Goal: Task Accomplishment & Management: Manage account settings

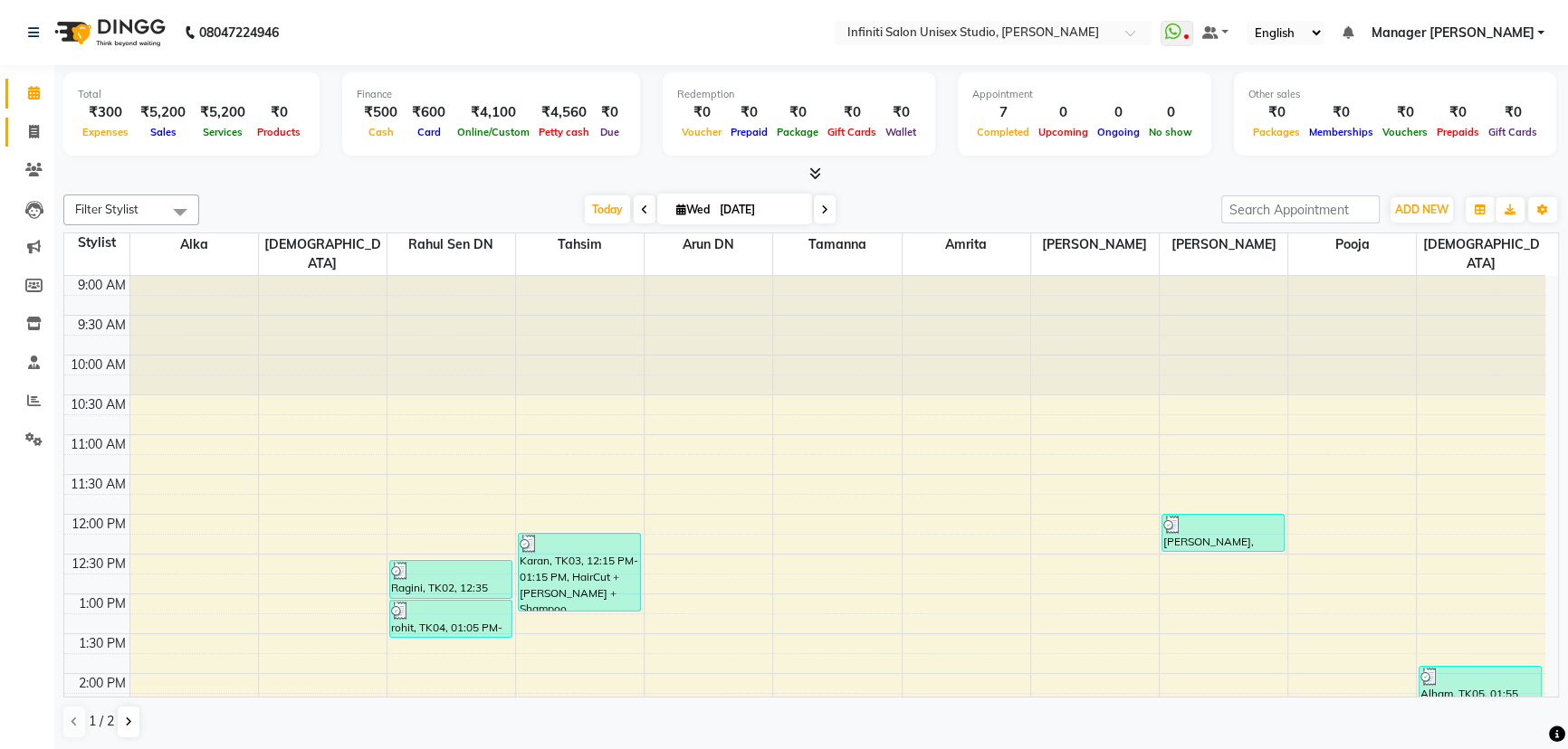
click at [38, 118] on link "Invoice" at bounding box center [27, 132] width 43 height 30
select select "6511"
select select "service"
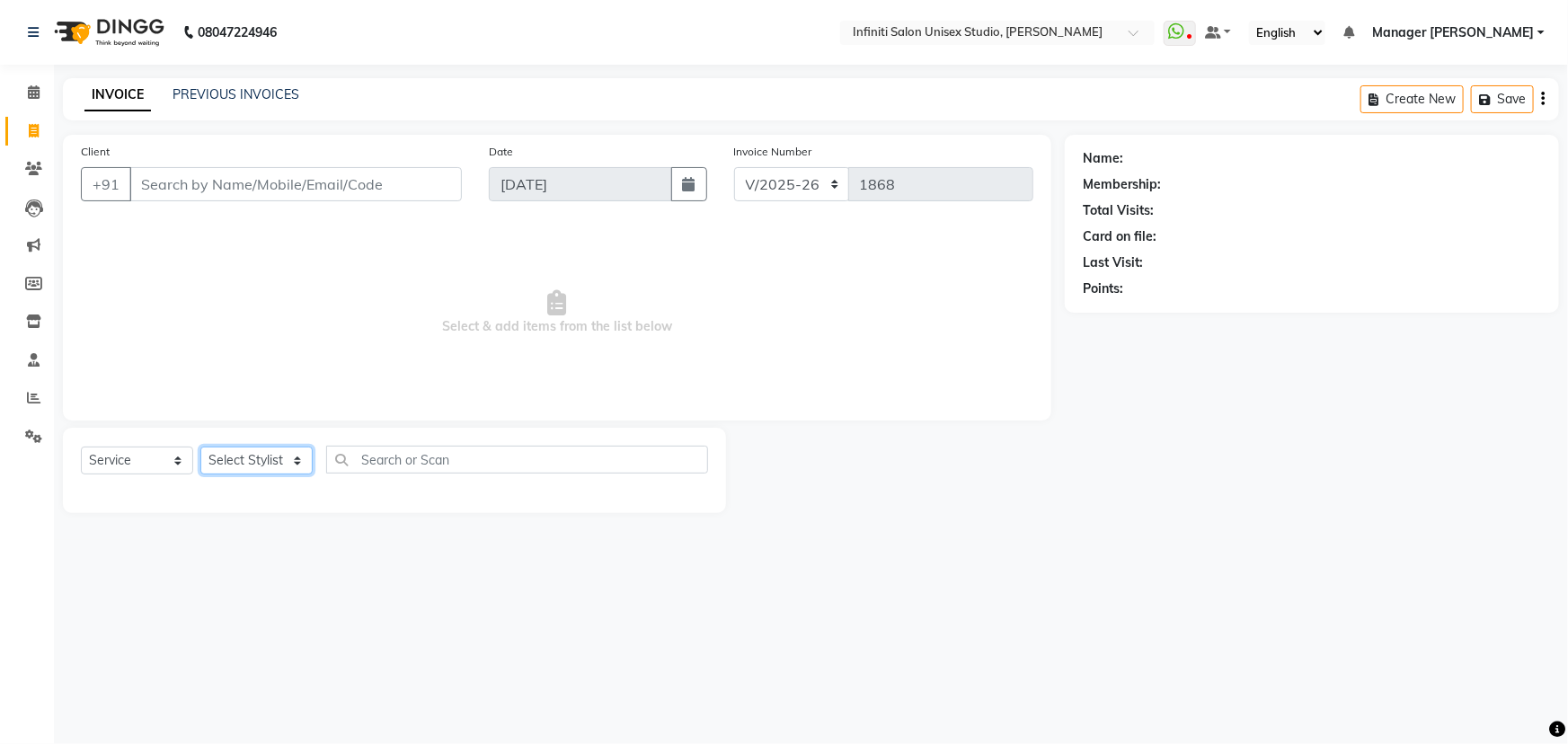
click at [263, 468] on select "Select Stylist Alka Amrita Arun DN Bharti [PERSON_NAME] Owner [PERSON_NAME] DN …" at bounding box center [256, 461] width 112 height 28
select select "49887"
click at [200, 447] on select "Select Stylist Alka Amrita Arun DN Bharti [PERSON_NAME] Owner [PERSON_NAME] DN …" at bounding box center [256, 461] width 112 height 28
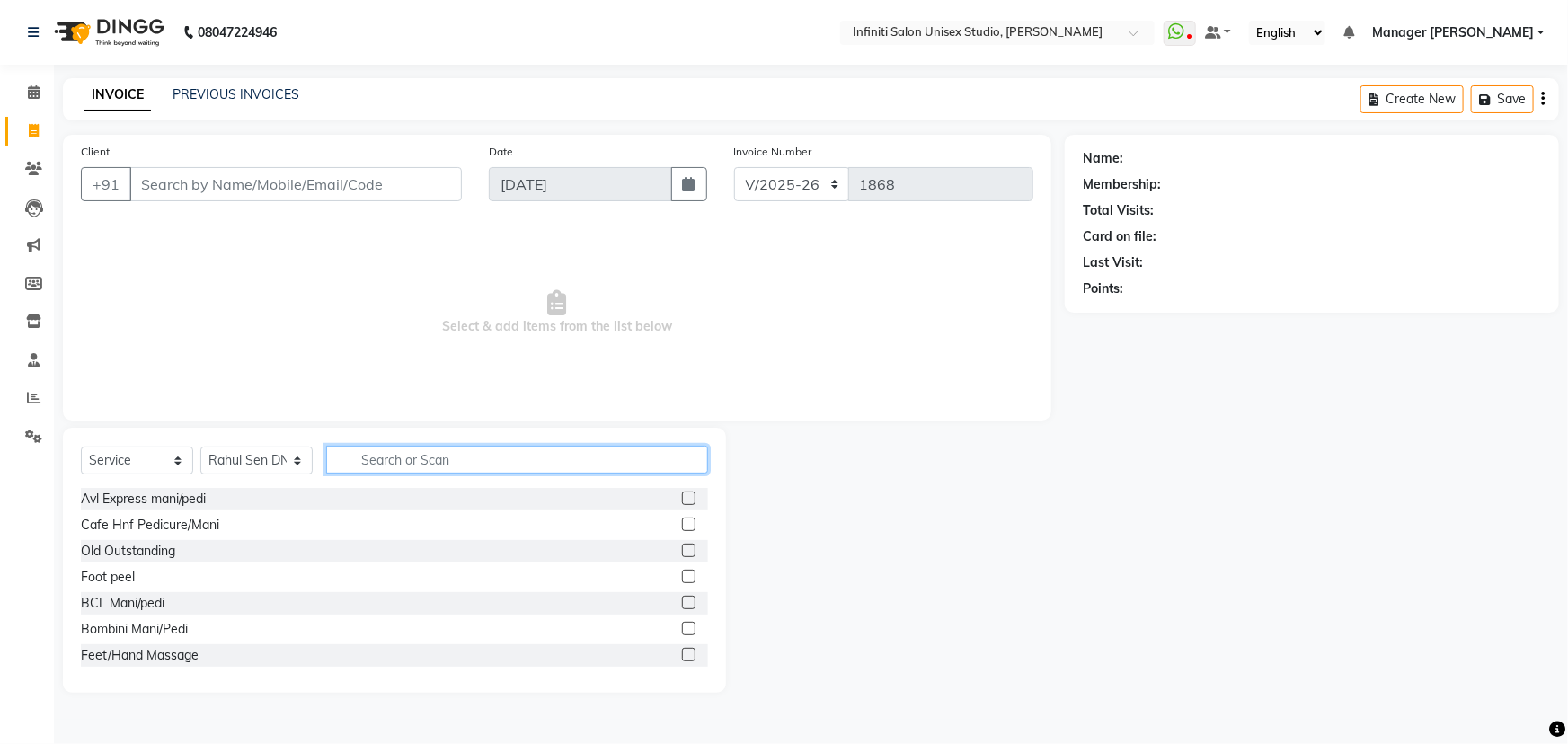
click at [419, 461] on input "text" at bounding box center [517, 460] width 382 height 28
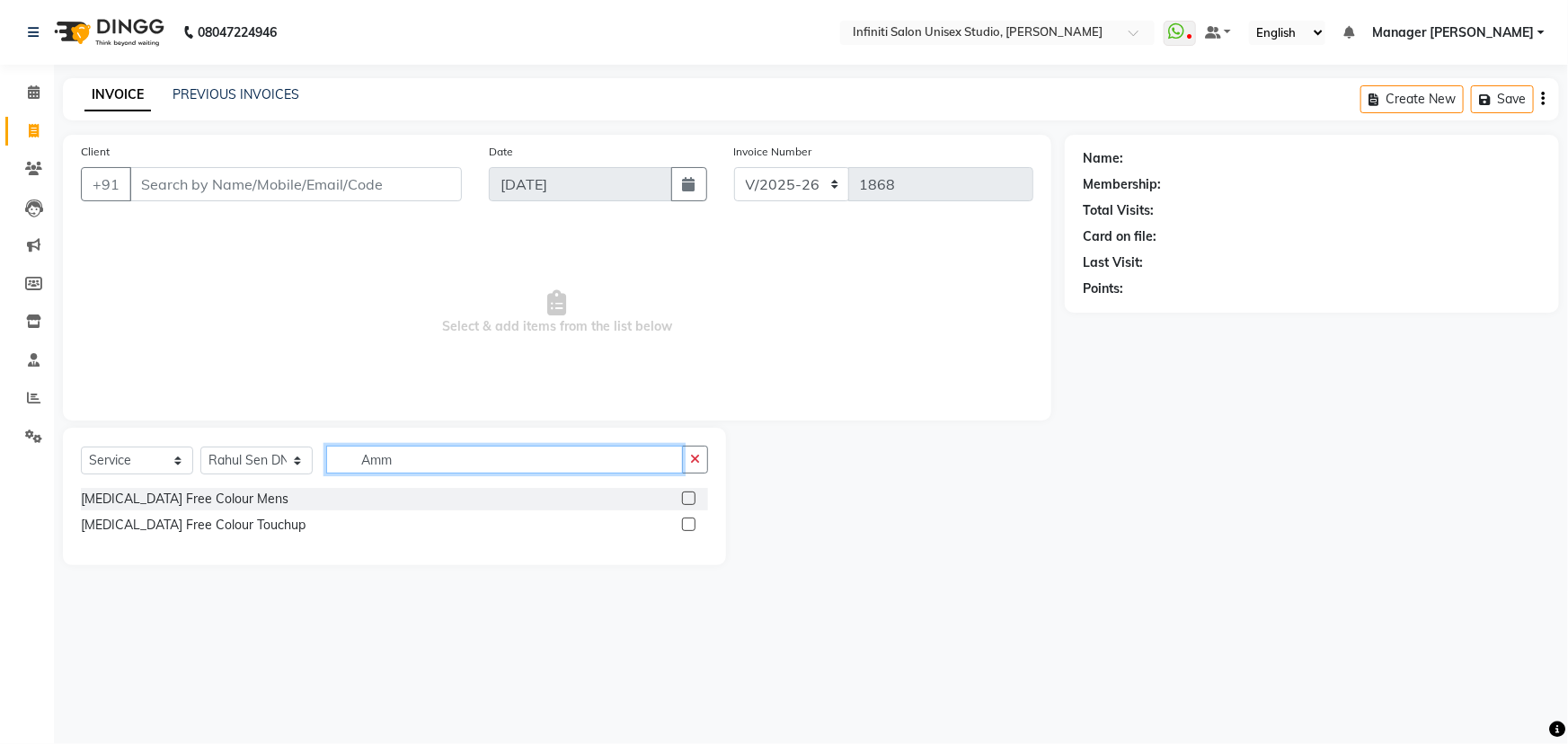
type input "Amm"
click at [686, 522] on label at bounding box center [689, 525] width 13 height 13
click at [686, 522] on input "checkbox" at bounding box center [688, 526] width 11 height 11
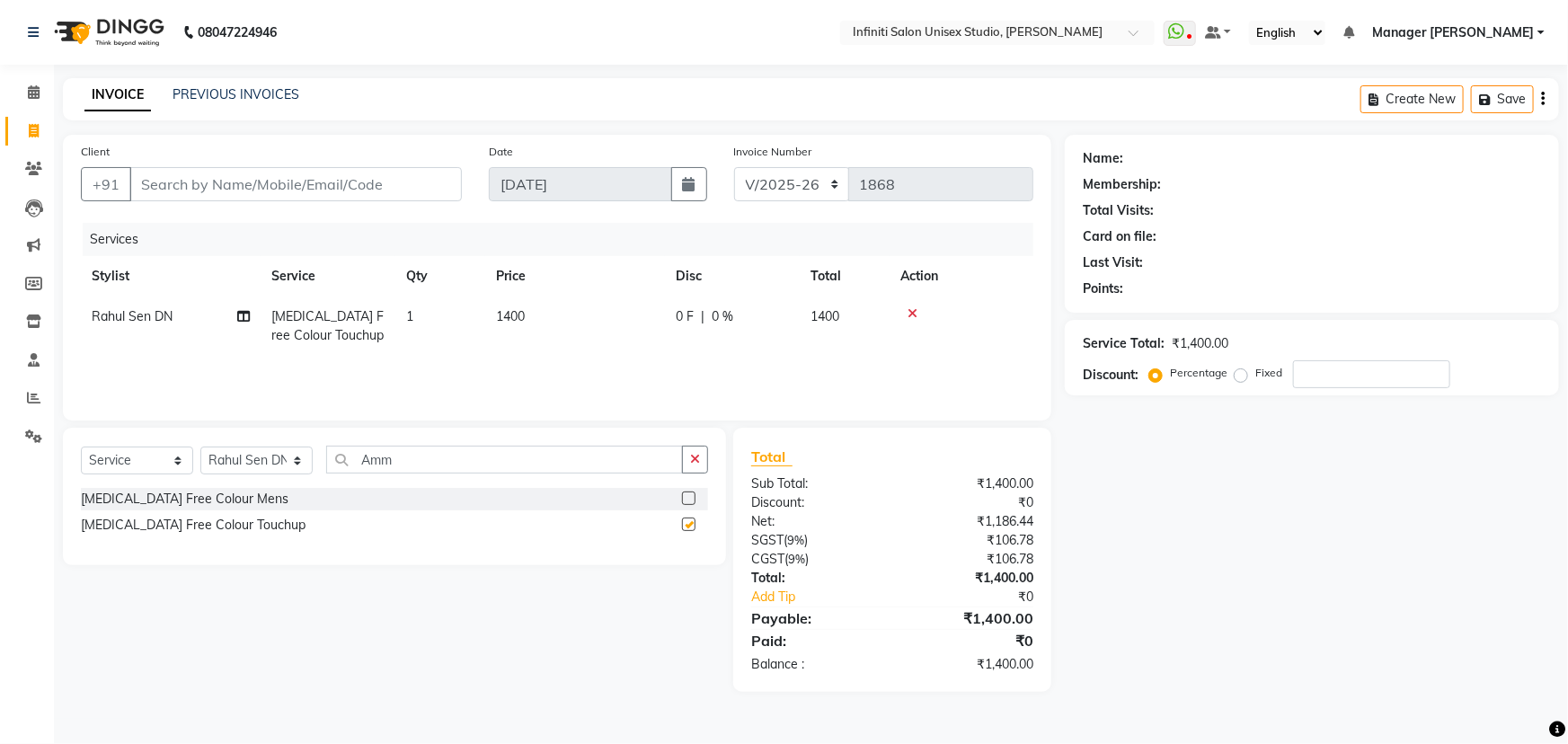
checkbox input "false"
click at [315, 192] on input "Client" at bounding box center [295, 185] width 332 height 34
type input "7"
type input "0"
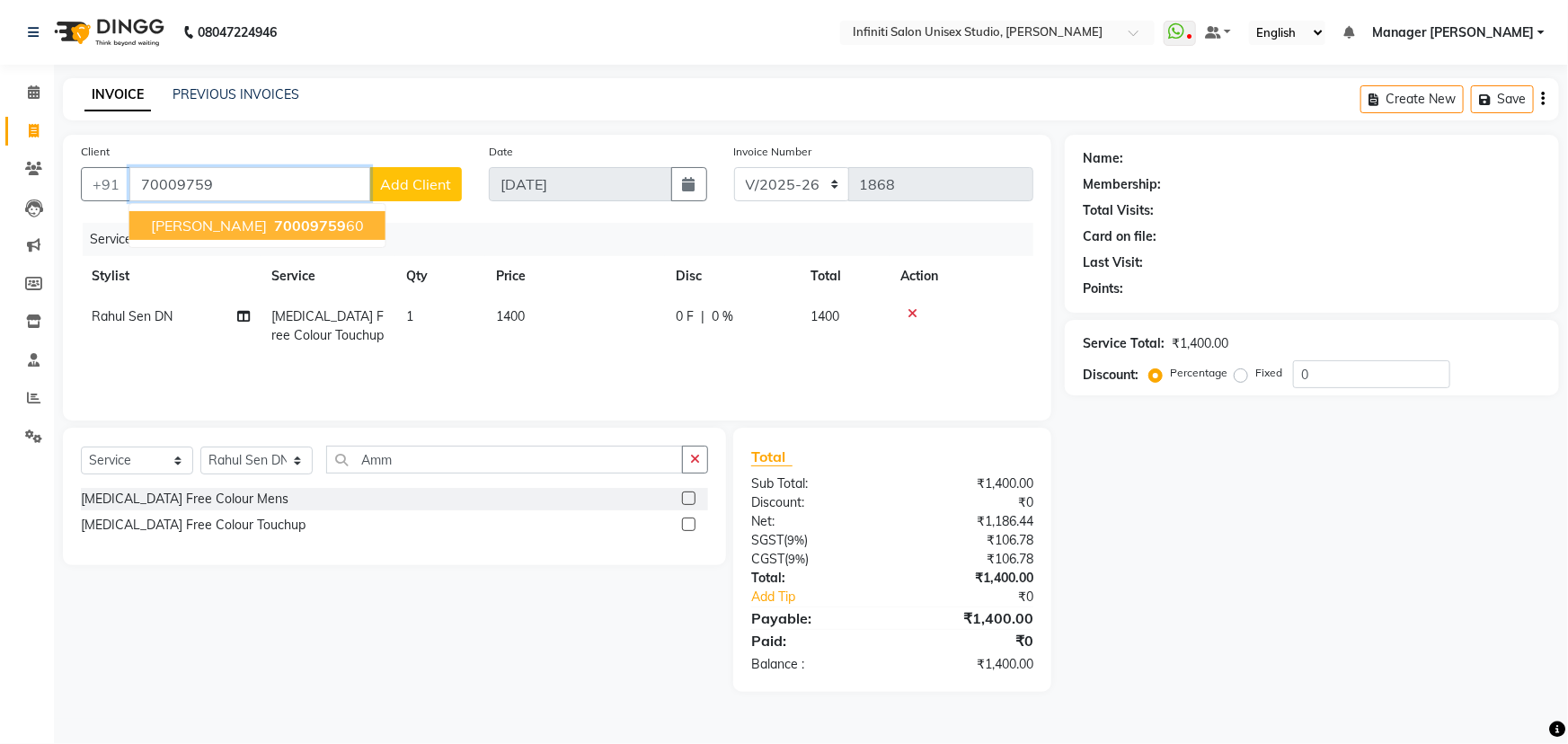
click at [198, 212] on button "nisha soni 70009759 60" at bounding box center [258, 226] width 257 height 29
type input "7000975960"
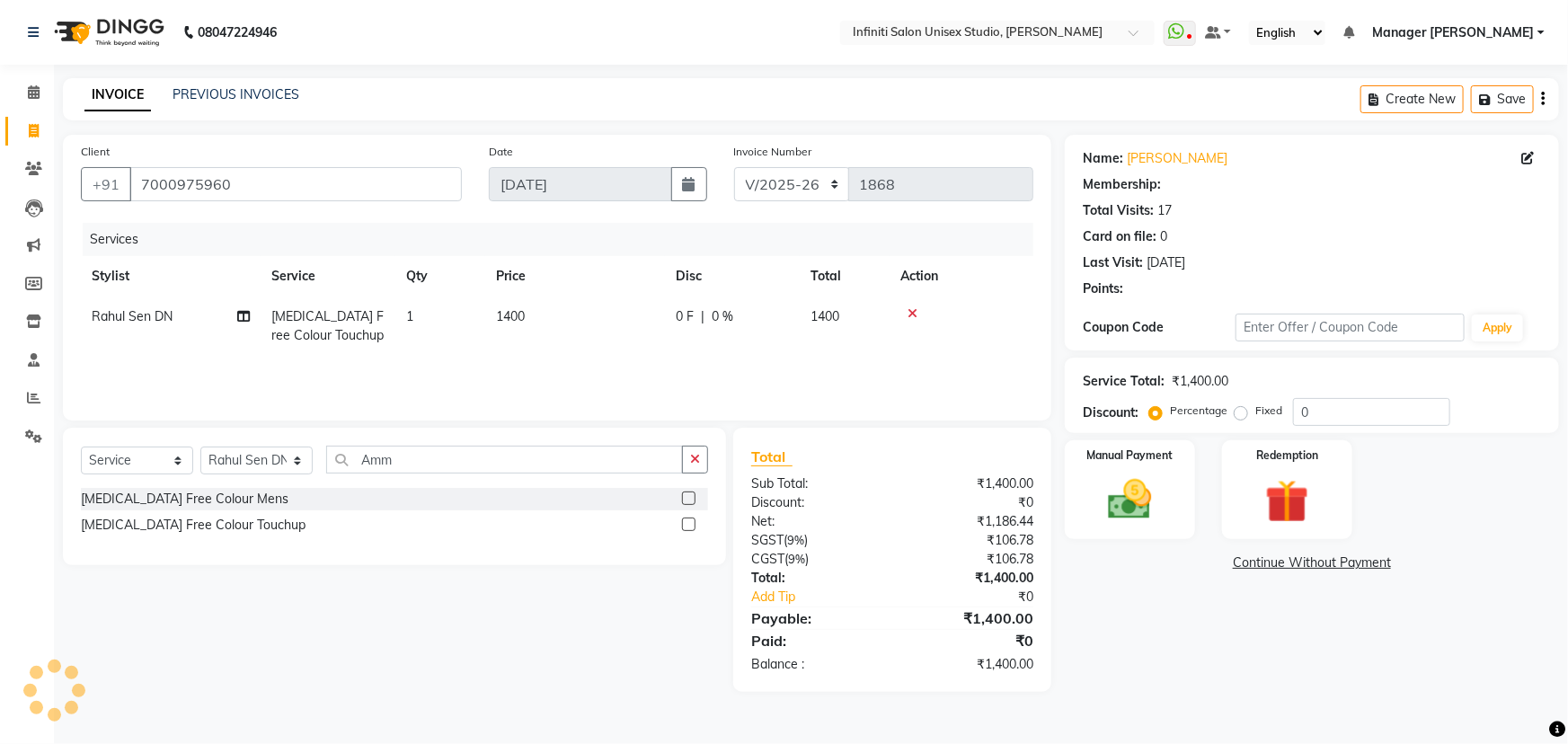
select select "1: Object"
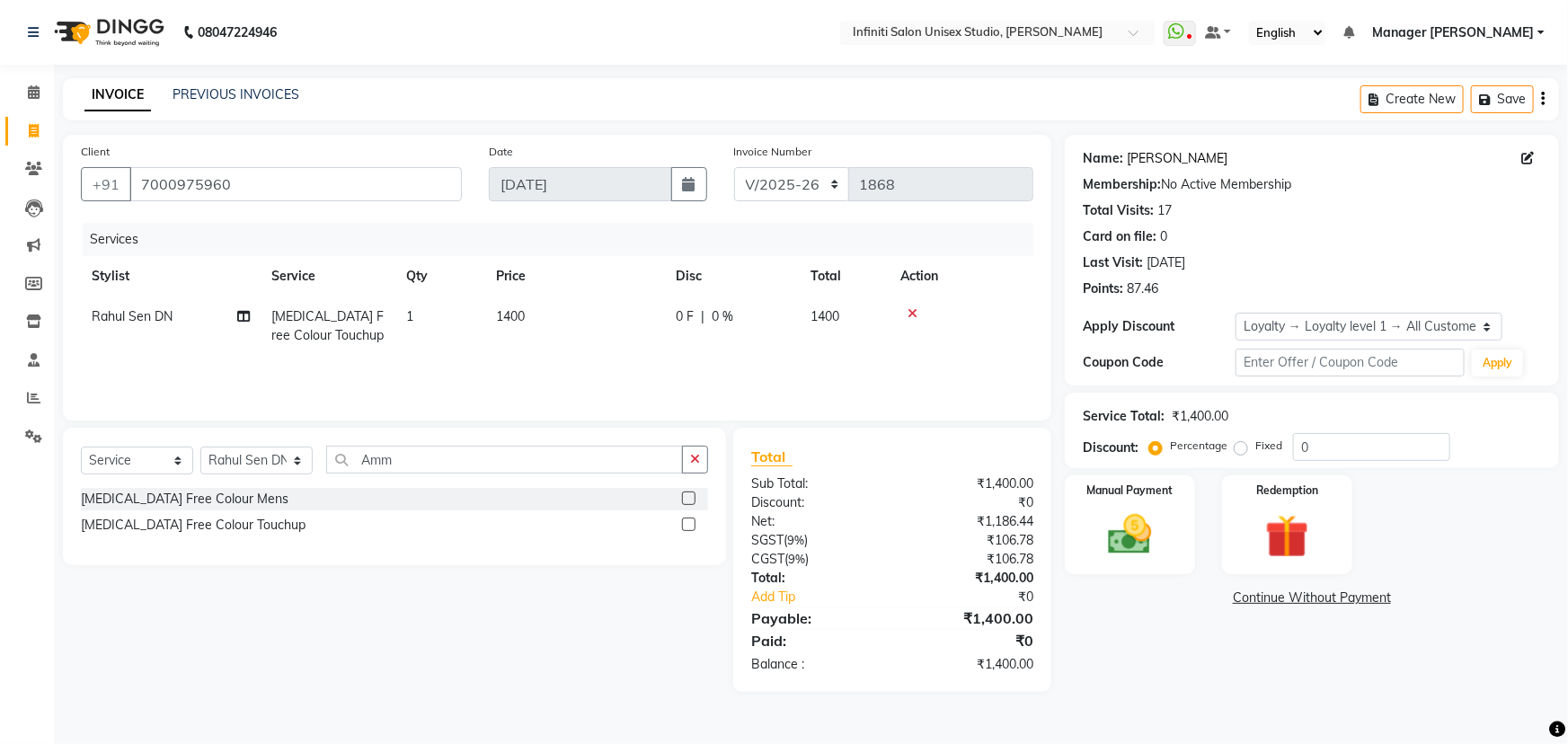
click at [1170, 156] on link "Nisha Soni" at bounding box center [1176, 159] width 101 height 19
click at [691, 315] on span "0 F" at bounding box center [684, 317] width 18 height 19
select select "49887"
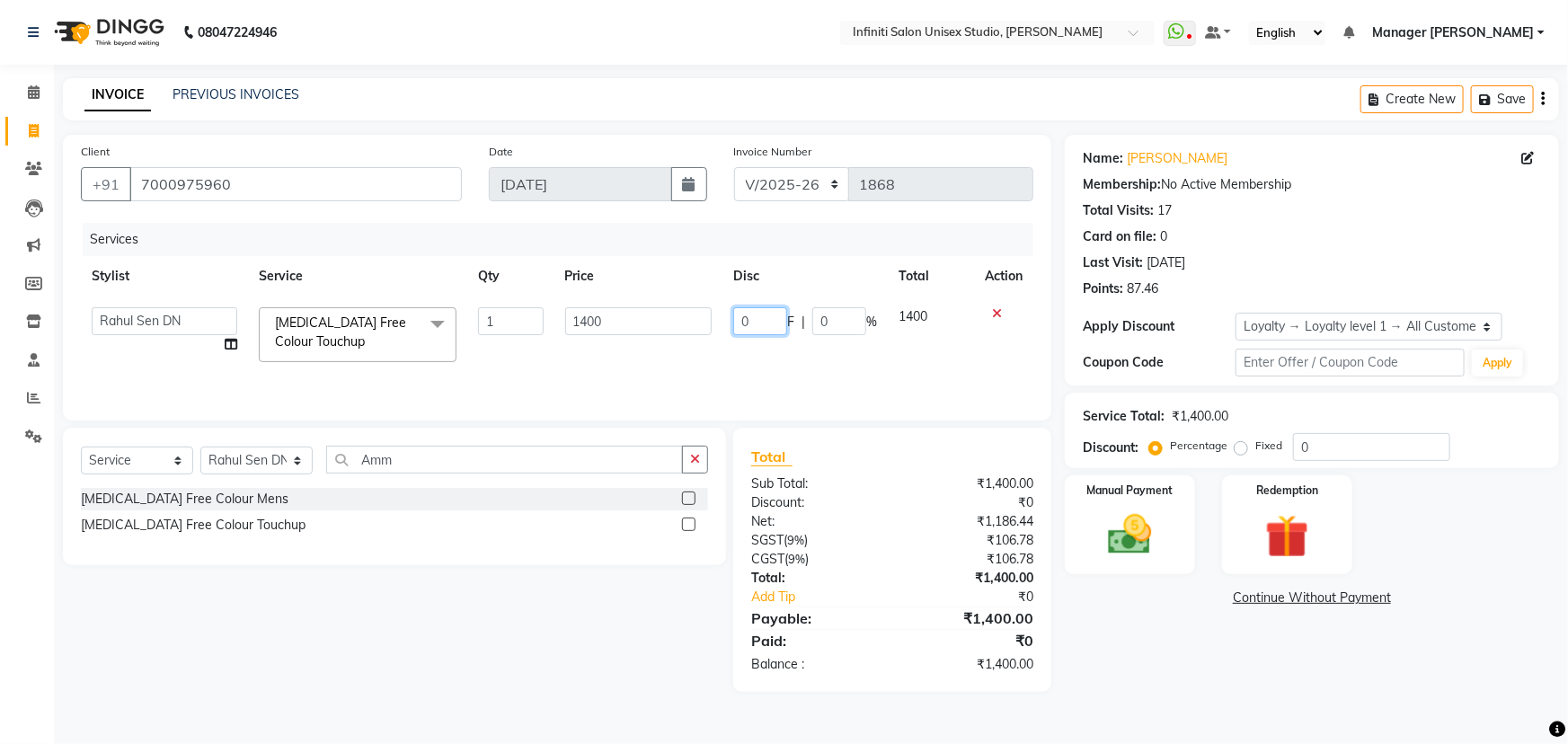
drag, startPoint x: 759, startPoint y: 324, endPoint x: 707, endPoint y: 318, distance: 52.3
click at [707, 318] on tr "Alka Amrita Arun DN Bharti Nigam Ishu Krishna Owner Pooja Rahul Sen DN Ritu Sah…" at bounding box center [557, 335] width 952 height 77
type input "320"
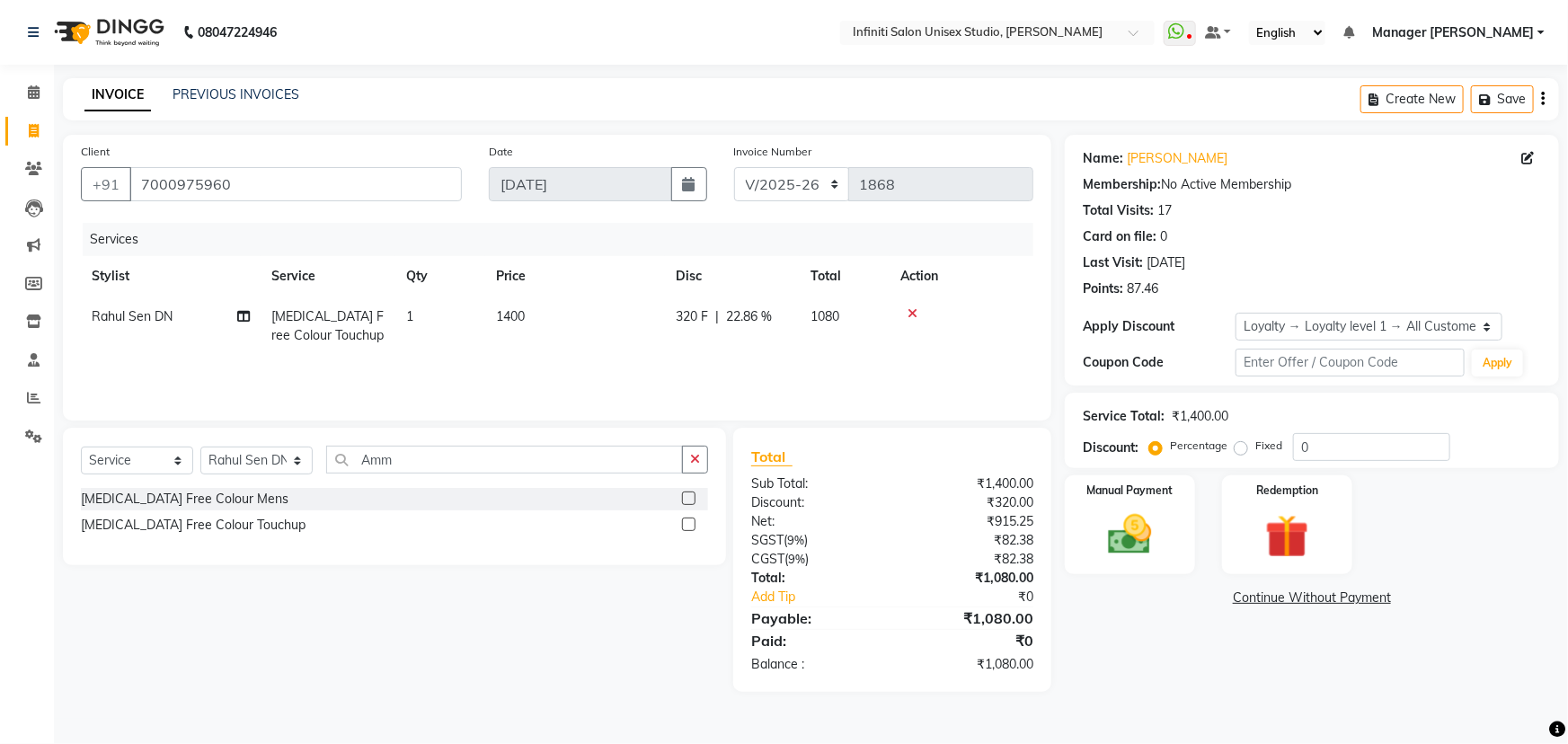
drag, startPoint x: 767, startPoint y: 357, endPoint x: 770, endPoint y: 392, distance: 35.1
click at [769, 360] on div "Services Stylist Service Qty Price Disc Total Action Rahul Sen DN Ammonia Free …" at bounding box center [557, 313] width 952 height 180
click at [1096, 507] on div "Manual Payment" at bounding box center [1131, 526] width 136 height 103
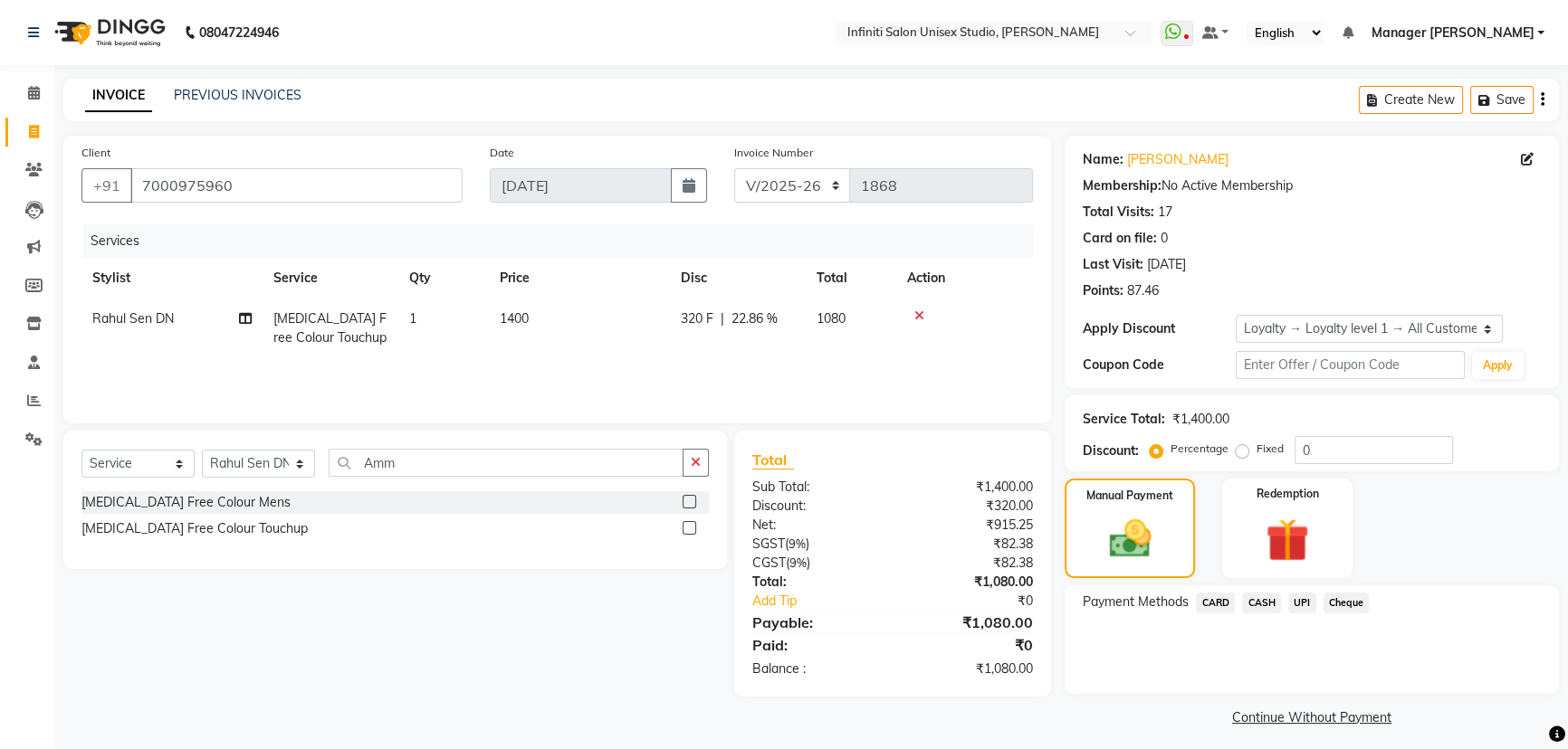
click at [1221, 600] on span "CARD" at bounding box center [1215, 603] width 39 height 21
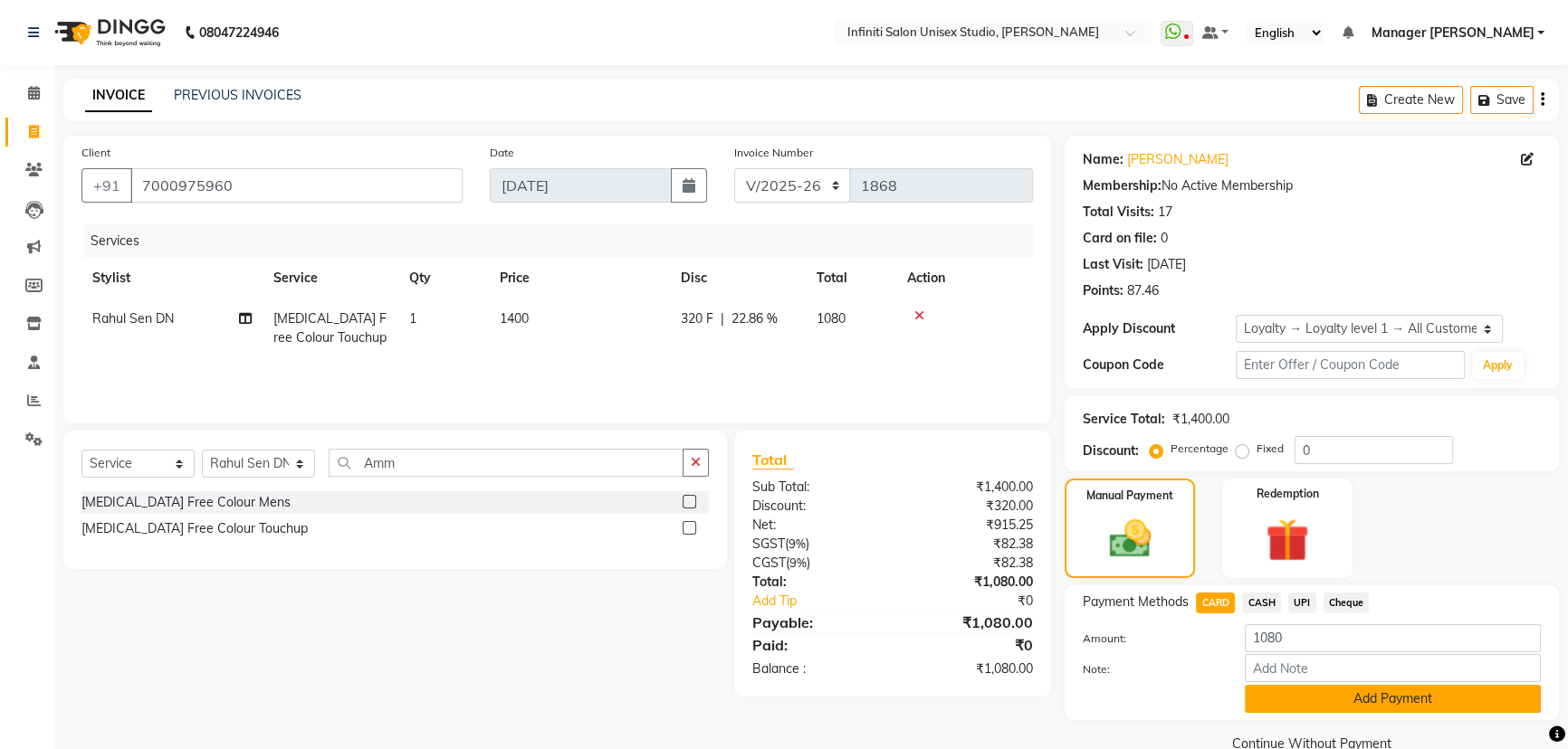
click at [1303, 697] on button "Add Payment" at bounding box center [1392, 699] width 296 height 28
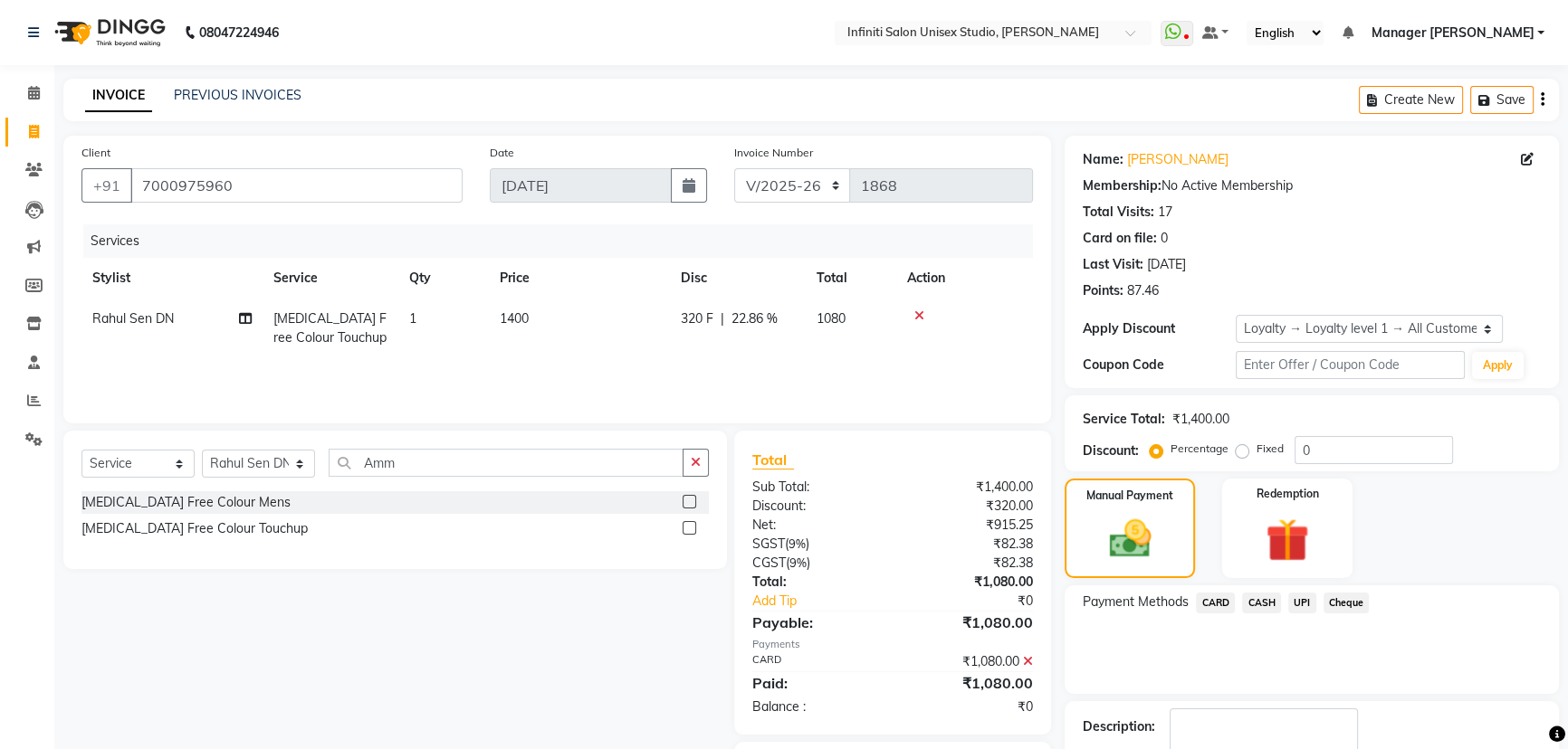
scroll to position [110, 0]
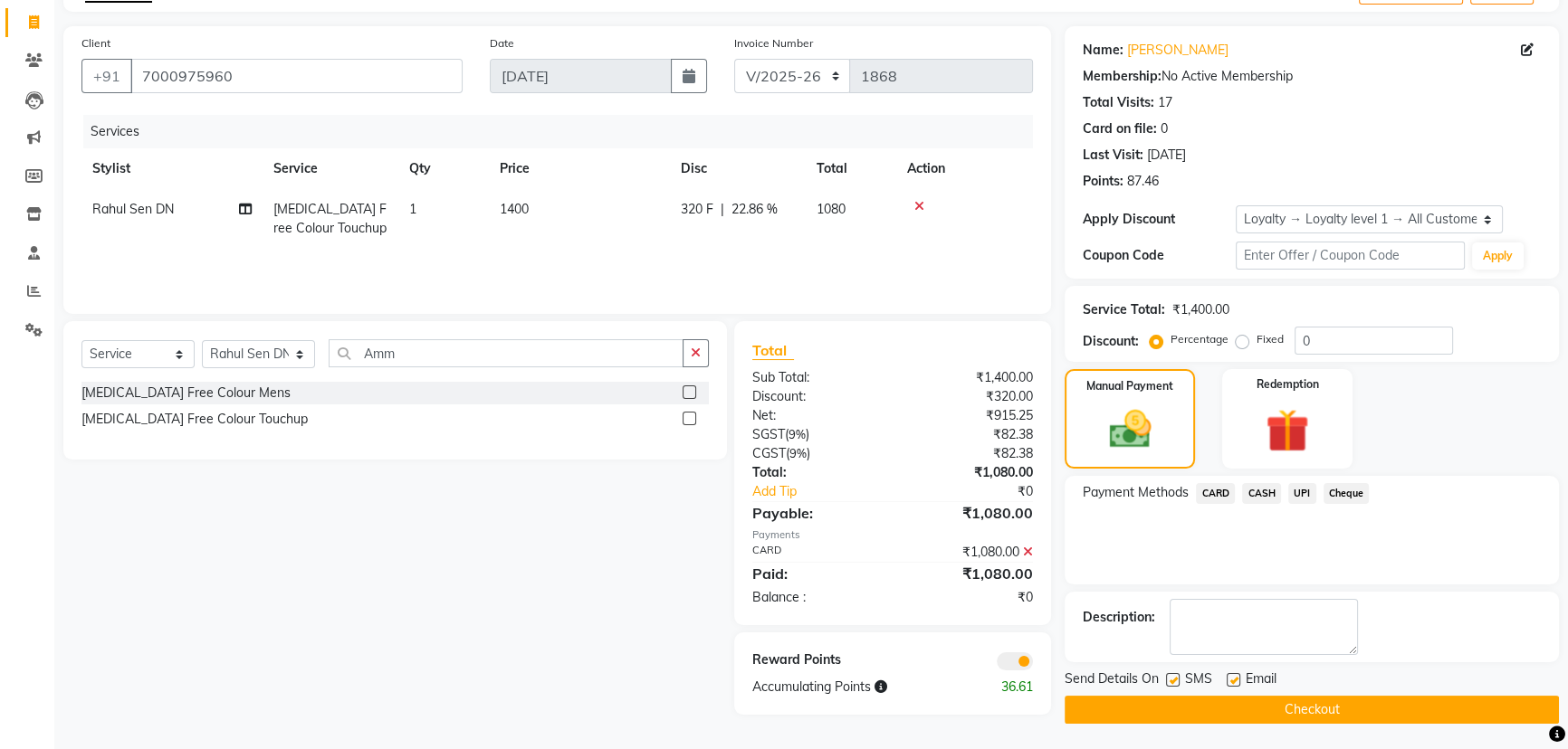
click at [1150, 699] on button "Checkout" at bounding box center [1311, 709] width 495 height 28
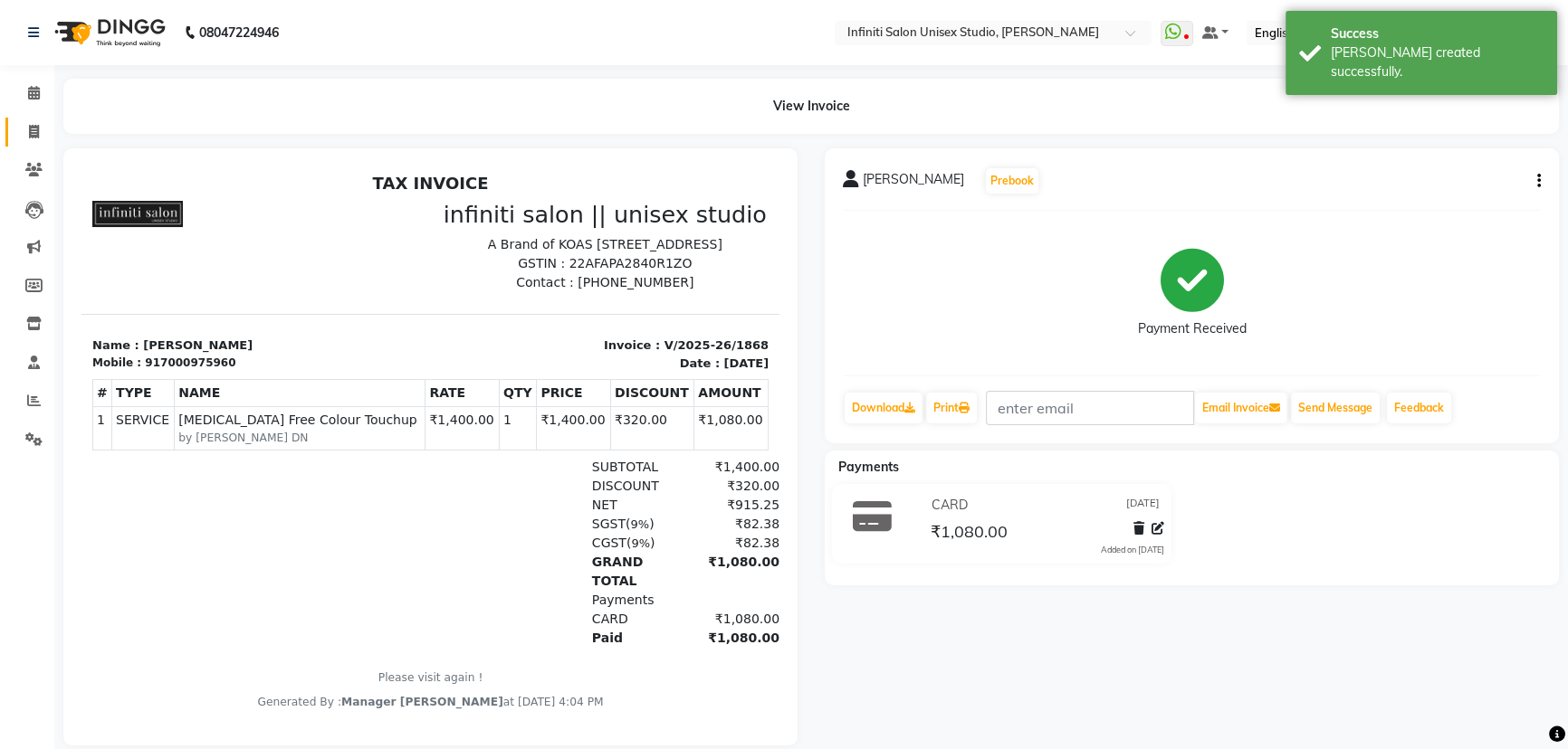
click at [33, 118] on link "Invoice" at bounding box center [27, 132] width 43 height 30
select select "service"
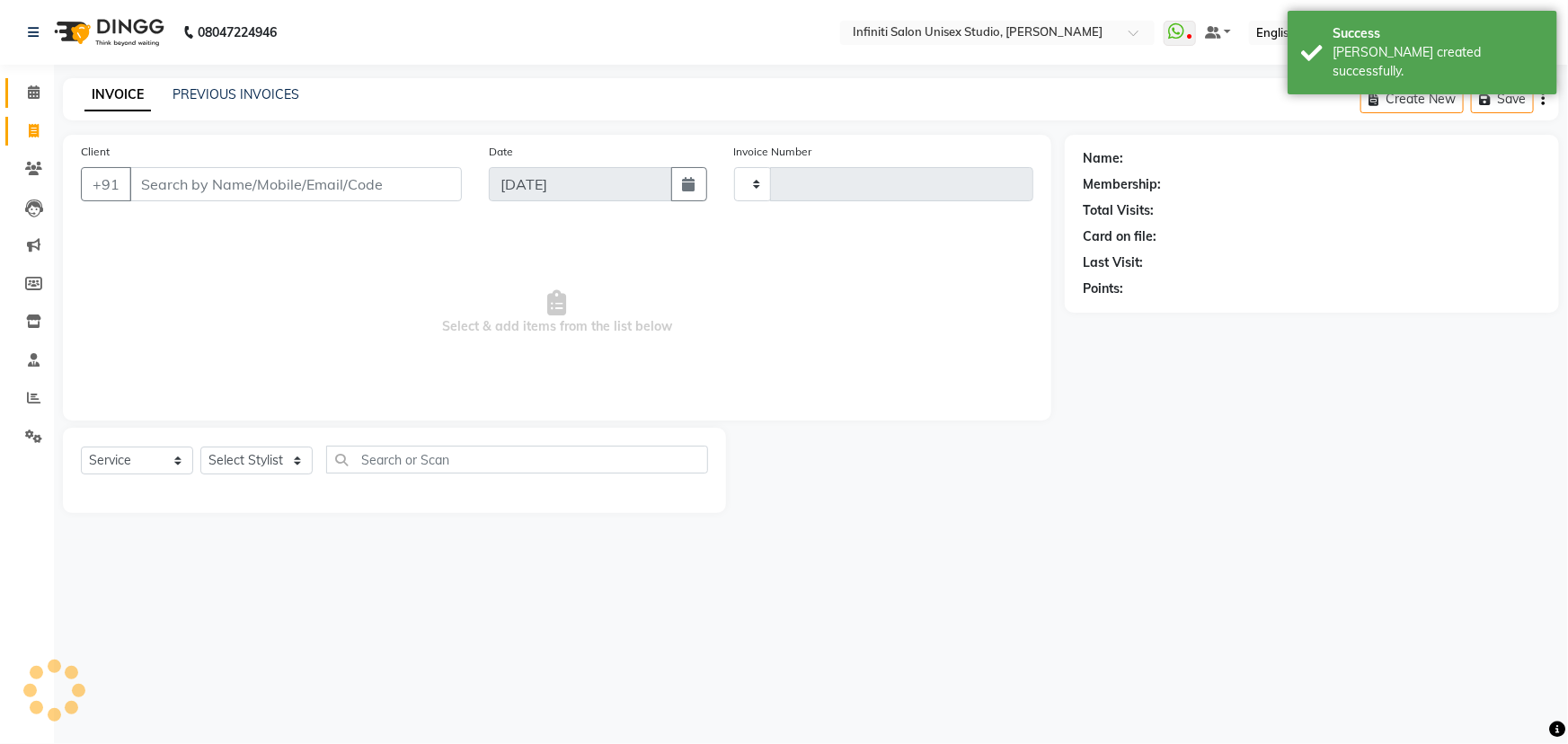
type input "1869"
click at [30, 82] on span at bounding box center [34, 93] width 32 height 21
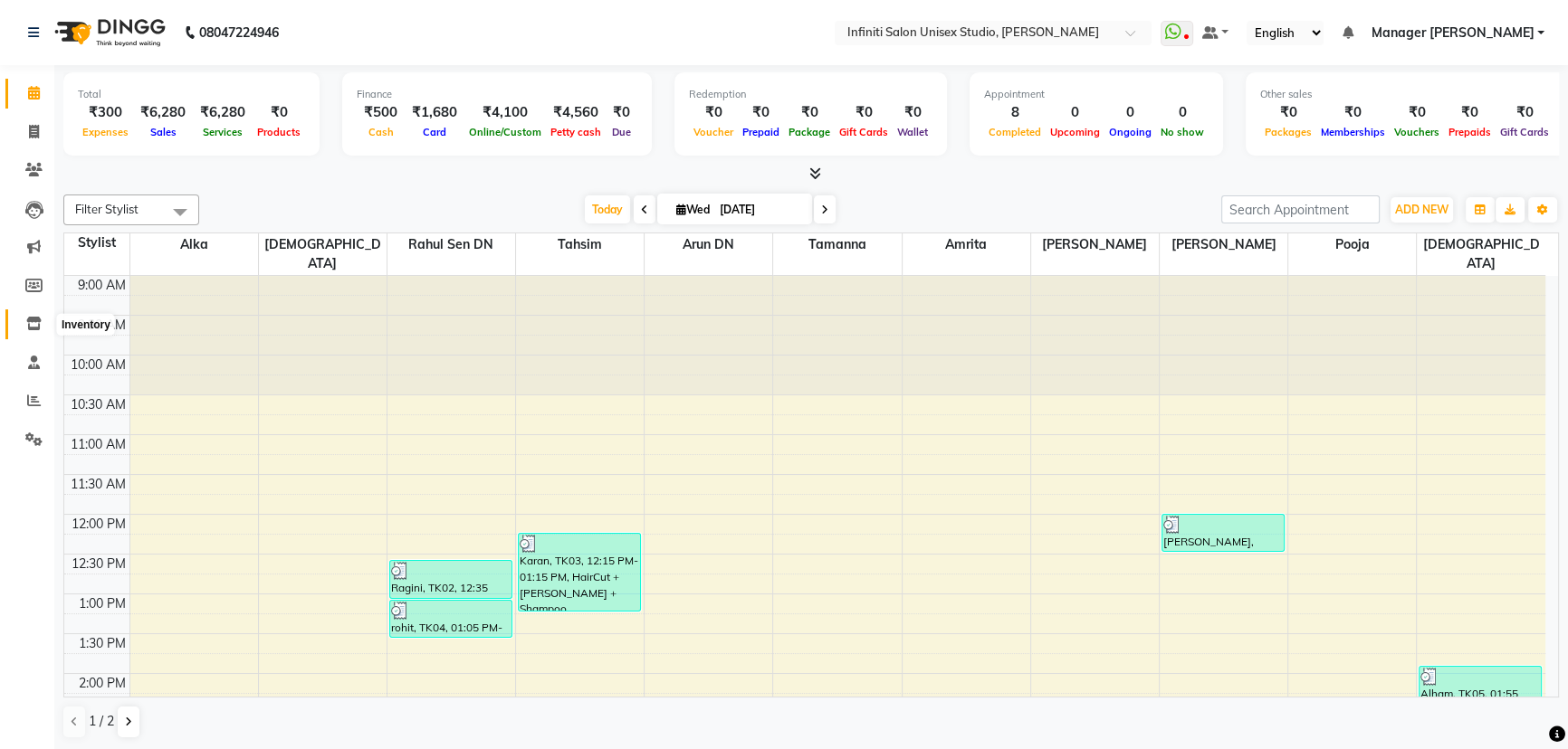
click at [38, 324] on icon at bounding box center [34, 324] width 15 height 13
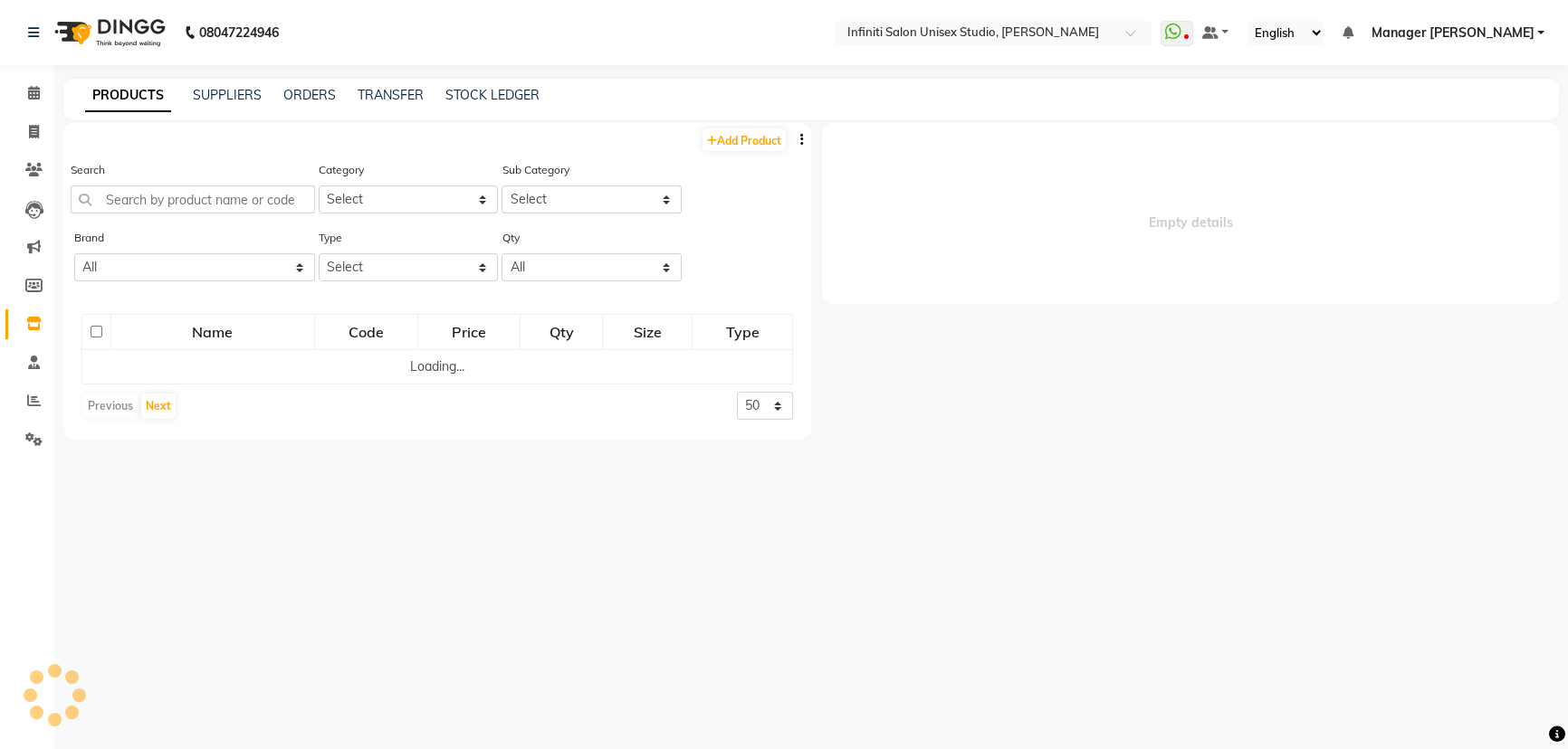
select select
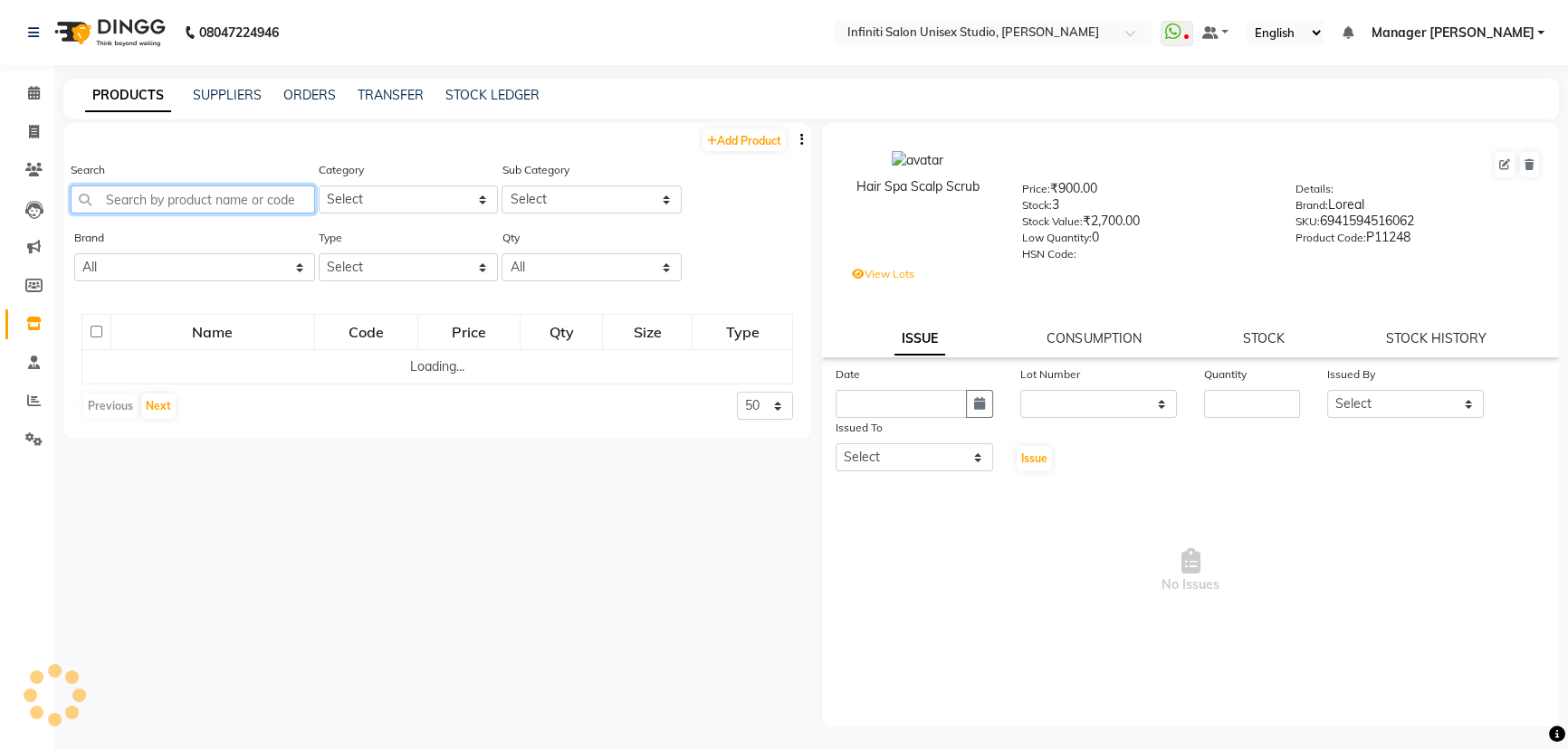
click at [240, 201] on input "text" at bounding box center [193, 199] width 245 height 28
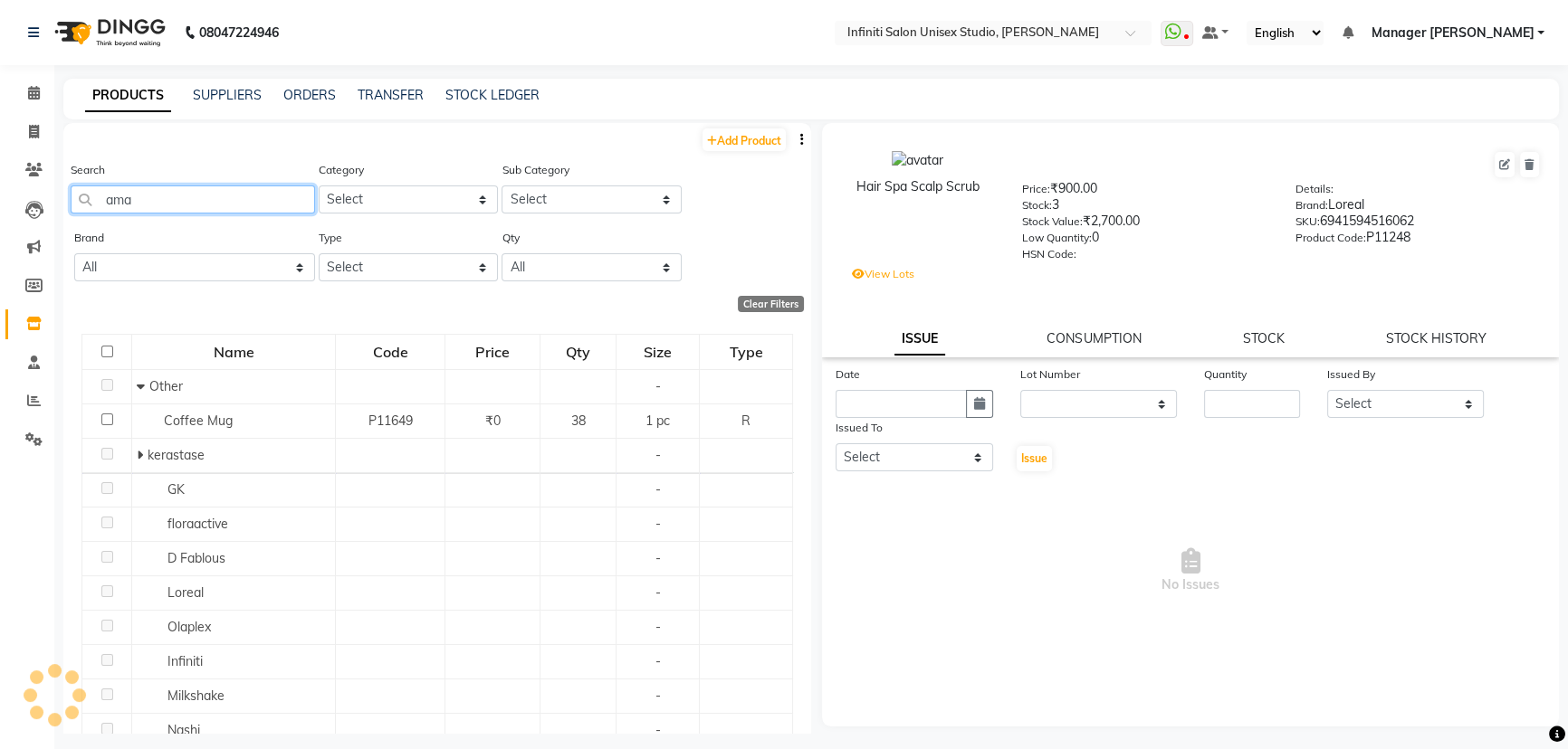
type input "amaz"
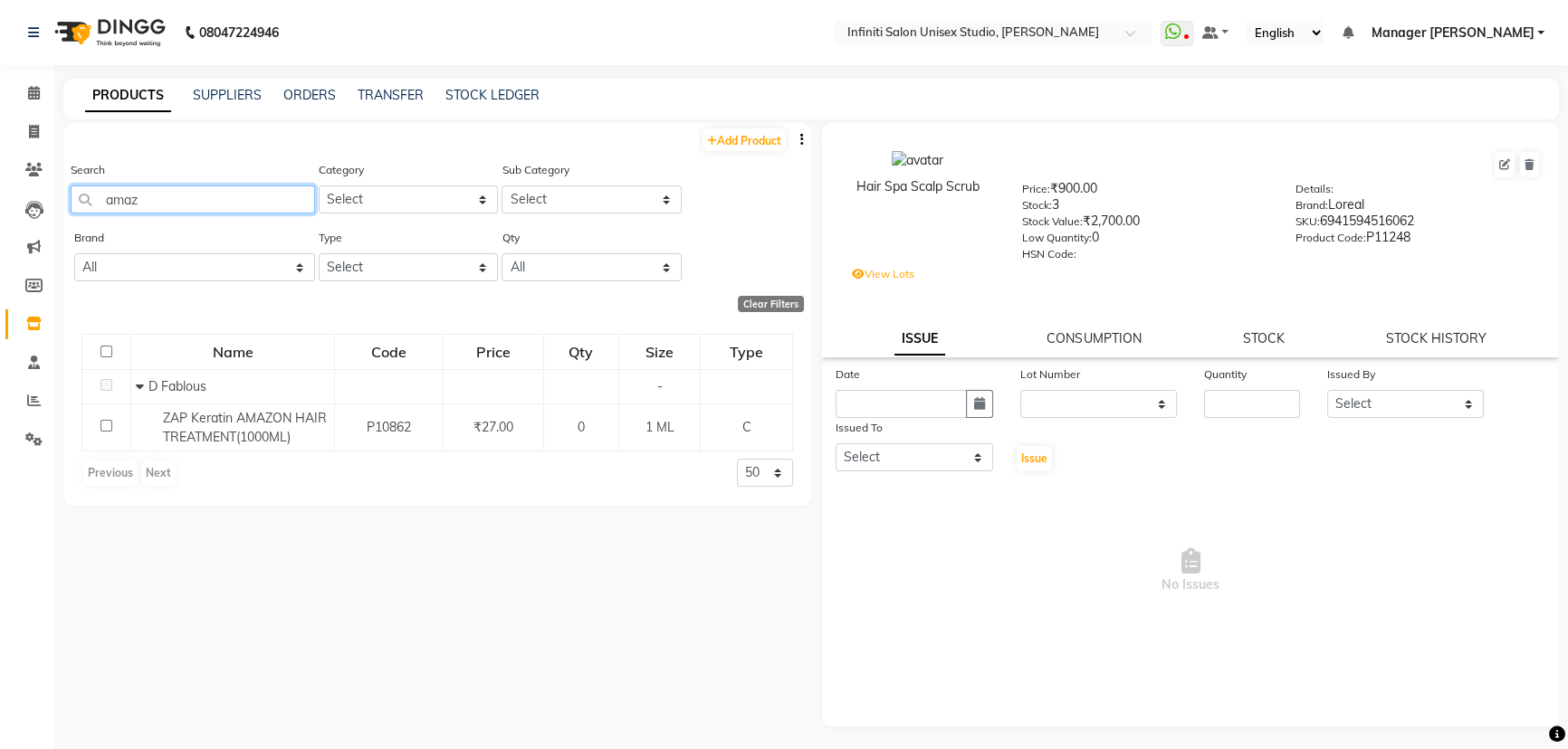
drag, startPoint x: 146, startPoint y: 203, endPoint x: 79, endPoint y: 204, distance: 67.0
click at [80, 205] on input "amaz" at bounding box center [193, 199] width 245 height 28
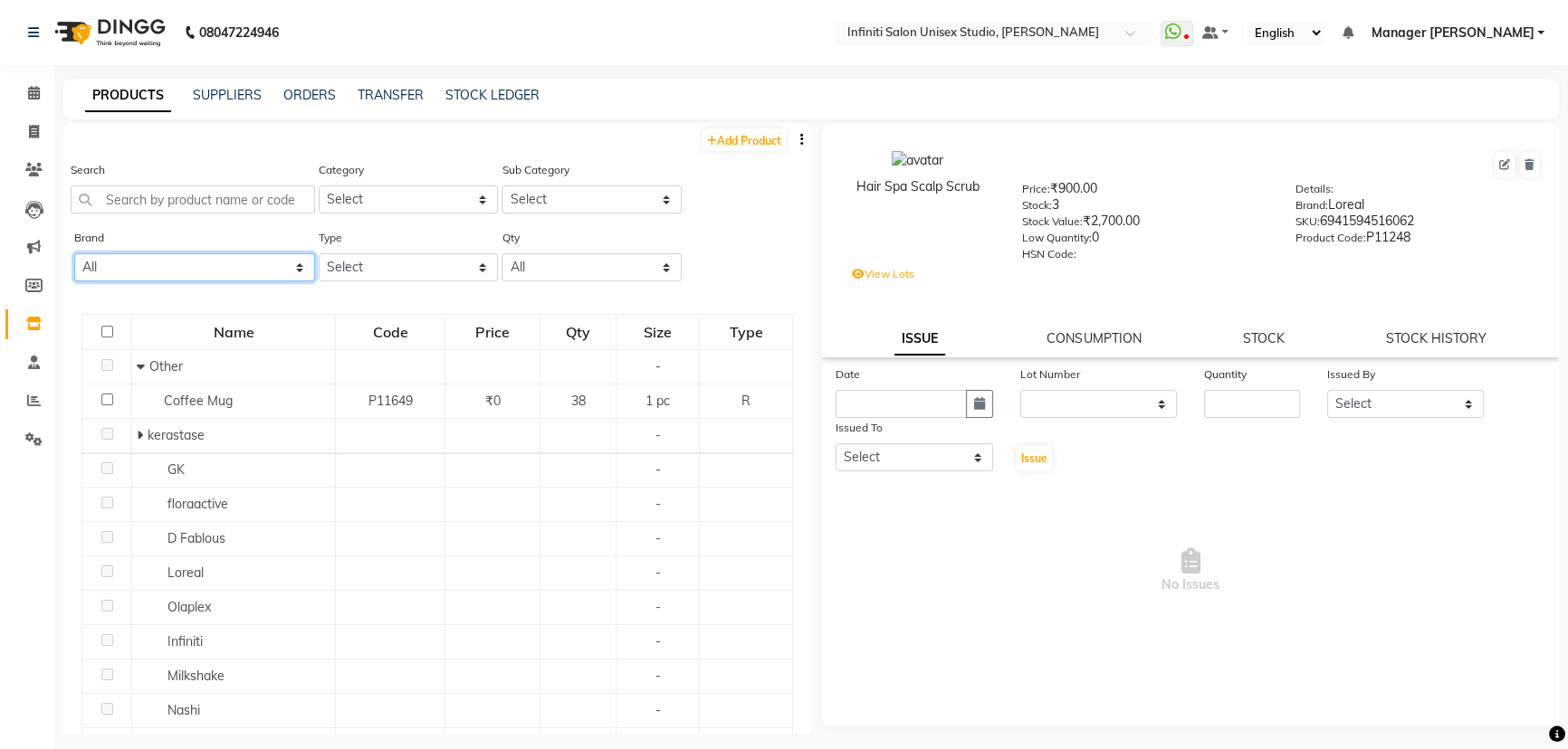
click at [181, 272] on select "All Bcl Beattitude Be Care Love Biolume Biosoft Cheryls Dermalogica D Fabulous …" at bounding box center [195, 267] width 241 height 28
click at [753, 135] on link "Add Product" at bounding box center [744, 139] width 83 height 22
select select "true"
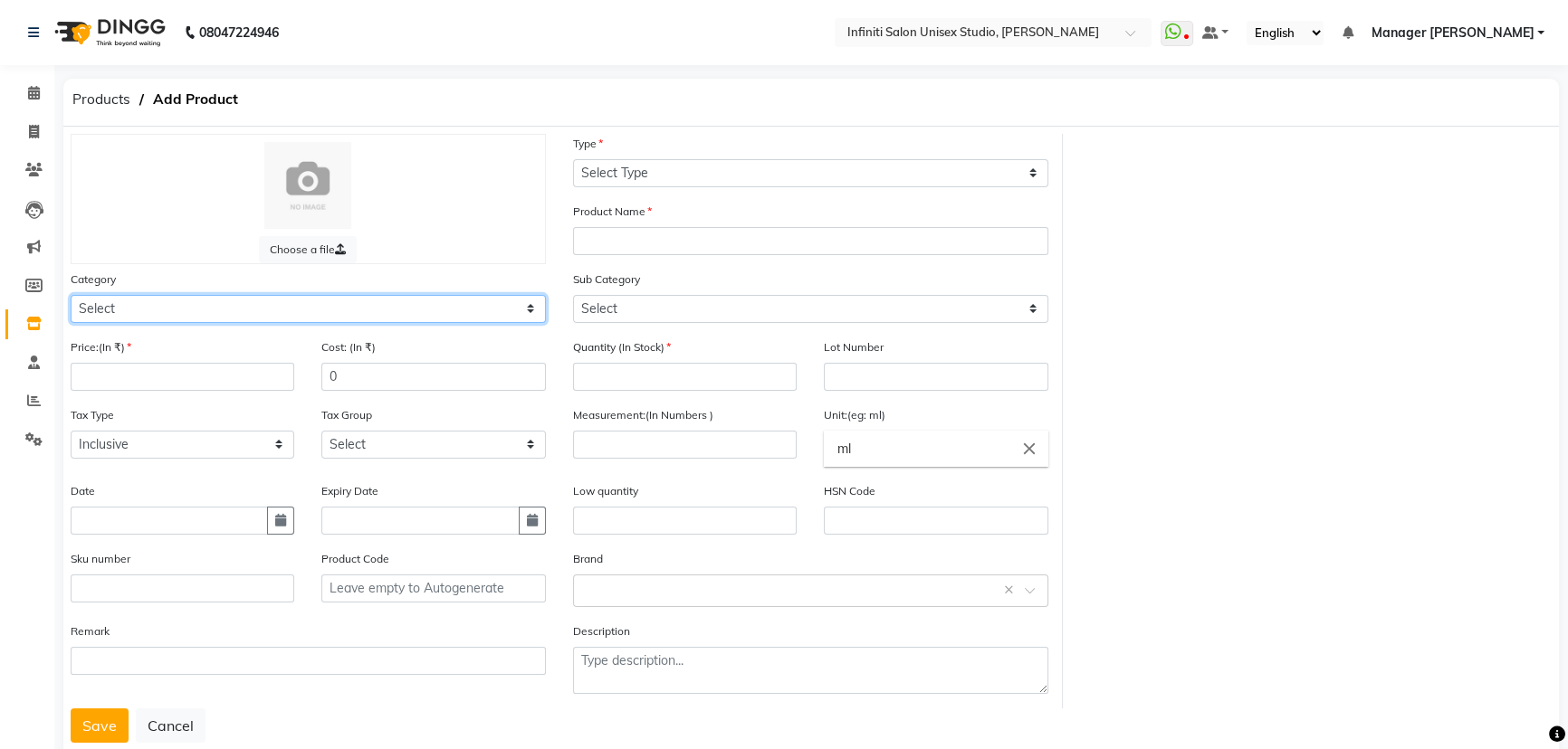
click at [190, 311] on select "Select Hair Skin Appliances Beard Waxing Disposable Hands and Feet KANPEKI Aest…" at bounding box center [308, 308] width 475 height 28
select select "903101100"
click at [70, 296] on select "Select Hair Skin Appliances Beard Waxing Disposable Hands and Feet KANPEKI Aest…" at bounding box center [308, 308] width 475 height 28
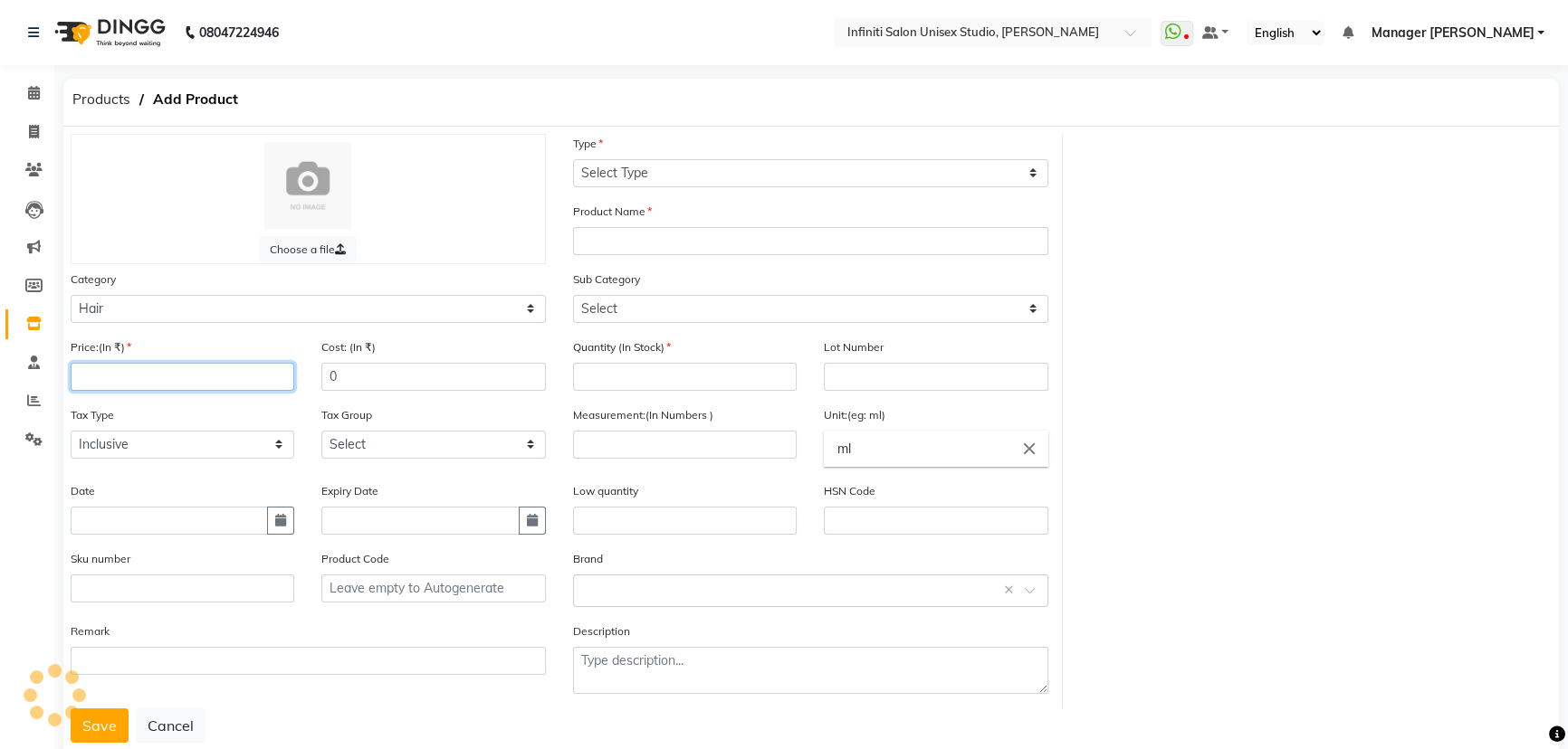
click at [119, 374] on input "number" at bounding box center [182, 376] width 224 height 28
type input "3600"
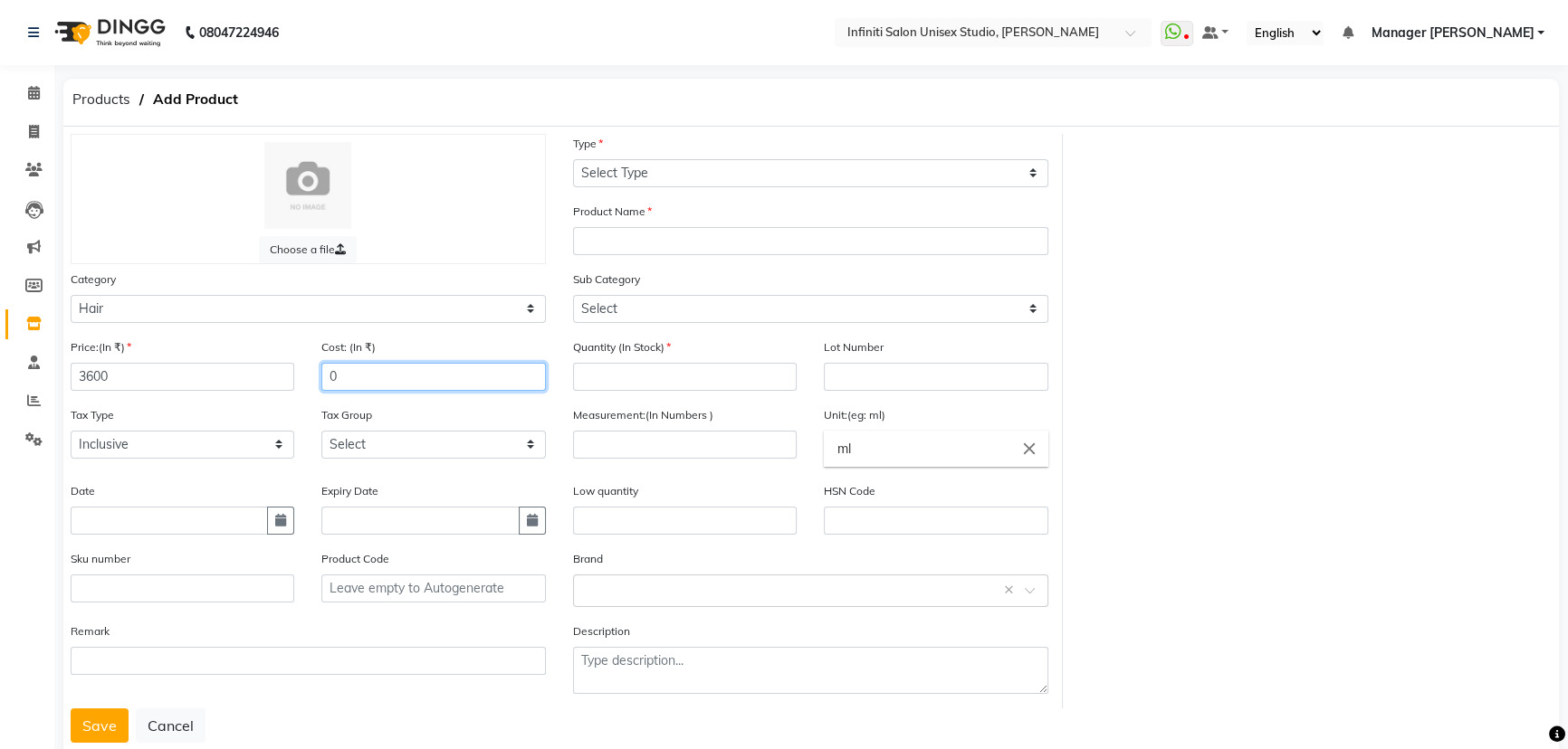
drag, startPoint x: 345, startPoint y: 380, endPoint x: 266, endPoint y: 365, distance: 80.4
click at [269, 367] on div "Price:(In ₹) 3600 Cost: (In ₹) 0" at bounding box center [308, 371] width 502 height 67
type input "2880"
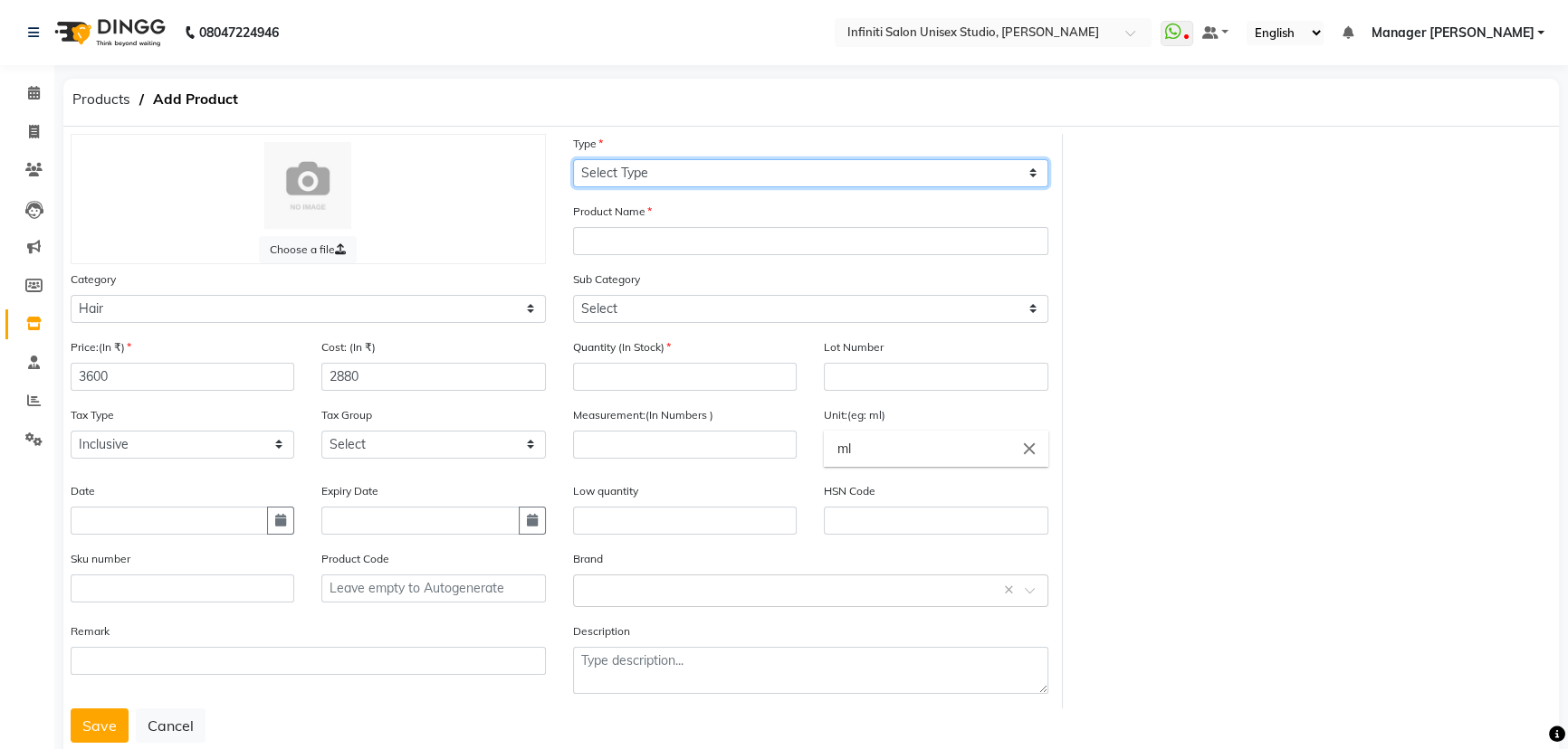
click at [641, 172] on select "Select Type Both Retail Consumable" at bounding box center [810, 173] width 475 height 28
select select "C"
click at [573, 159] on select "Select Type Both Retail Consumable" at bounding box center [810, 173] width 475 height 28
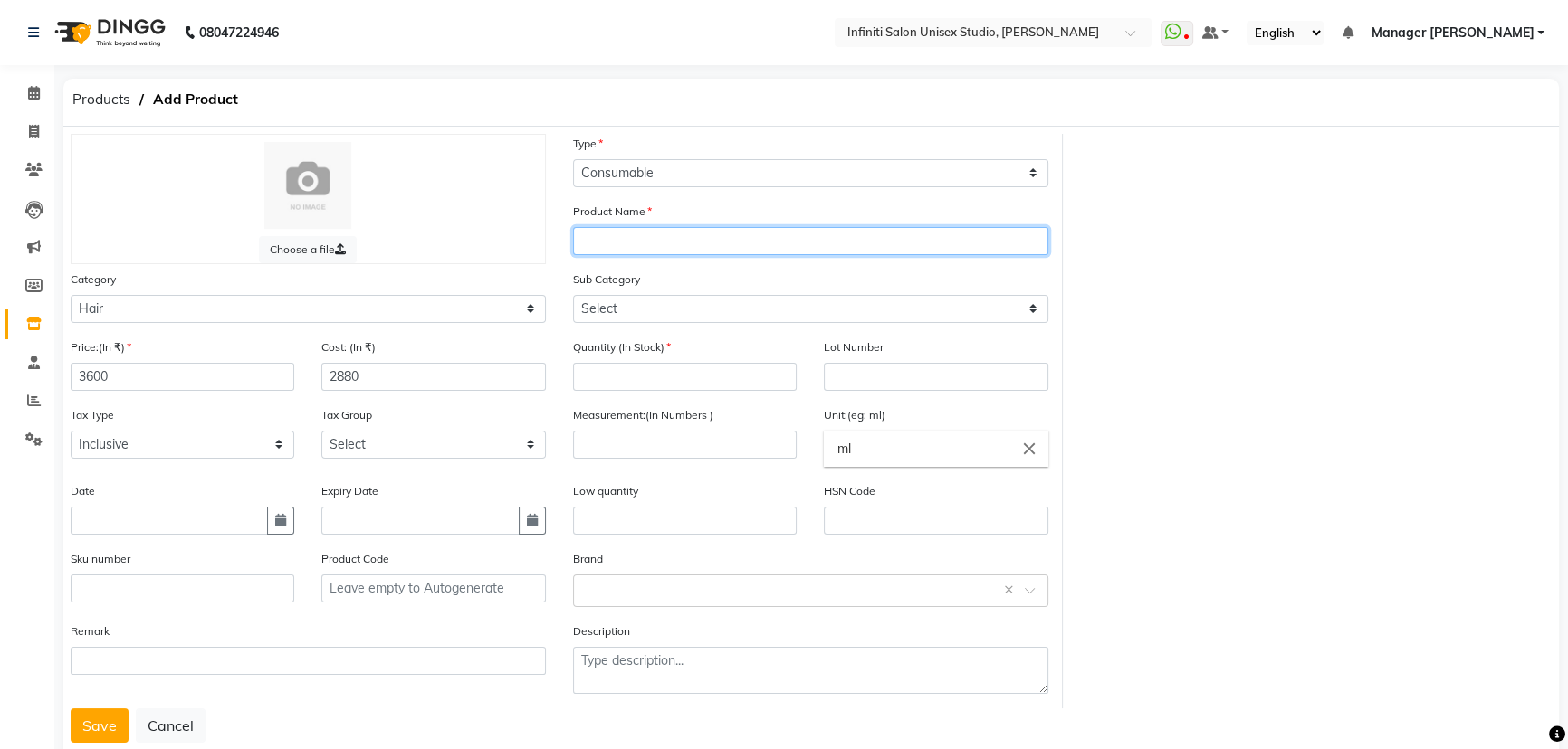
click at [613, 234] on input "text" at bounding box center [810, 241] width 475 height 28
click at [837, 237] on input "Amazon Series Deep Cleansing Shampoo" at bounding box center [810, 241] width 475 height 28
type input "Amazon Series Deep Cleansing Shampoo 1000ml"
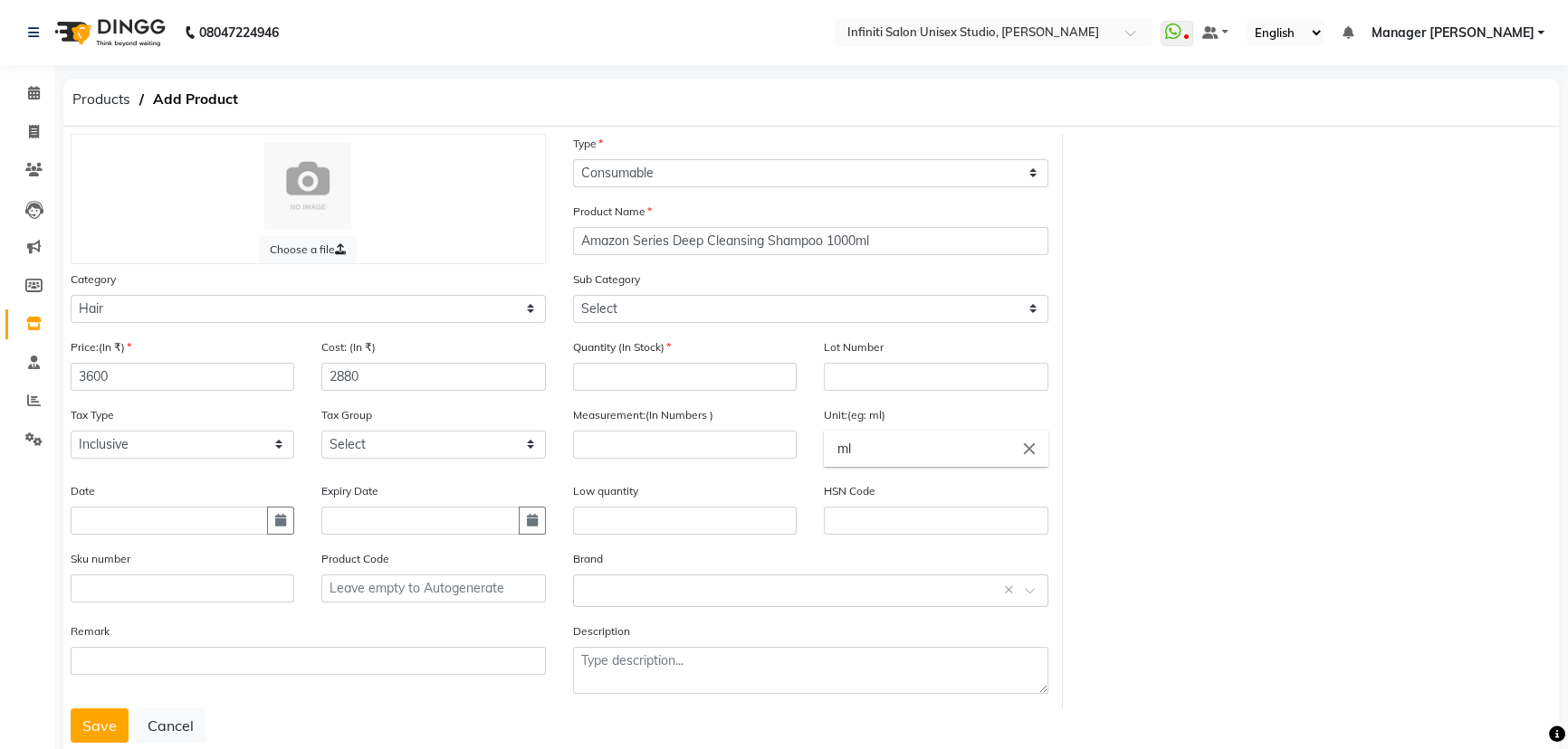
click at [870, 440] on input "ml" at bounding box center [935, 449] width 224 height 37
drag, startPoint x: 868, startPoint y: 440, endPoint x: 820, endPoint y: 438, distance: 48.0
click at [824, 438] on ng-autocomplete "ml close ml" at bounding box center [935, 449] width 224 height 37
type input "pc"
click at [858, 493] on link "pc" at bounding box center [935, 490] width 224 height 46
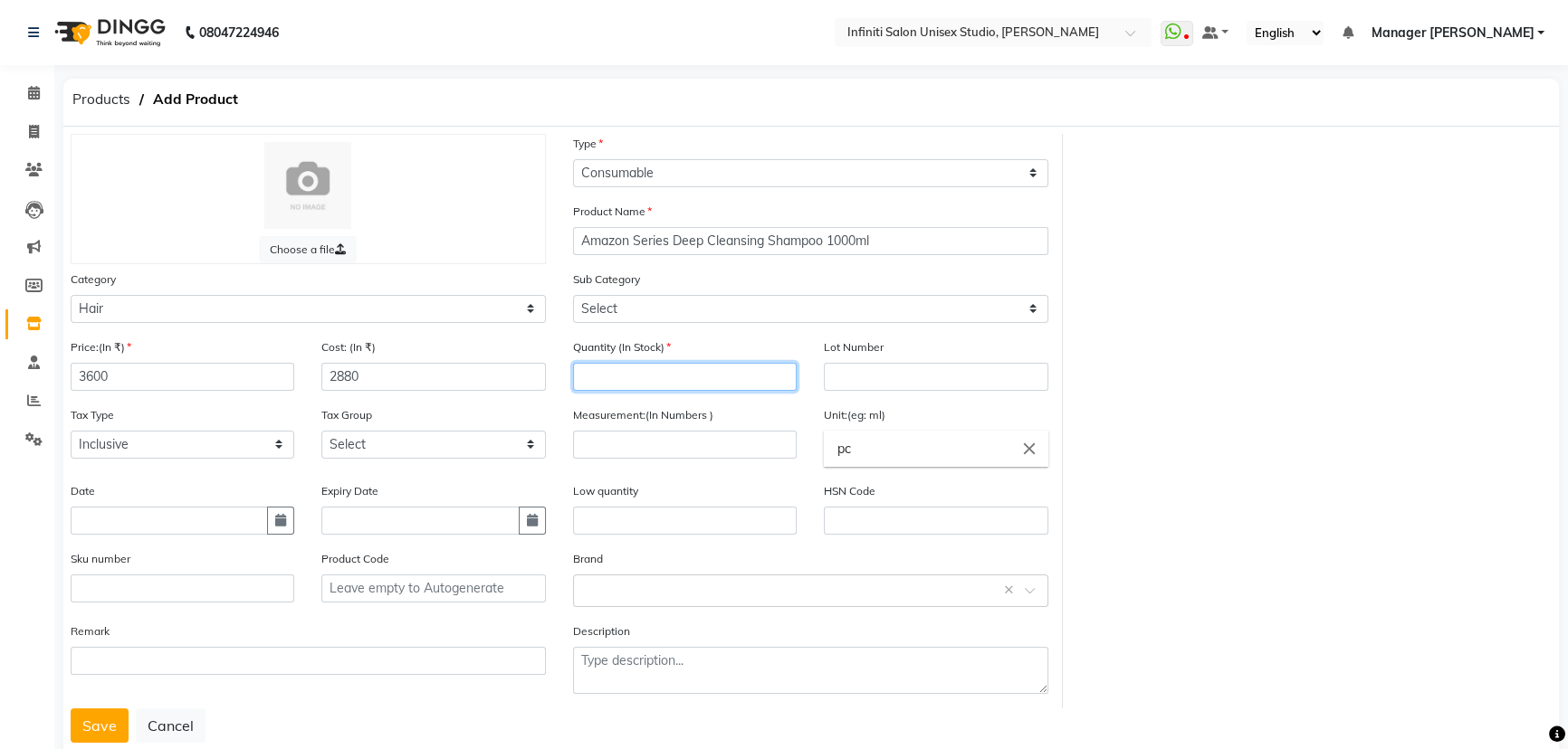
click at [616, 380] on input "number" at bounding box center [685, 376] width 224 height 28
type input "0"
click at [622, 442] on input "number" at bounding box center [685, 444] width 224 height 28
type input "1"
click at [648, 471] on div "Measurement:(In Numbers ) 1" at bounding box center [685, 443] width 251 height 76
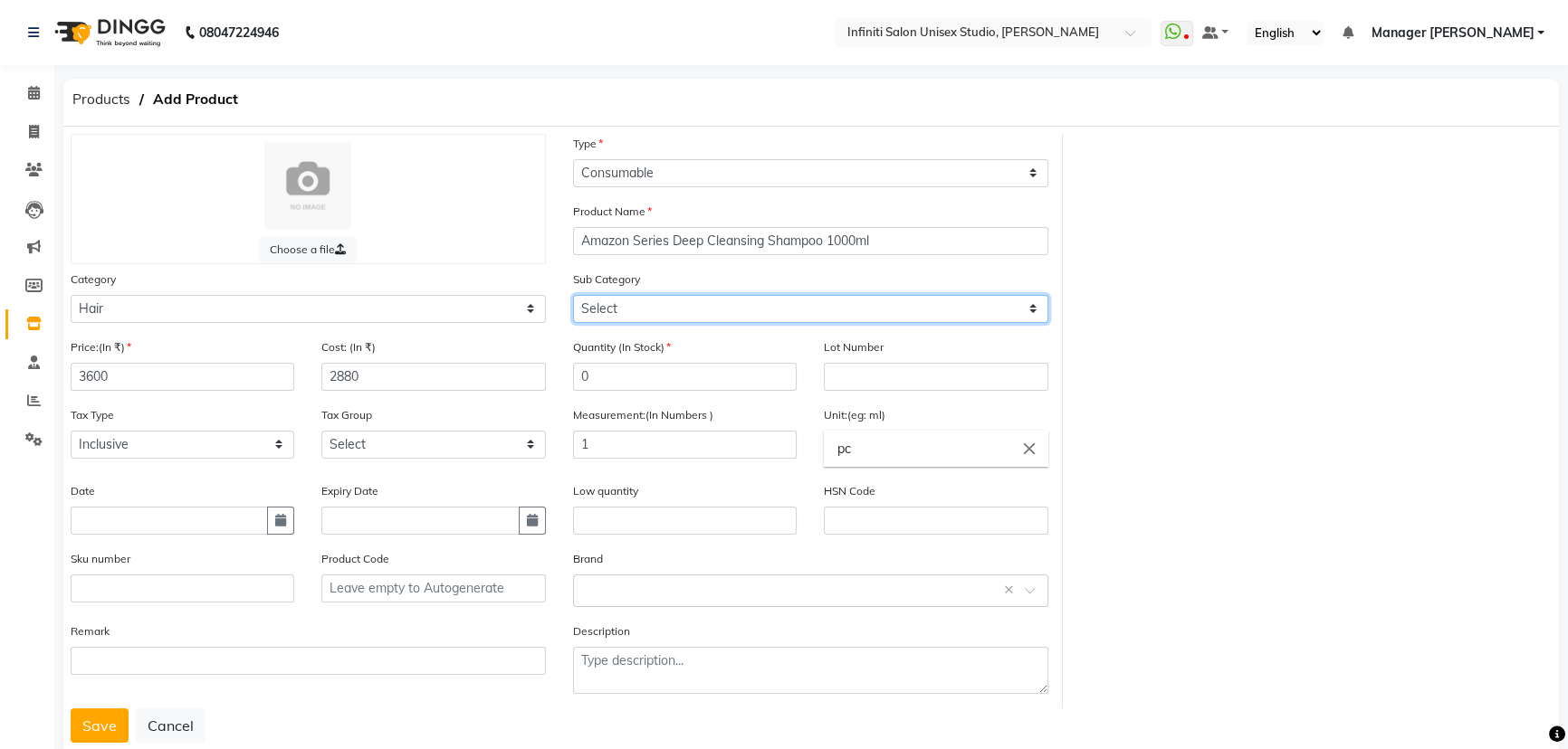
click at [719, 306] on select "Select Other kerastase GK floraactive D Fablous Loreal Olaplex Hair Originals I…" at bounding box center [810, 308] width 475 height 28
select select "903101118"
click at [573, 296] on select "Select Other kerastase GK floraactive D Fablous Loreal Olaplex Hair Originals I…" at bounding box center [810, 308] width 475 height 28
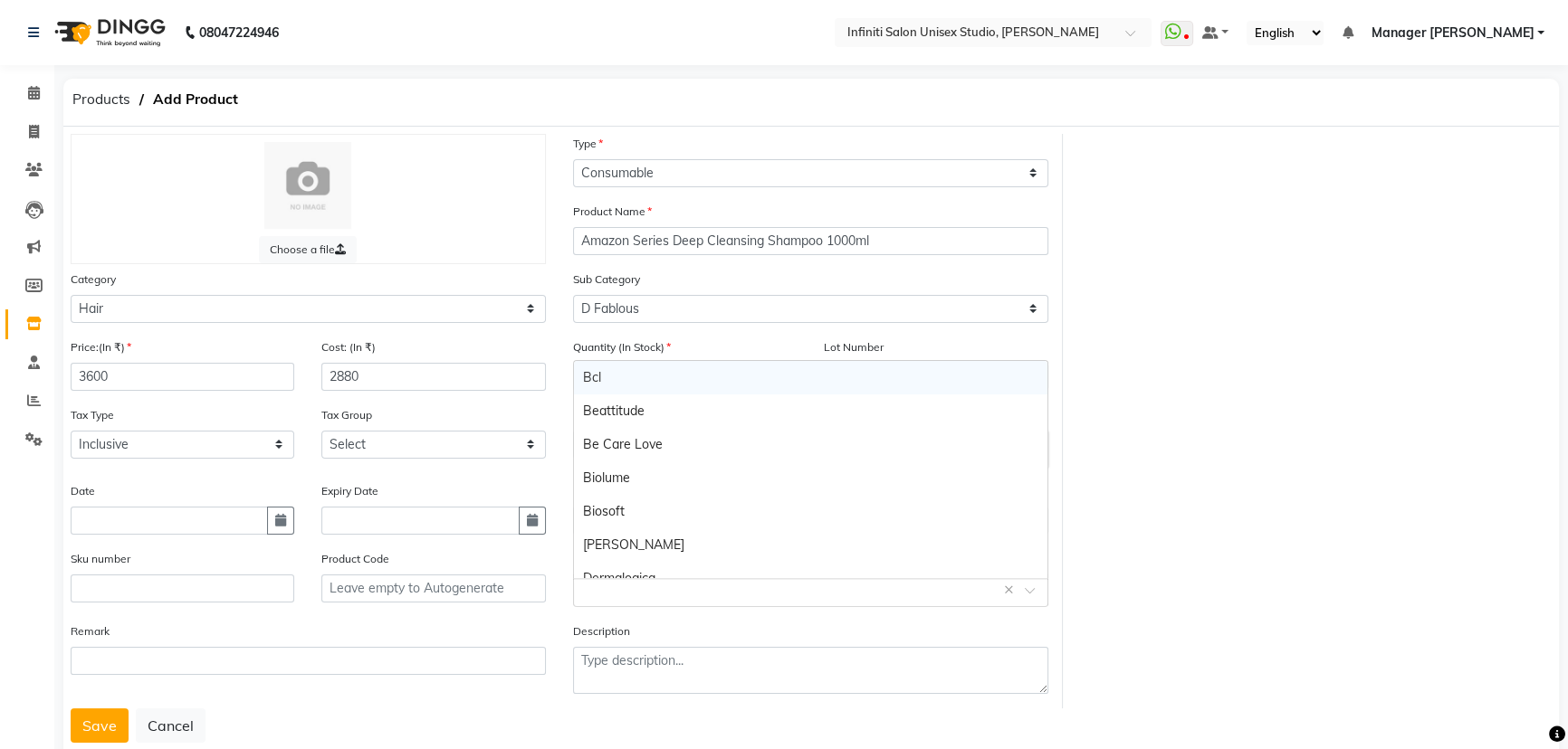
drag, startPoint x: 641, startPoint y: 586, endPoint x: 643, endPoint y: 577, distance: 9.2
click at [641, 588] on input "text" at bounding box center [793, 590] width 419 height 19
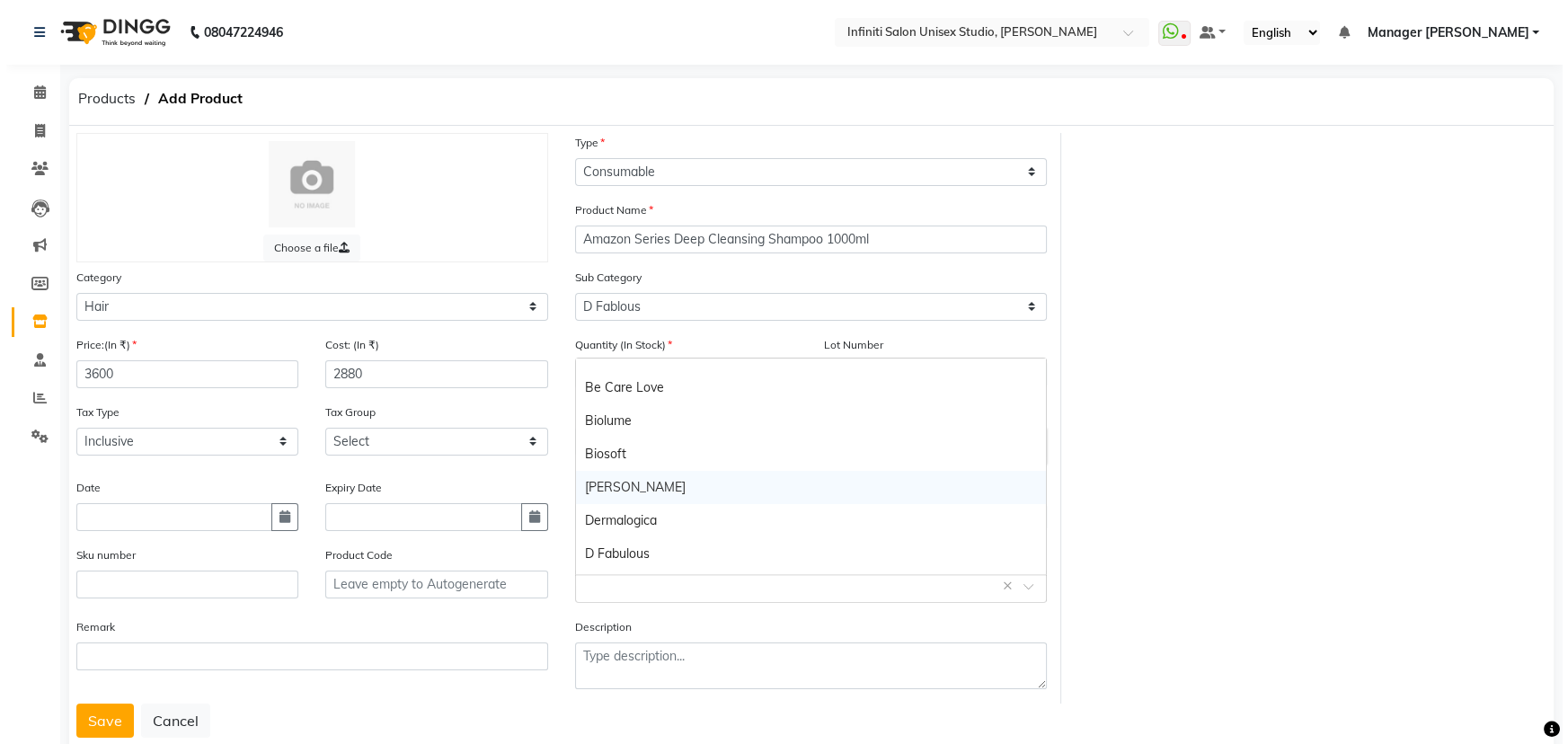
scroll to position [163, 0]
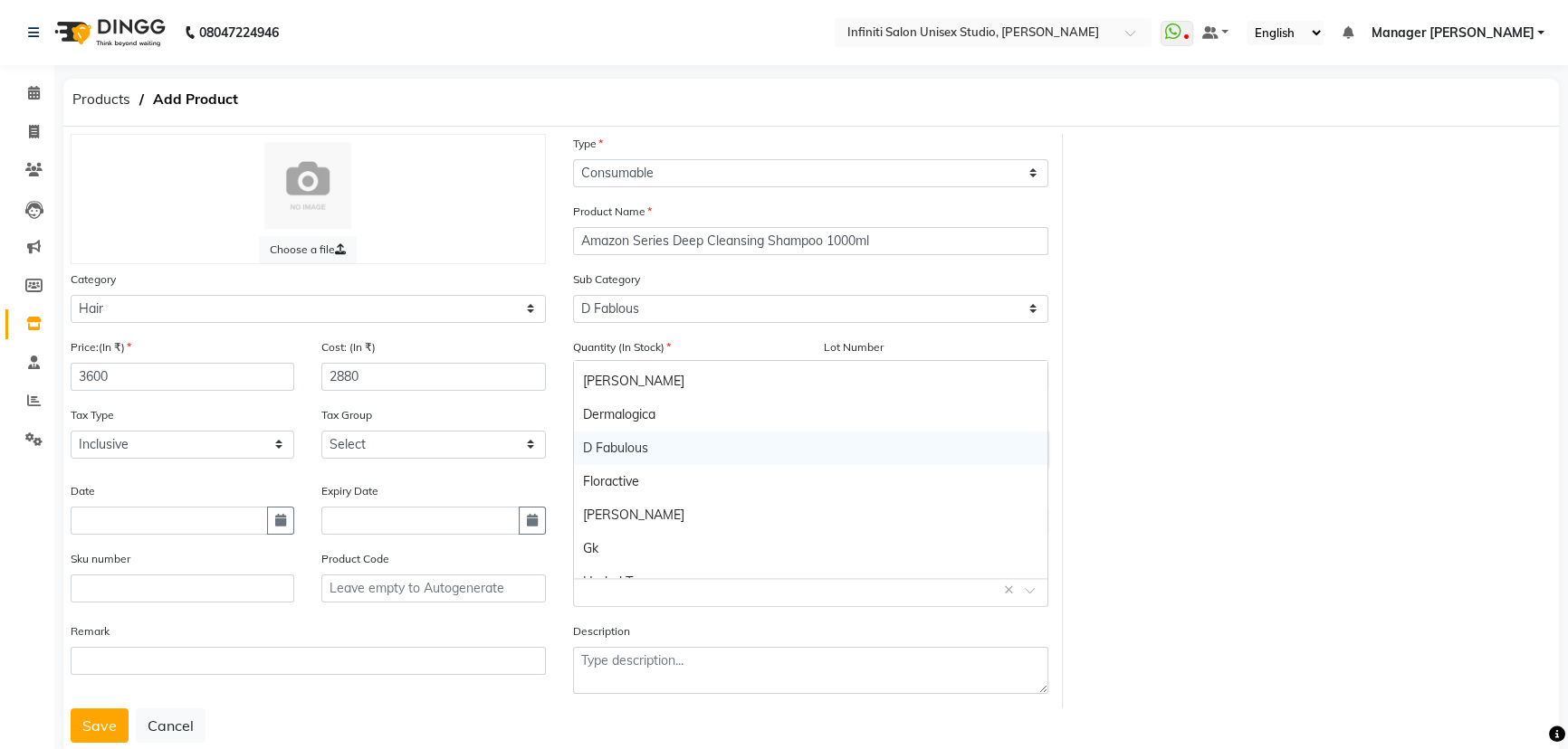
click at [628, 442] on div "D Fabulous" at bounding box center [810, 448] width 473 height 34
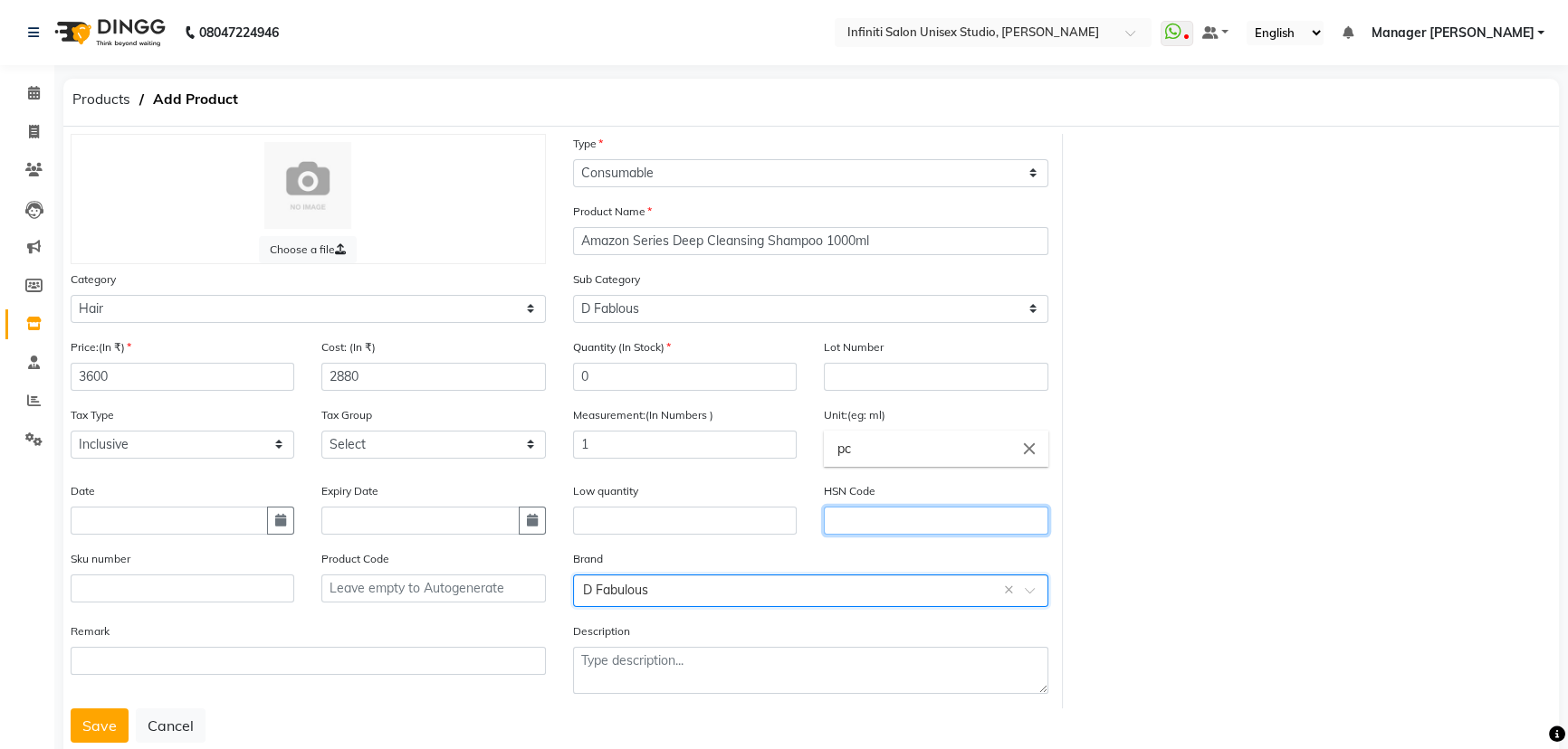
click at [869, 523] on input "text" at bounding box center [935, 521] width 224 height 28
type input "3305"
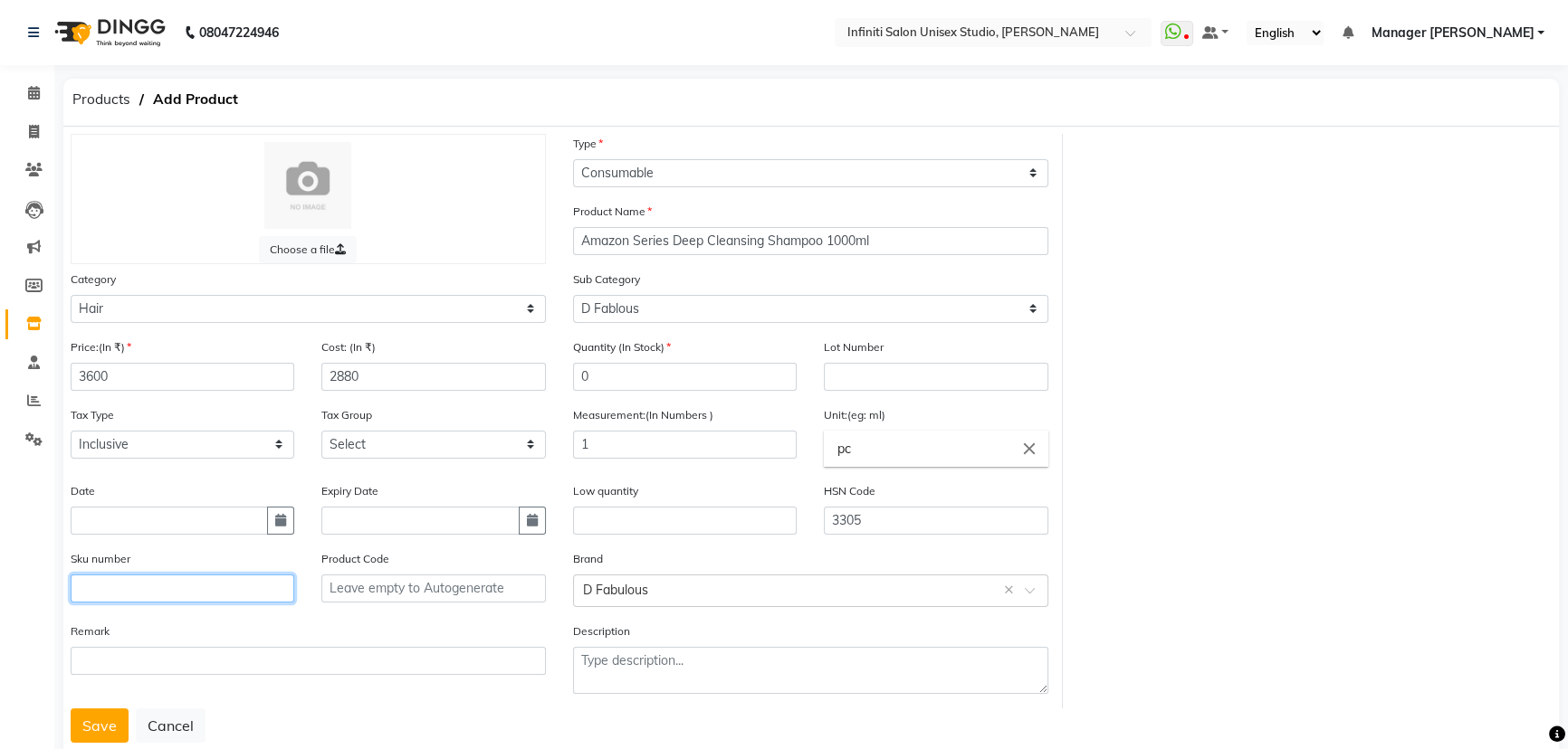
click at [155, 602] on input "text" at bounding box center [182, 588] width 224 height 28
type input "609728131807"
click at [91, 709] on div "Remark" at bounding box center [308, 665] width 502 height 87
click at [93, 729] on button "Save" at bounding box center [99, 726] width 58 height 35
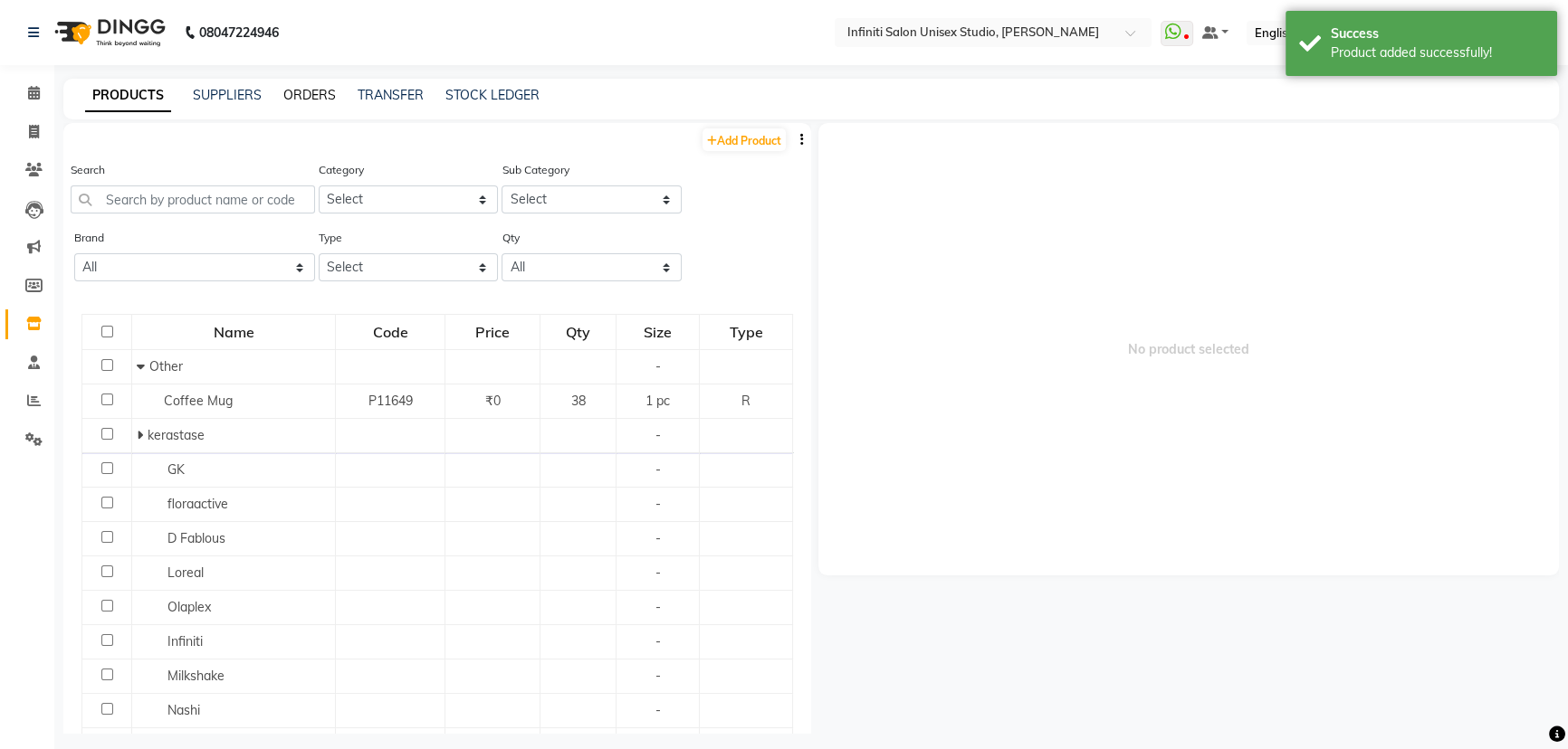
click at [326, 96] on link "ORDERS" at bounding box center [310, 94] width 52 height 16
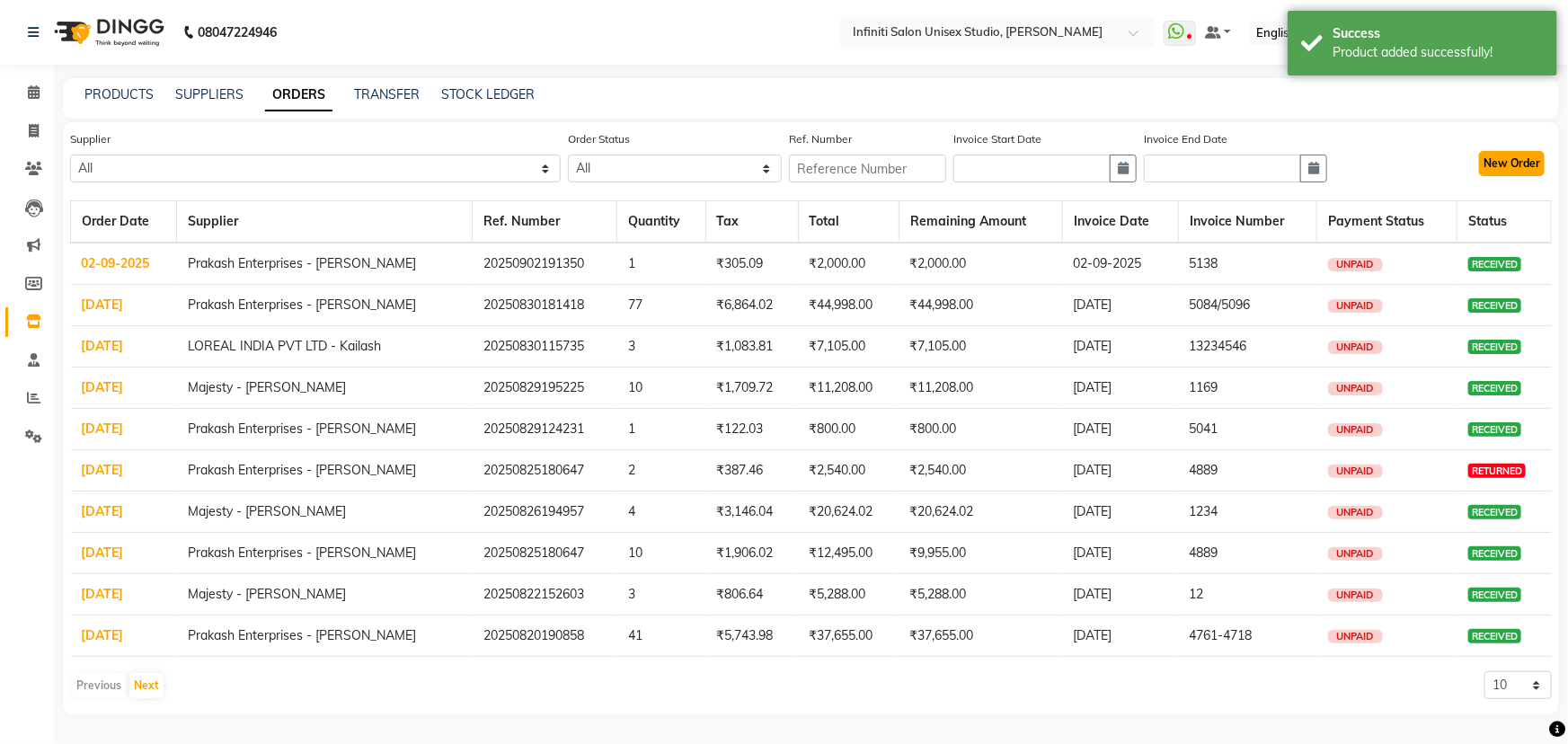
click at [1499, 155] on button "New Order" at bounding box center [1512, 164] width 66 height 25
select select "true"
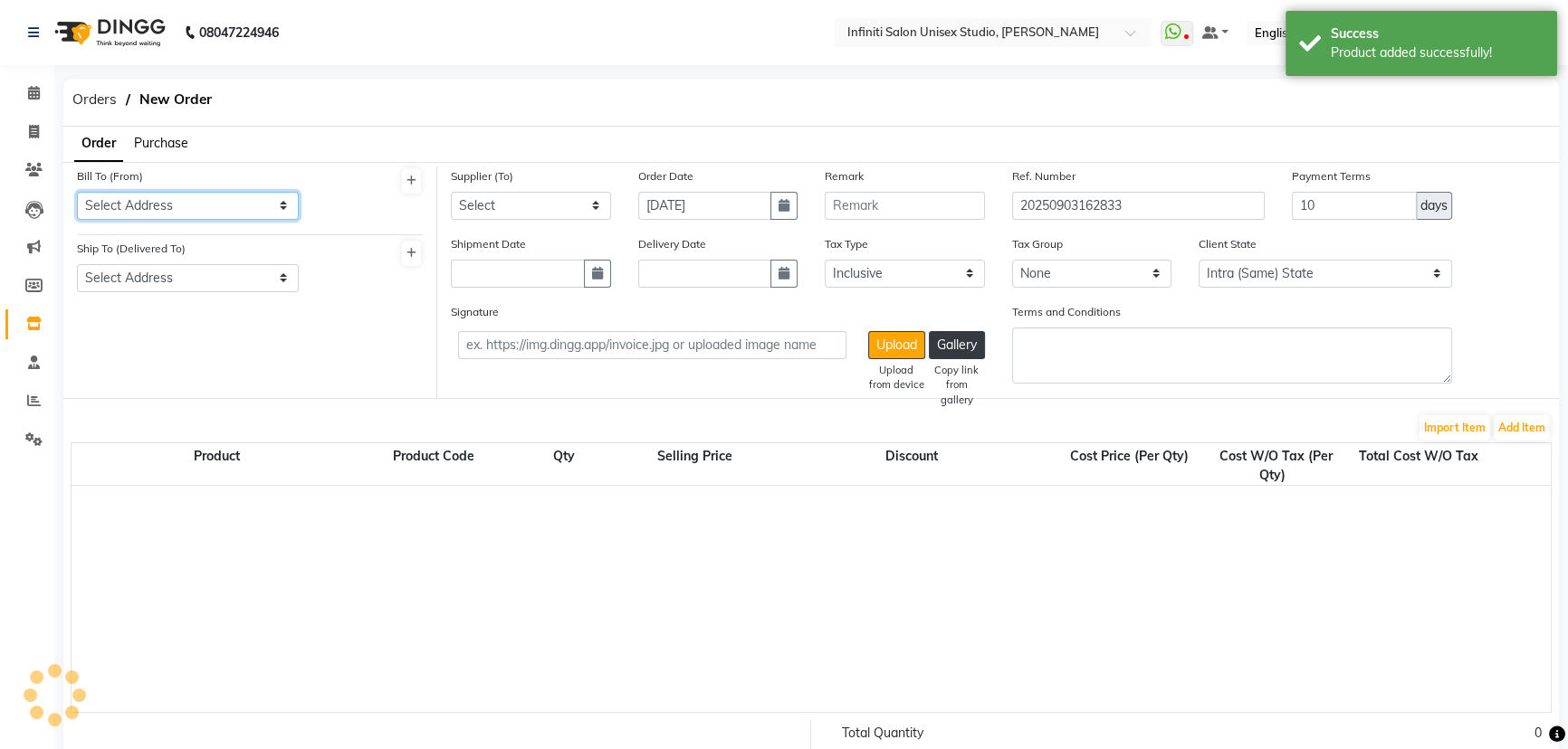
click at [161, 208] on select "Select Address Shop-1" at bounding box center [188, 205] width 222 height 28
select select "2851"
click at [77, 192] on select "Select Address Shop-1" at bounding box center [188, 205] width 222 height 28
click at [164, 202] on select "Select Address Shop-1" at bounding box center [188, 205] width 222 height 28
select select "989"
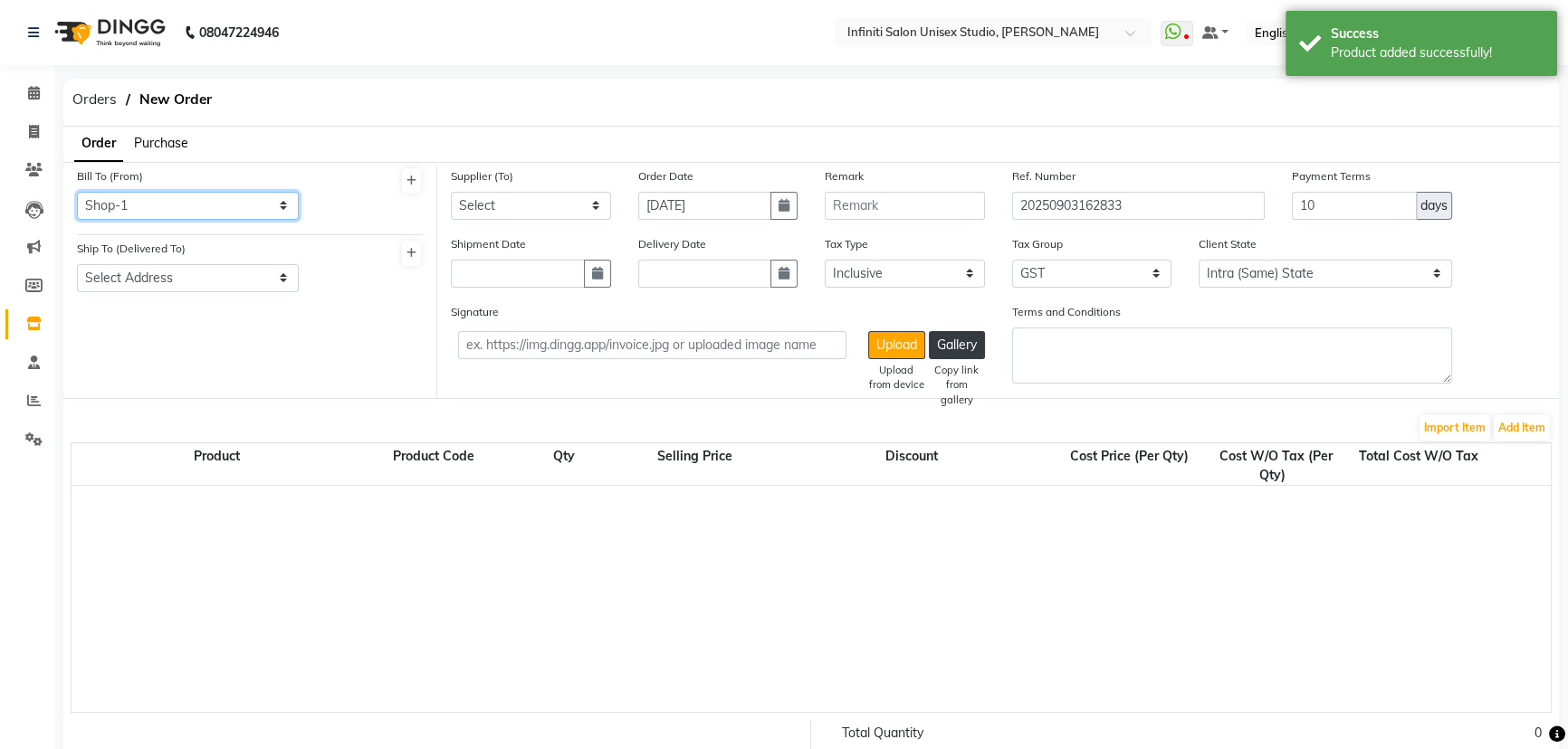
click at [77, 192] on select "Select Address Shop-1" at bounding box center [188, 205] width 222 height 28
click at [165, 291] on select "Select Address Shop-1" at bounding box center [188, 278] width 222 height 28
select select "990"
click at [77, 264] on select "Select Address Shop-1" at bounding box center [188, 278] width 222 height 28
click at [509, 200] on select "Select Queens OJAS Roshan Agencies - Roshan Ahuja Laxmi Trading - Ashish Lalwan…" at bounding box center [531, 205] width 160 height 28
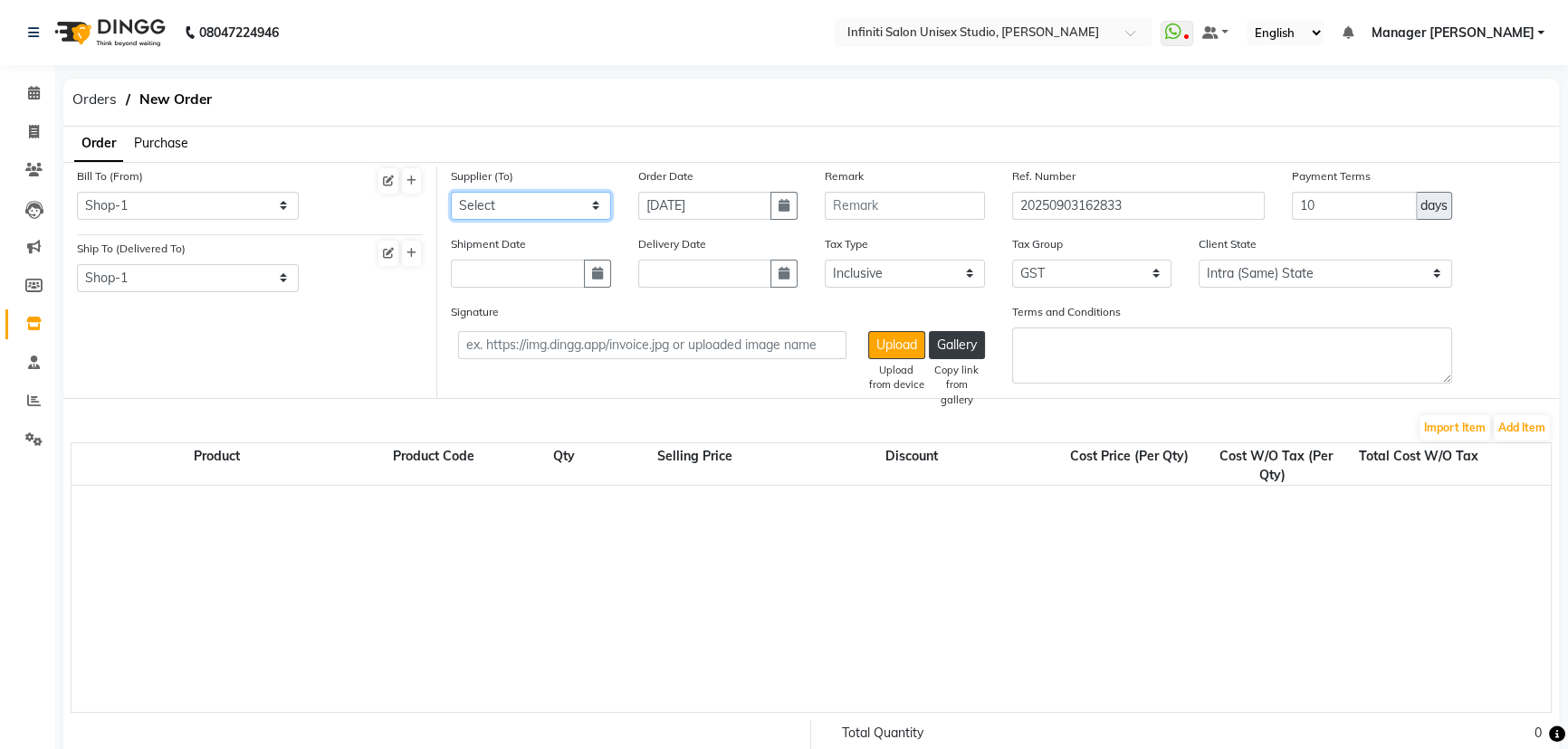
select select "2702"
click at [451, 192] on select "Select Queens OJAS Roshan Agencies - Roshan Ahuja Laxmi Trading - Ashish Lalwan…" at bounding box center [531, 205] width 160 height 28
drag, startPoint x: 1308, startPoint y: 200, endPoint x: 1284, endPoint y: 192, distance: 25.3
click at [1289, 198] on div "Payment Terms 10 days" at bounding box center [1372, 201] width 187 height 67
type input "30"
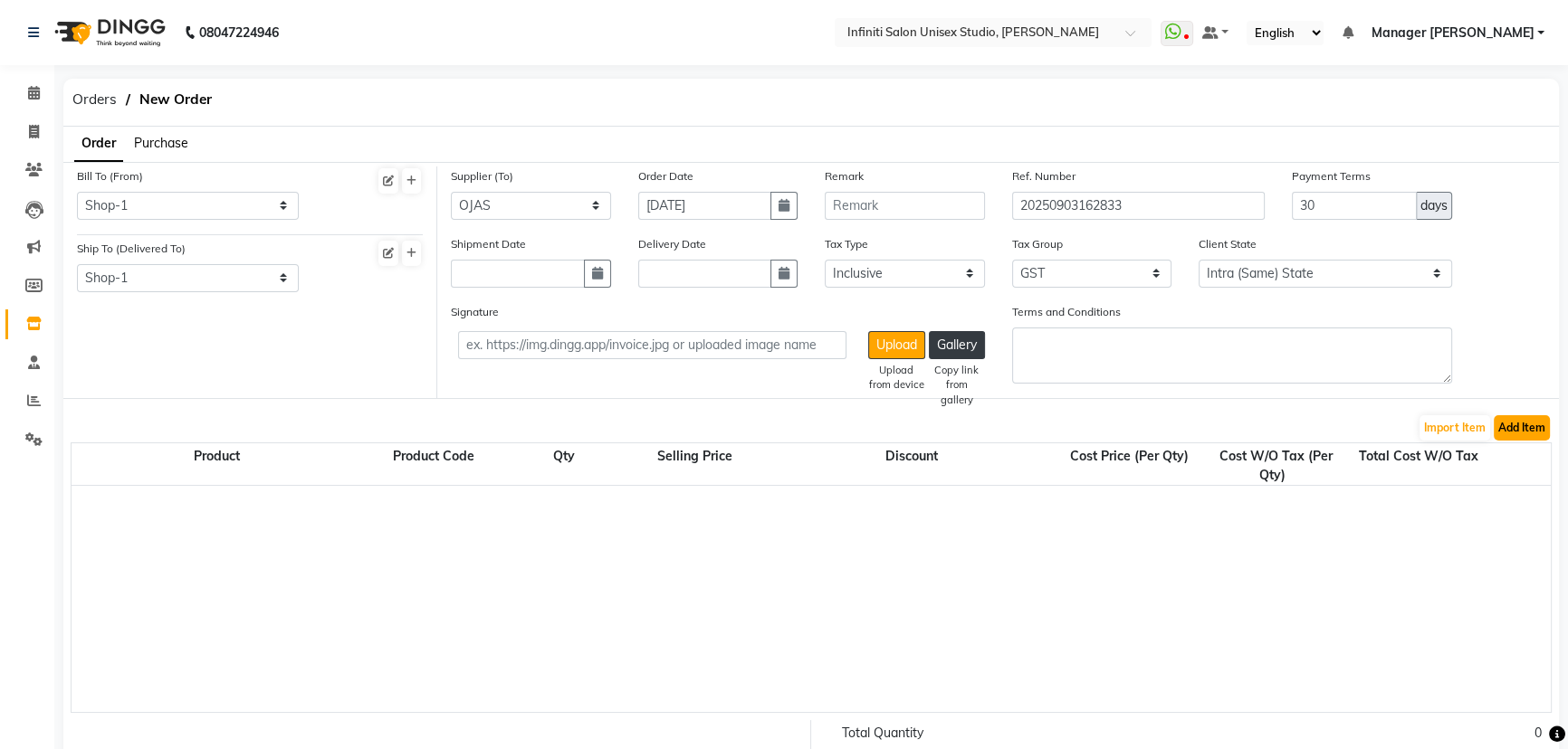
click at [1519, 418] on button "Add Item" at bounding box center [1522, 428] width 56 height 25
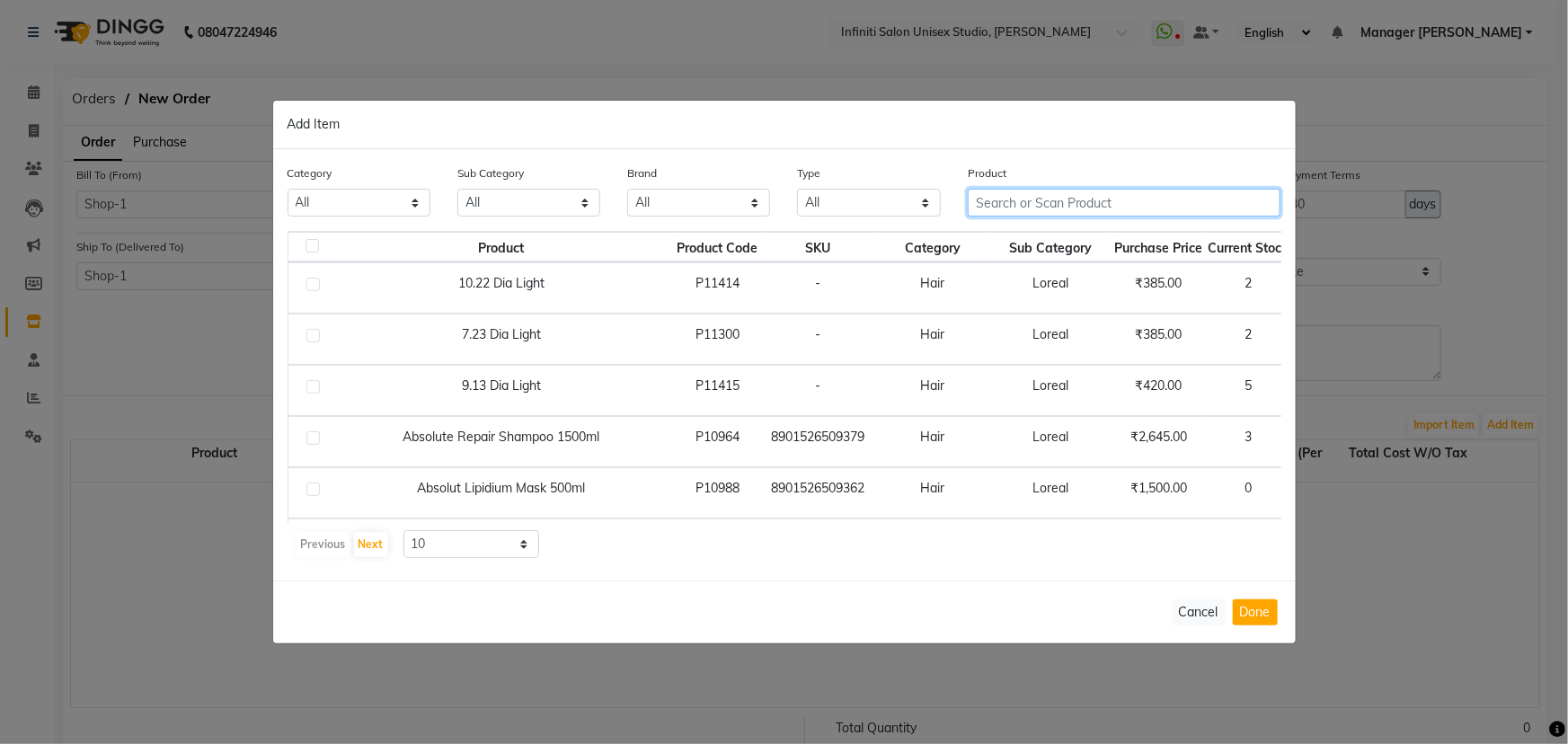
click at [1052, 206] on input "text" at bounding box center [1125, 202] width 314 height 28
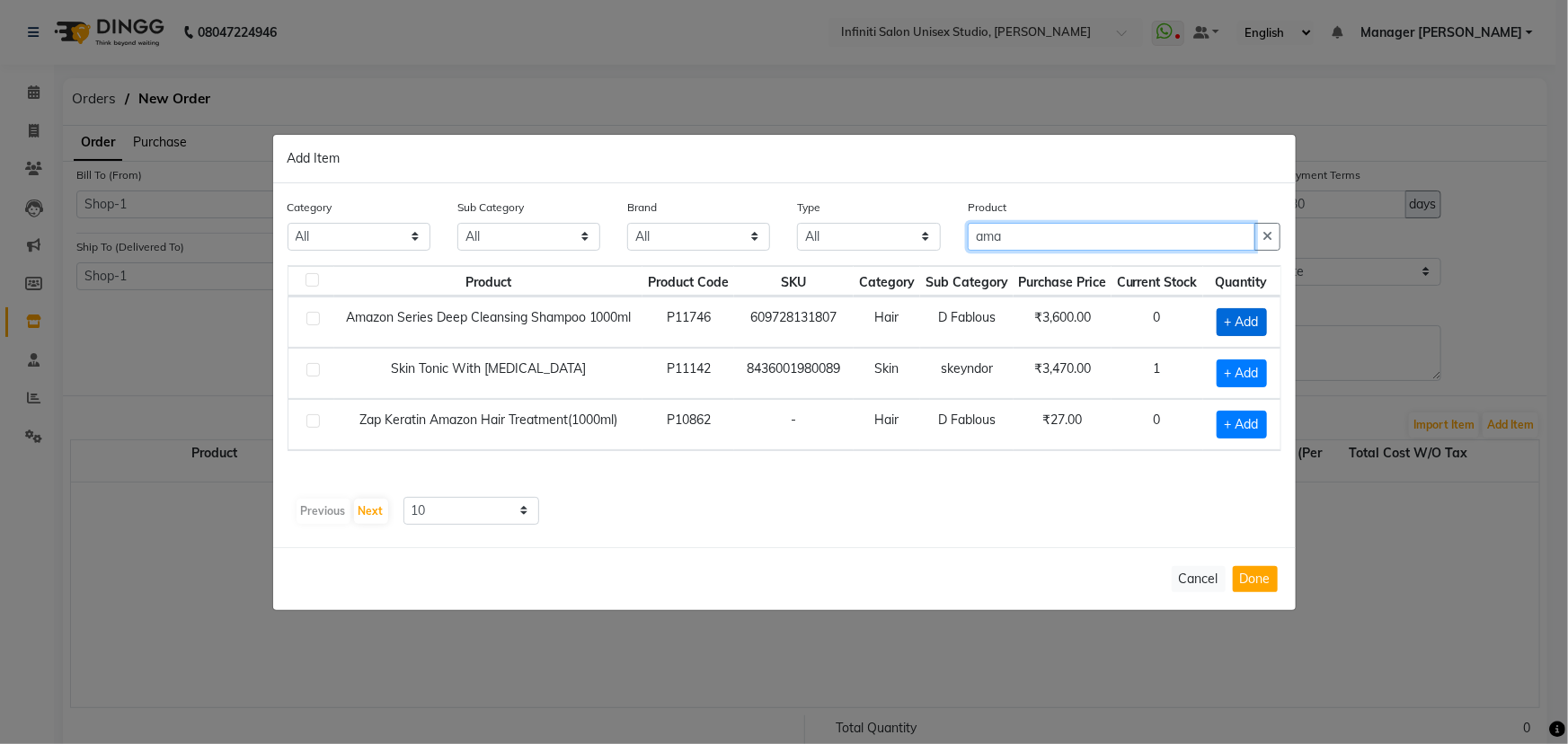
type input "ama"
click at [1243, 315] on span "+ Add" at bounding box center [1242, 322] width 51 height 28
checkbox input "true"
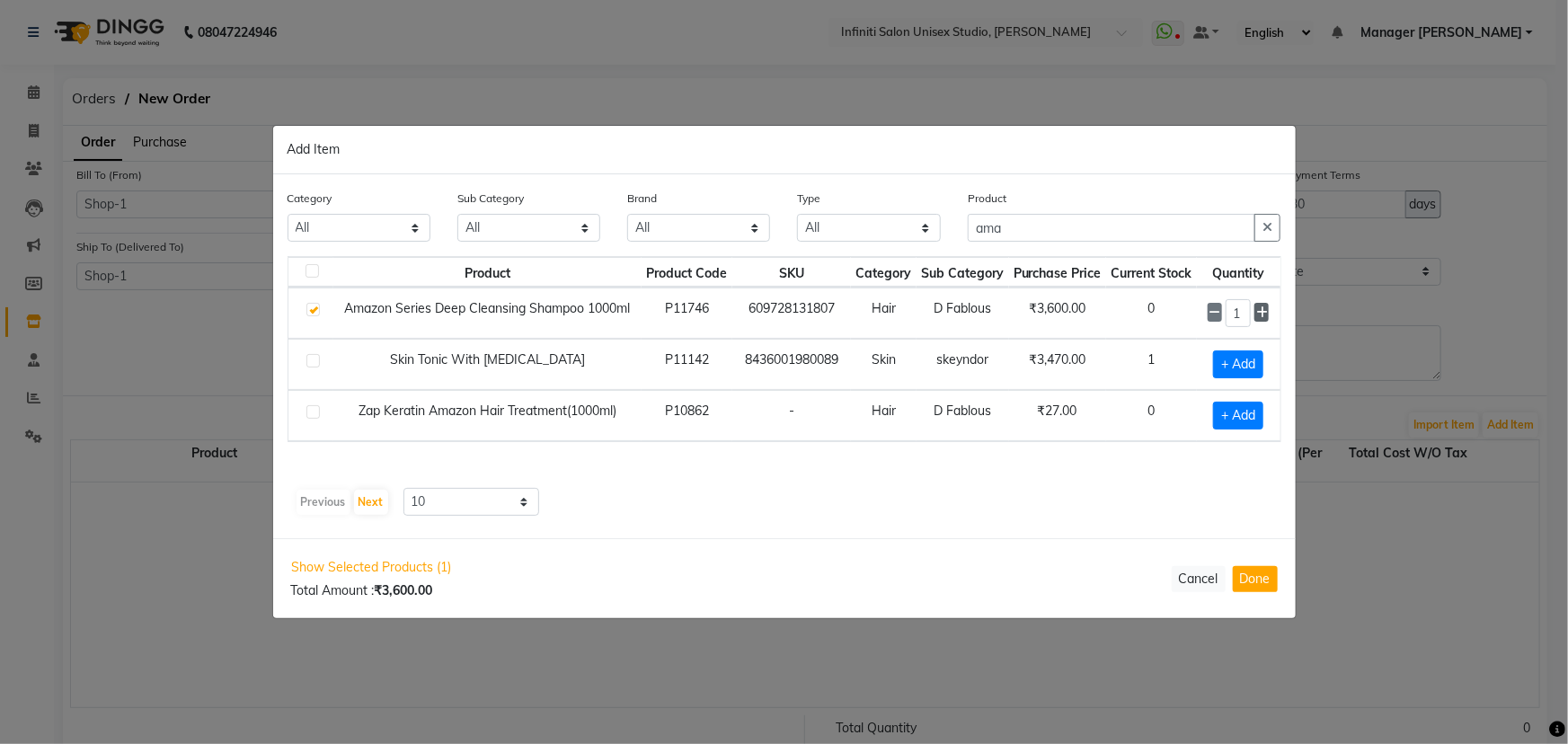
click at [1266, 309] on icon at bounding box center [1263, 312] width 11 height 12
type input "2"
click at [1267, 581] on button "Done" at bounding box center [1255, 579] width 45 height 26
select select "2851"
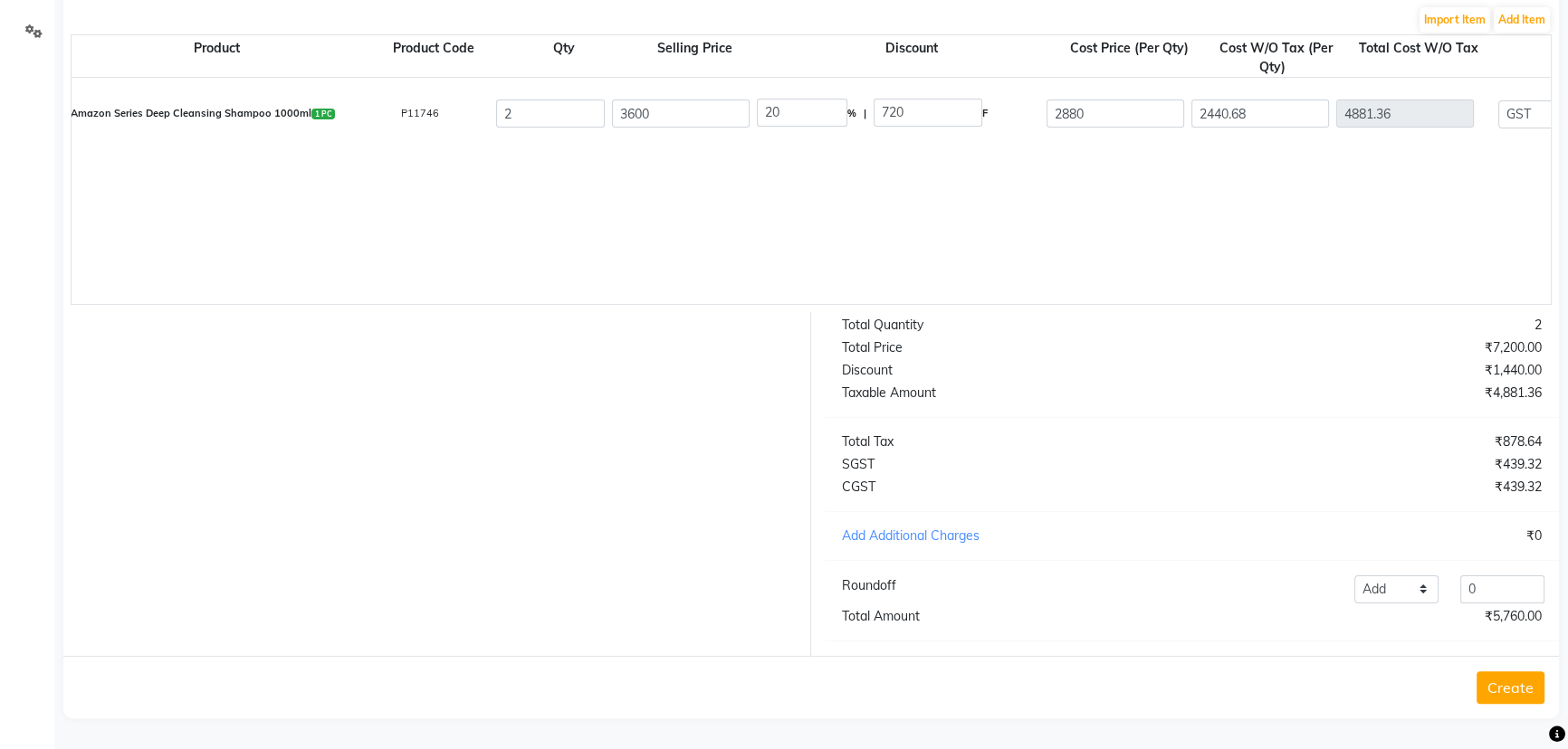
scroll to position [420, 0]
click at [1512, 685] on button "Create" at bounding box center [1510, 688] width 68 height 33
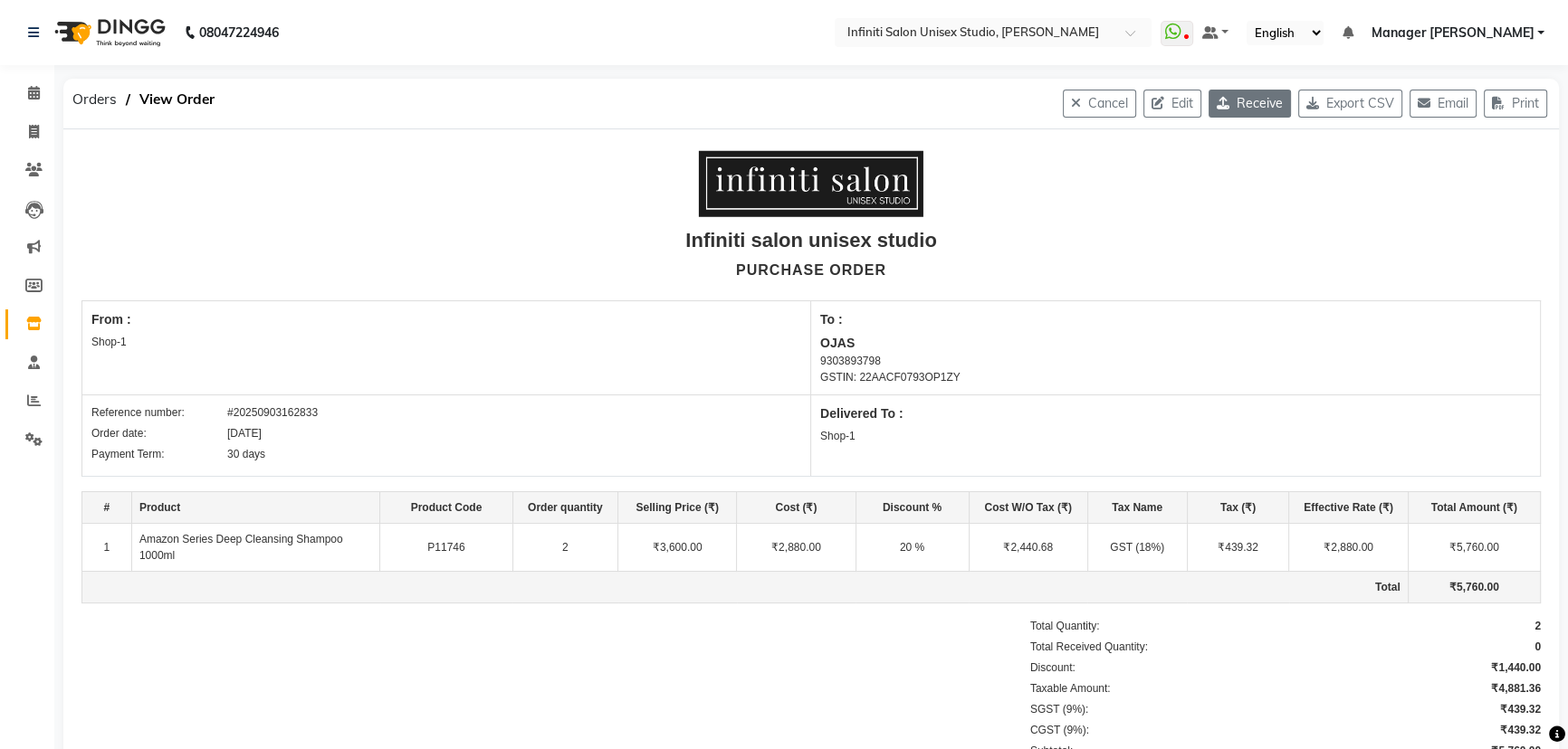
click at [1238, 108] on button "Receive" at bounding box center [1249, 103] width 82 height 28
select select "989"
select select "990"
select select "2702"
select select "true"
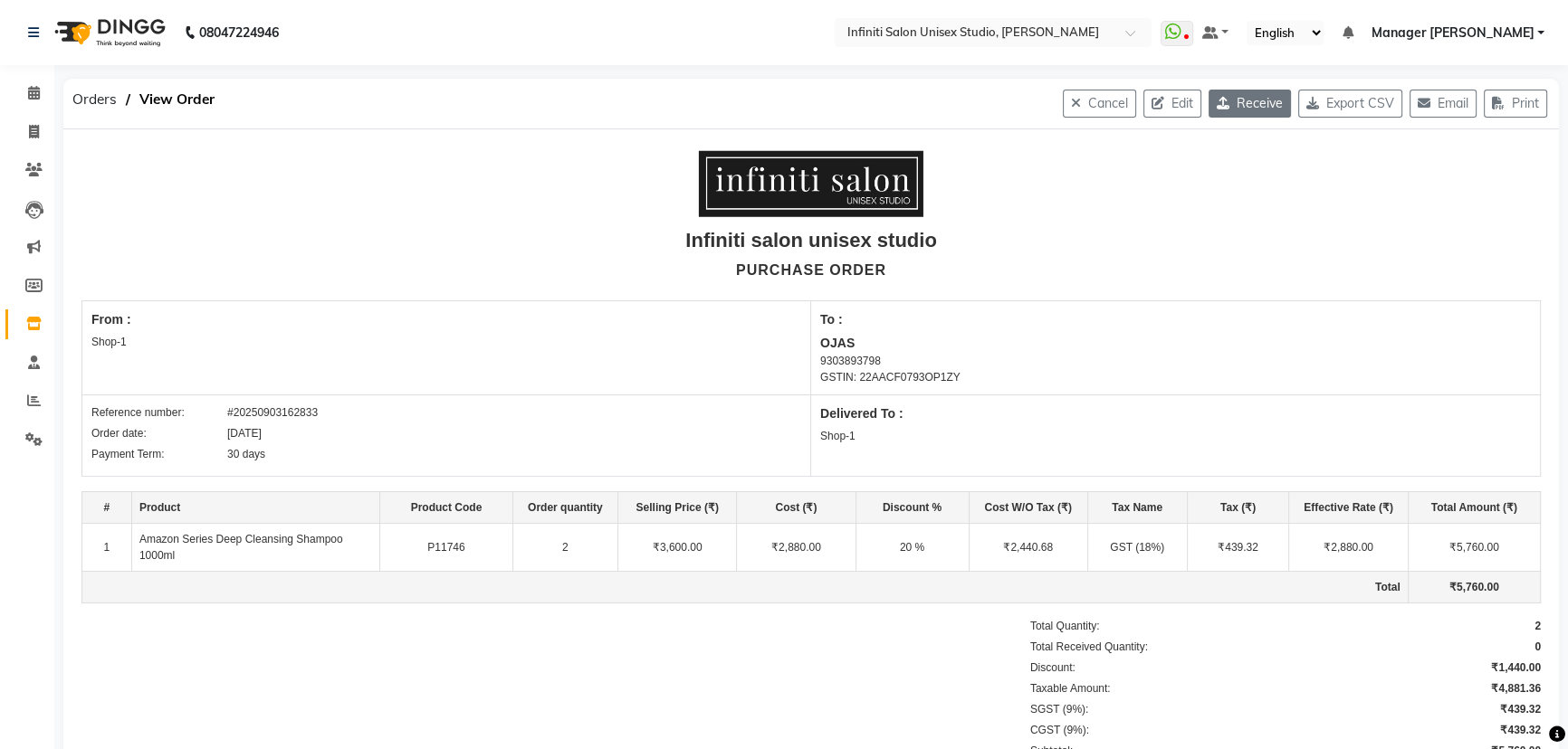
select select "2851"
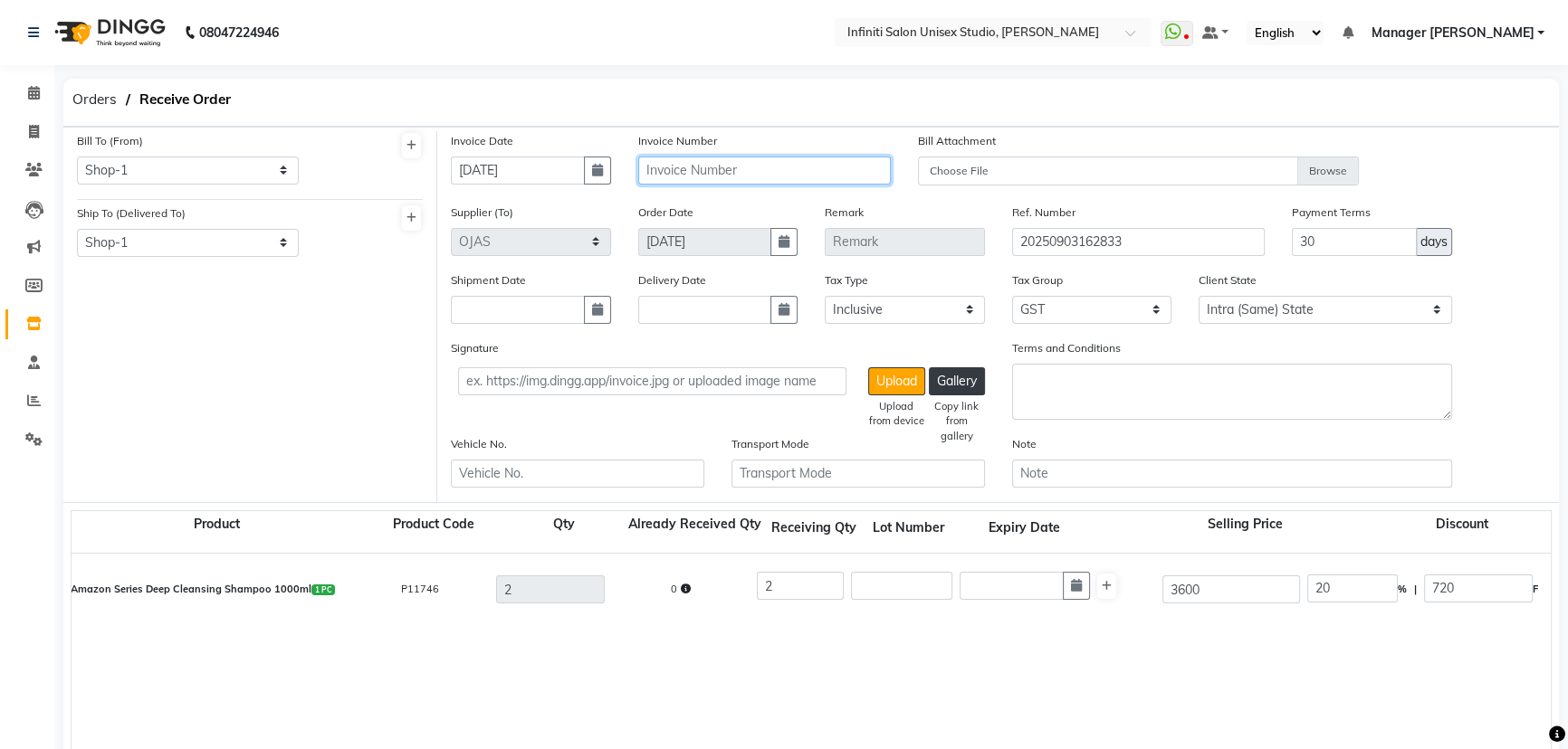
click at [703, 171] on input "text" at bounding box center [765, 170] width 254 height 28
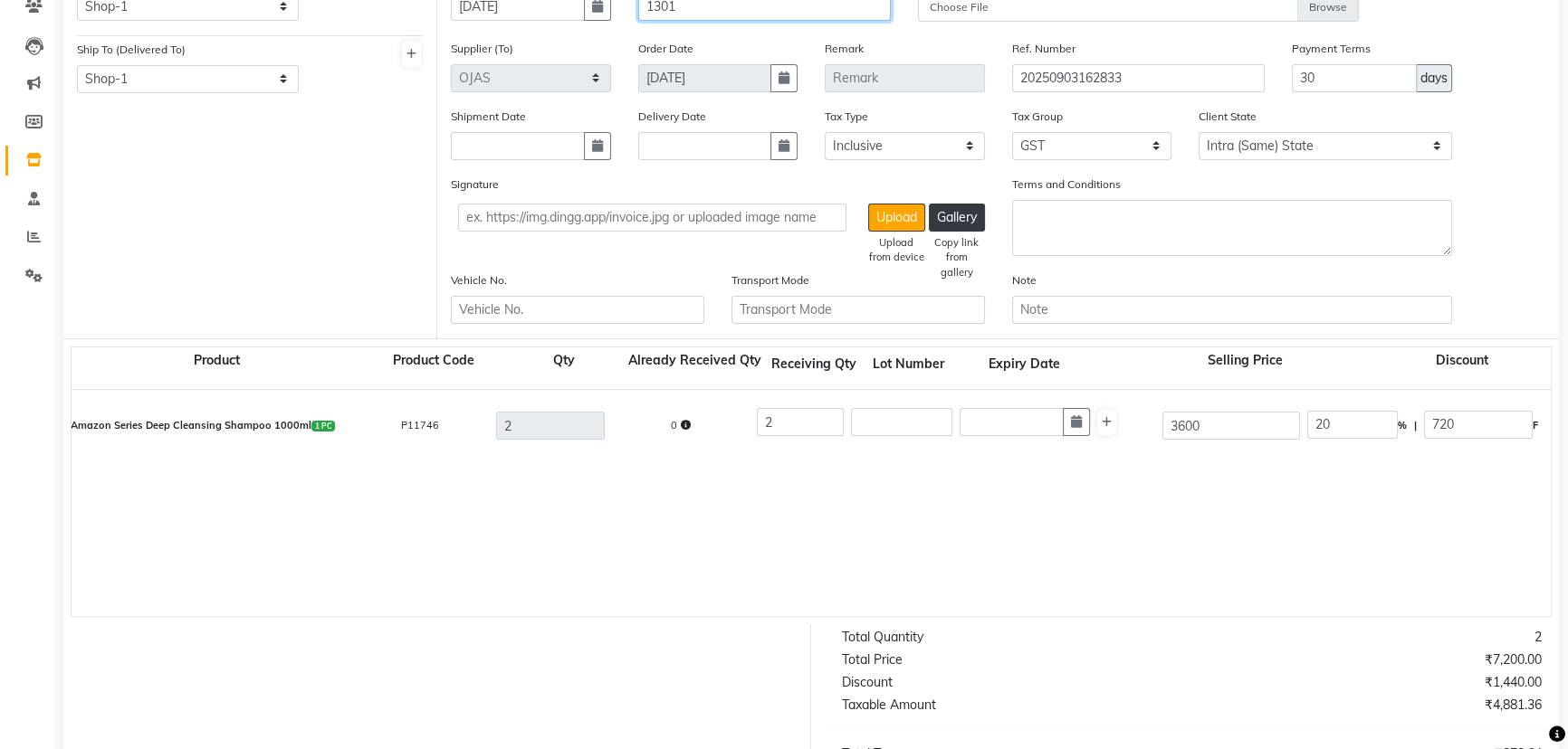
type input "1301"
click at [981, 424] on input "text" at bounding box center [1012, 421] width 104 height 28
select select "9"
select select "2025"
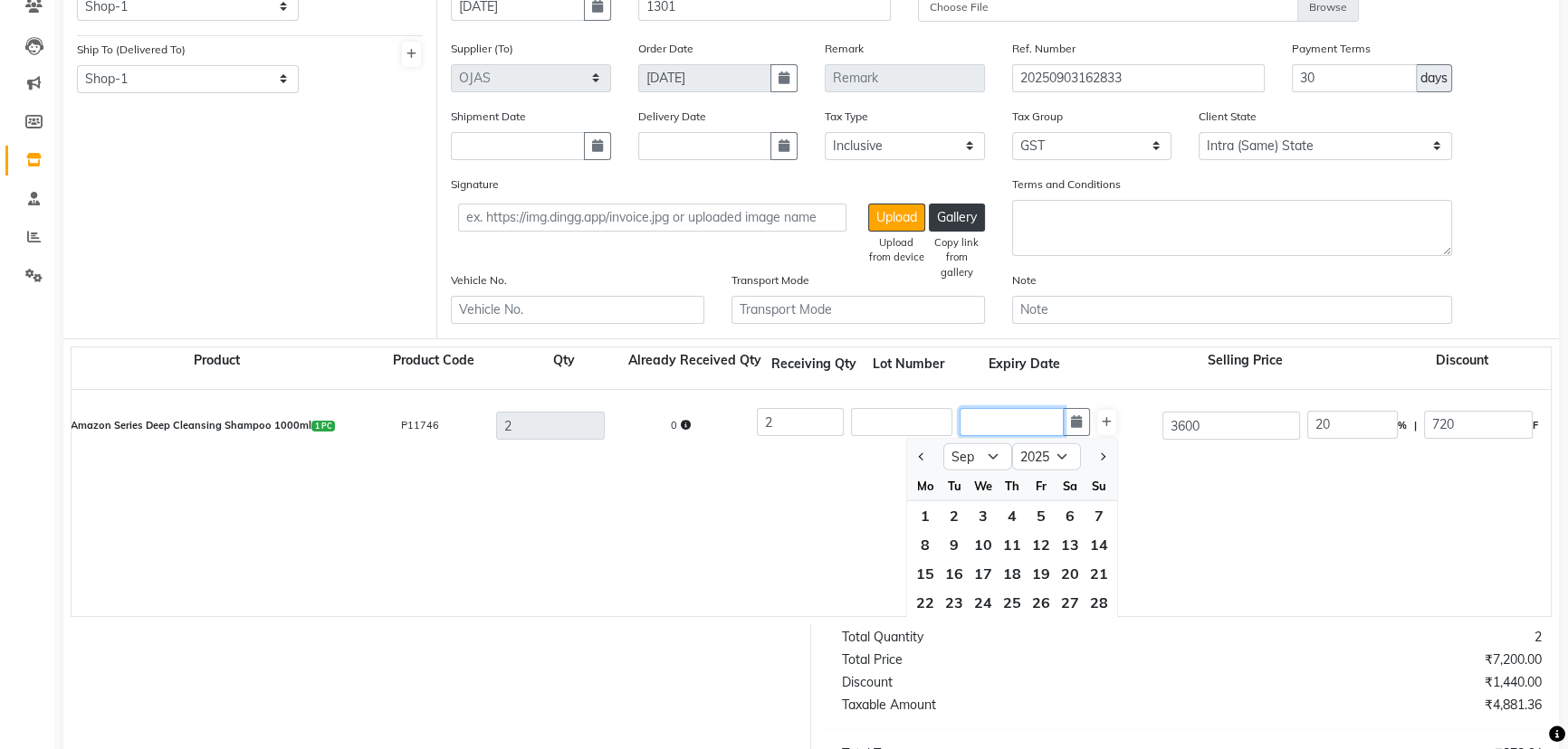
click at [982, 424] on input "text" at bounding box center [1012, 421] width 104 height 28
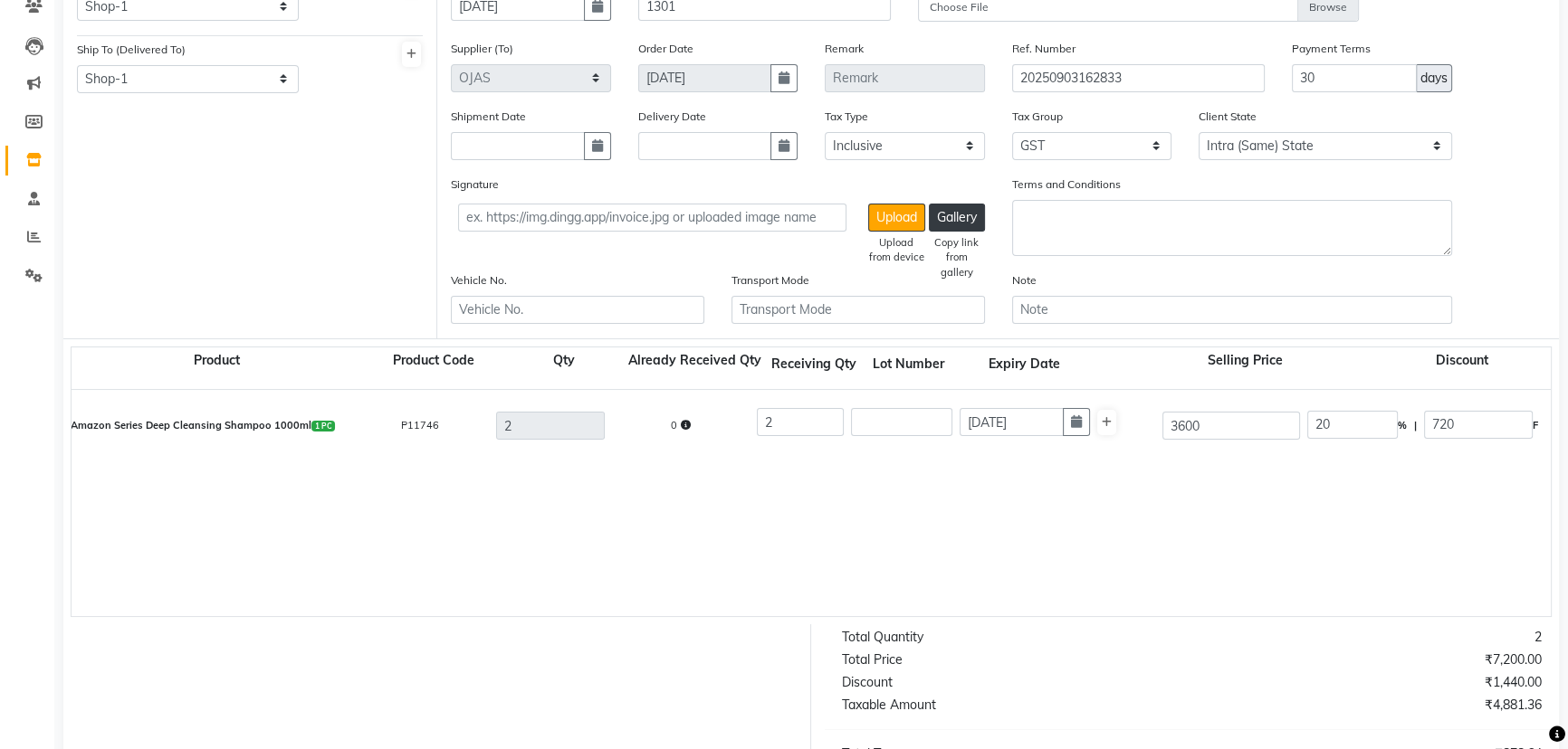
type input "01-09-2027"
click at [1102, 534] on div "Amazon Series Deep Cleansing Shampoo 1000ml 1 PC P11746 2 0 2 01-09-2027 3600 2…" at bounding box center [1551, 503] width 2959 height 227
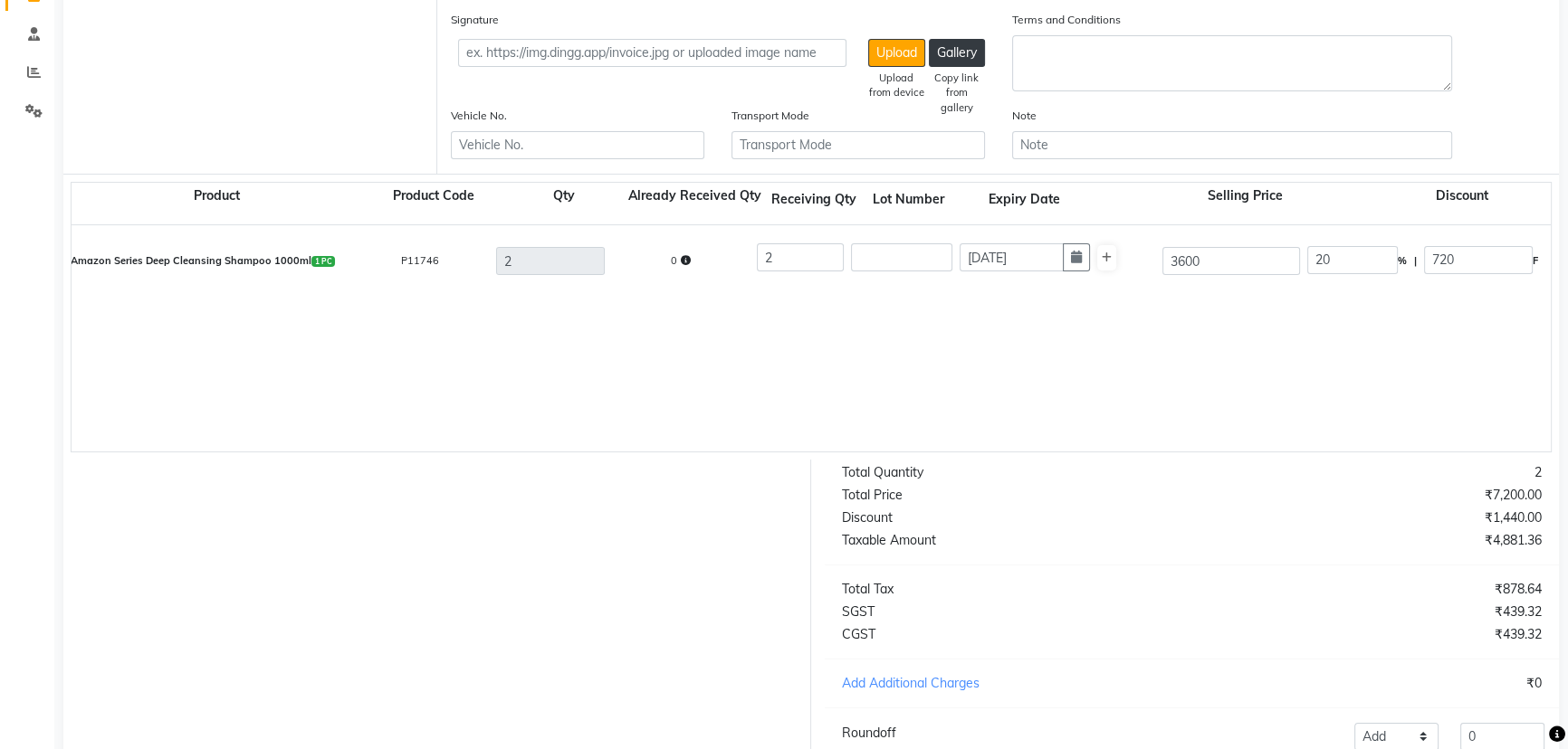
scroll to position [489, 0]
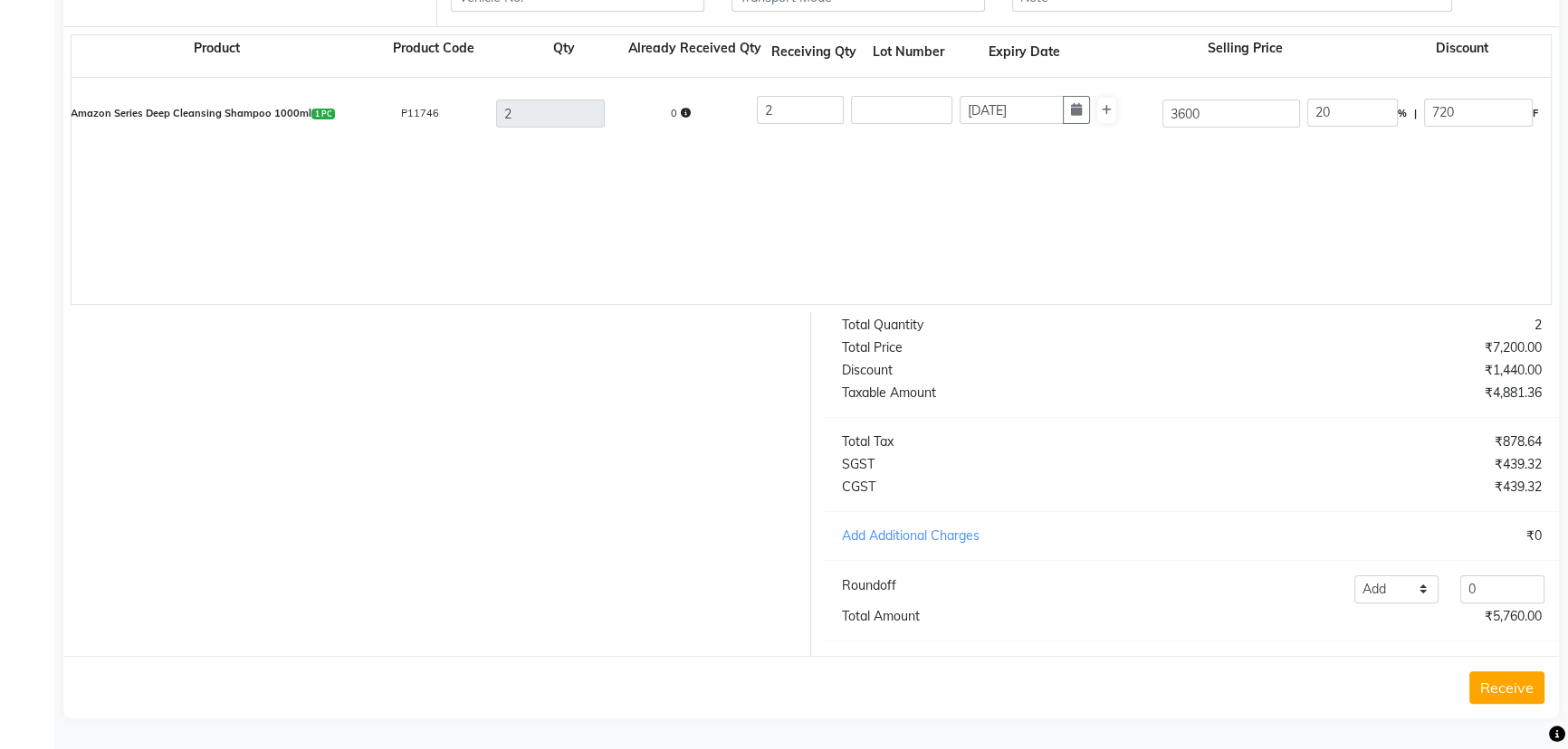
click at [1507, 693] on button "Receive" at bounding box center [1507, 688] width 75 height 33
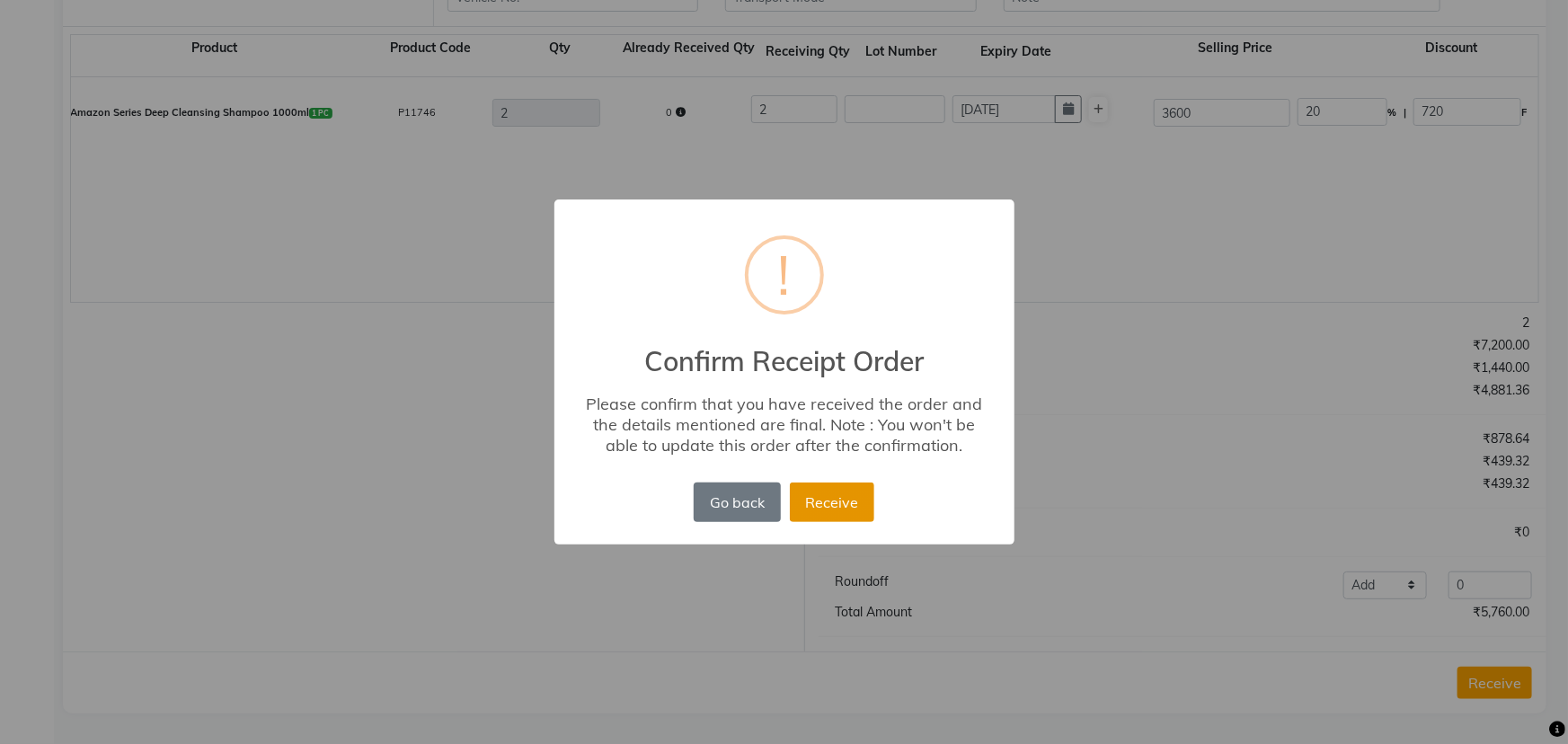
click at [834, 505] on button "Receive" at bounding box center [832, 502] width 84 height 39
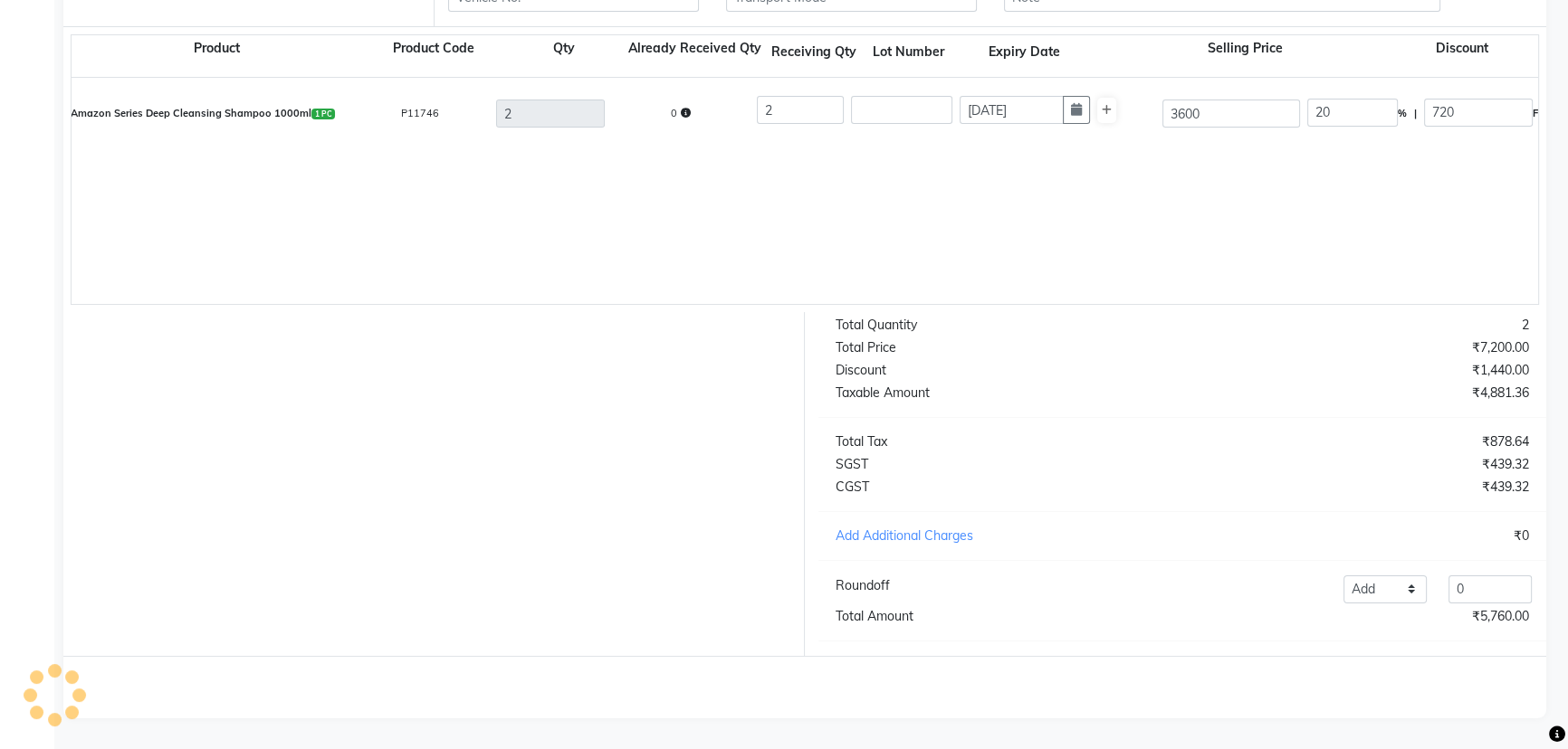
scroll to position [0, 0]
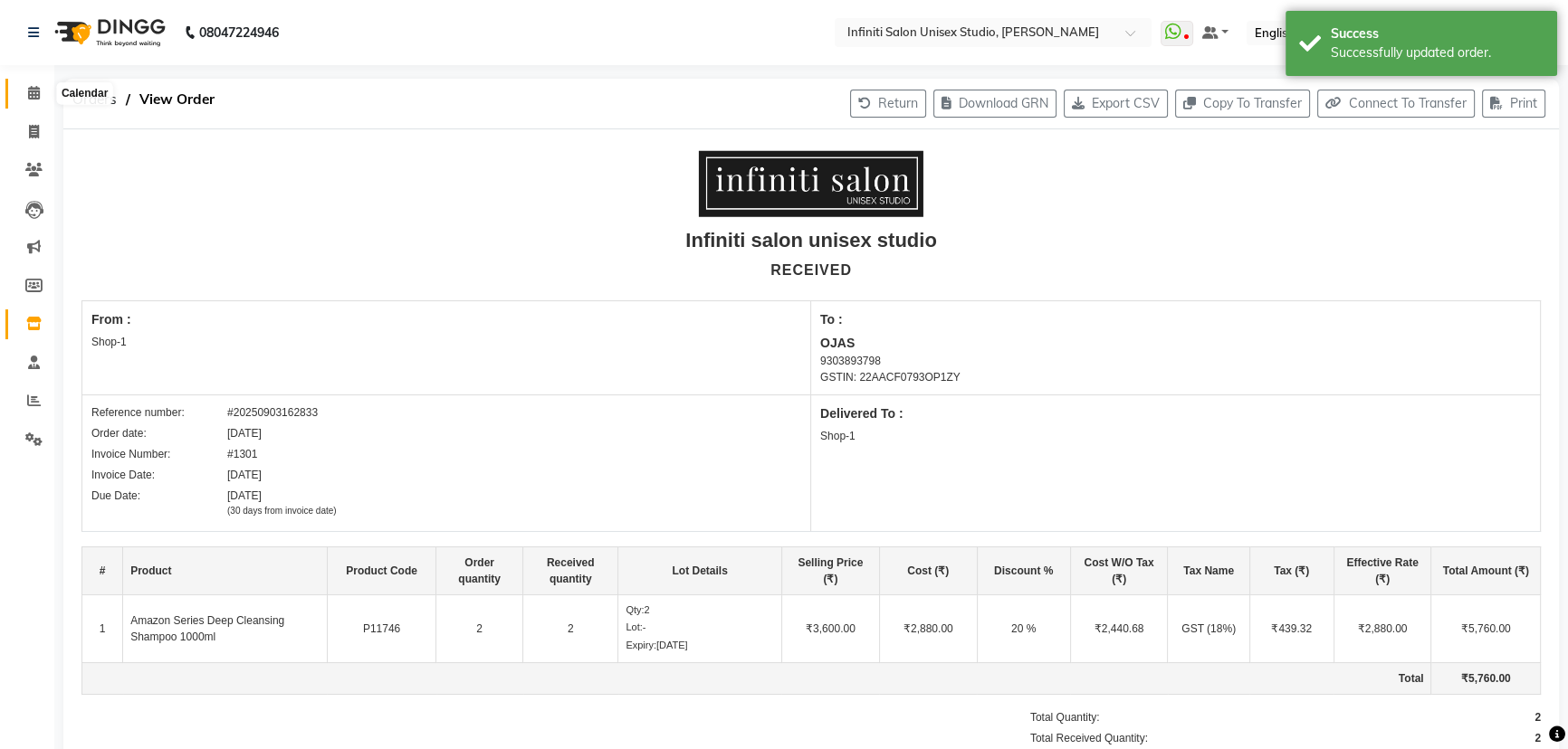
click at [25, 88] on span at bounding box center [34, 94] width 32 height 21
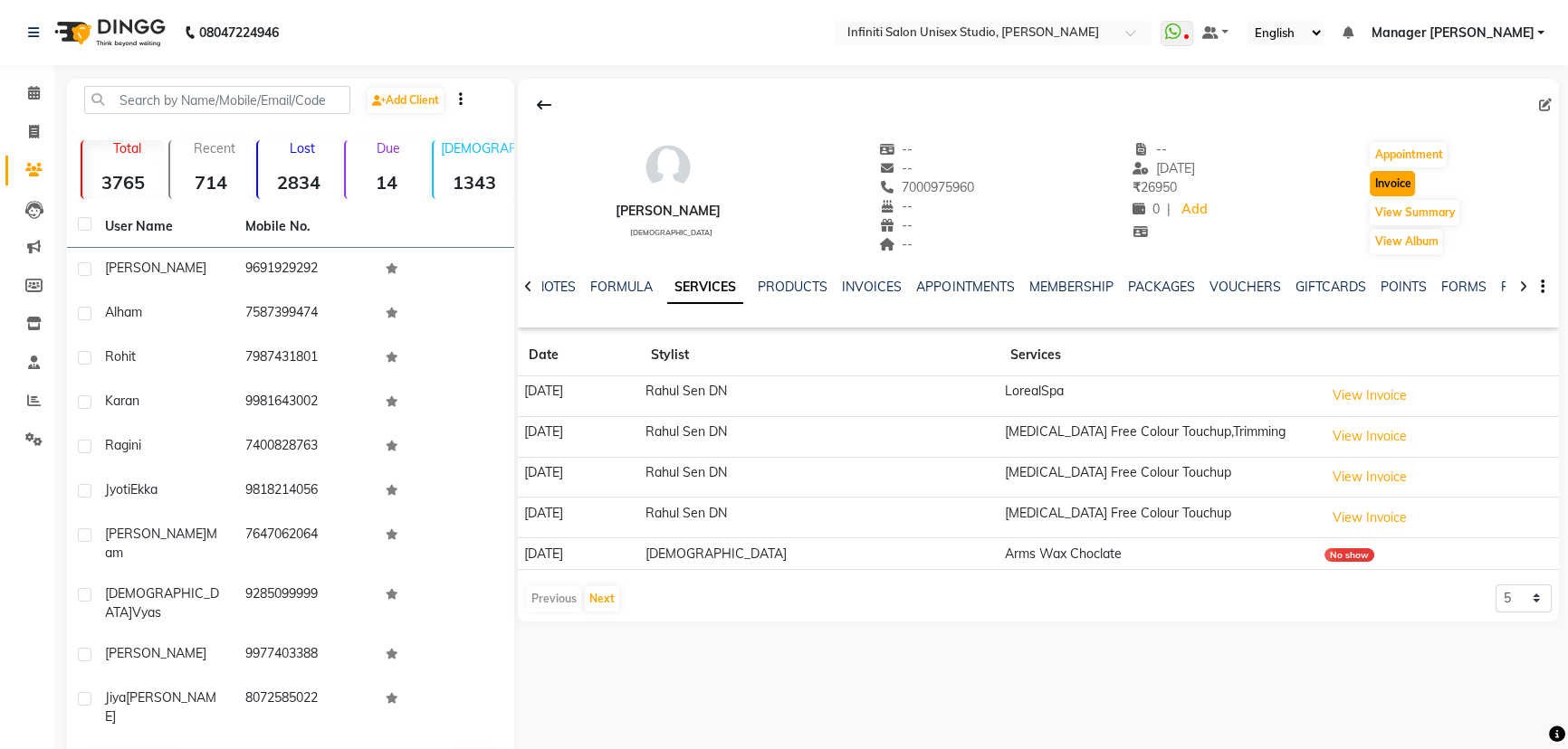
click at [1398, 184] on button "Invoice" at bounding box center [1392, 183] width 45 height 25
select select "service"
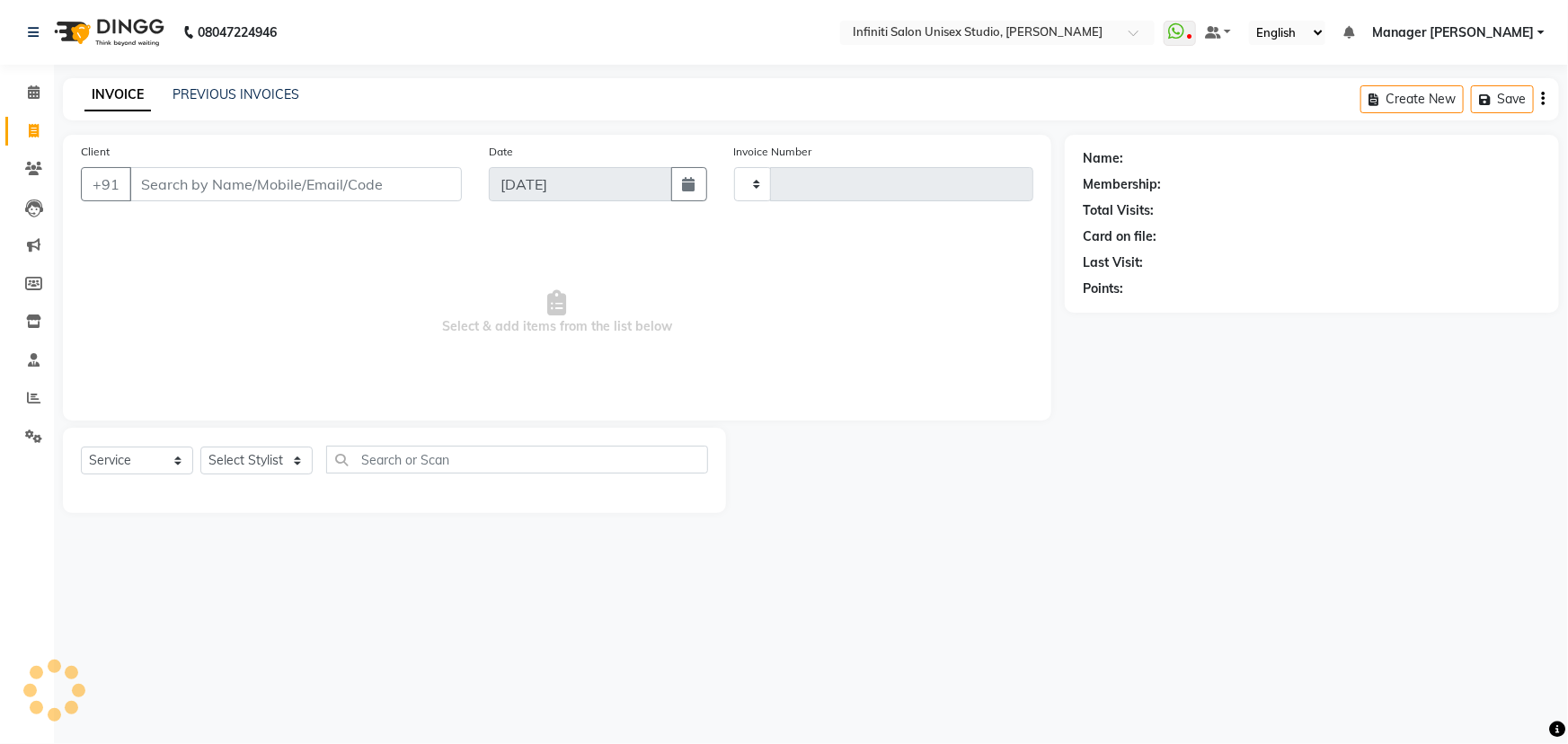
type input "1868"
select select "6511"
type input "7000975960"
select select "1: Object"
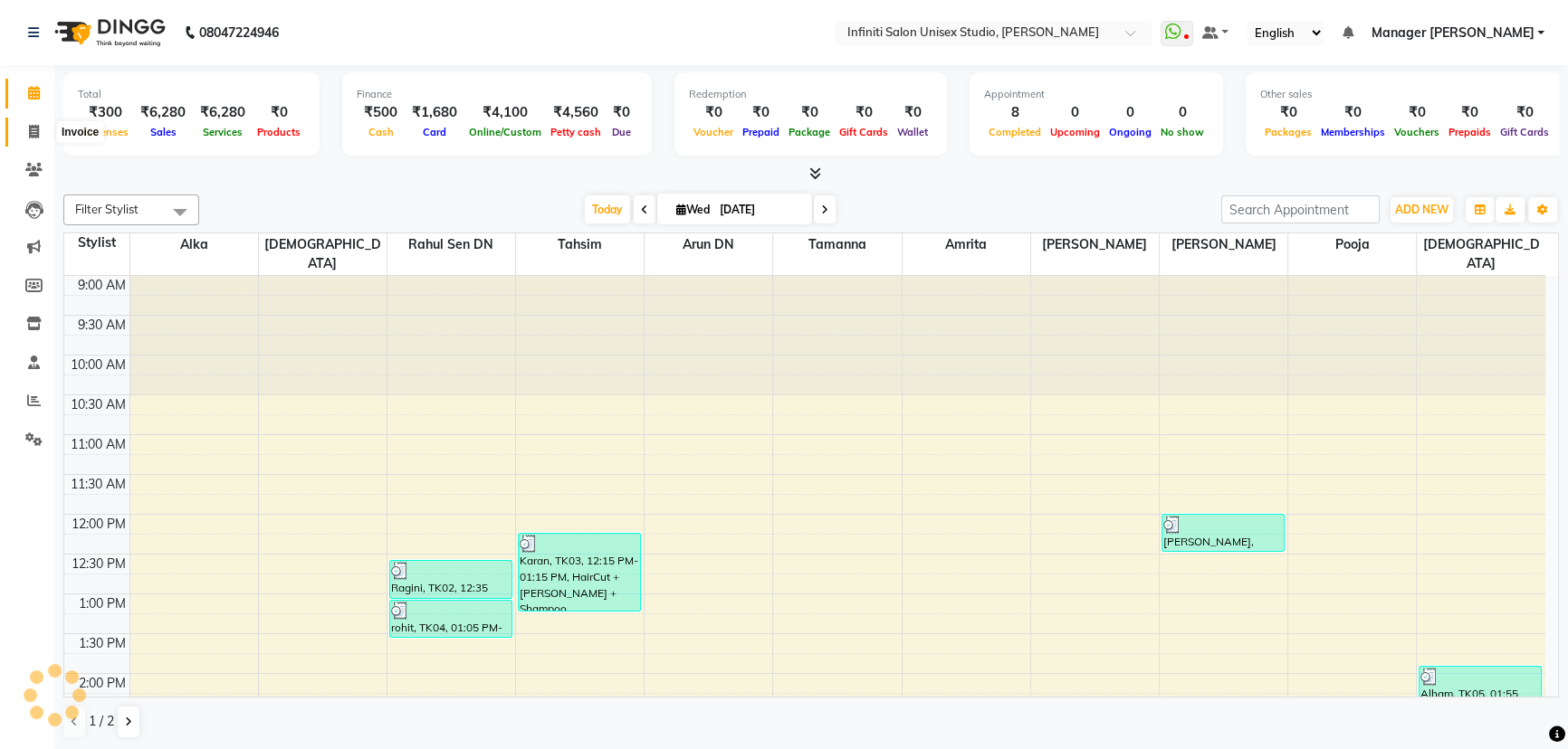
click at [26, 130] on span at bounding box center [34, 133] width 32 height 21
select select "service"
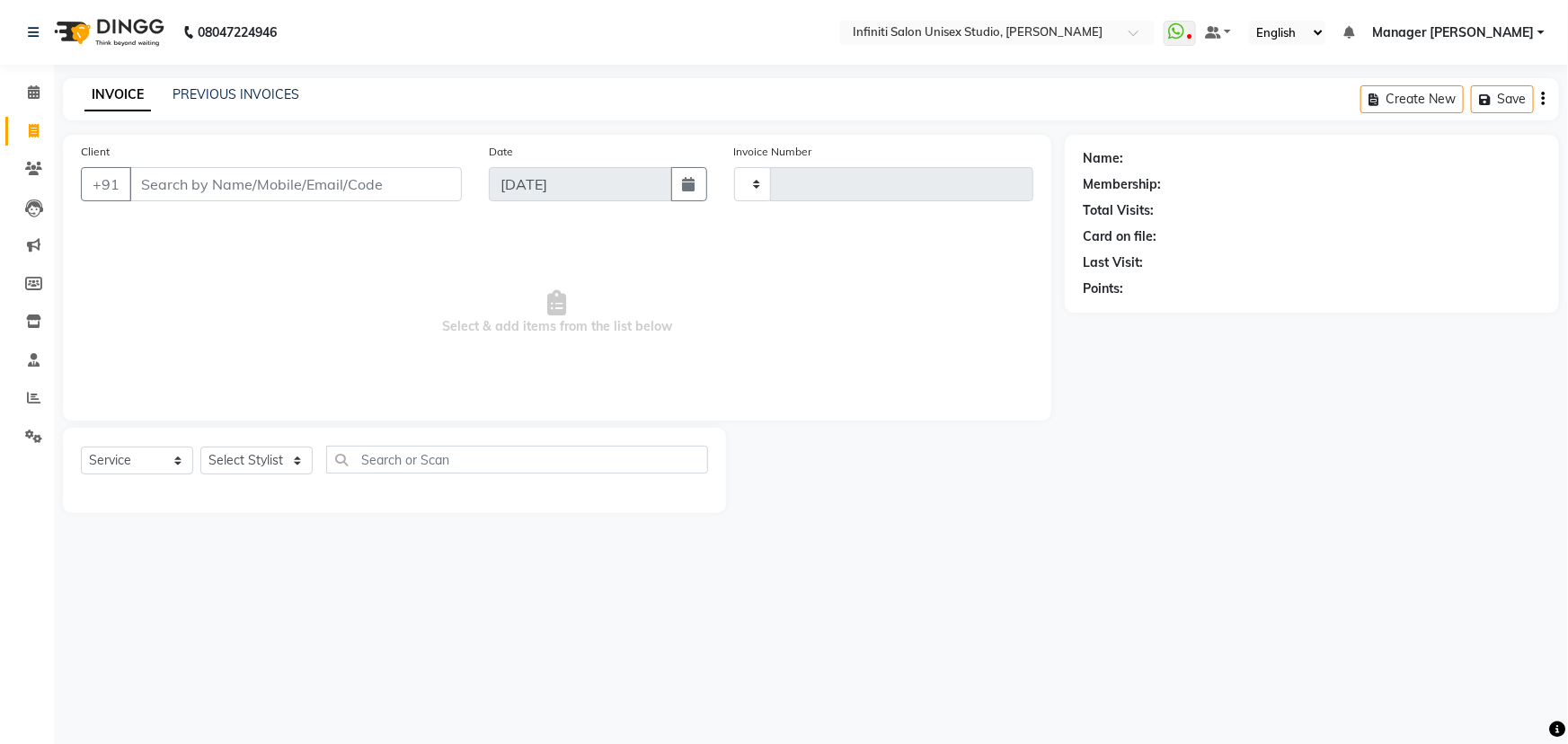
type input "1869"
select select "6511"
click at [244, 195] on input "Client" at bounding box center [295, 185] width 332 height 34
click at [25, 165] on icon at bounding box center [34, 169] width 17 height 13
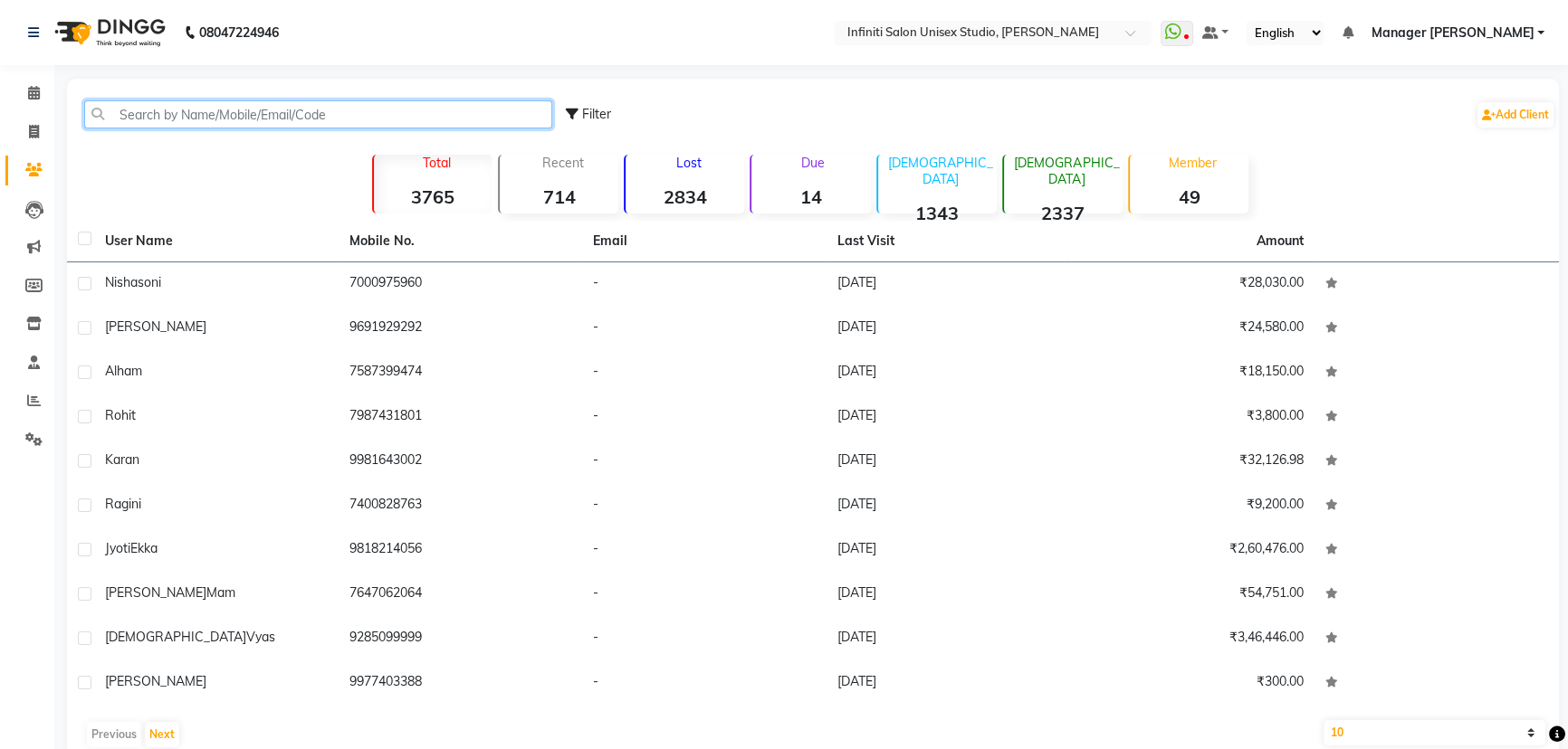
click at [233, 112] on input "text" at bounding box center [317, 114] width 468 height 28
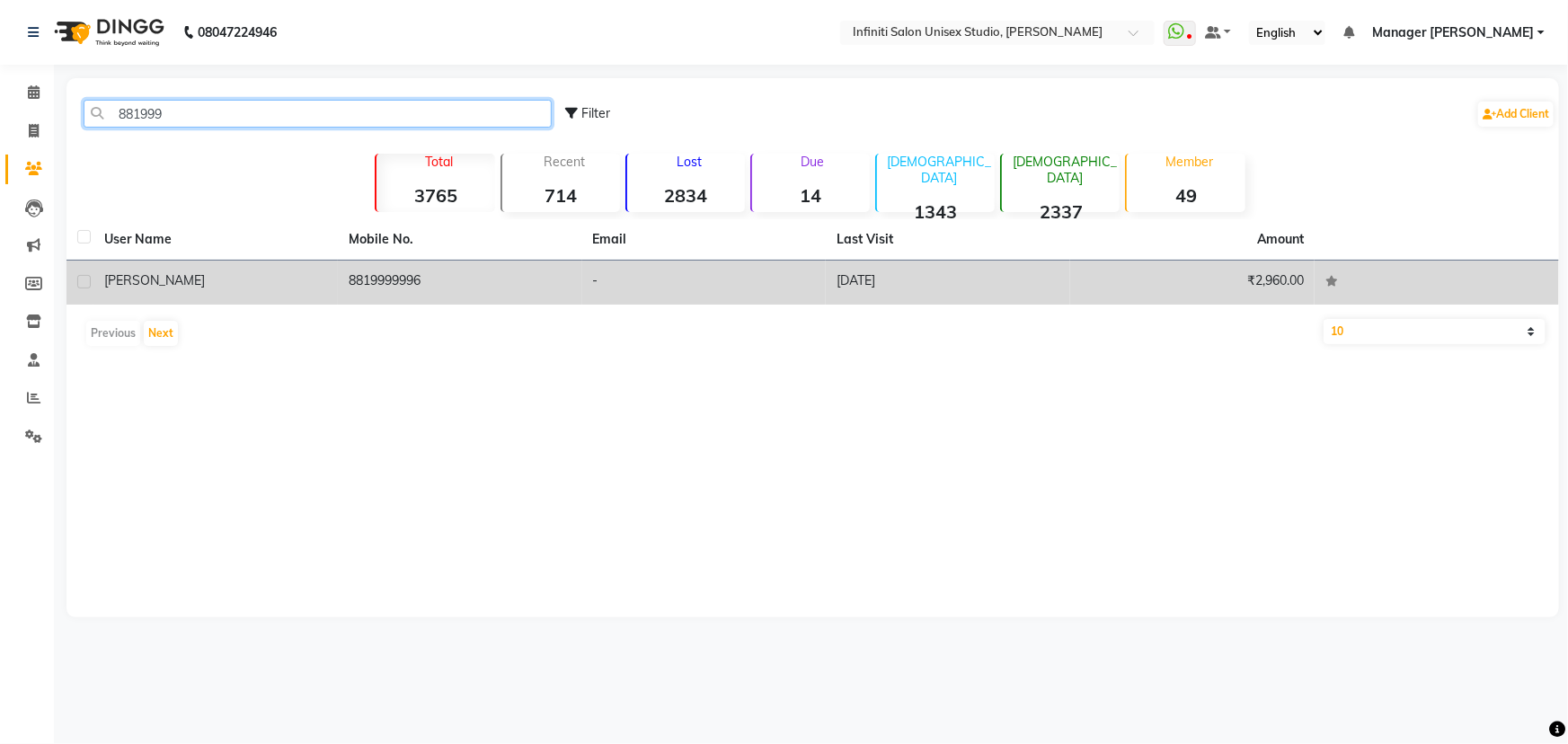
type input "881999"
click at [453, 282] on td "8819999996" at bounding box center [459, 282] width 244 height 44
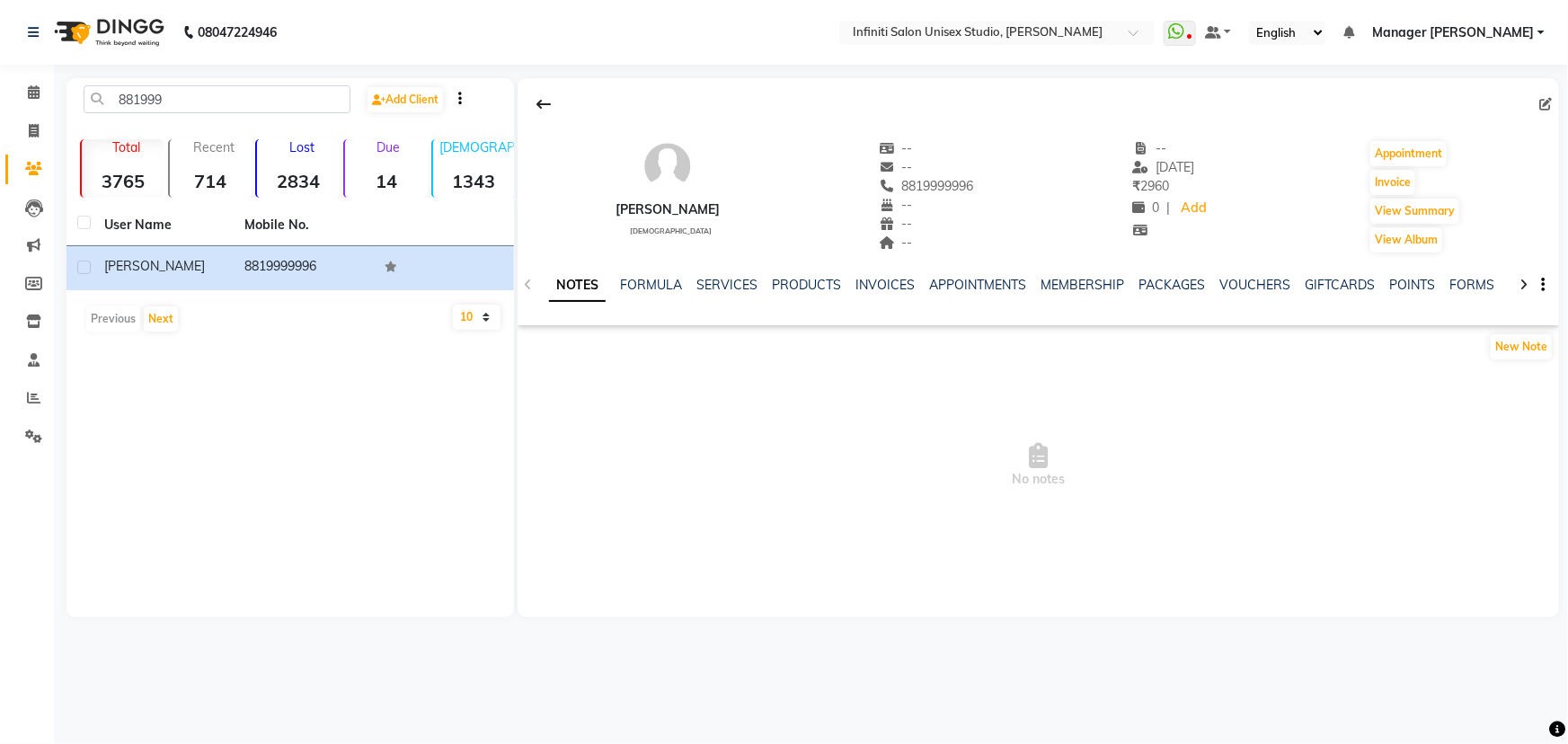
click at [719, 297] on div "NOTES FORMULA SERVICES PRODUCTS INVOICES APPOINTMENTS MEMBERSHIP PACKAGES VOUCH…" at bounding box center [1017, 292] width 935 height 34
click at [715, 282] on link "SERVICES" at bounding box center [728, 284] width 61 height 16
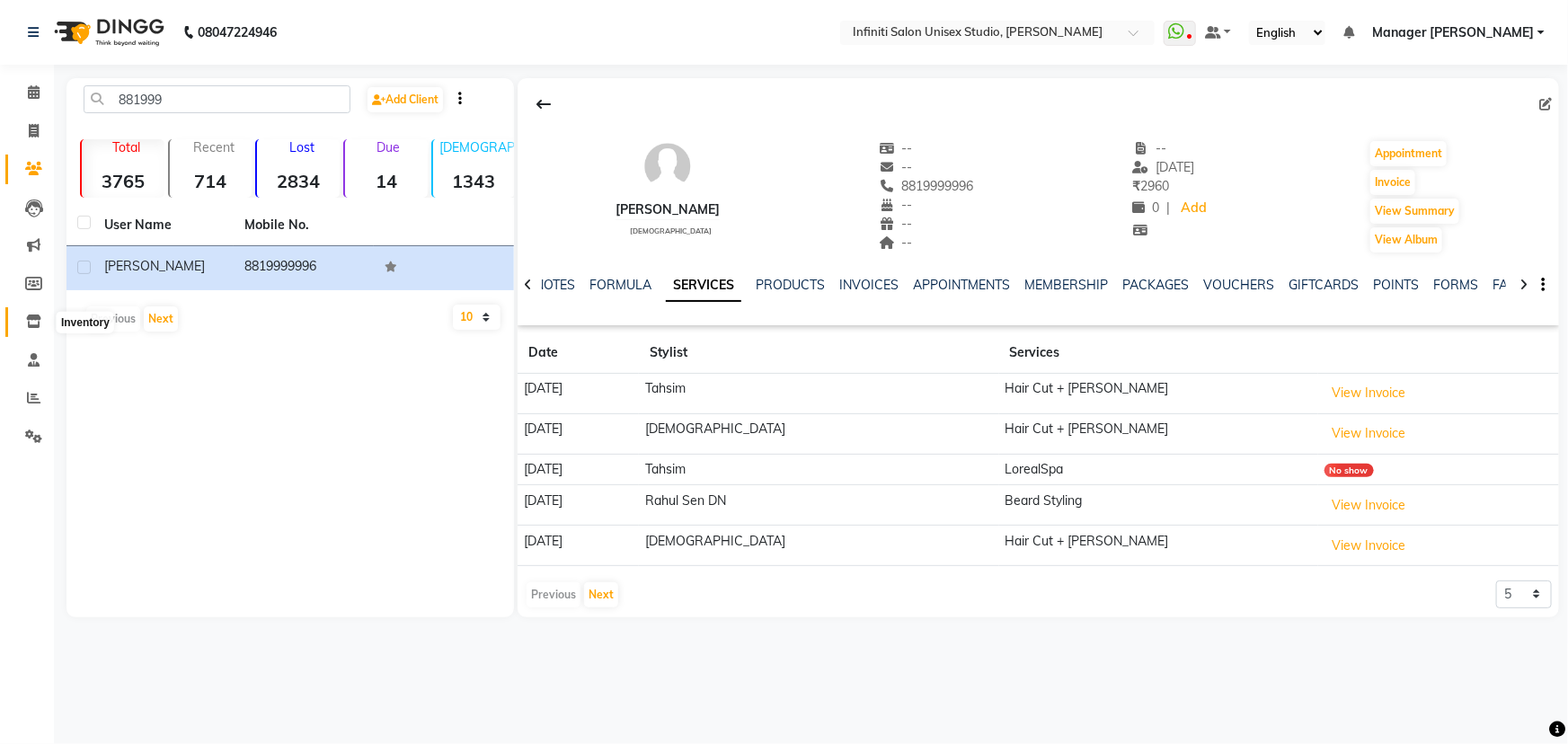
click at [27, 317] on icon at bounding box center [34, 322] width 15 height 13
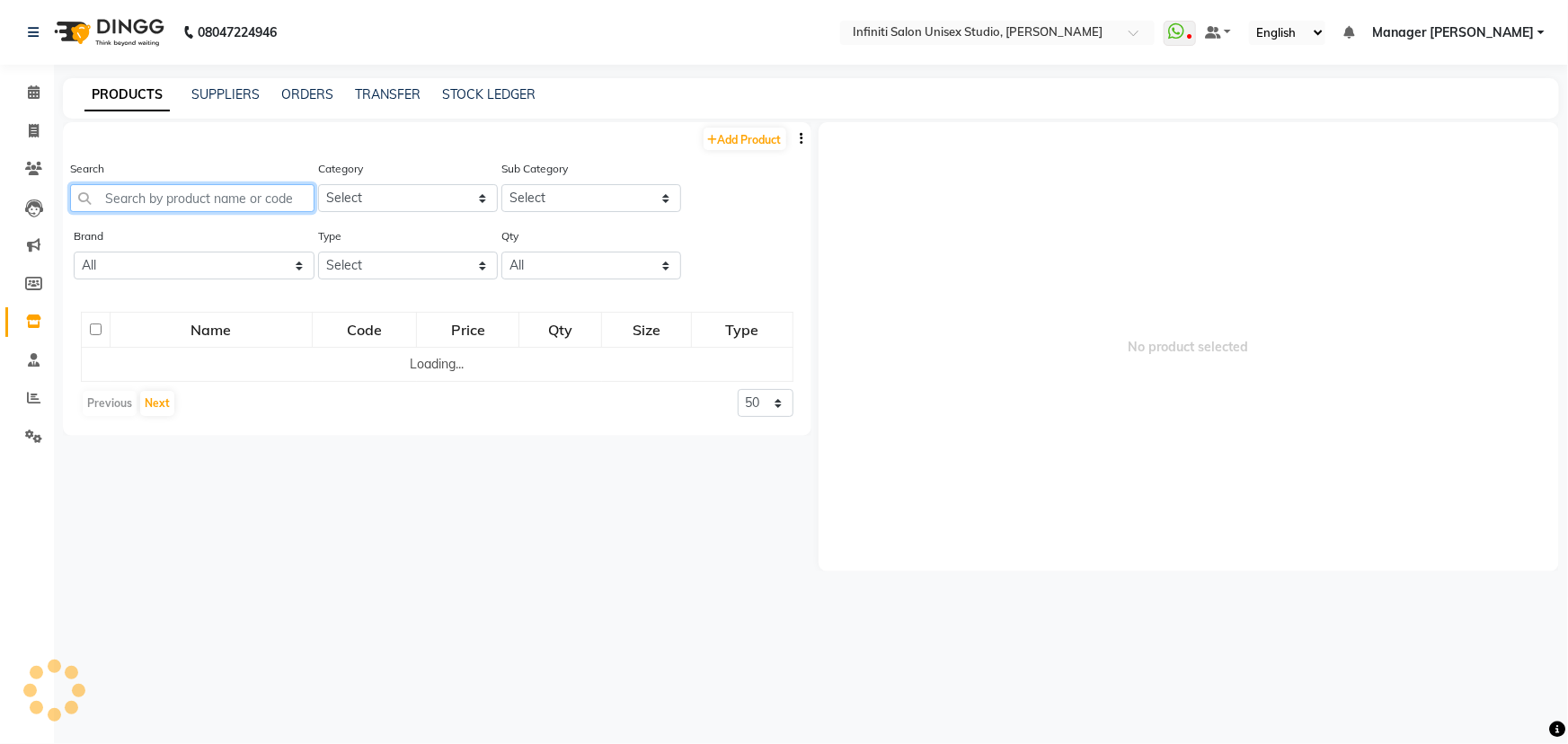
click at [167, 205] on input "text" at bounding box center [191, 197] width 244 height 28
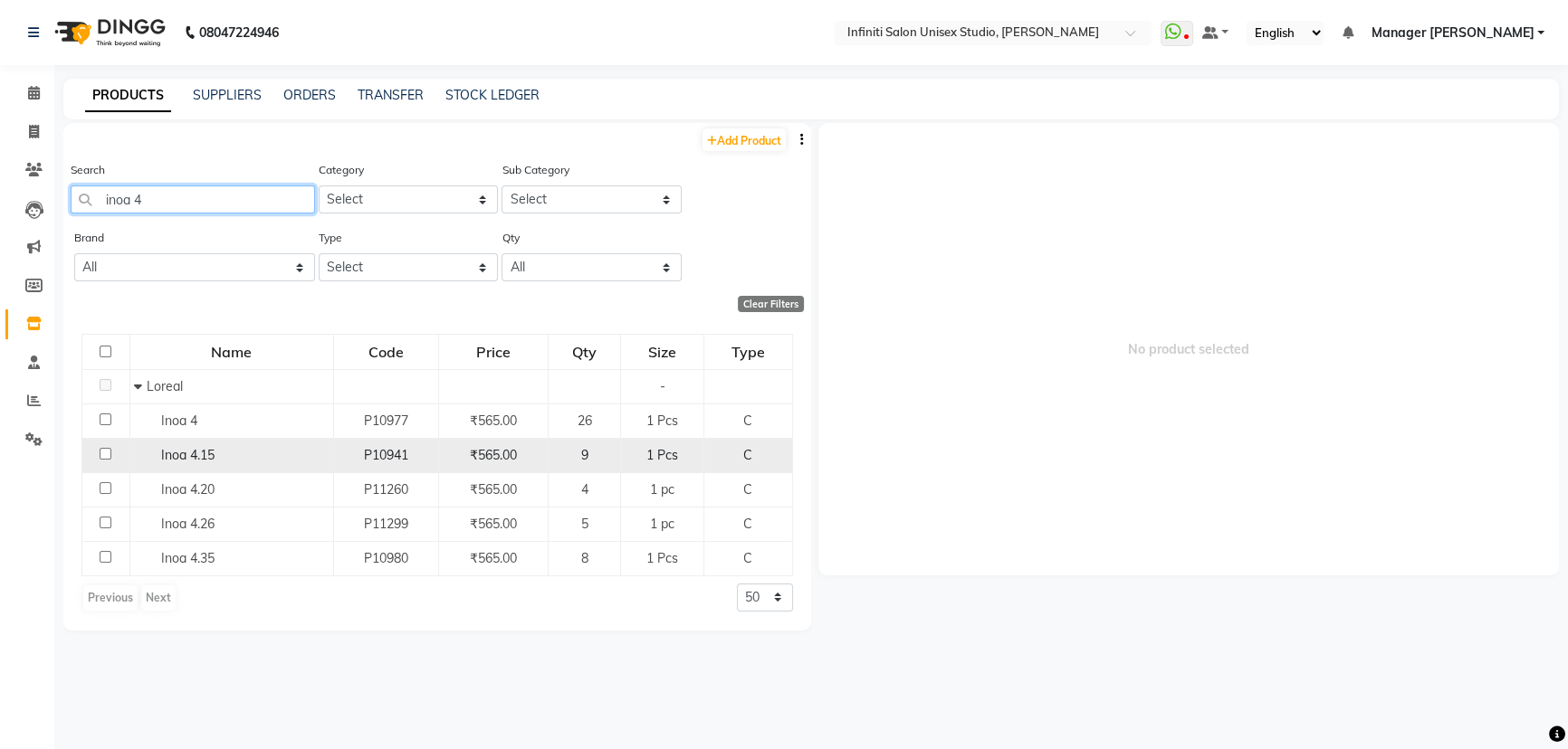
type input "inoa 4"
click at [234, 439] on td "Inoa 4.15" at bounding box center [230, 455] width 203 height 35
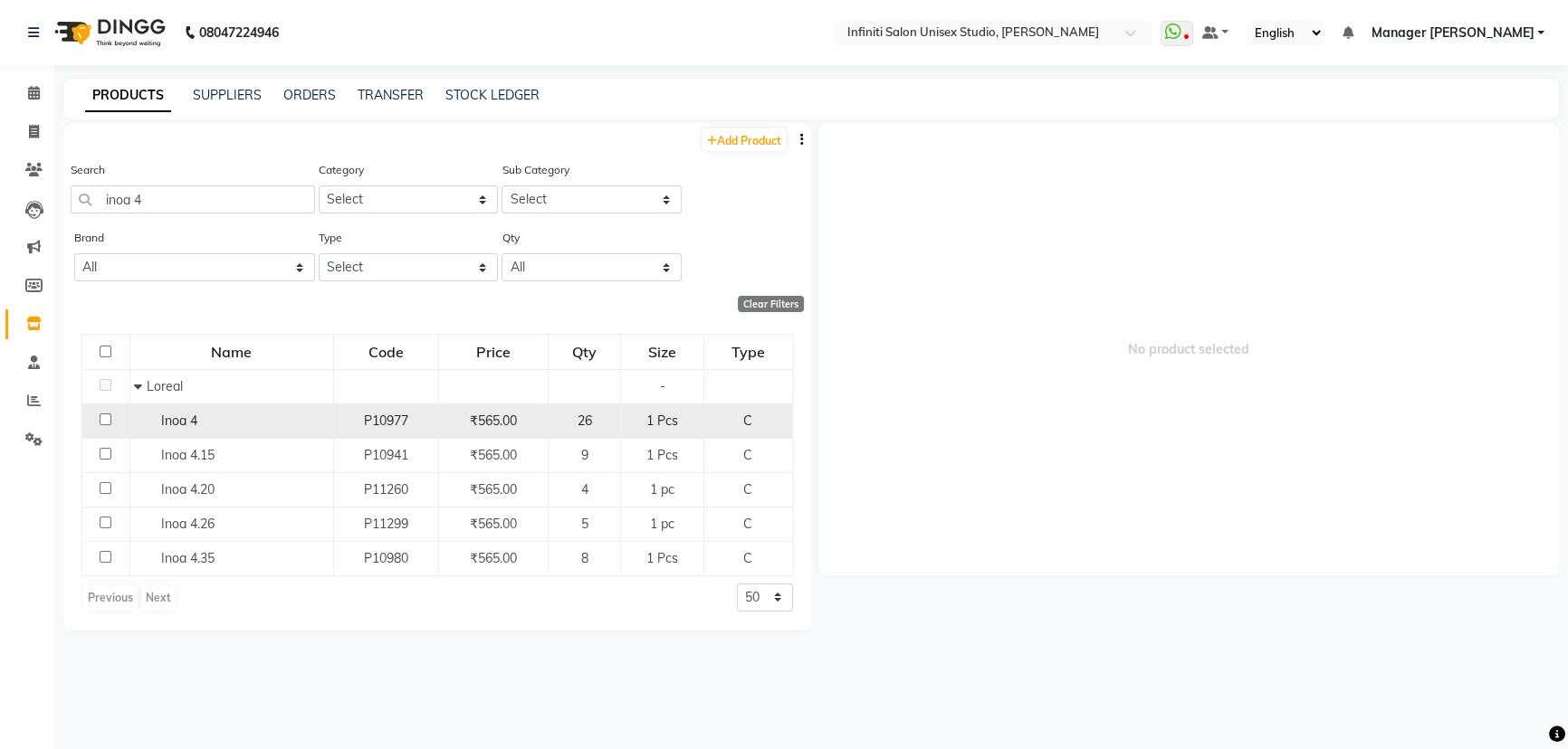
click at [215, 425] on div "Inoa 4" at bounding box center [230, 421] width 194 height 19
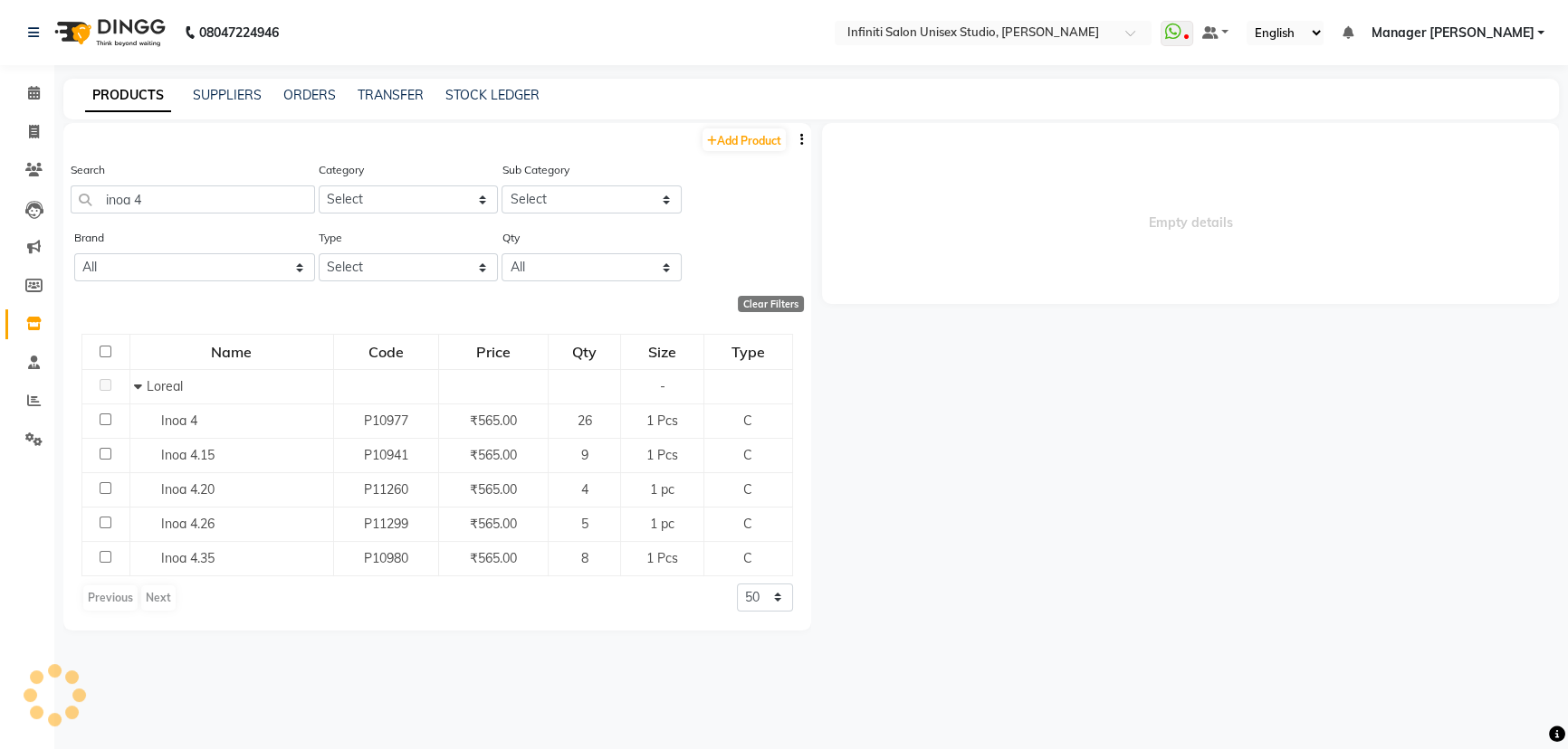
select select
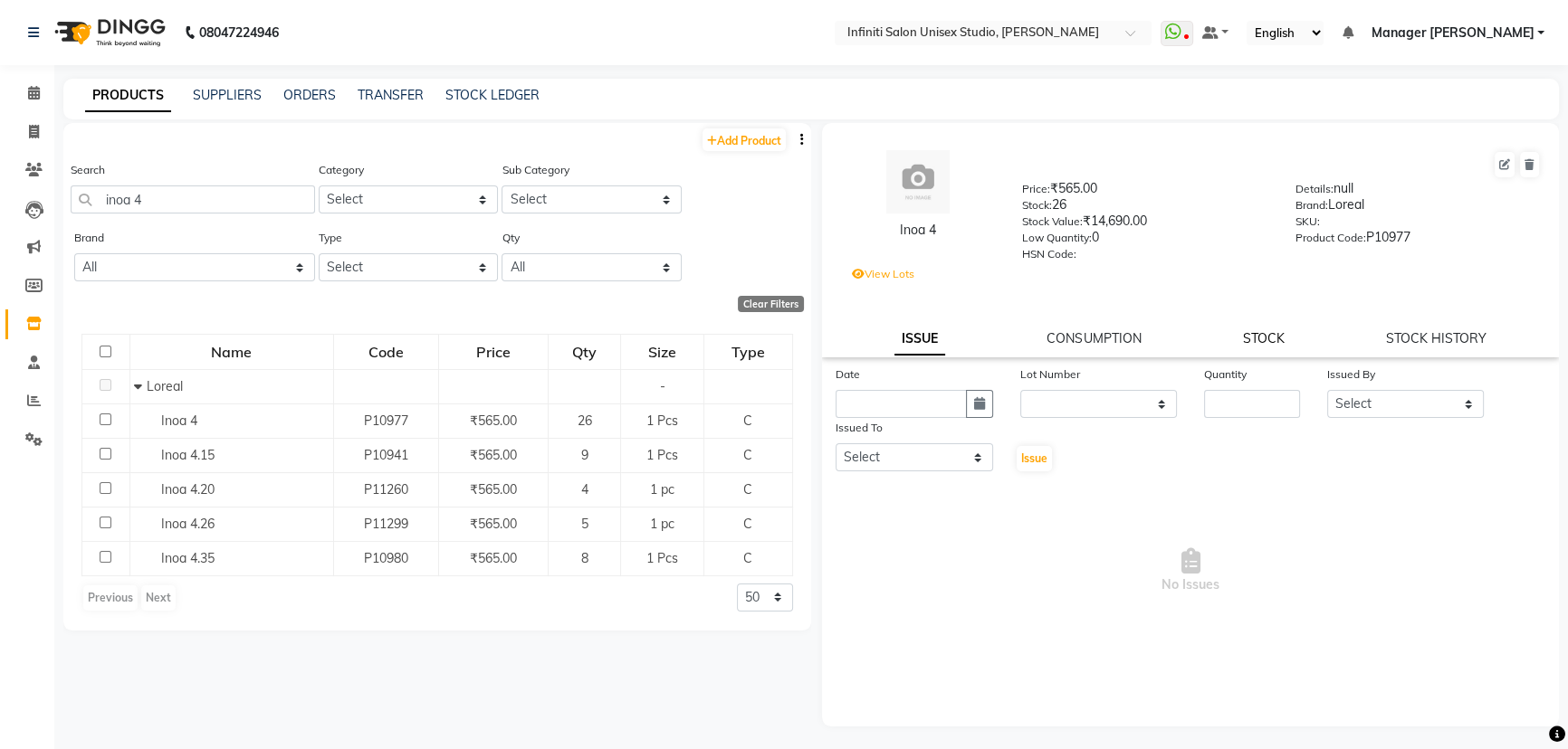
click at [1261, 347] on link "STOCK" at bounding box center [1263, 338] width 41 height 16
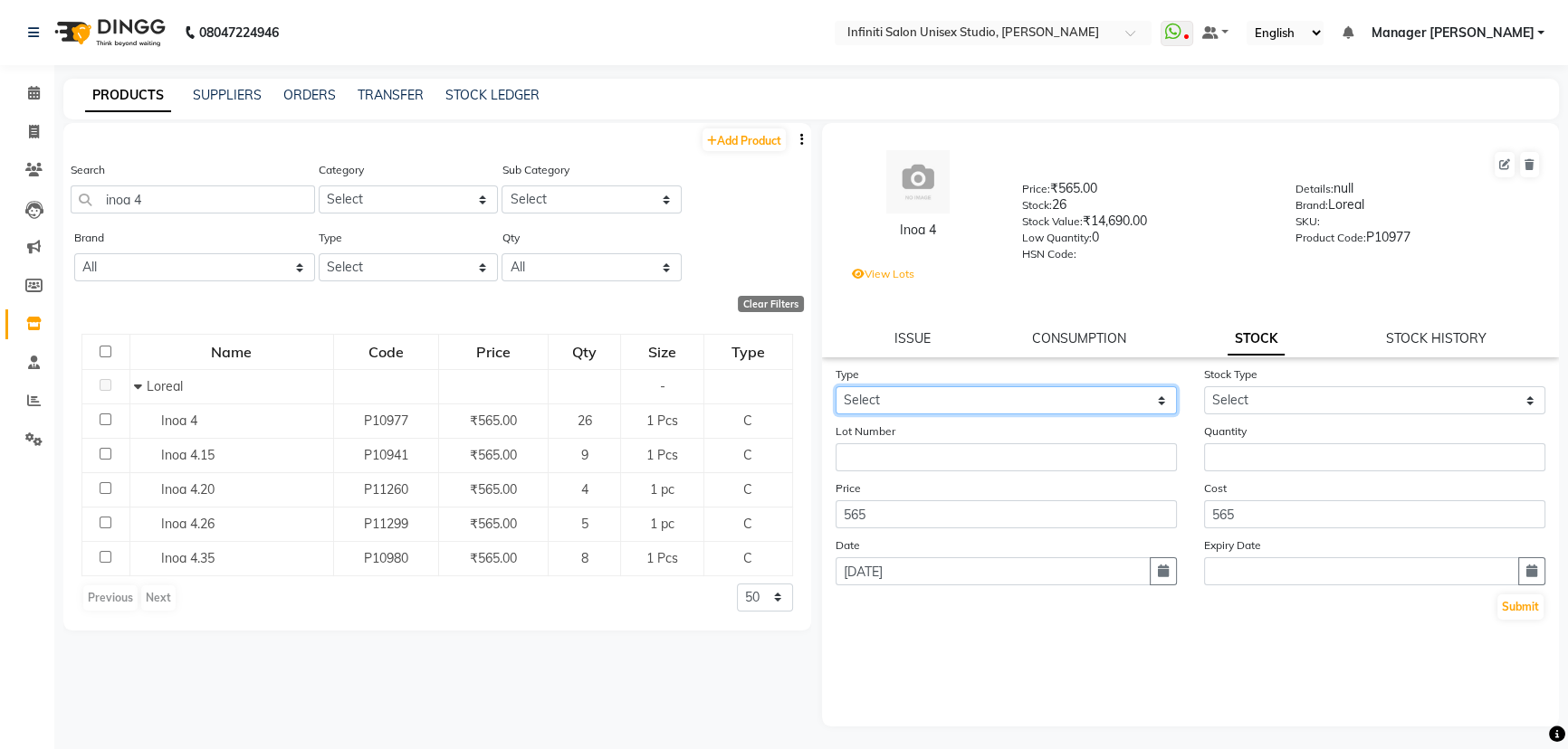
click at [1045, 396] on select "Select In Out" at bounding box center [1007, 400] width 341 height 28
select select "out"
click at [836, 390] on select "Select In Out" at bounding box center [1007, 400] width 341 height 28
select select
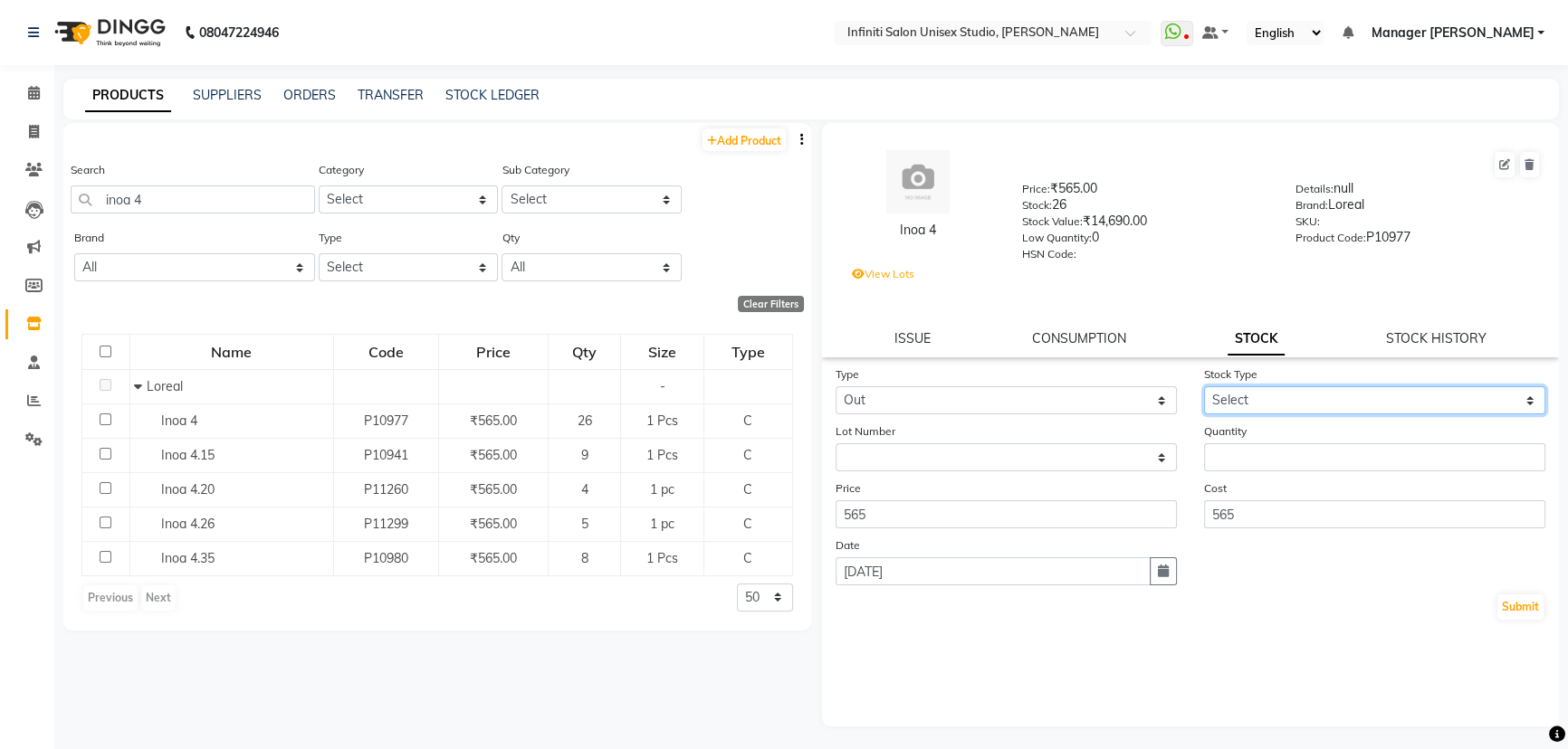
click at [1242, 406] on select "Select Internal Use Damaged Expired Adjustment Return Other" at bounding box center [1375, 400] width 341 height 28
select select "internal use"
click at [1204, 390] on select "Select Internal Use Damaged Expired Adjustment Return Other" at bounding box center [1375, 400] width 341 height 28
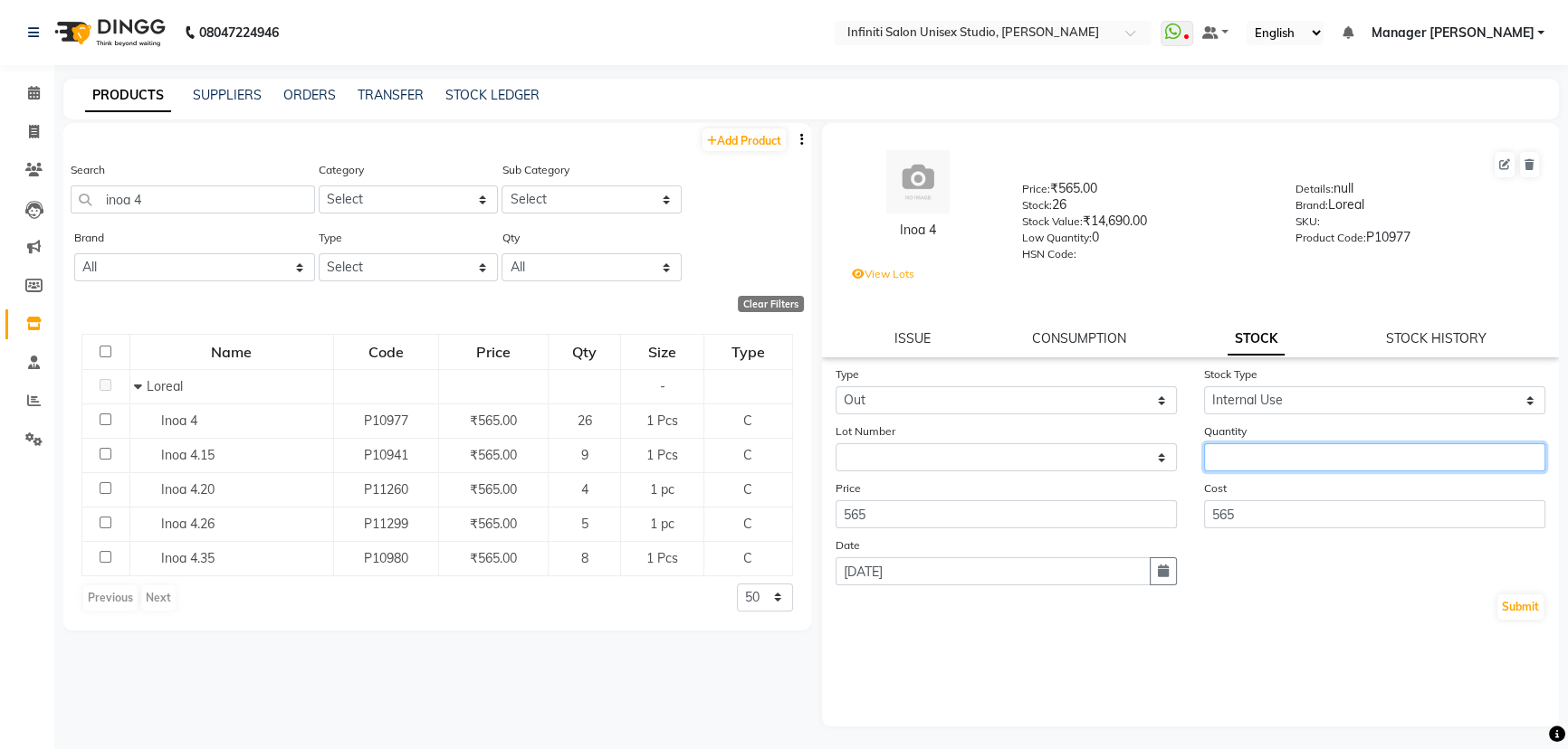
click at [1244, 461] on input "number" at bounding box center [1375, 457] width 341 height 28
type input "1"
click at [1530, 616] on button "Submit" at bounding box center [1521, 607] width 46 height 25
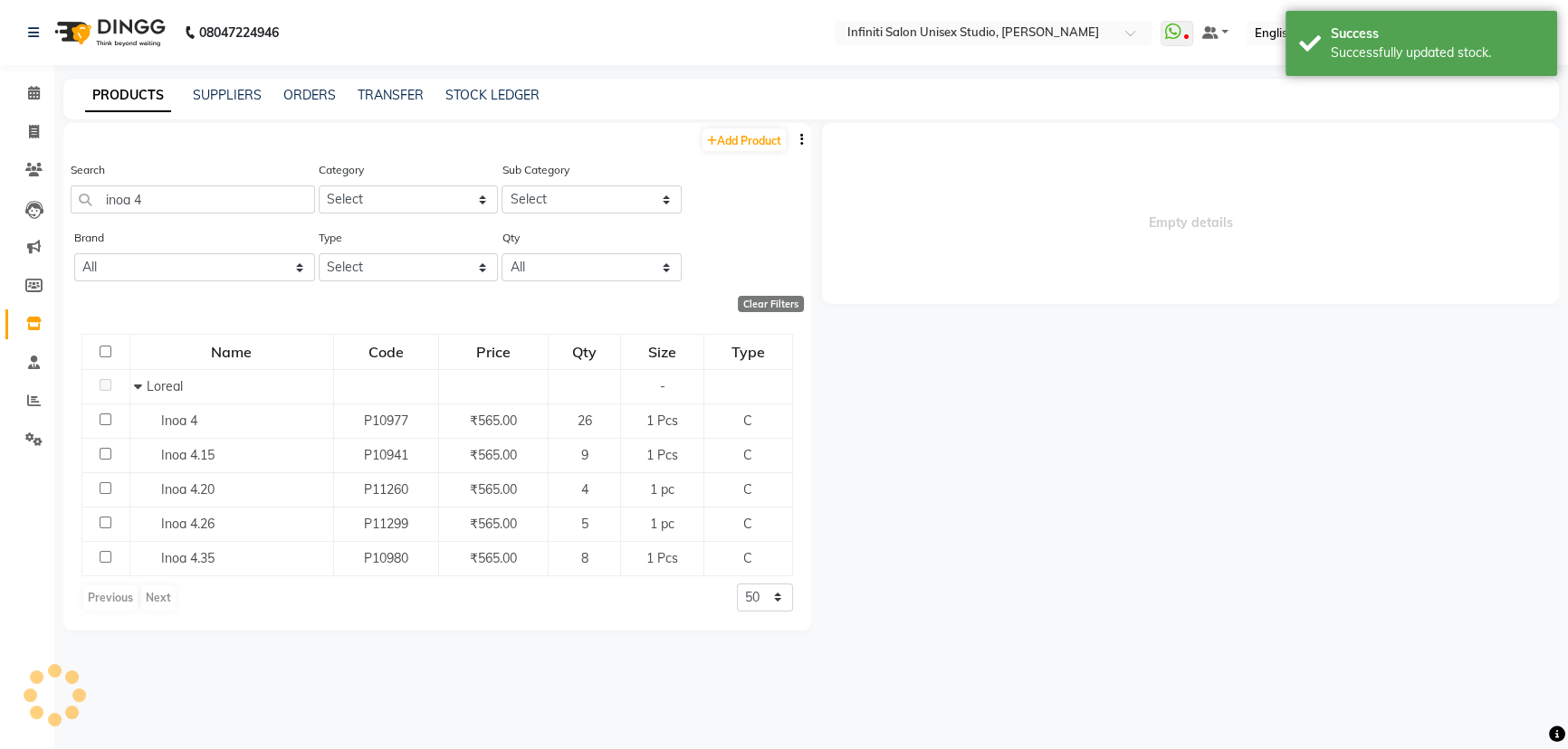
select select
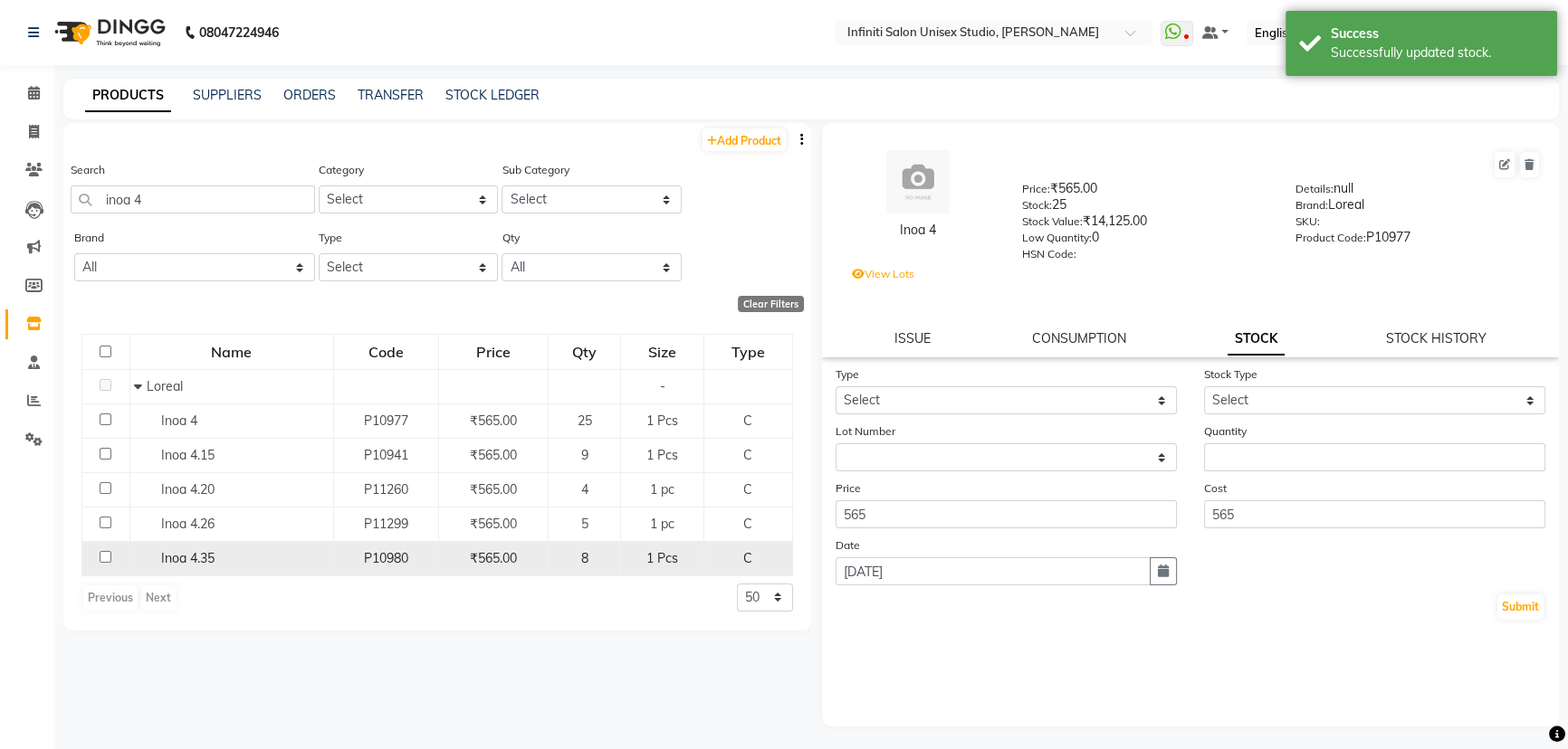
click at [308, 556] on div "Inoa 4.35" at bounding box center [230, 559] width 194 height 19
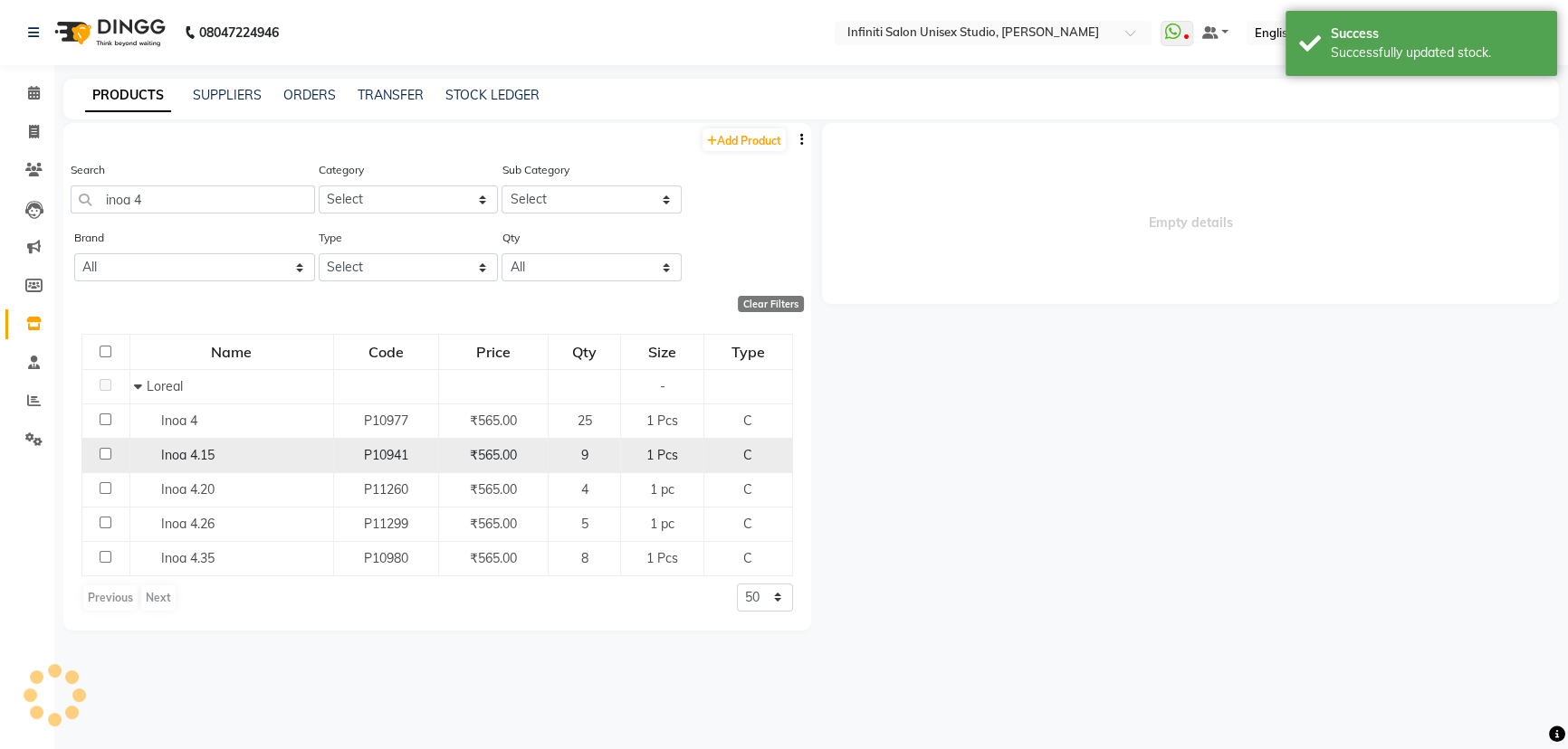
select select
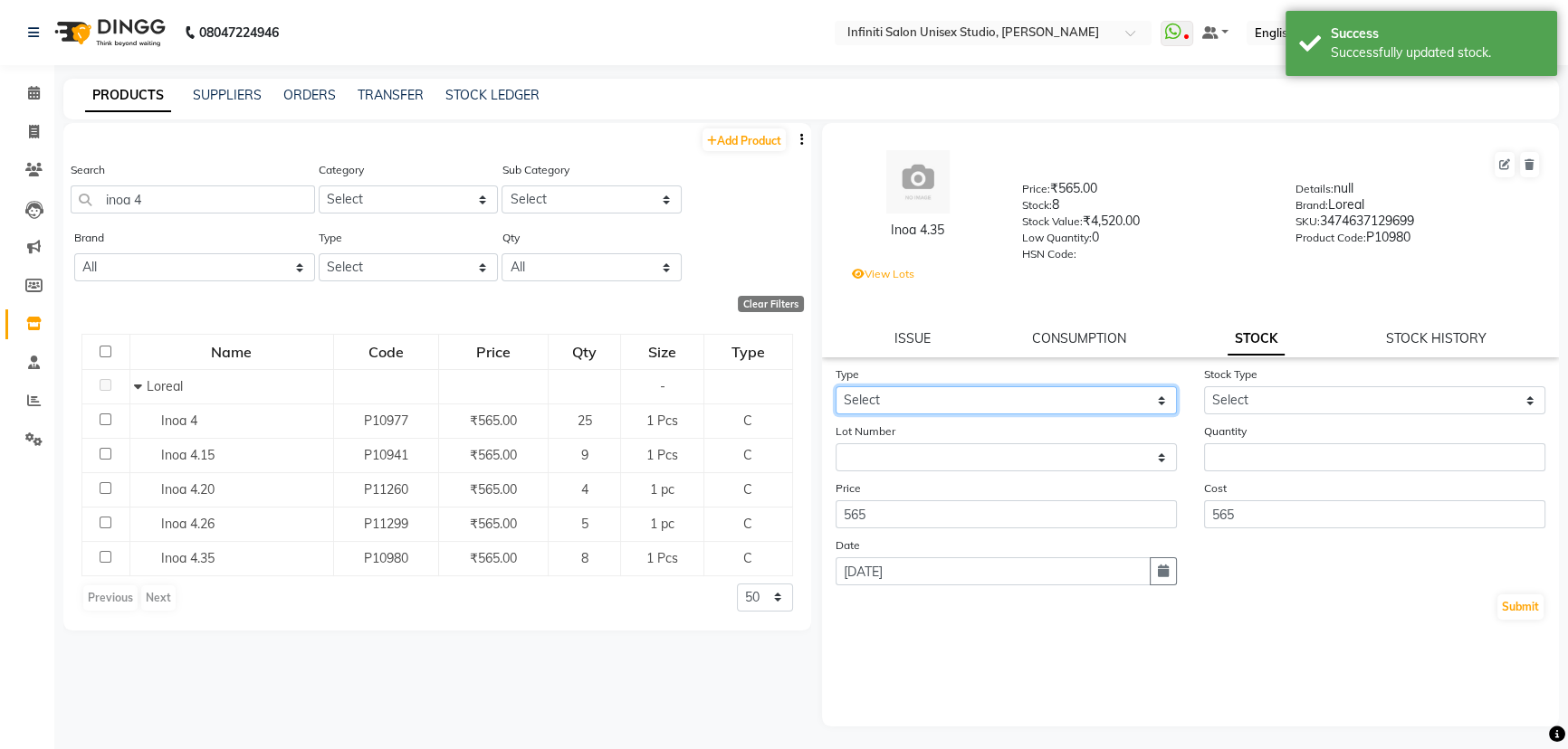
drag, startPoint x: 1010, startPoint y: 406, endPoint x: 1004, endPoint y: 414, distance: 10.0
click at [1010, 406] on select "Select In Out" at bounding box center [1007, 400] width 341 height 28
select select "out"
click at [836, 390] on select "Select In Out" at bounding box center [1007, 400] width 341 height 28
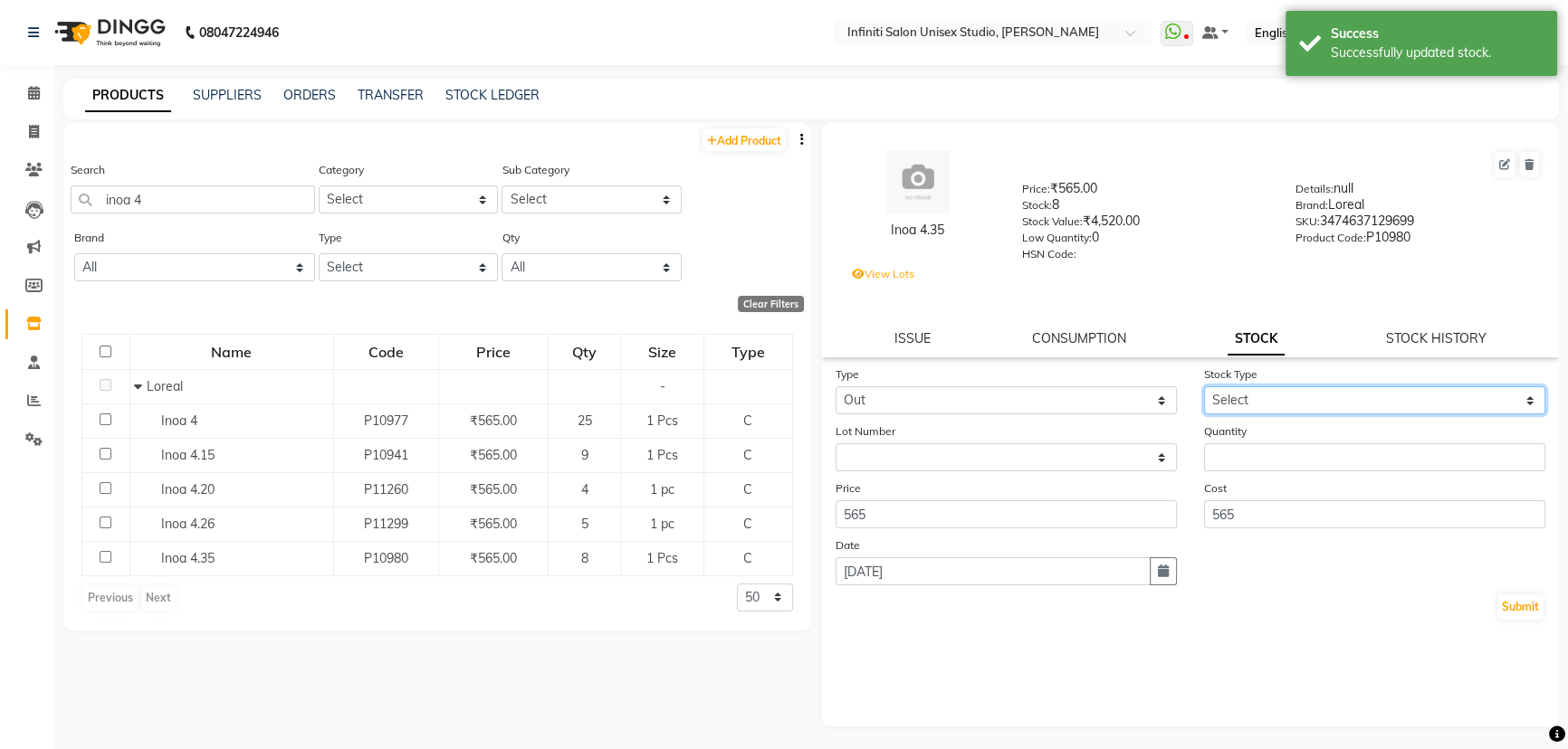
click at [1251, 406] on select "Select Internal Use Damaged Expired Adjustment Return Other" at bounding box center [1375, 400] width 341 height 28
select select "internal use"
click at [1204, 390] on select "Select Internal Use Damaged Expired Adjustment Return Other" at bounding box center [1375, 400] width 341 height 28
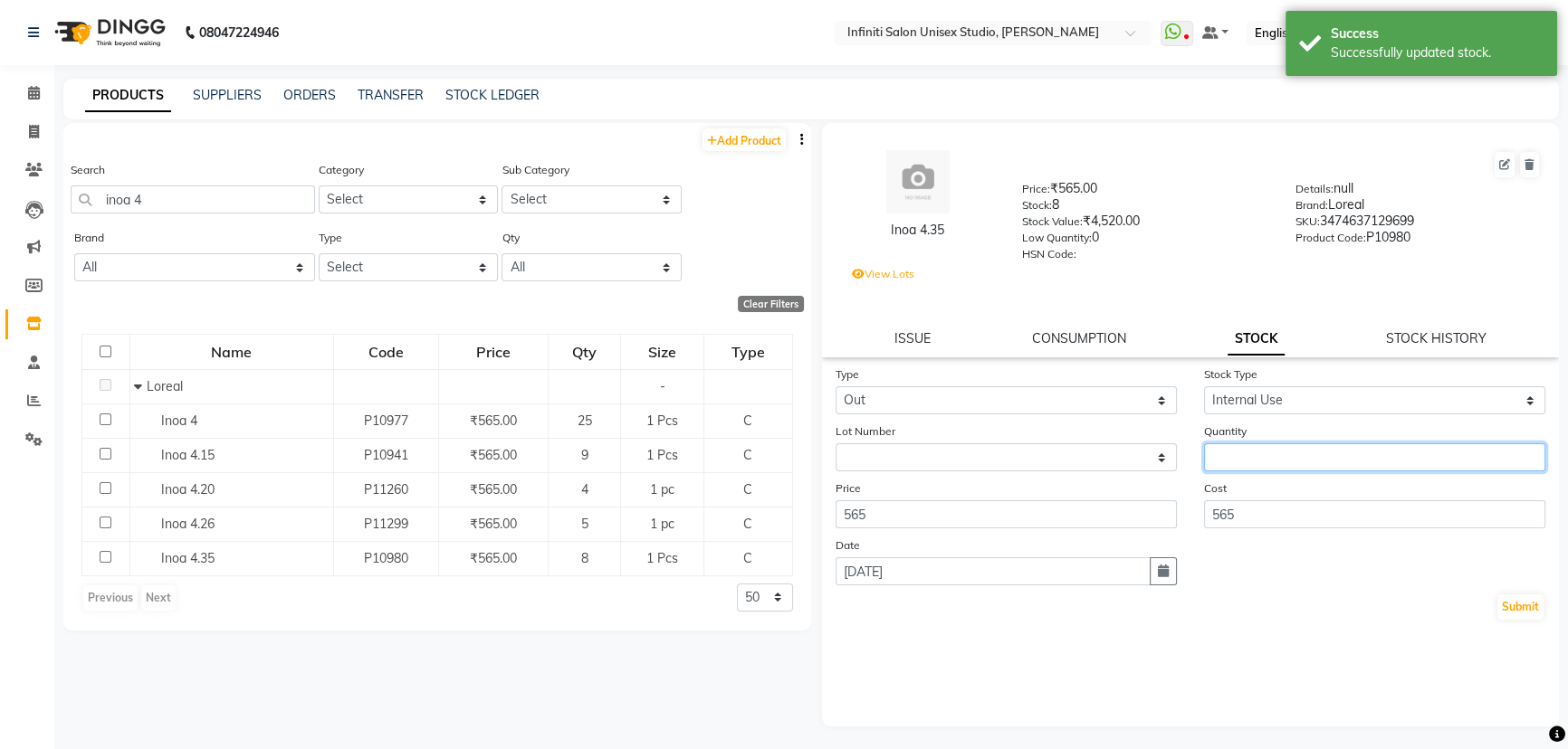
click at [1242, 470] on input "number" at bounding box center [1375, 457] width 341 height 28
type input "1"
click at [1516, 615] on button "Submit" at bounding box center [1521, 607] width 46 height 25
select select
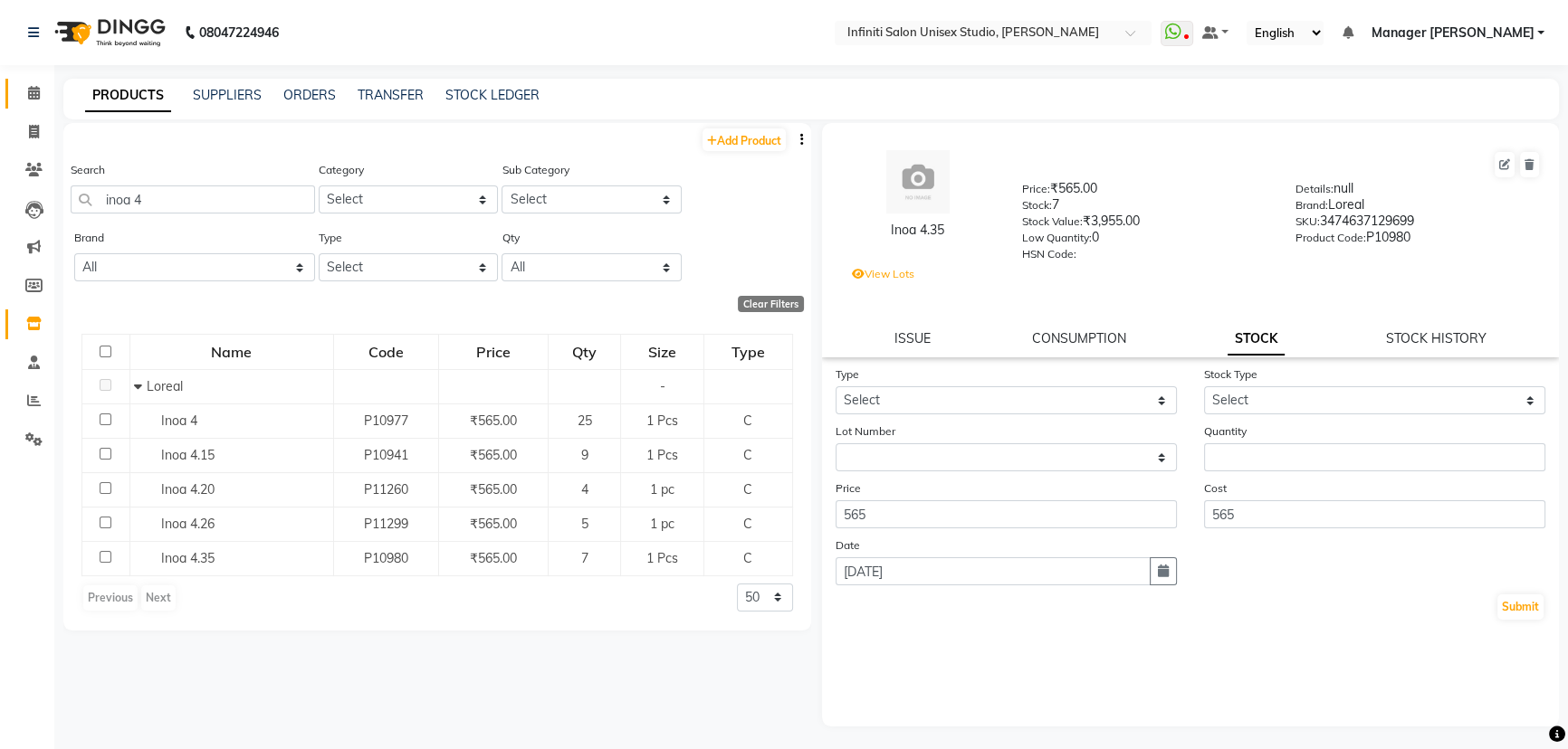
click at [33, 87] on icon at bounding box center [34, 93] width 12 height 13
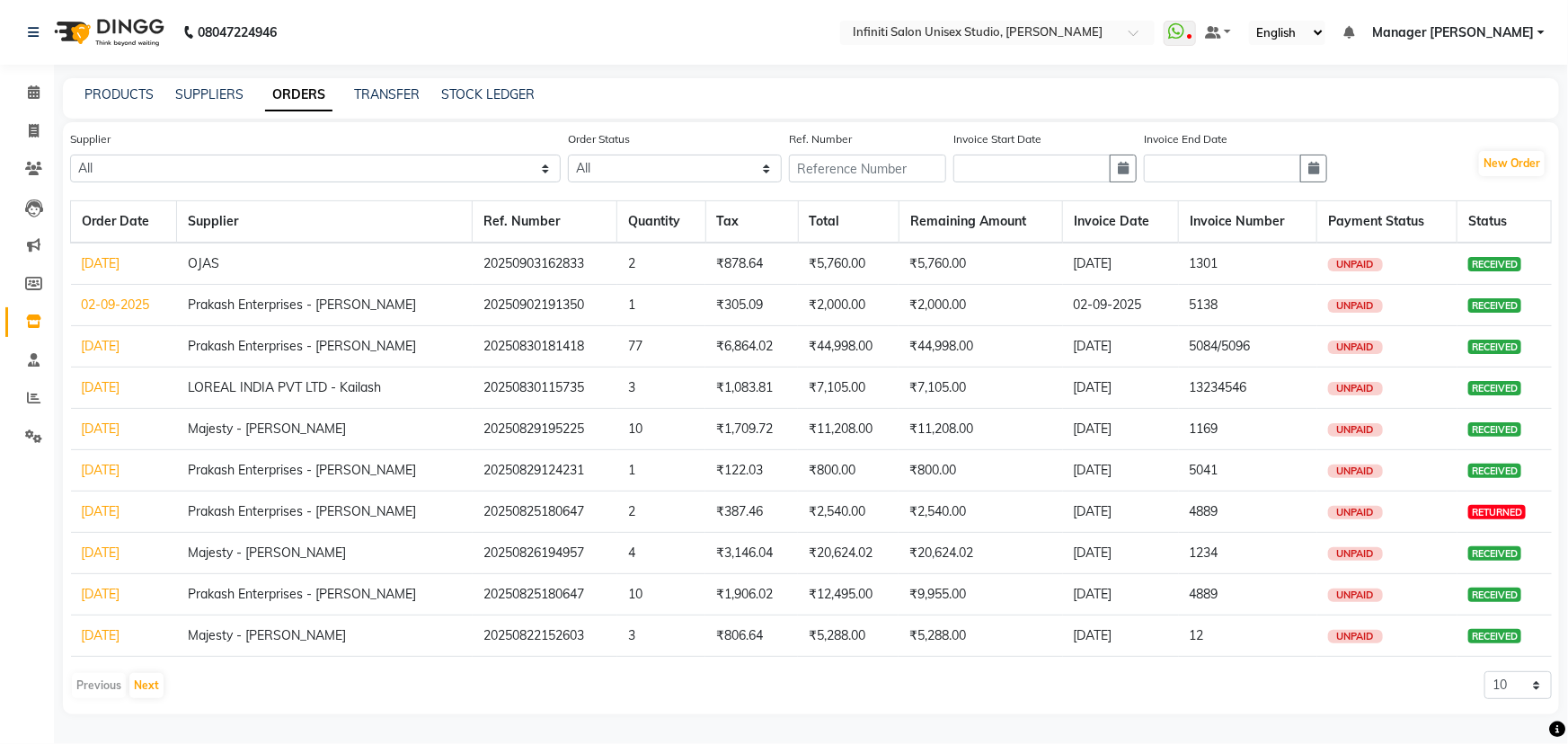
click at [134, 85] on div "PRODUCTS" at bounding box center [119, 95] width 69 height 19
click at [119, 100] on link "PRODUCTS" at bounding box center [119, 94] width 69 height 16
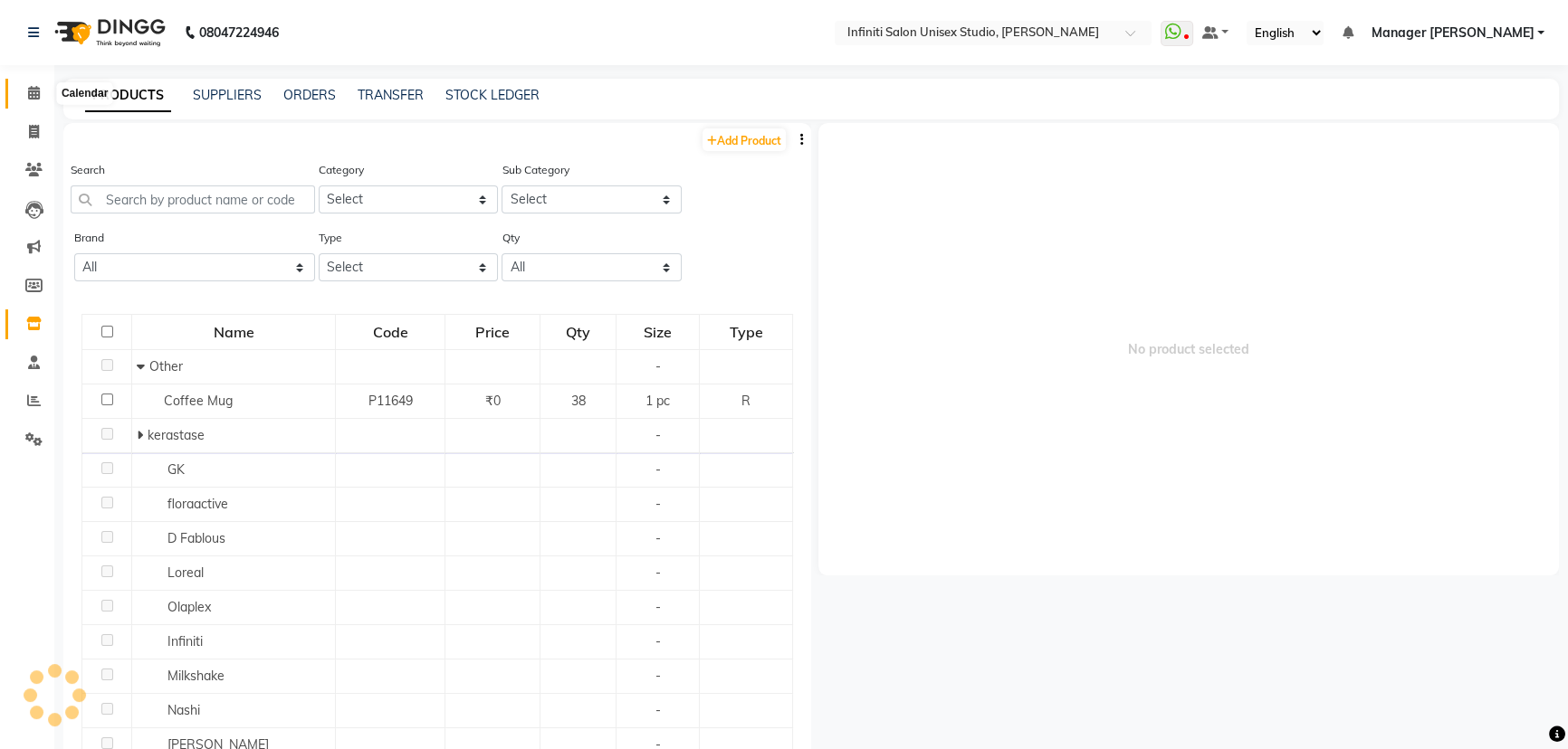
click at [24, 84] on span at bounding box center [34, 94] width 32 height 21
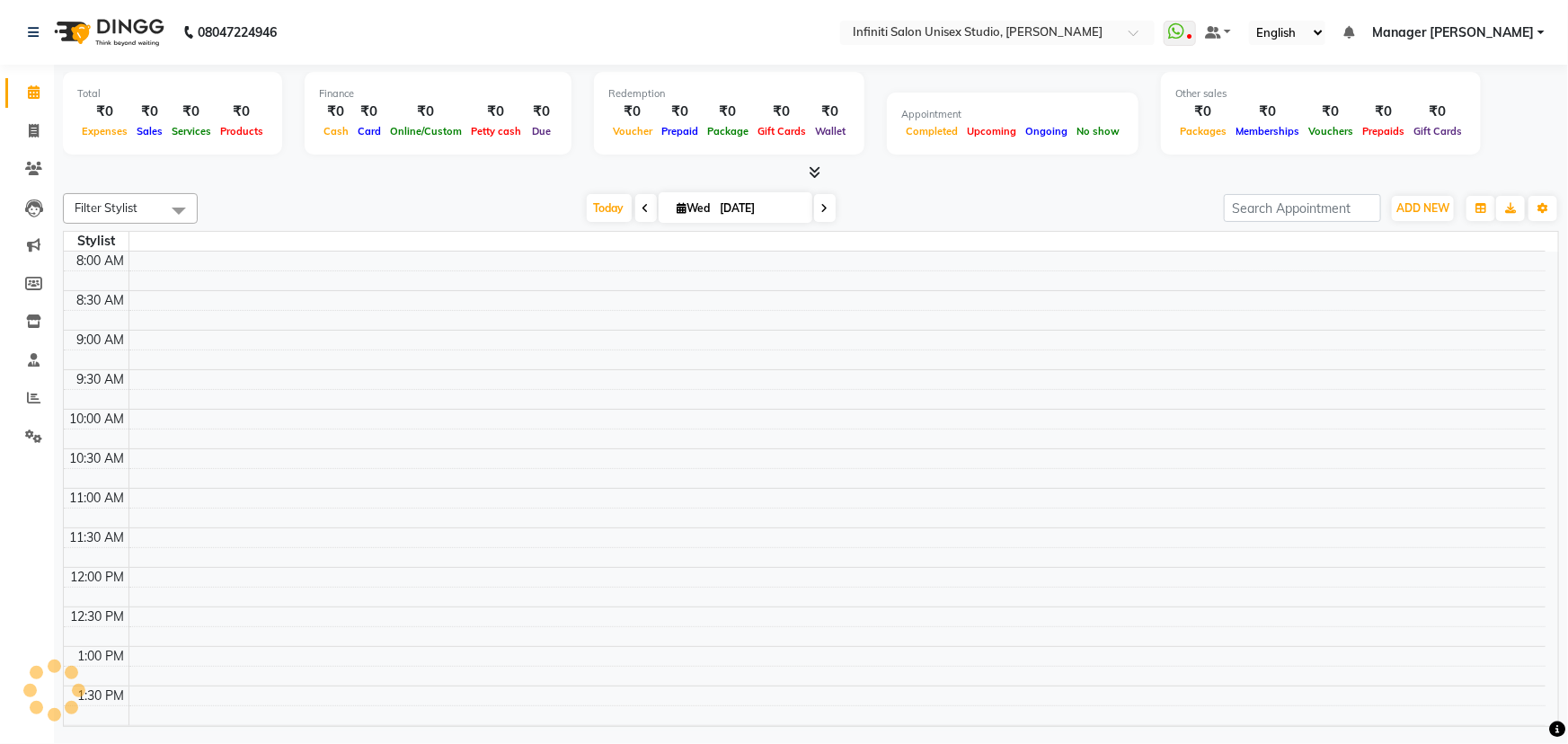
scroll to position [473, 0]
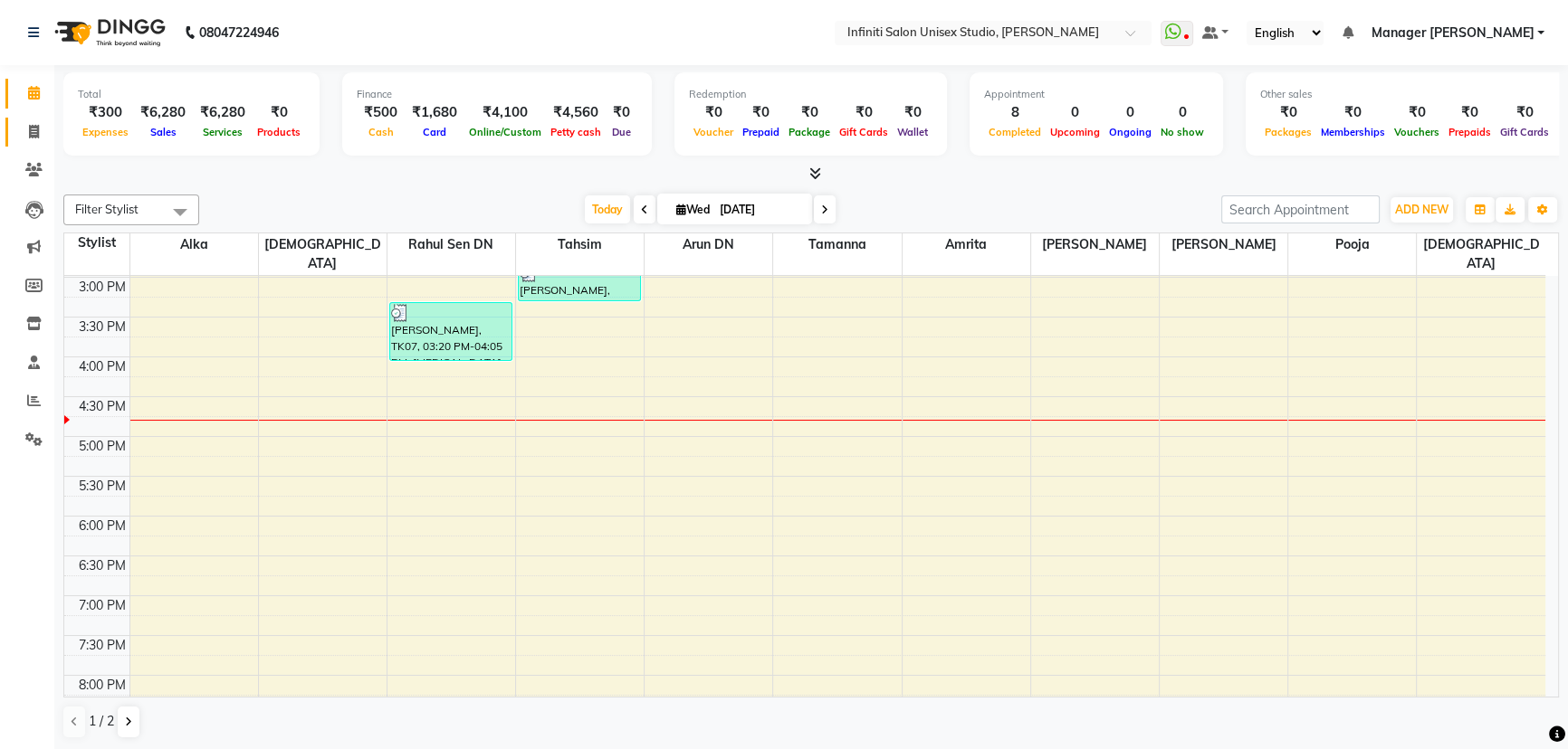
click at [29, 129] on icon at bounding box center [34, 132] width 10 height 13
select select "service"
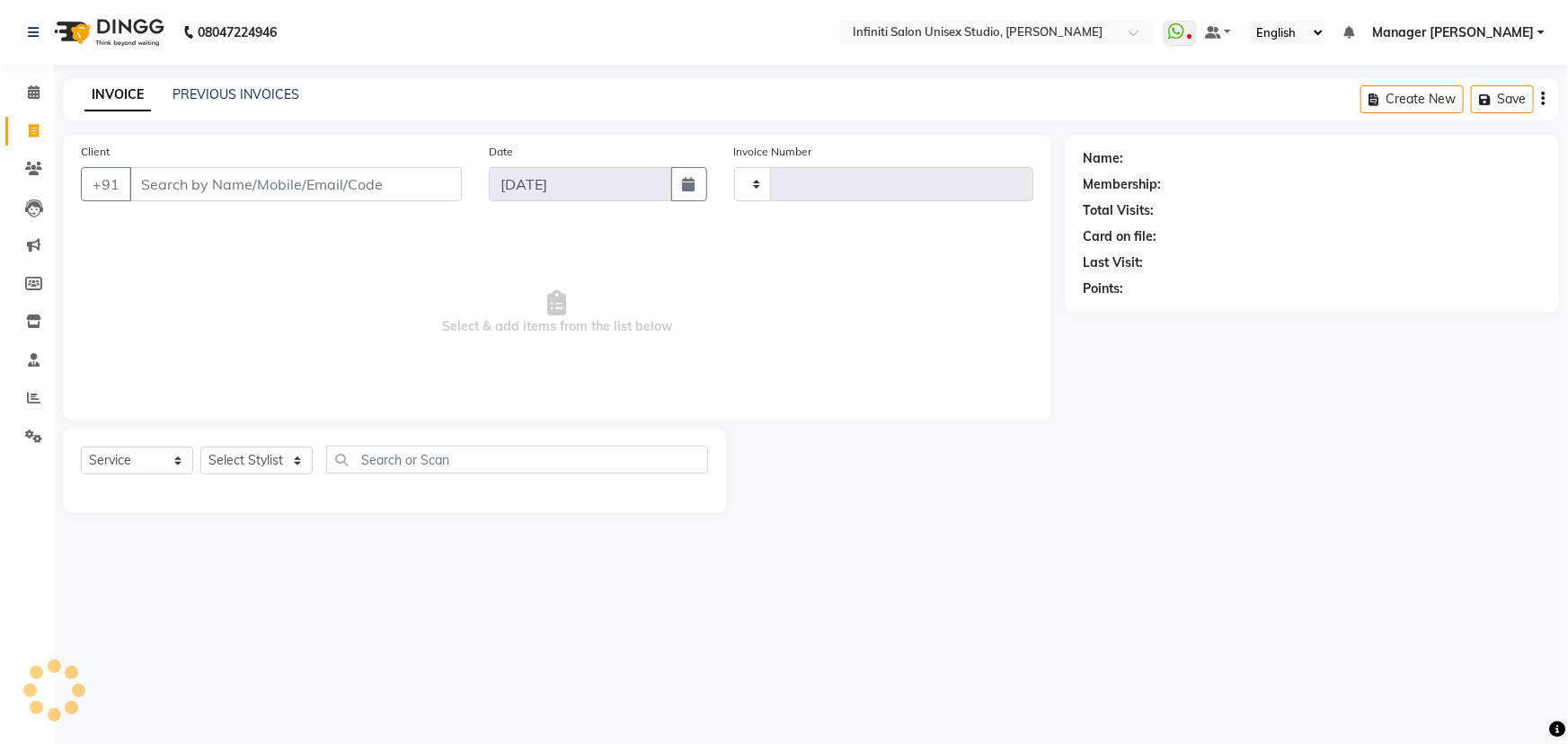
type input "1869"
select select "6511"
click at [266, 448] on select "Select Stylist Alka Amrita Arun DN Bharti Nigam Ishu Krishna Owner Pooja Rahul …" at bounding box center [256, 461] width 112 height 28
select select "49888"
click at [200, 447] on select "Select Stylist Alka Amrita Arun DN Bharti Nigam Ishu Krishna Owner Pooja Rahul …" at bounding box center [256, 461] width 112 height 28
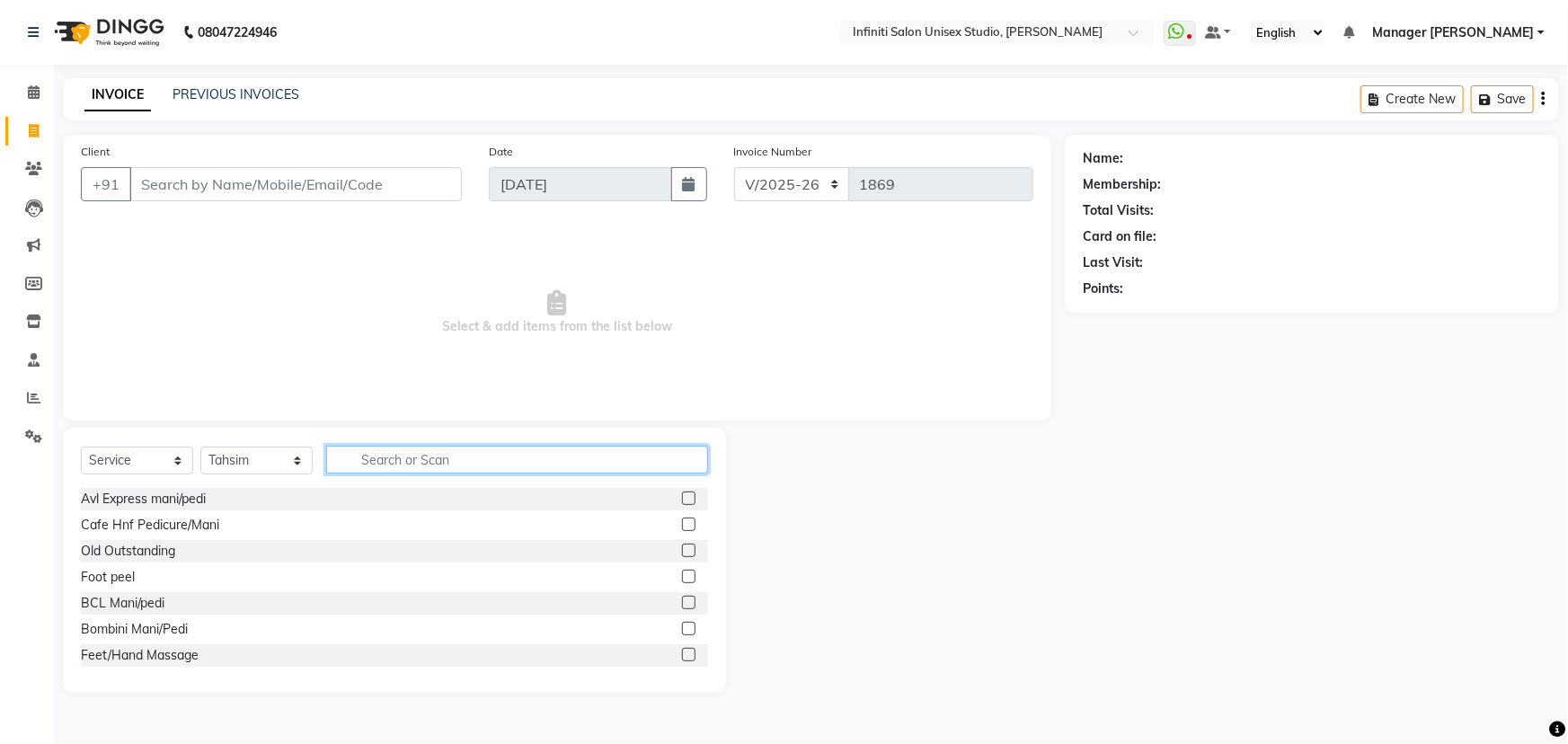
click at [396, 467] on input "text" at bounding box center [517, 460] width 382 height 28
type input "a"
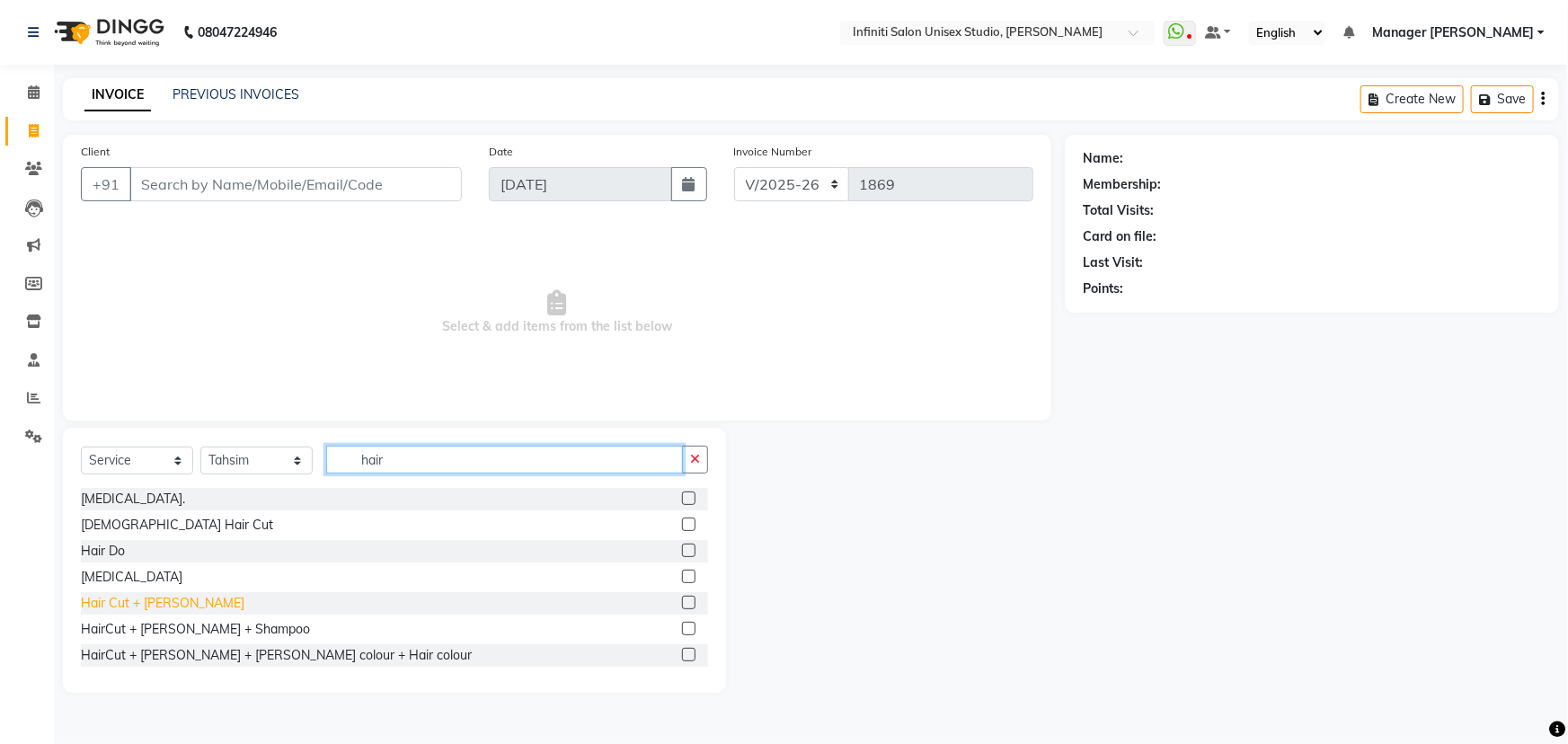
type input "hair"
click at [140, 597] on div "Hair Cut + [PERSON_NAME]" at bounding box center [163, 604] width 164 height 19
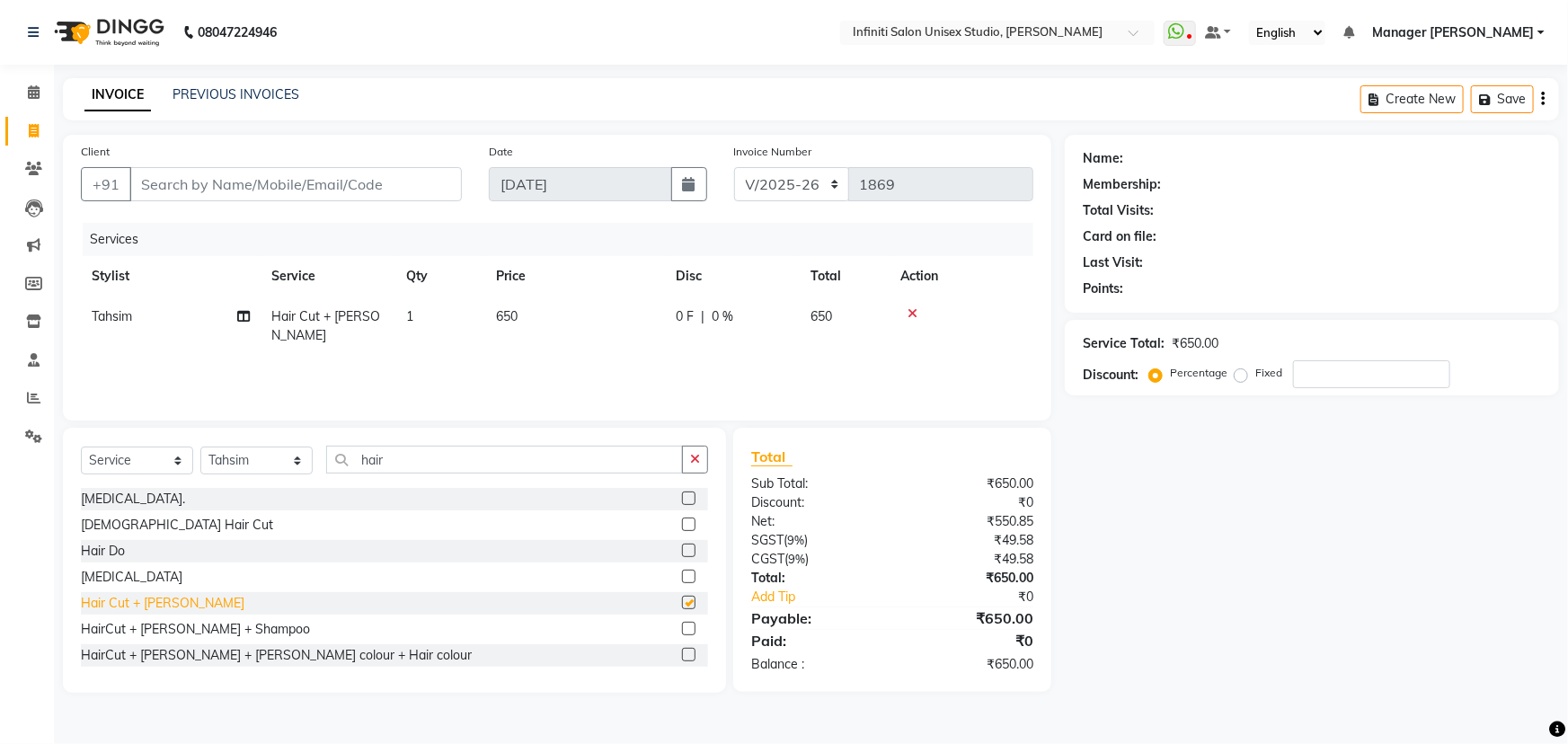
checkbox input "false"
click at [332, 184] on input "Client" at bounding box center [295, 185] width 332 height 34
click at [224, 192] on input "Client" at bounding box center [295, 185] width 332 height 34
type input "6"
type input "0"
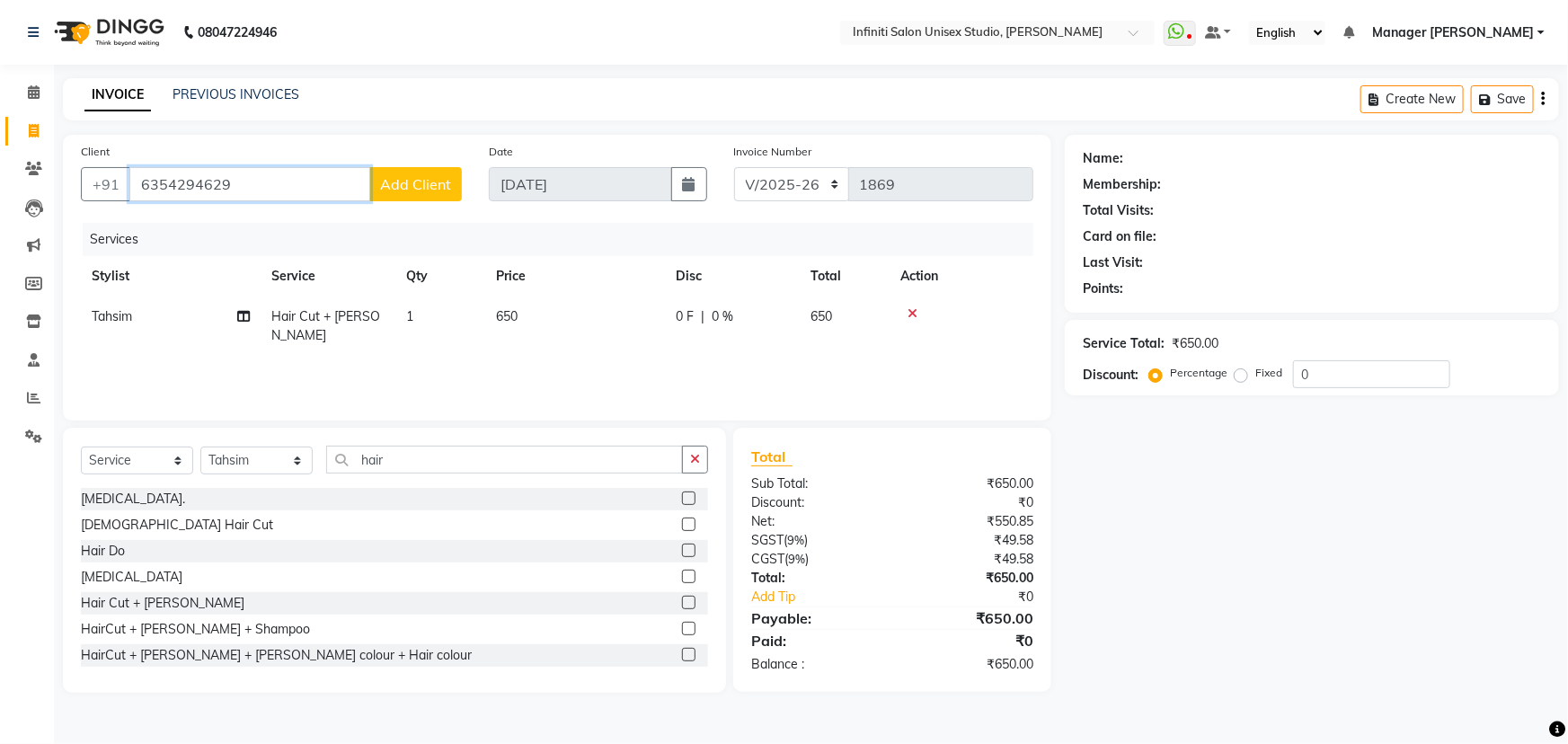
type input "6354294629"
click at [389, 185] on span "Add Client" at bounding box center [415, 184] width 71 height 18
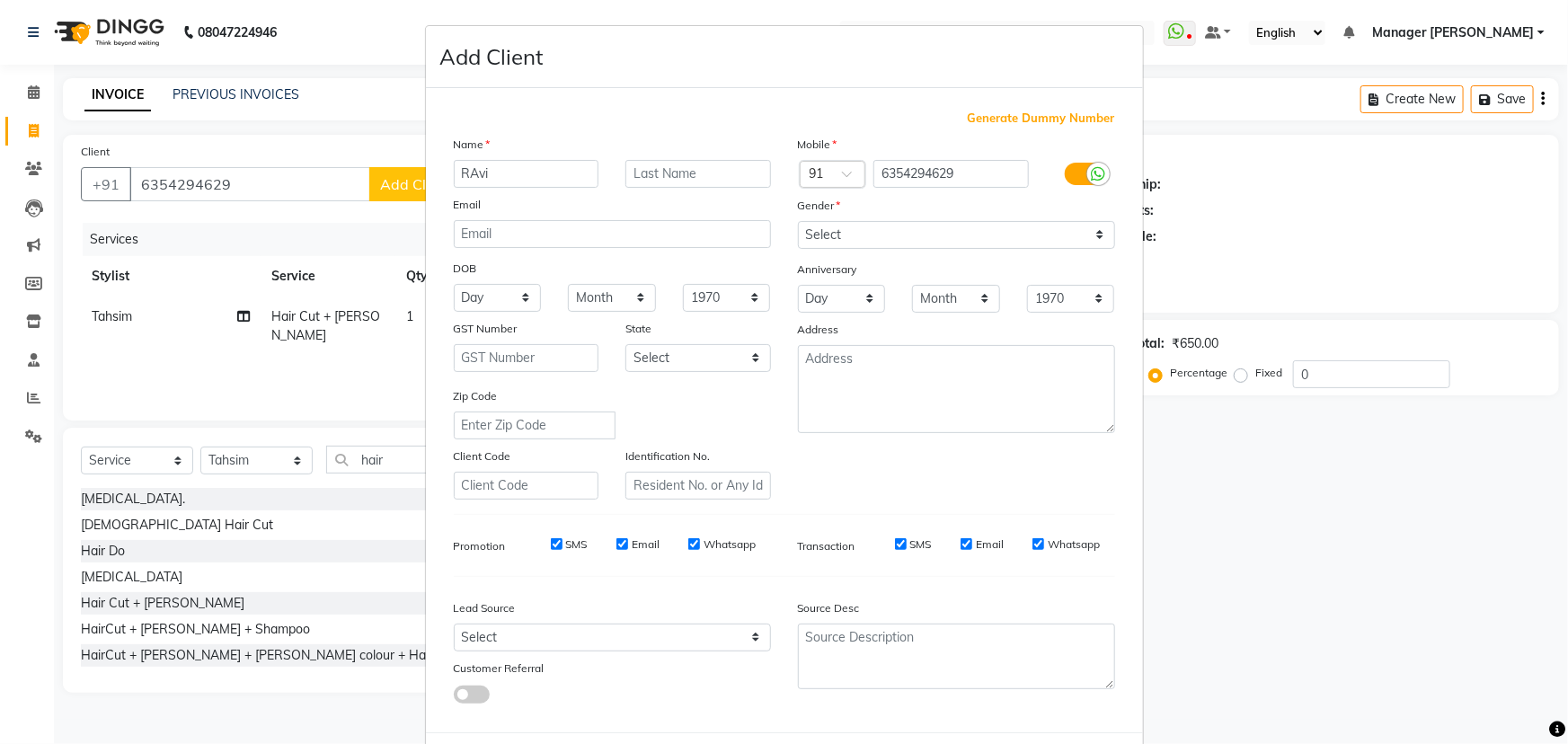
type input "RAvi"
click at [866, 252] on div "Mobile Country Code × 91 6354294629 Gender Select Male Female Other Prefer Not …" at bounding box center [957, 317] width 345 height 365
drag, startPoint x: 864, startPoint y: 234, endPoint x: 861, endPoint y: 243, distance: 9.5
click at [864, 234] on select "Select Male Female Other Prefer Not To Say" at bounding box center [956, 235] width 317 height 28
select select "[DEMOGRAPHIC_DATA]"
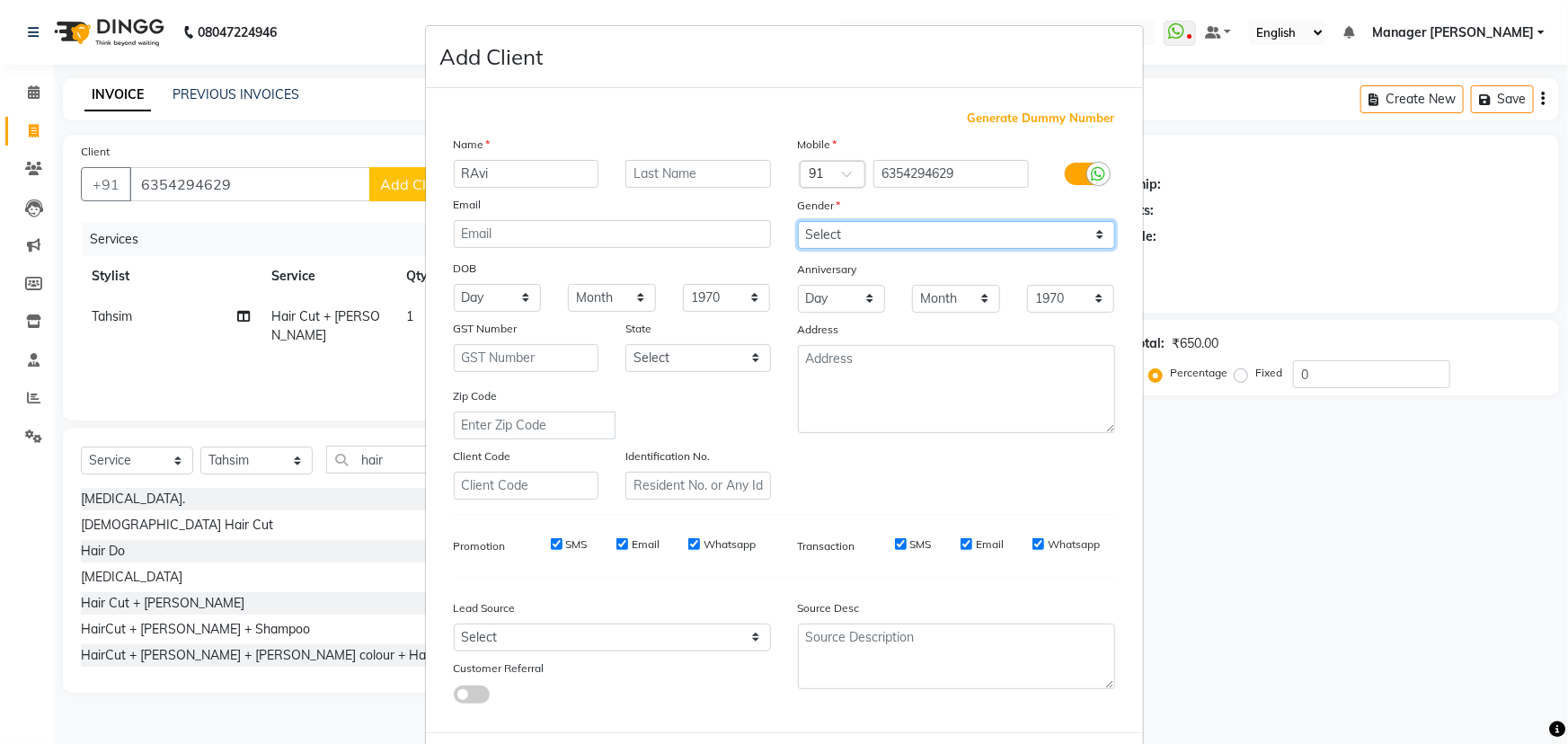
click at [798, 221] on select "Select Male Female Other Prefer Not To Say" at bounding box center [956, 235] width 317 height 28
click at [486, 291] on select "Day 01 02 03 04 05 06 07 08 09 10 11 12 13 14 15 16 17 18 19 20 21 22 23 24 25 …" at bounding box center [498, 298] width 88 height 28
select select "05"
click at [454, 285] on select "Day 01 02 03 04 05 06 07 08 09 10 11 12 13 14 15 16 17 18 19 20 21 22 23 24 25 …" at bounding box center [498, 298] width 88 height 28
click at [604, 294] on select "Month January February March April May June July August September October Novem…" at bounding box center [612, 298] width 88 height 28
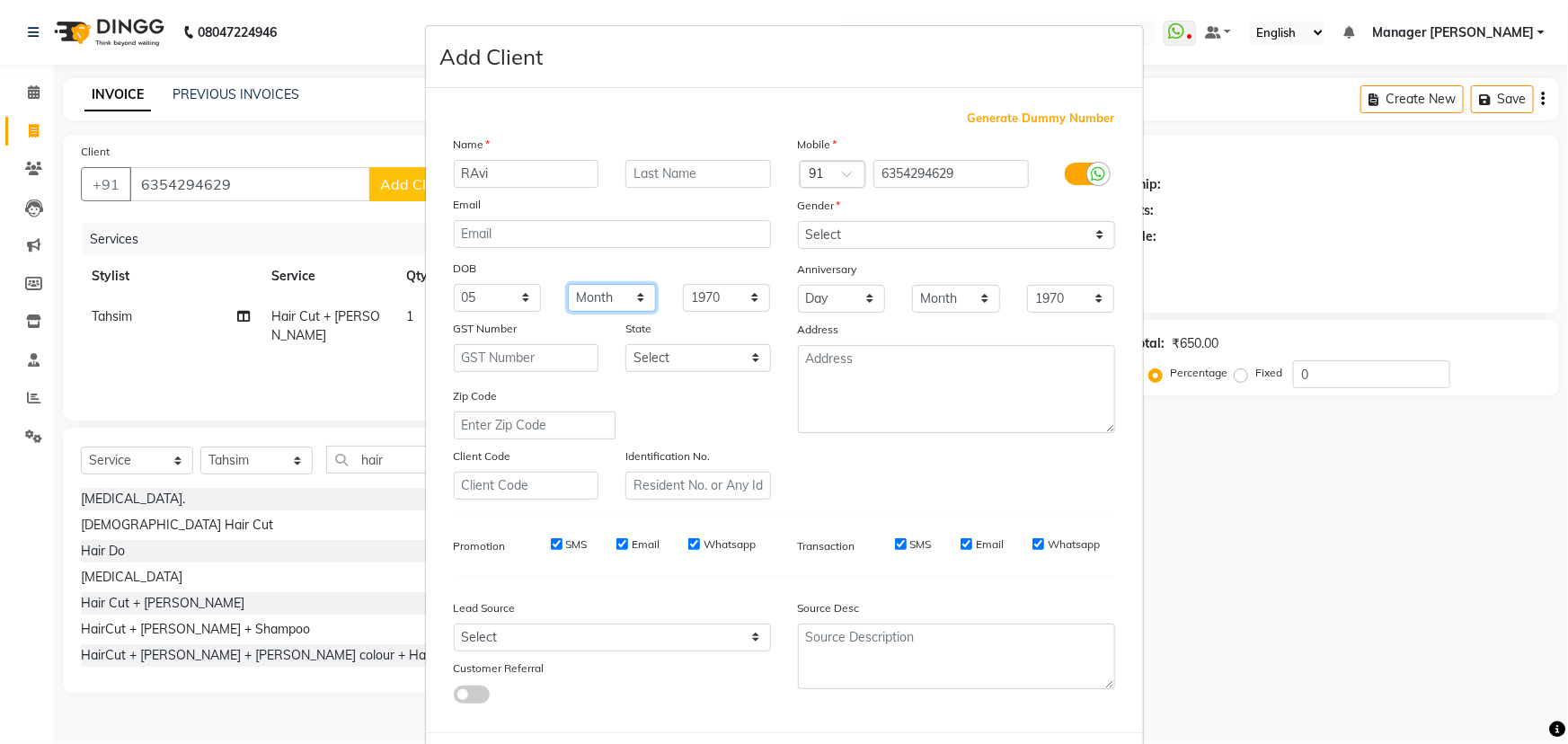
select select "07"
click at [568, 285] on select "Month January February March April May June July August September October Novem…" at bounding box center [612, 298] width 88 height 28
click at [465, 172] on input "RAvi" at bounding box center [526, 173] width 146 height 28
type input "[PERSON_NAME]"
click at [611, 648] on select "Select Walk-in Facebook JustDial Google Other Referral Advertisement No Source …" at bounding box center [612, 638] width 317 height 28
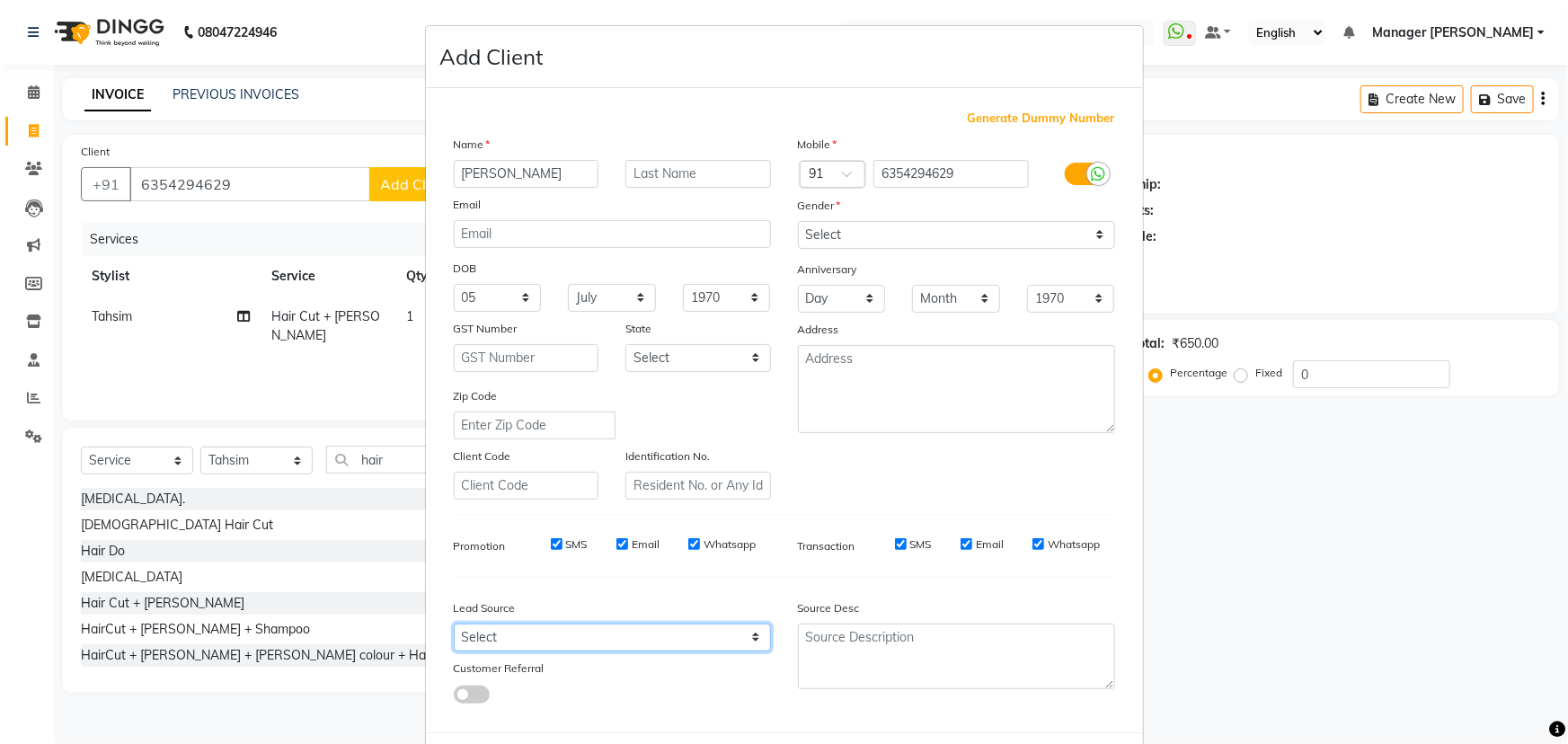
select select "46371"
click at [454, 627] on select "Select Walk-in Facebook JustDial Google Other Referral Advertisement No Source …" at bounding box center [612, 638] width 317 height 28
click at [688, 345] on div "State" at bounding box center [698, 331] width 172 height 25
click at [688, 366] on select "Select Andaman and Nicobar Islands Andhra Pradesh Arunachal Pradesh Assam Bihar…" at bounding box center [698, 358] width 146 height 28
select select "7"
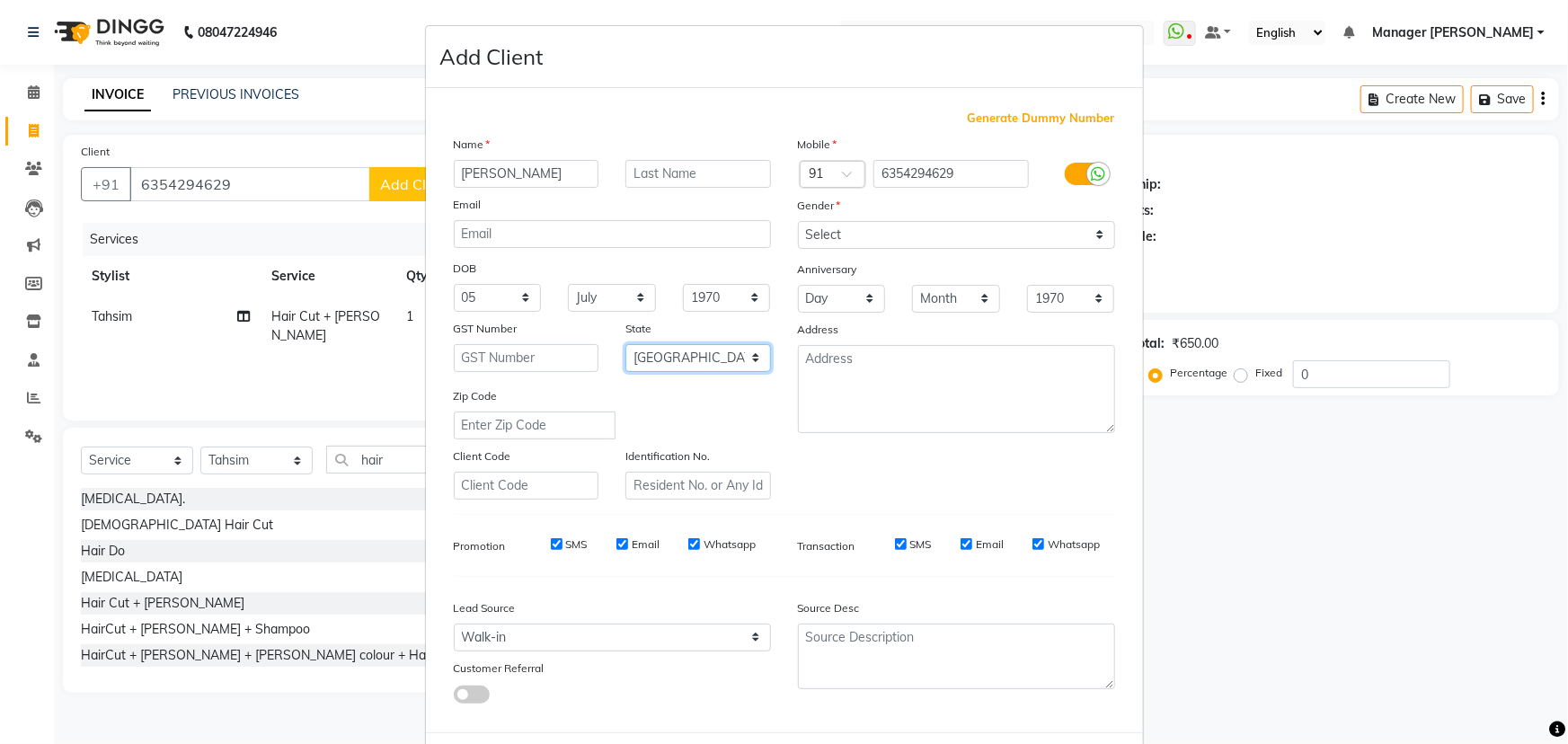
click at [625, 346] on select "Select Andaman and Nicobar Islands Andhra Pradesh Arunachal Pradesh Assam Bihar…" at bounding box center [698, 358] width 146 height 28
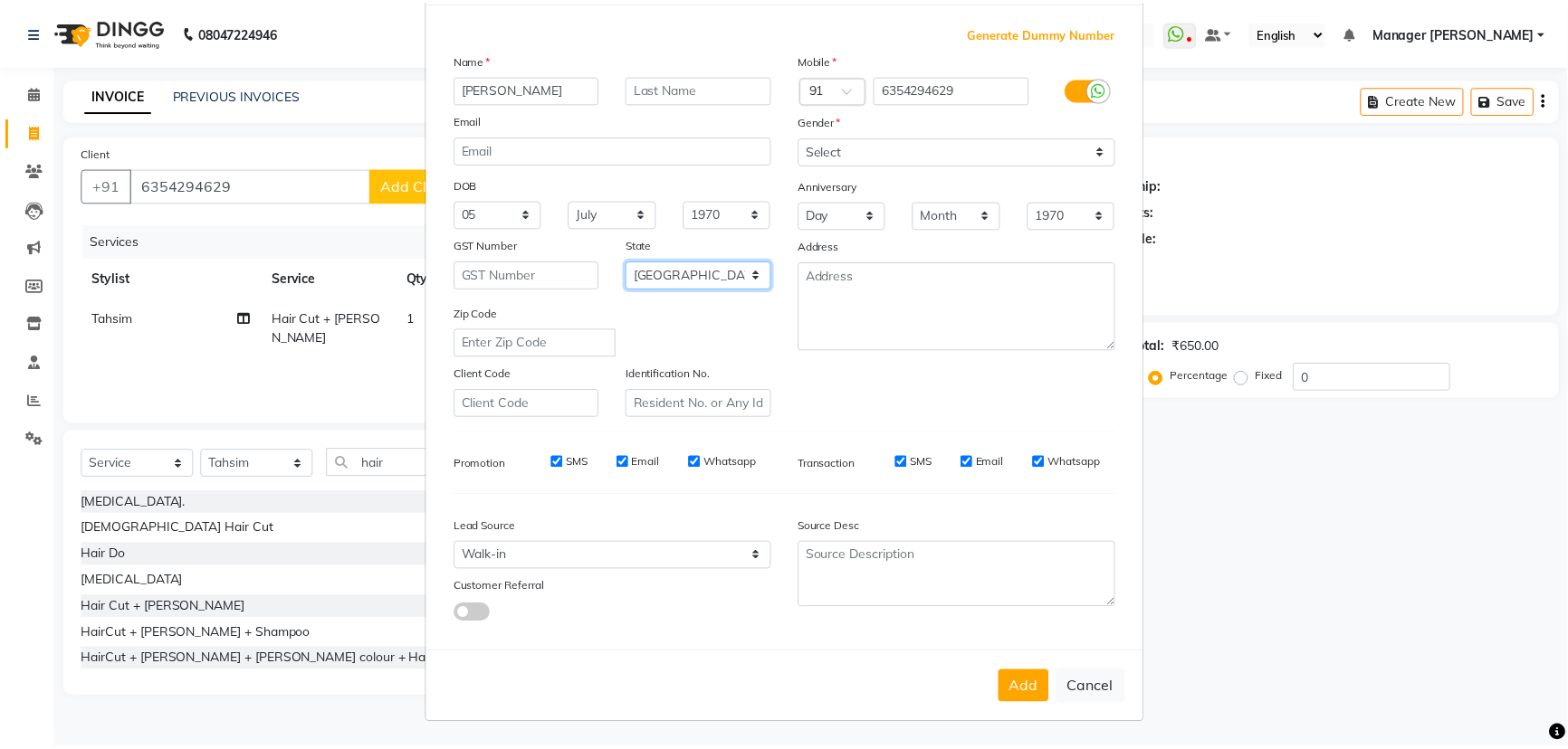
scroll to position [91, 0]
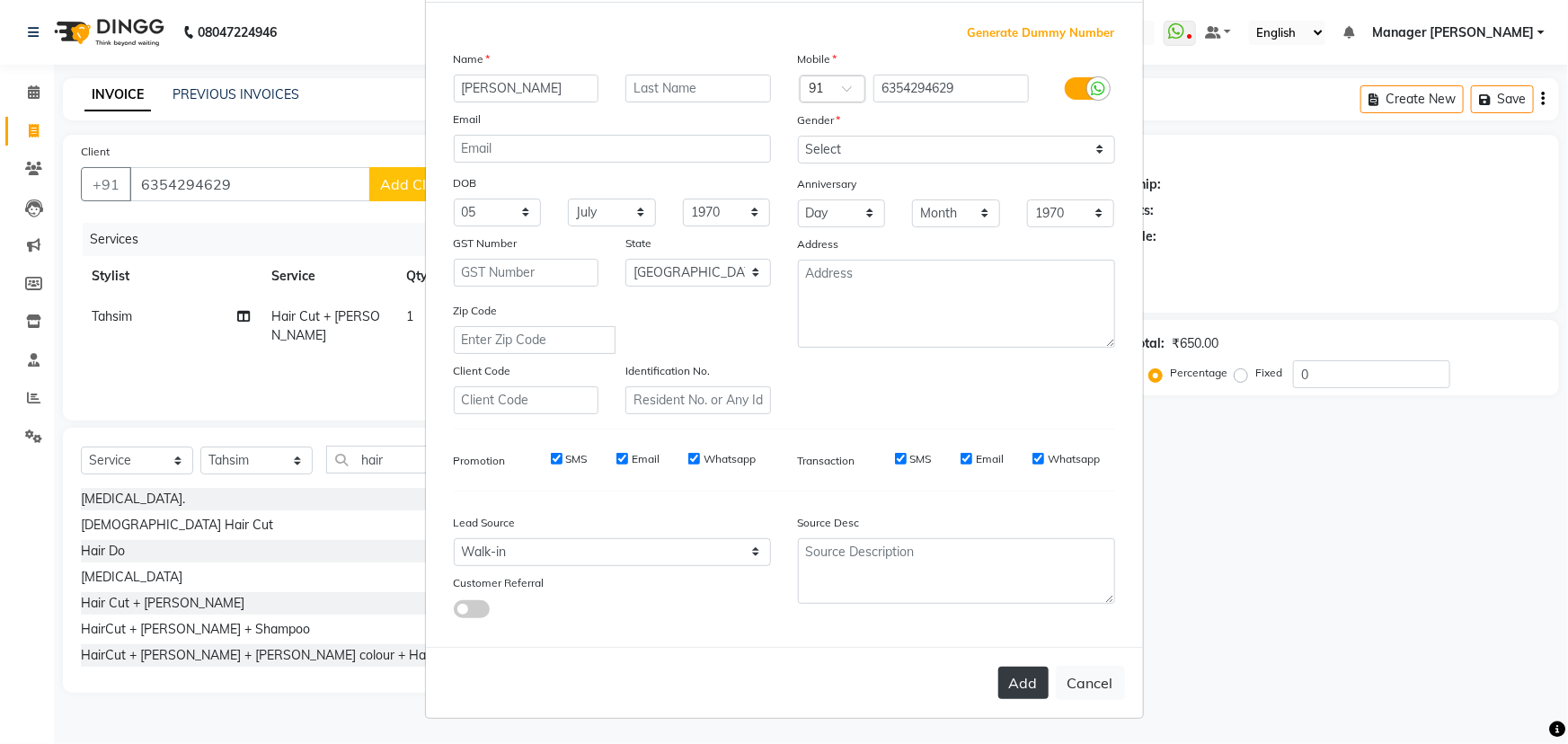
click at [1007, 677] on button "Add" at bounding box center [1023, 684] width 51 height 33
select select
select select "null"
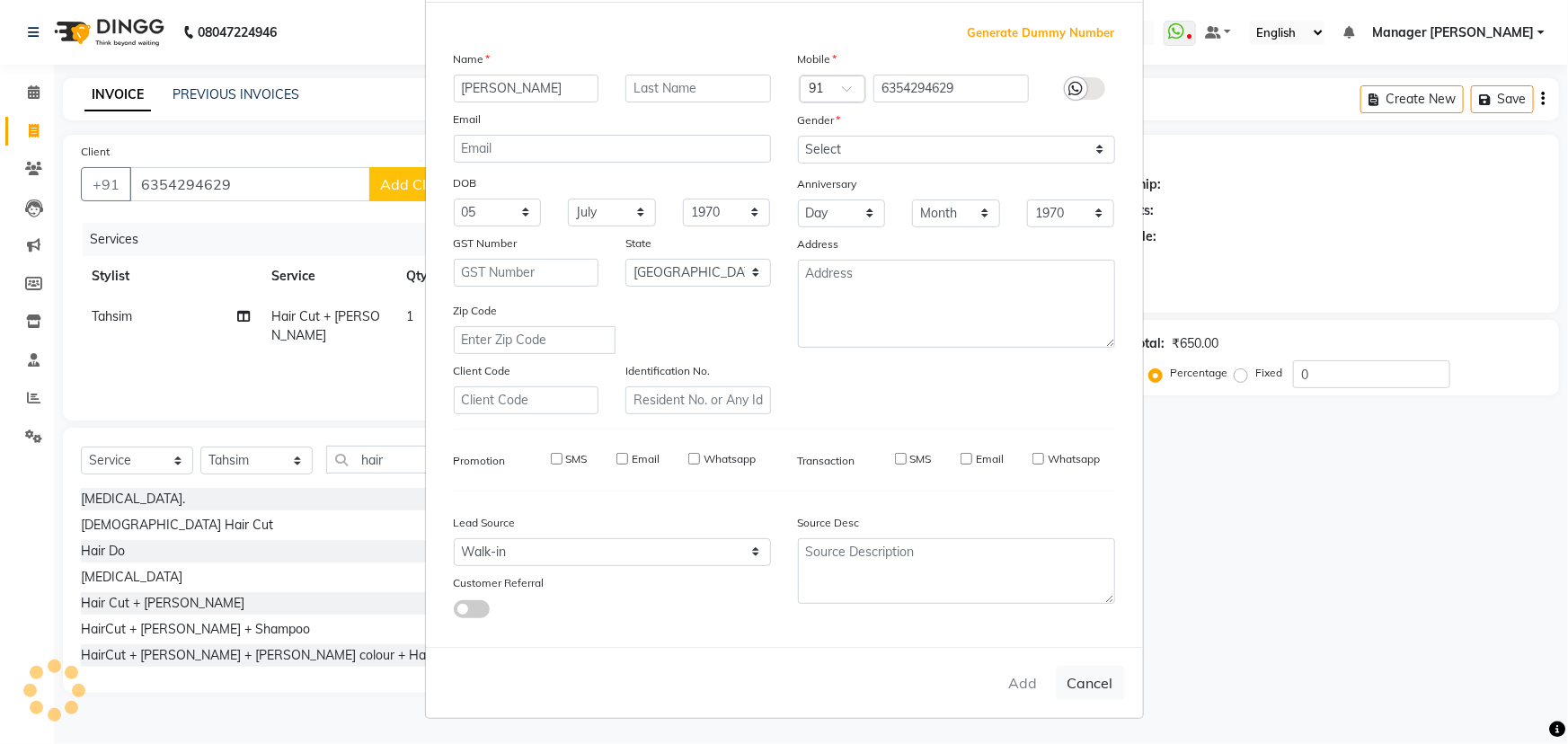
select select
checkbox input "false"
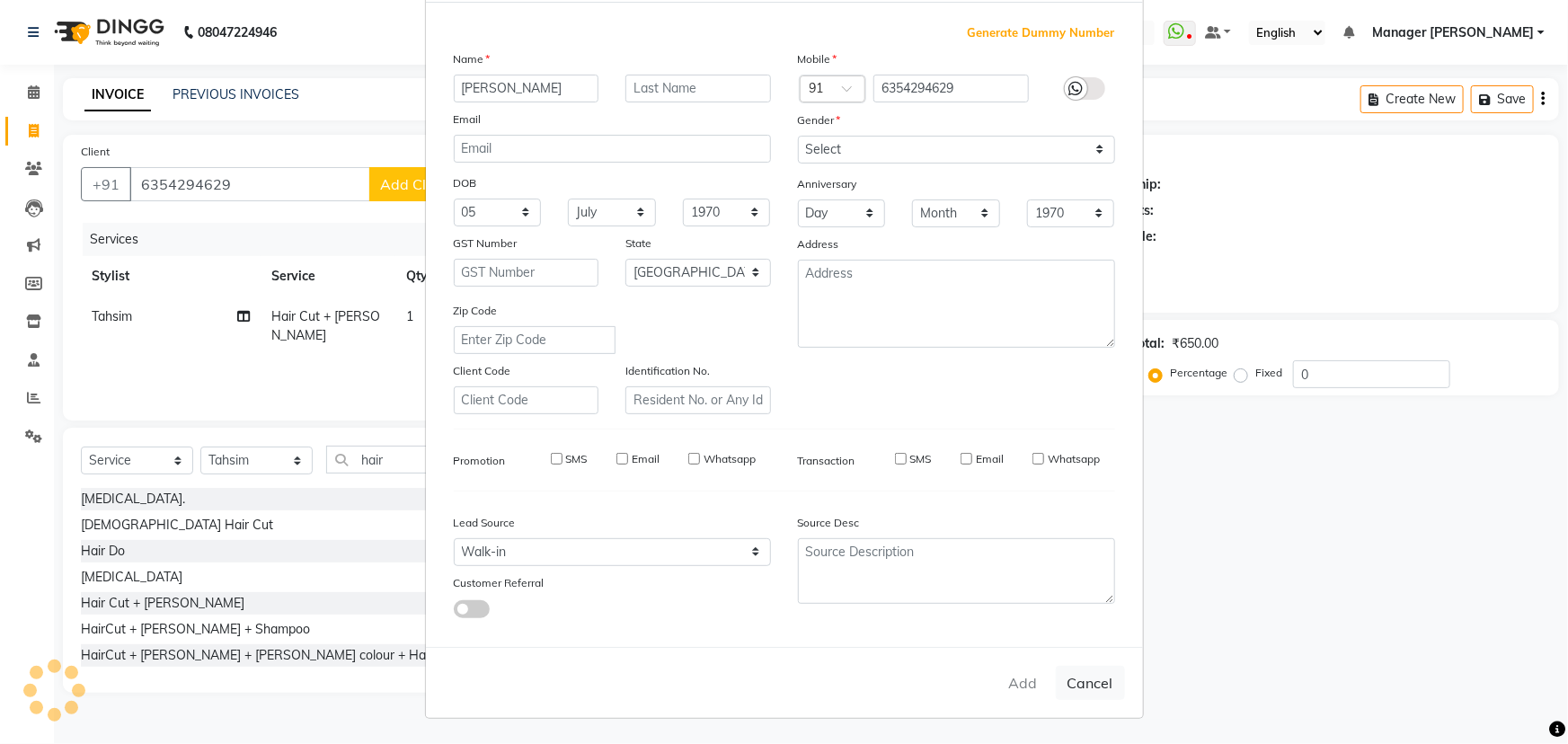
checkbox input "false"
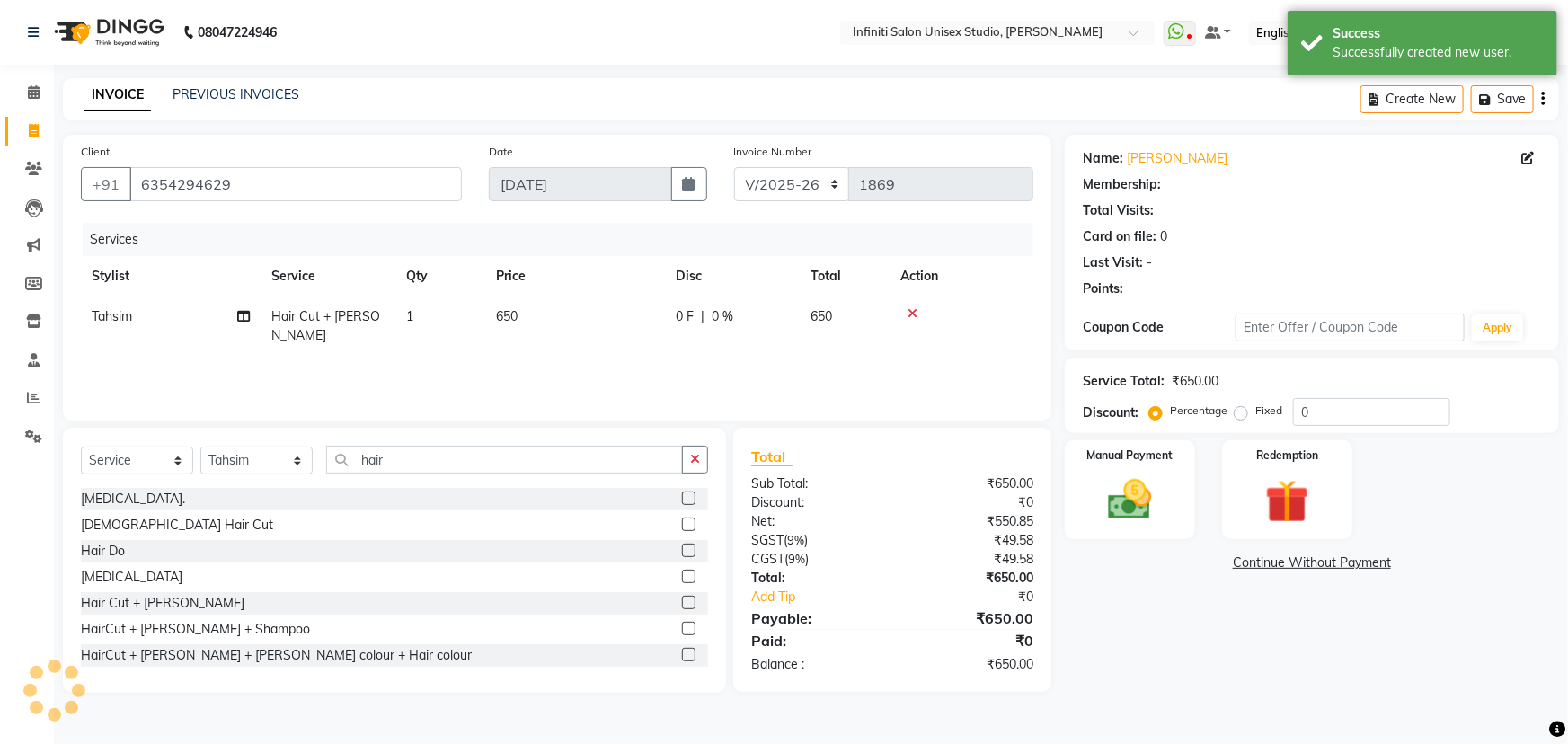
select select "1: Object"
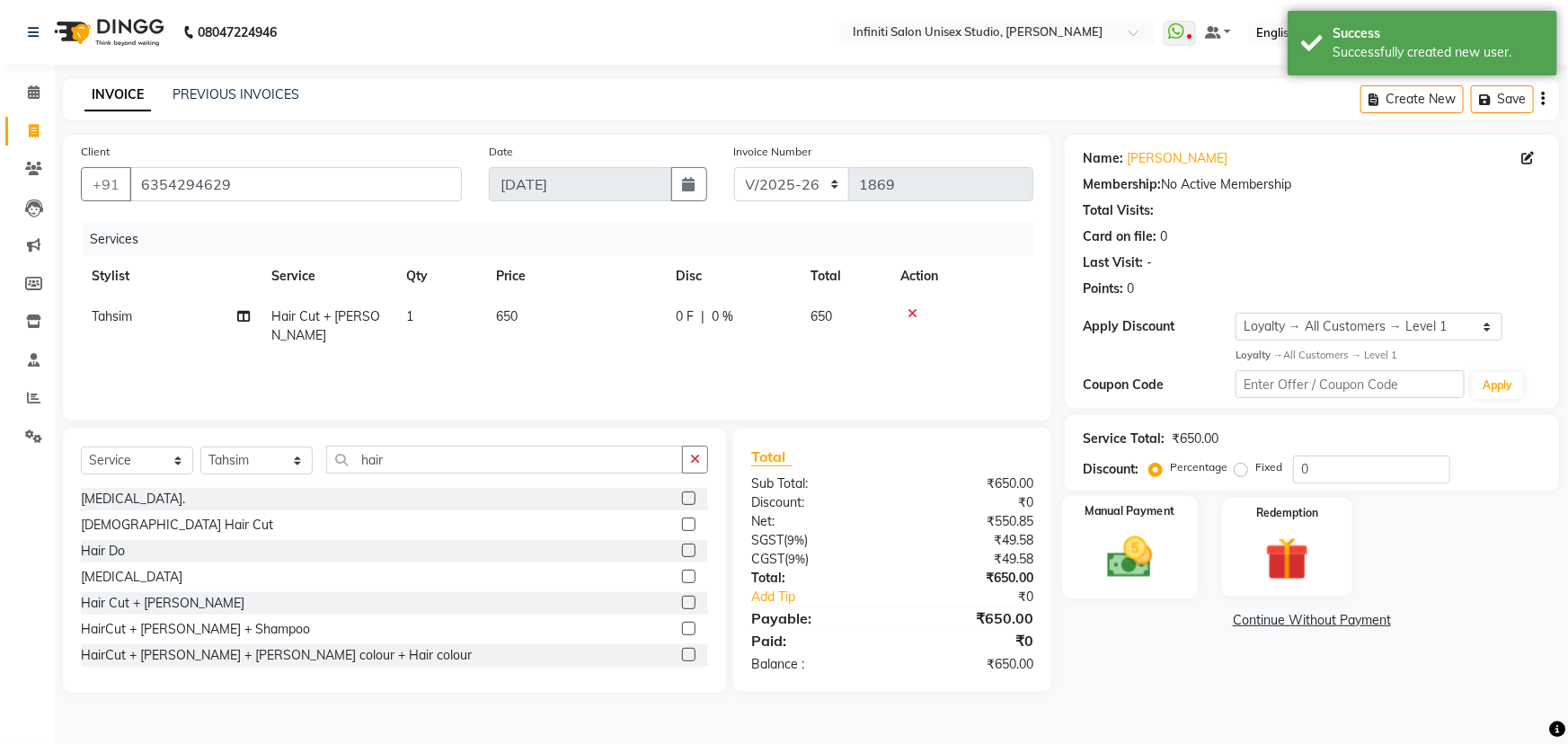
click at [1138, 557] on img at bounding box center [1131, 557] width 74 height 52
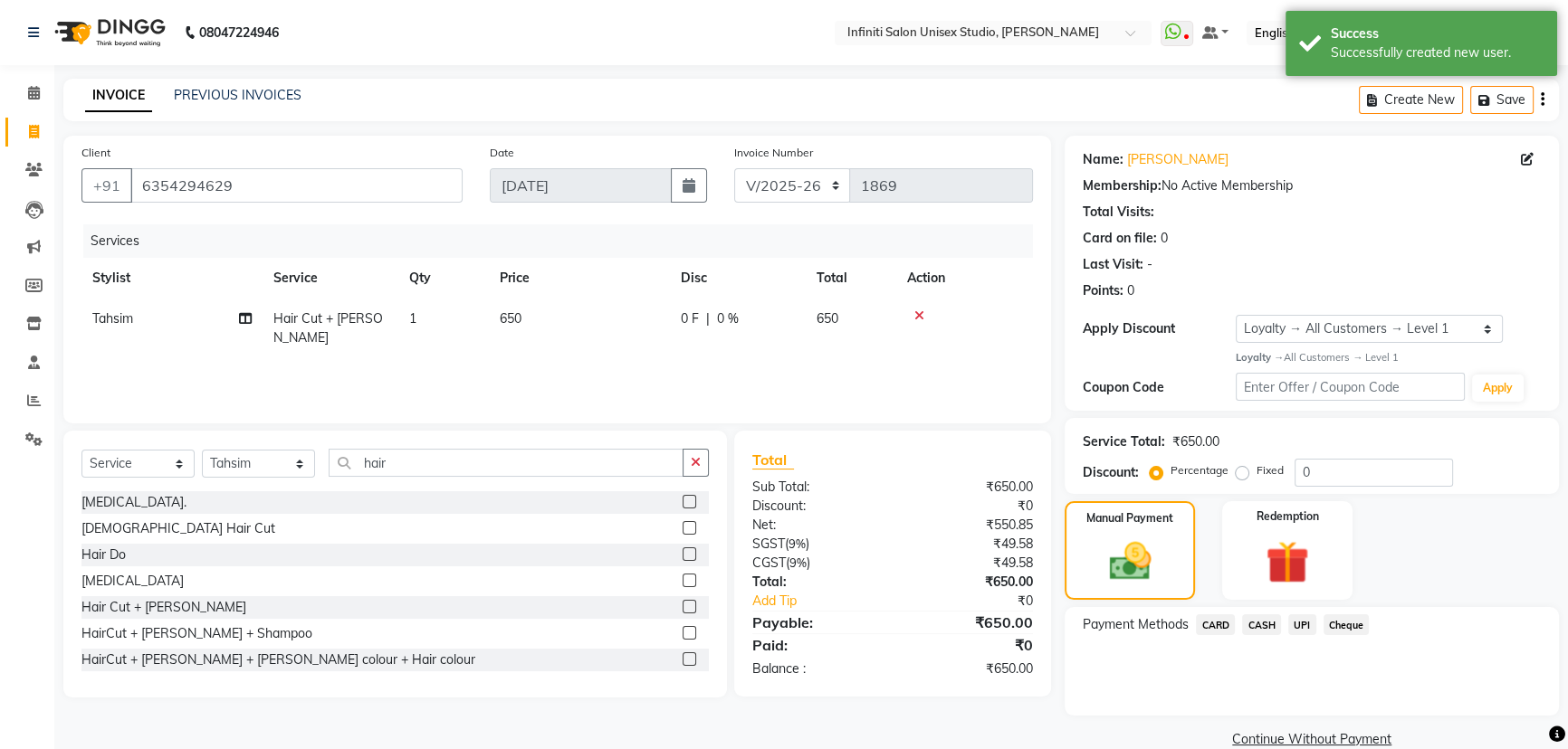
click at [1296, 617] on span "UPI" at bounding box center [1302, 626] width 28 height 21
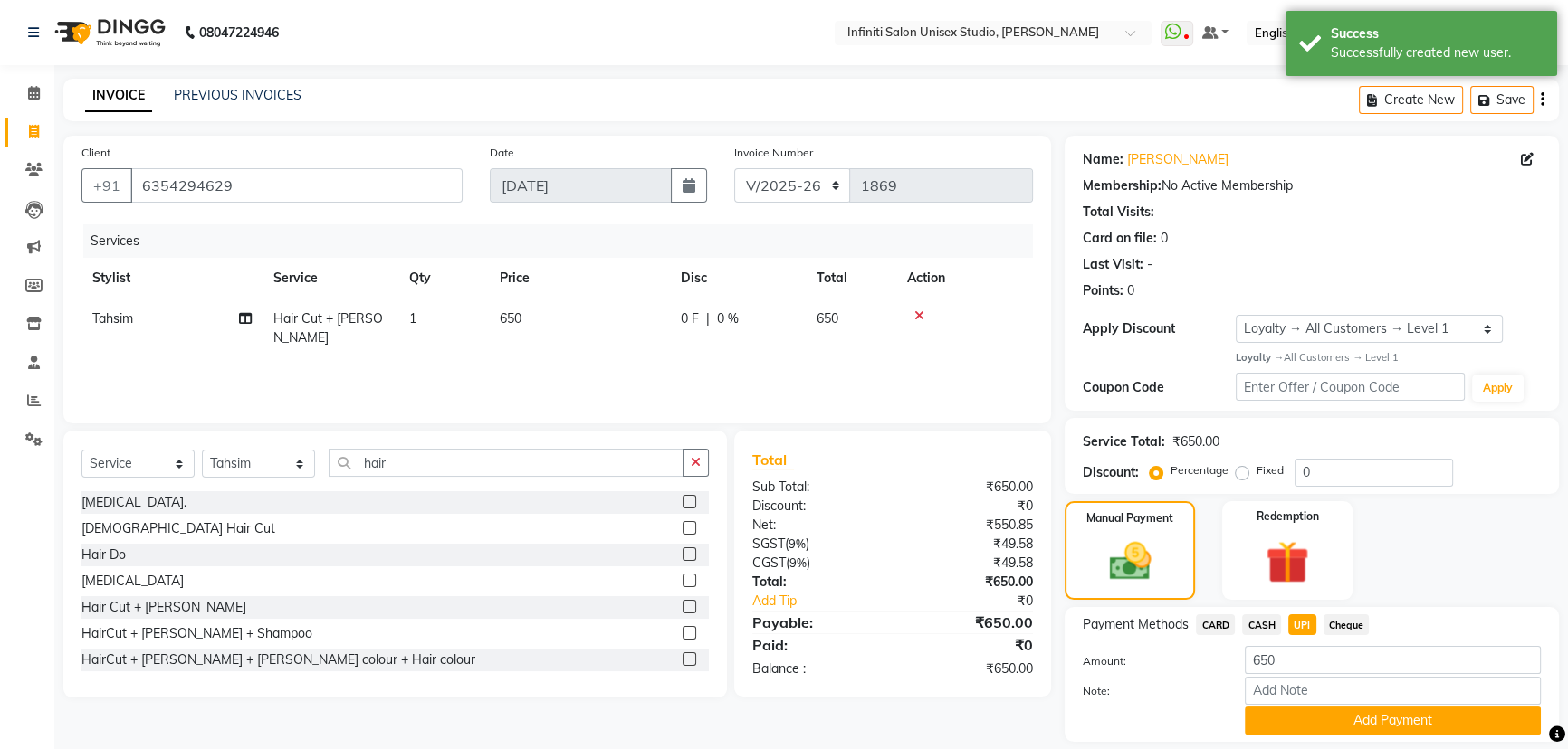
drag, startPoint x: 1290, startPoint y: 715, endPoint x: 1039, endPoint y: 688, distance: 252.4
click at [1289, 715] on button "Add Payment" at bounding box center [1392, 720] width 296 height 28
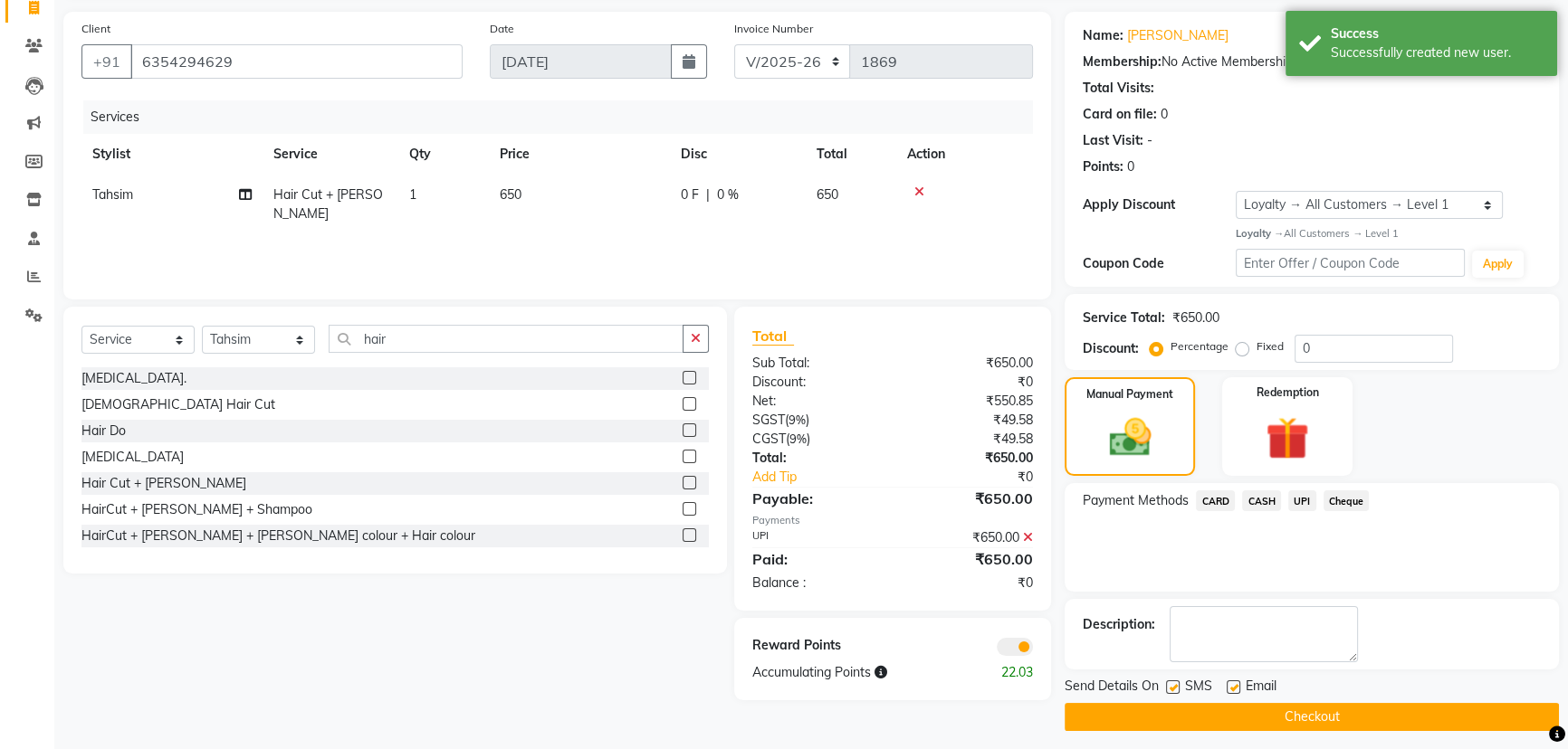
scroll to position [132, 0]
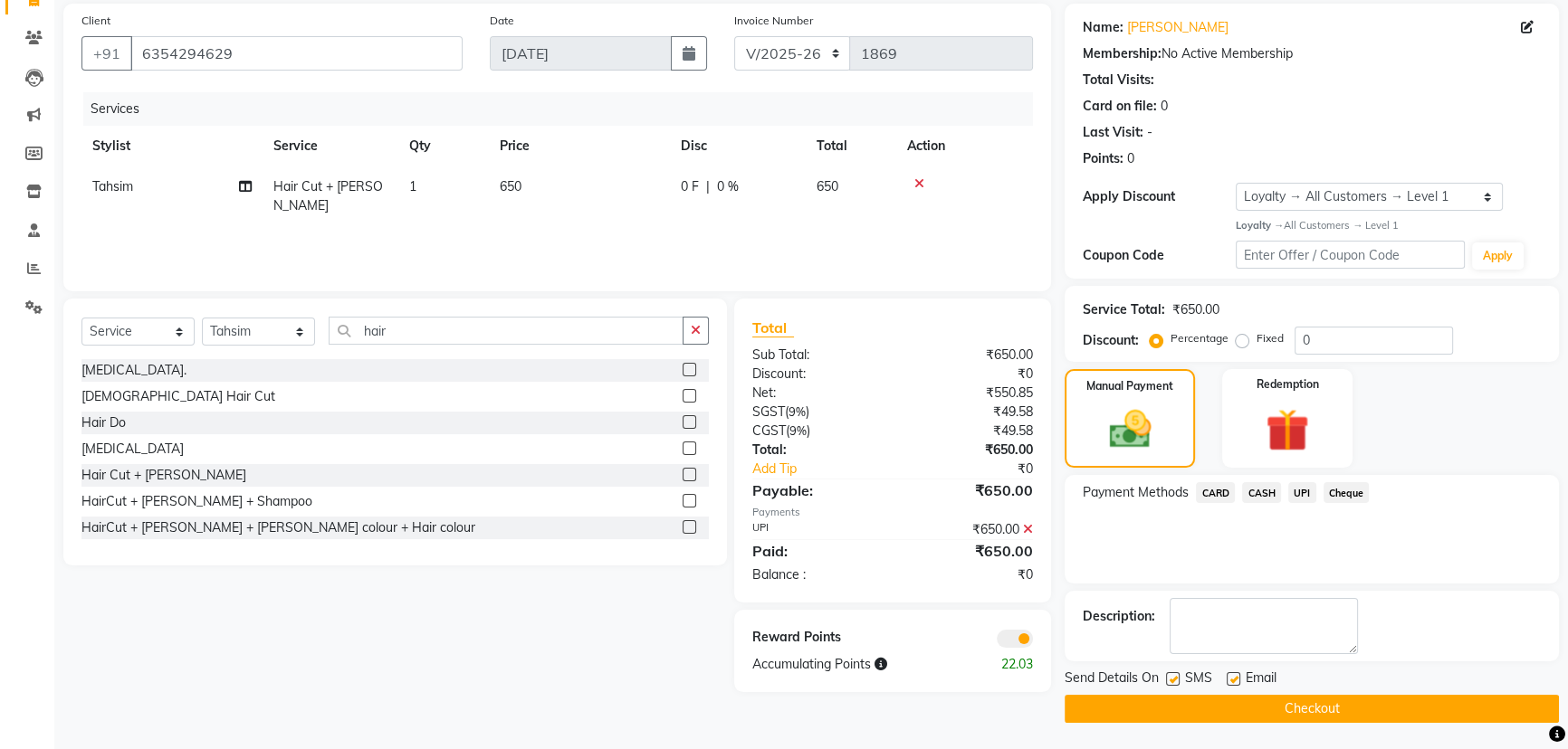
click at [1213, 697] on button "Checkout" at bounding box center [1311, 709] width 495 height 28
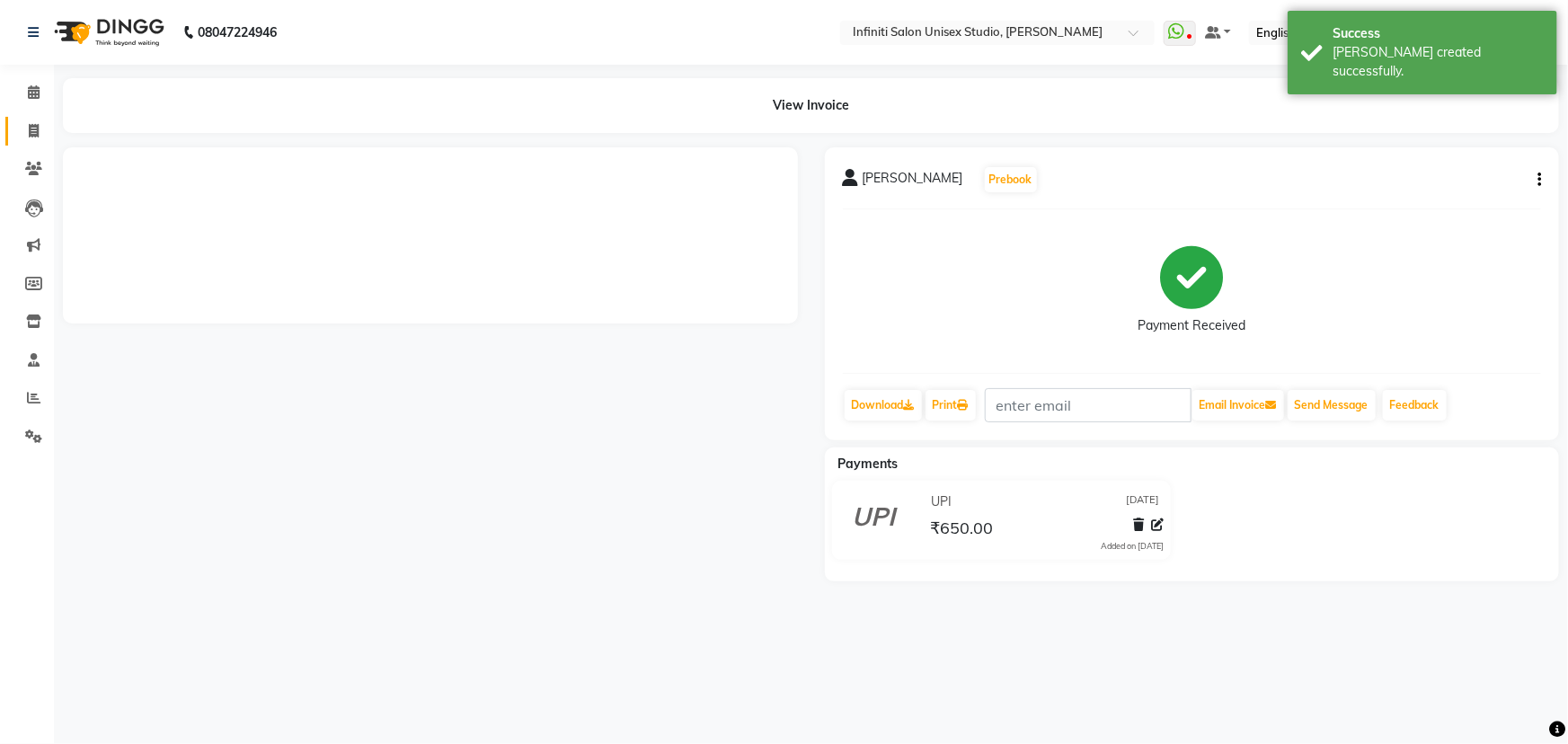
click at [33, 119] on link "Invoice" at bounding box center [27, 131] width 43 height 30
select select "service"
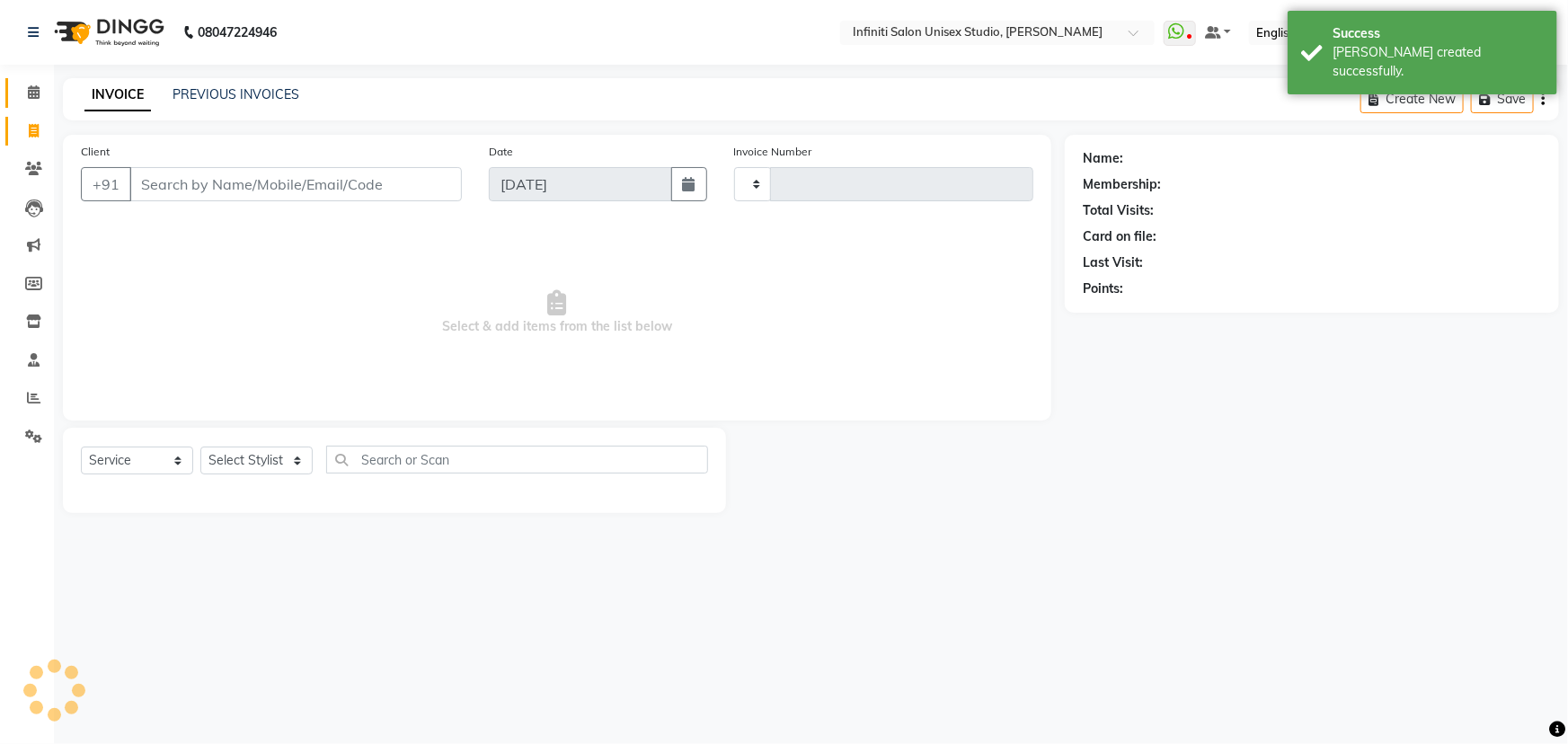
type input "1870"
select select "6511"
click at [34, 87] on icon at bounding box center [34, 92] width 11 height 13
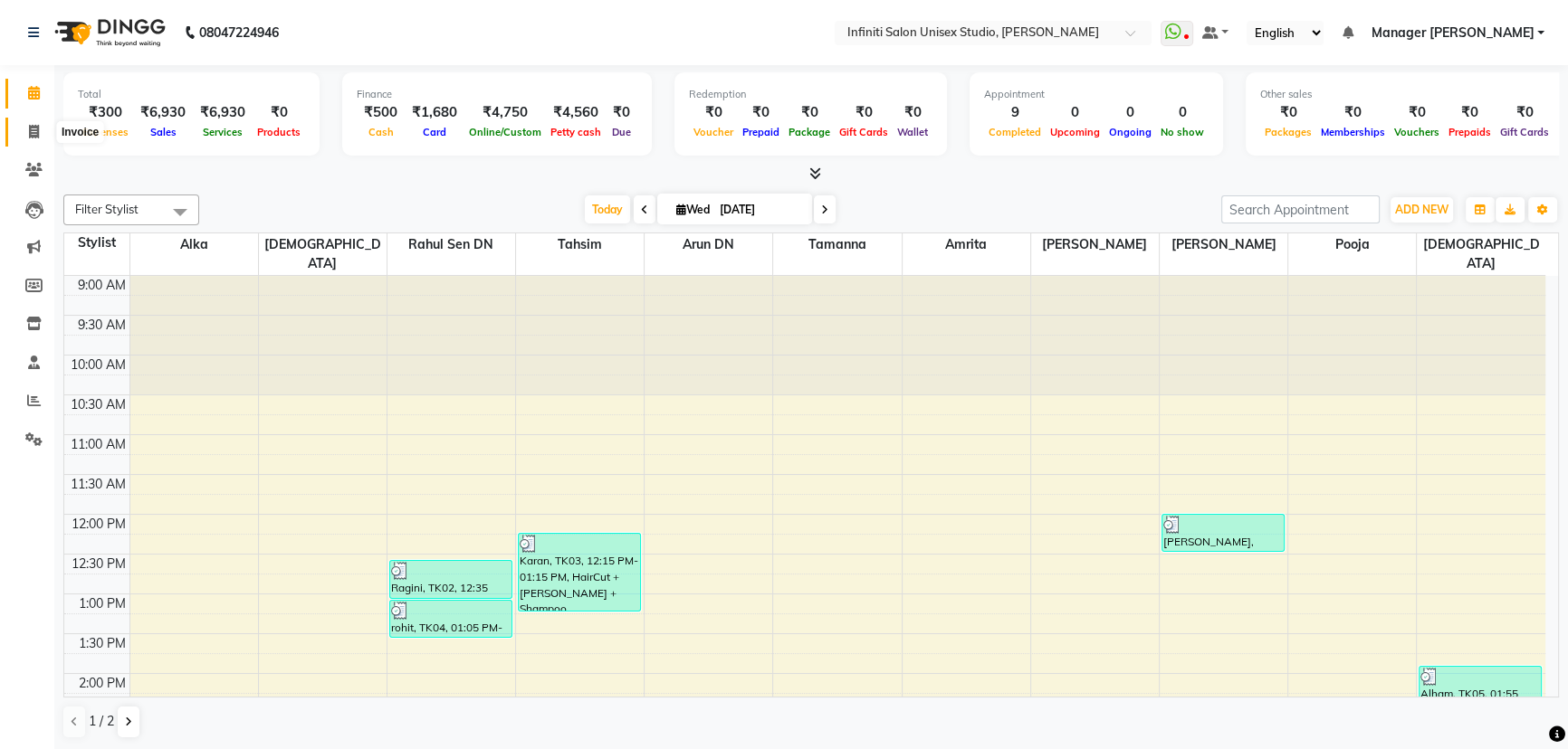
click at [34, 130] on icon at bounding box center [34, 132] width 10 height 13
select select "service"
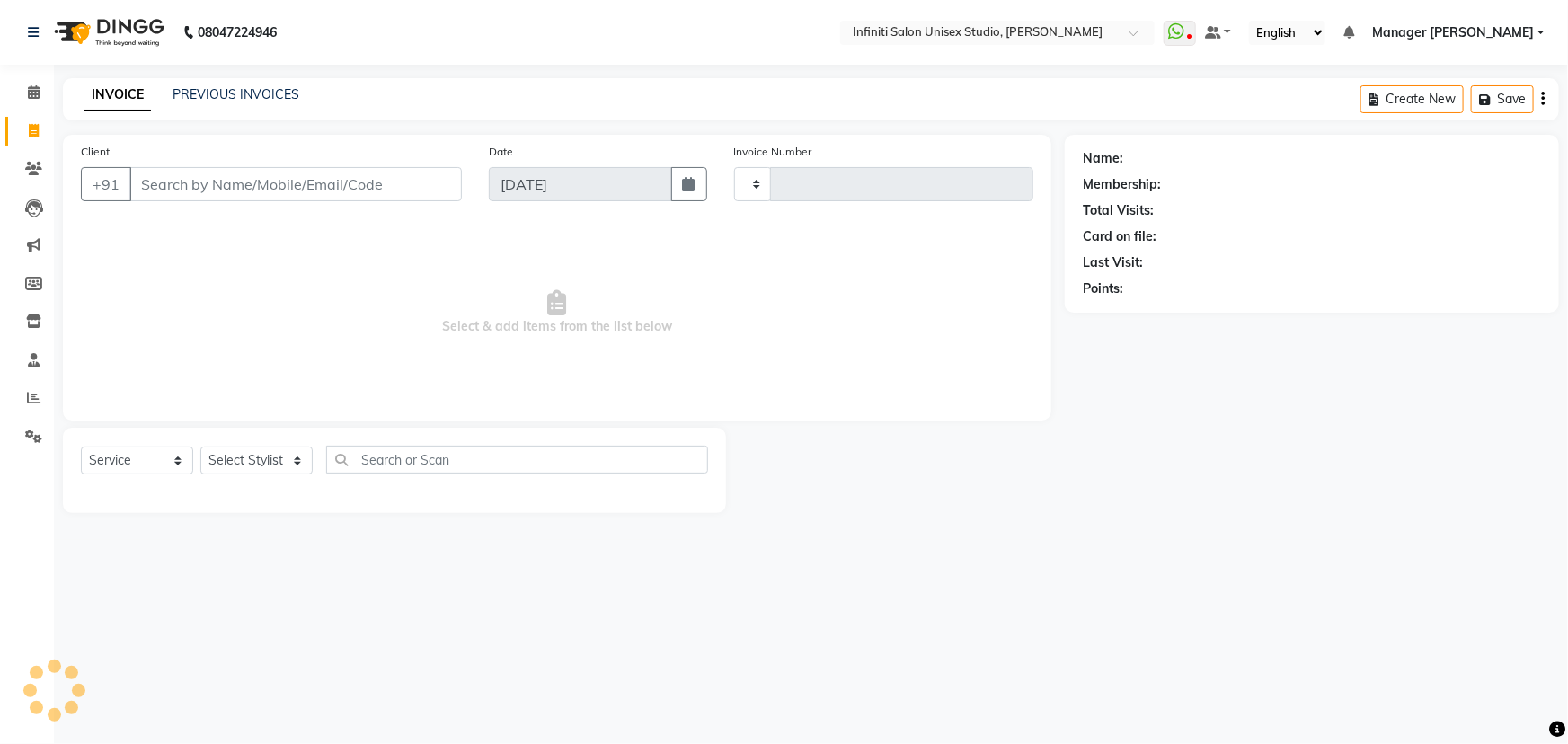
type input "1870"
select select "6511"
click at [278, 455] on select "Select Stylist Alka Amrita Arun DN Bharti Nigam Ishu Krishna Owner Pooja Rahul …" at bounding box center [256, 461] width 112 height 28
select select "80976"
click at [200, 447] on select "Select Stylist Alka Amrita Arun DN Bharti Nigam Ishu Krishna Owner Pooja Rahul …" at bounding box center [256, 461] width 112 height 28
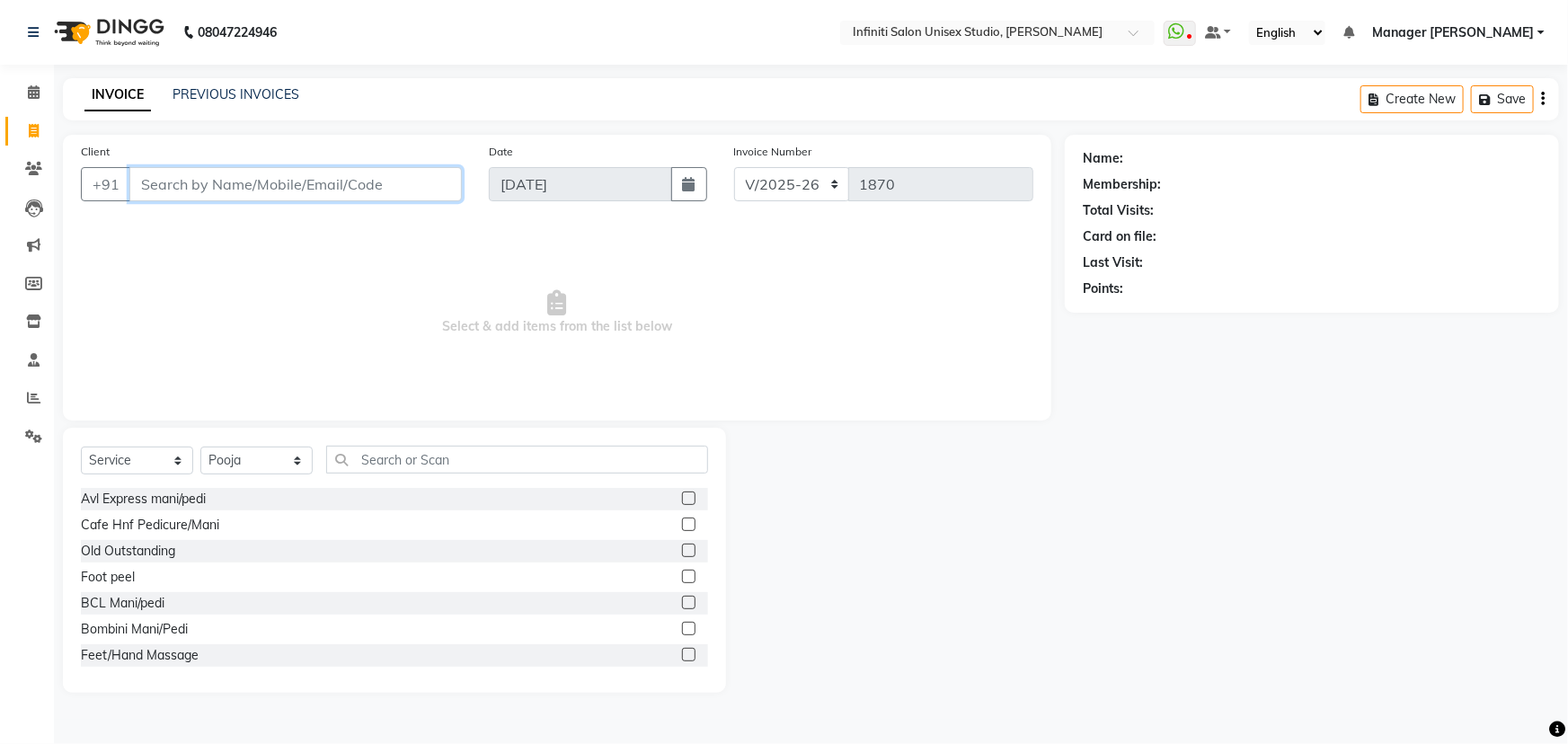
click at [238, 183] on input "Client" at bounding box center [295, 185] width 332 height 34
type input "6267075210"
click at [431, 197] on button "Add Client" at bounding box center [415, 185] width 93 height 34
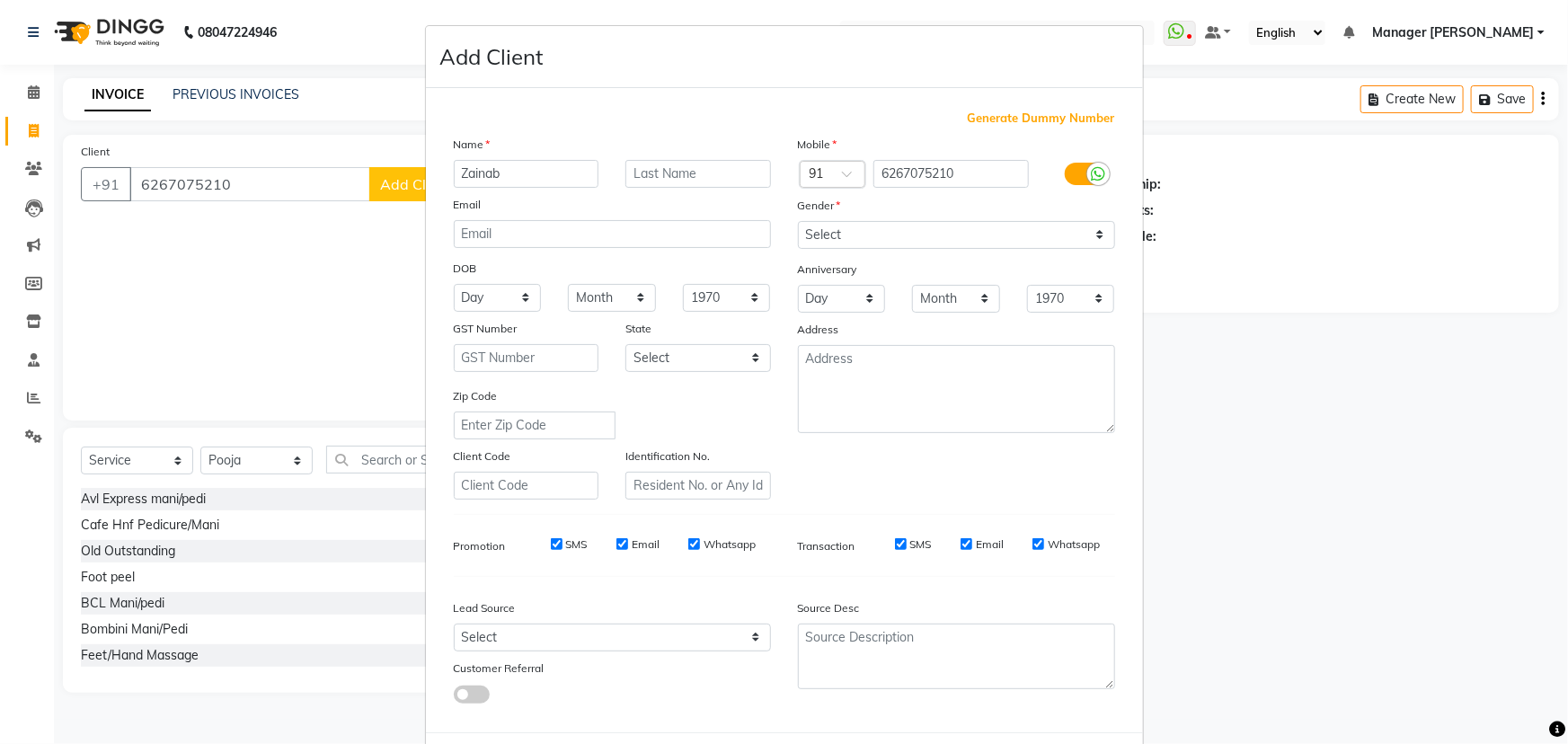
type input "Zainab"
drag, startPoint x: 810, startPoint y: 237, endPoint x: 810, endPoint y: 246, distance: 9.0
click at [811, 237] on select "Select Male Female Other Prefer Not To Say" at bounding box center [956, 235] width 317 height 28
select select "female"
click at [798, 221] on select "Select Male Female Other Prefer Not To Say" at bounding box center [956, 235] width 317 height 28
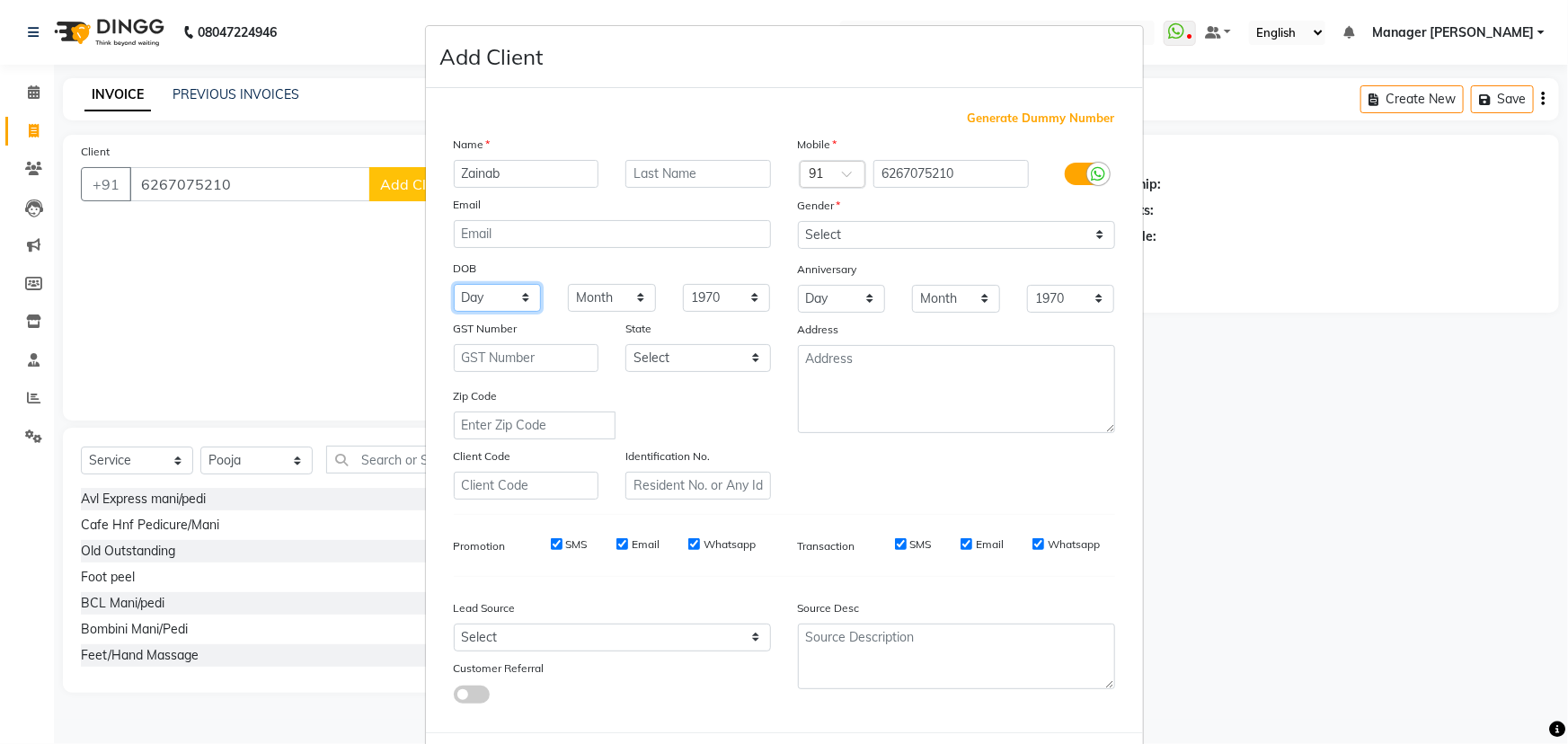
drag, startPoint x: 522, startPoint y: 302, endPoint x: 508, endPoint y: 310, distance: 16.1
click at [515, 304] on select "Day 01 02 03 04 05 06 07 08 09 10 11 12 13 14 15 16 17 18 19 20 21 22 23 24 25 …" at bounding box center [498, 298] width 88 height 28
select select "13"
click at [454, 285] on select "Day 01 02 03 04 05 06 07 08 09 10 11 12 13 14 15 16 17 18 19 20 21 22 23 24 25 …" at bounding box center [498, 298] width 88 height 28
click at [611, 293] on select "Month January February March April May June July August September October Novem…" at bounding box center [612, 298] width 88 height 28
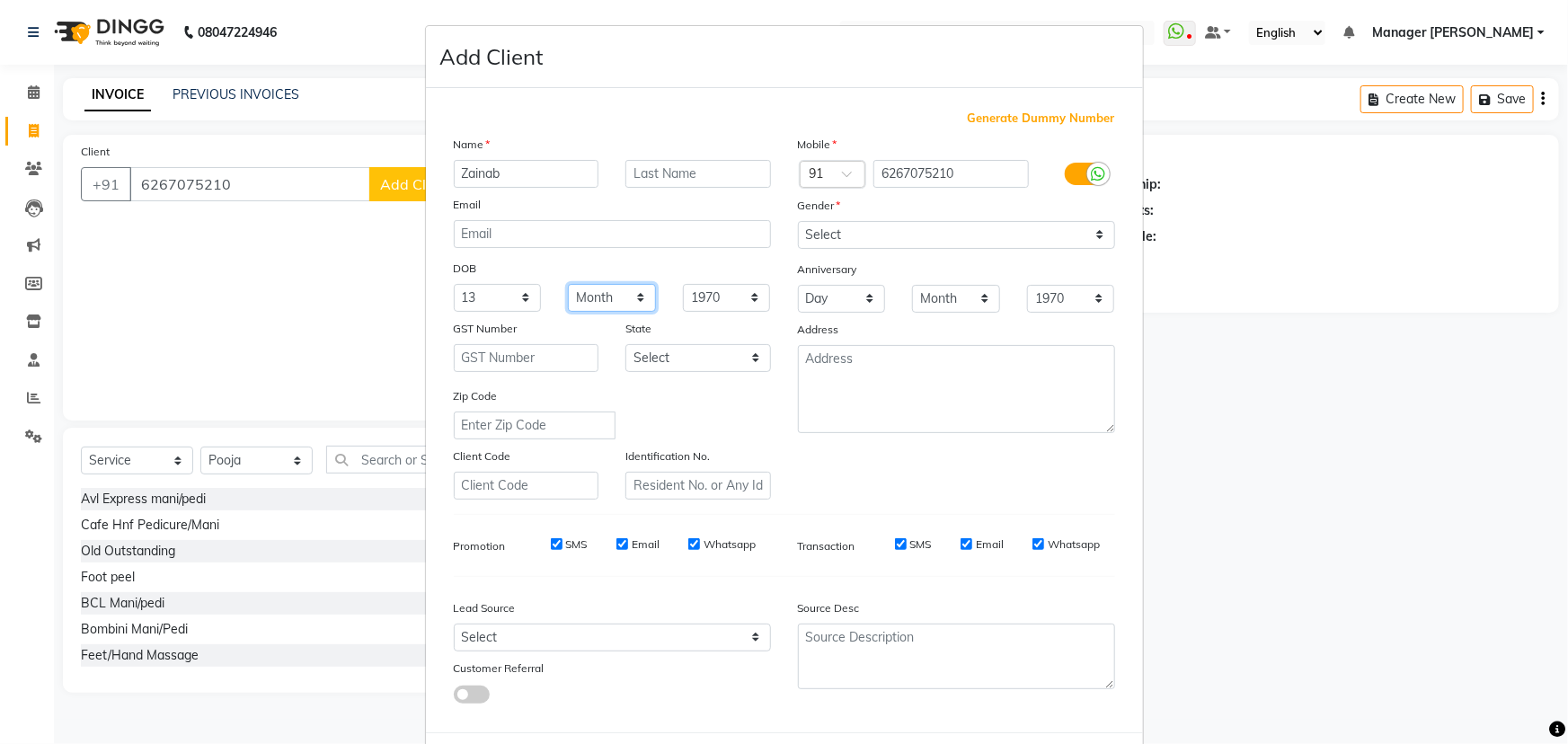
select select "04"
click at [568, 285] on select "Month January February March April May June July August September October Novem…" at bounding box center [612, 298] width 88 height 28
click at [507, 624] on div "Lead Source" at bounding box center [526, 611] width 172 height 25
click at [494, 650] on select "Select Walk-in Facebook JustDial Google Other Referral Advertisement No Source …" at bounding box center [612, 638] width 317 height 28
select select "46371"
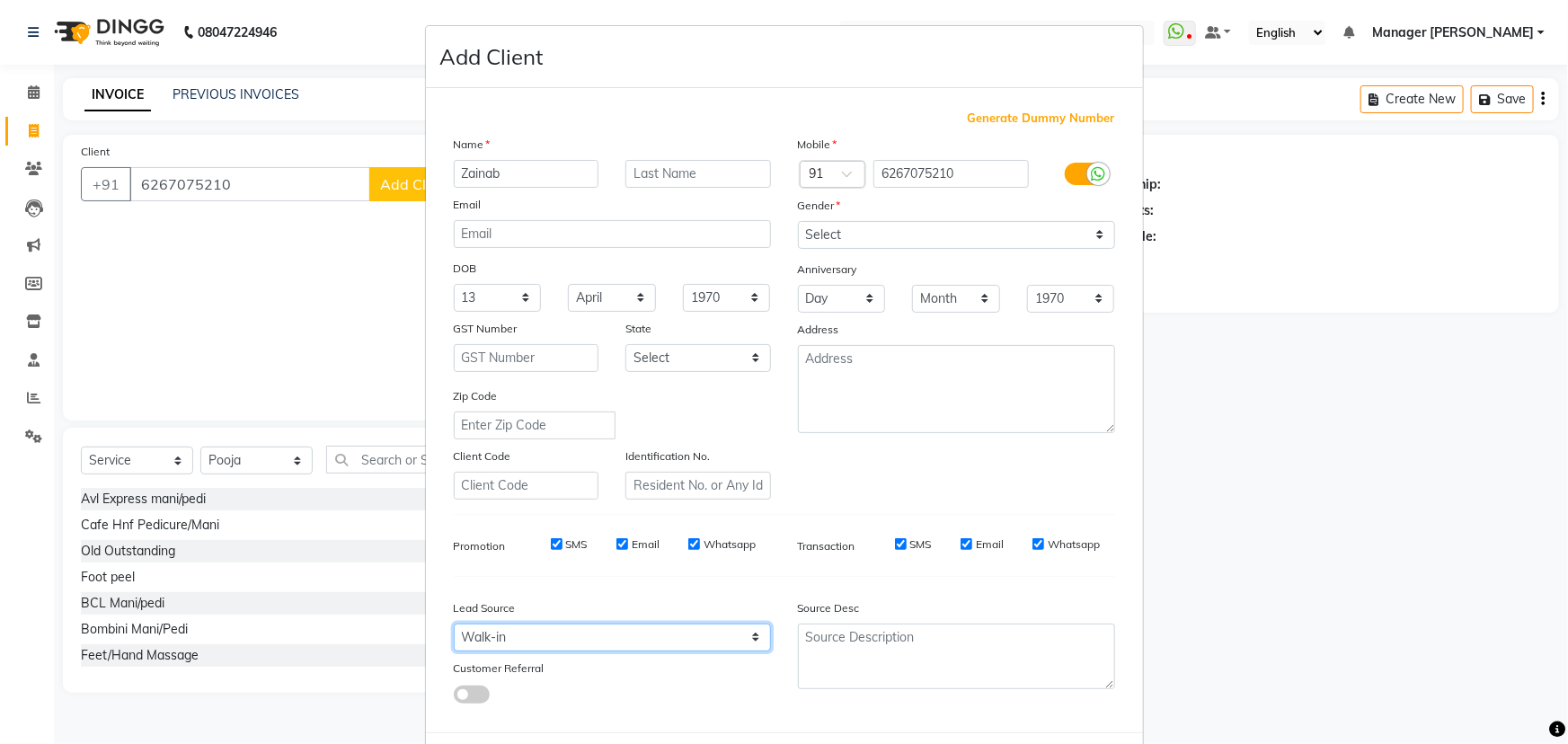
click at [454, 627] on select "Select Walk-in Facebook JustDial Google Other Referral Advertisement No Source …" at bounding box center [612, 638] width 317 height 28
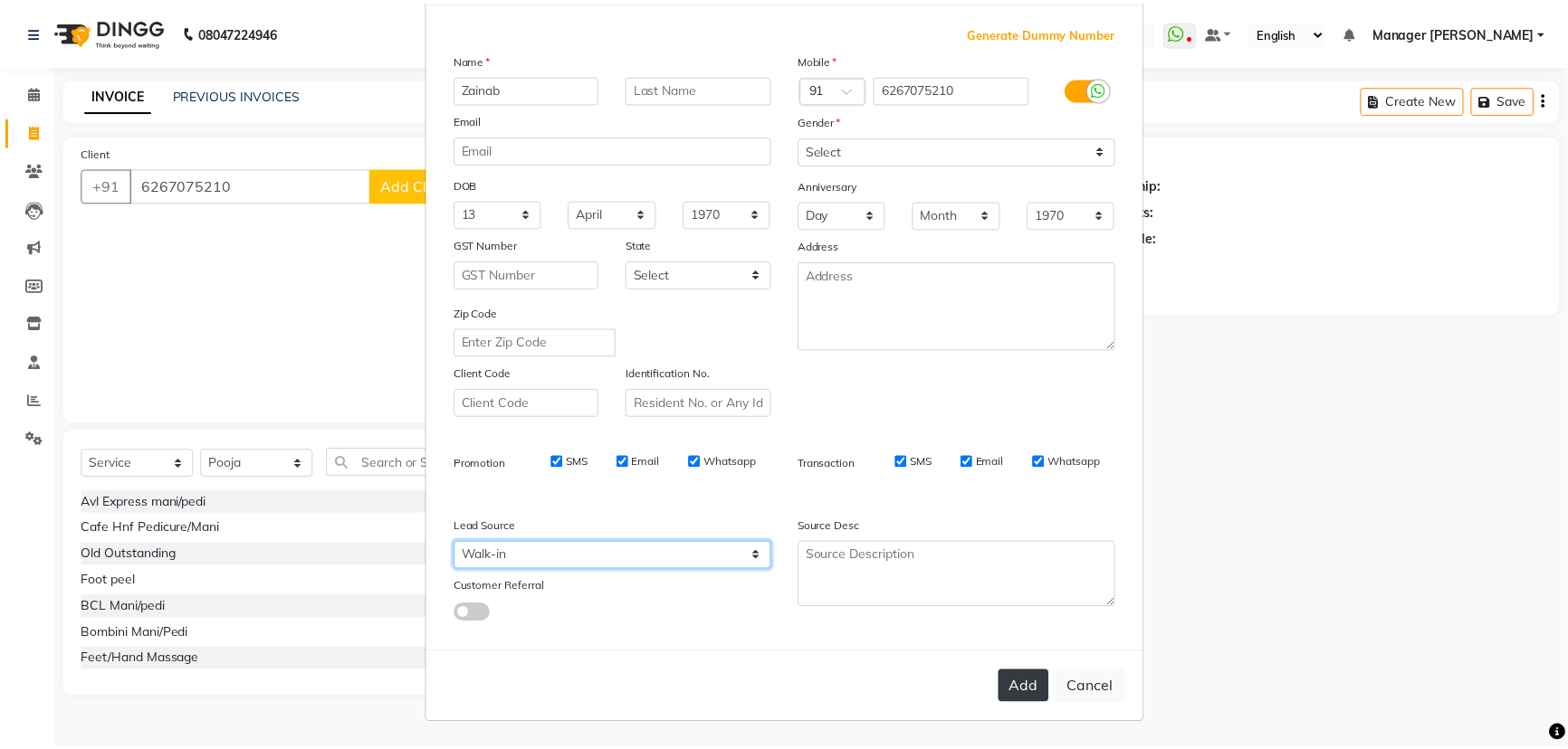
scroll to position [91, 0]
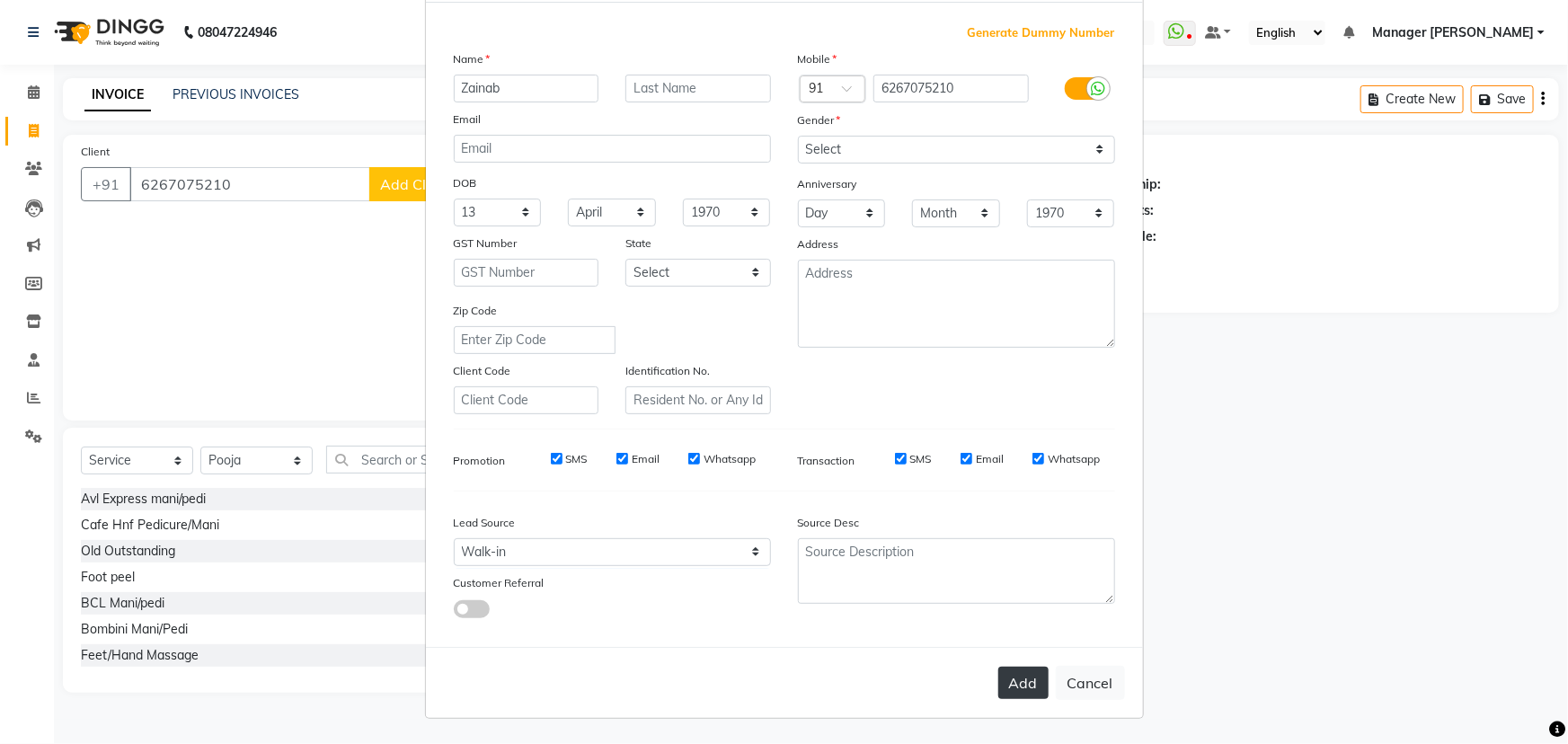
click at [1015, 688] on button "Add" at bounding box center [1023, 684] width 51 height 33
select select
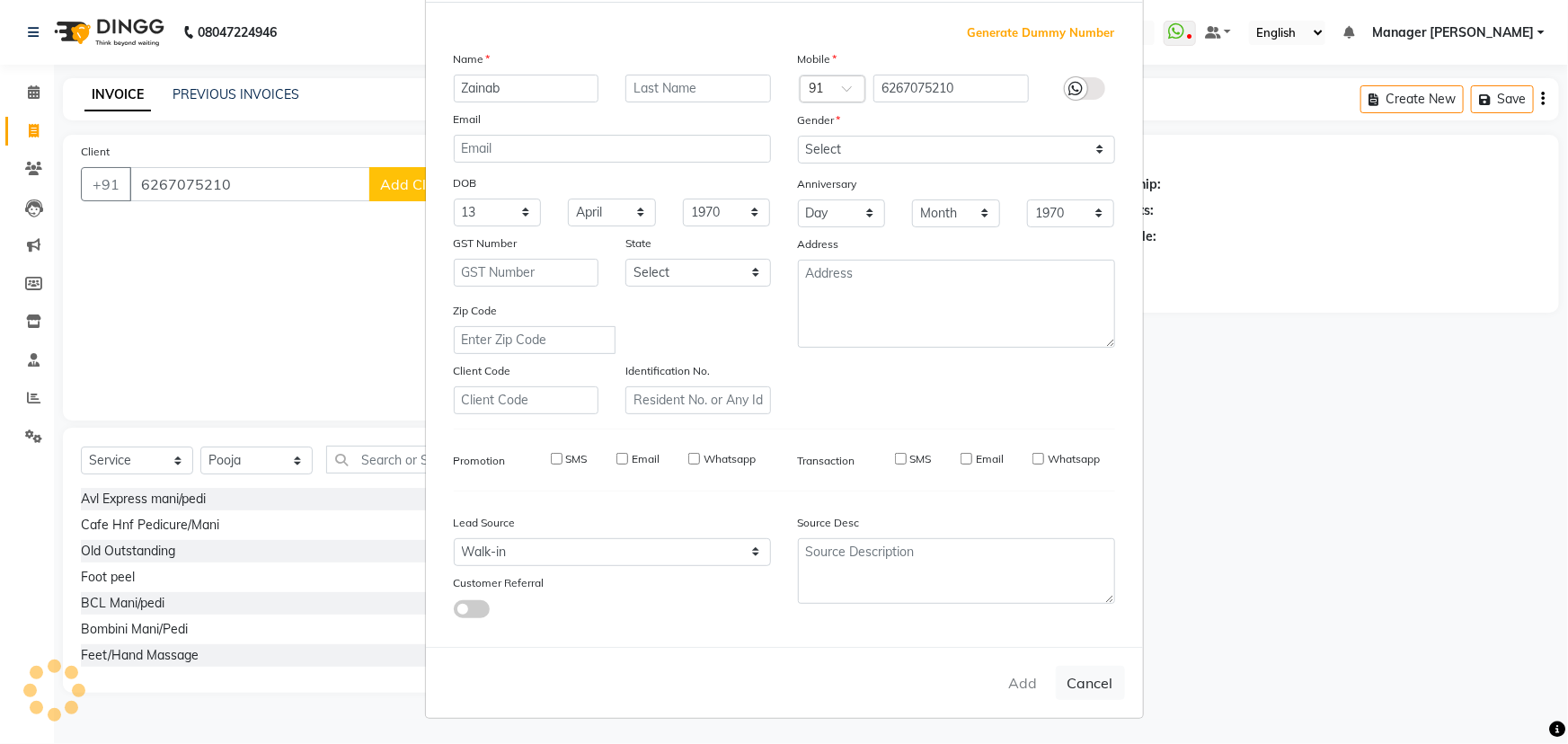
select select
checkbox input "false"
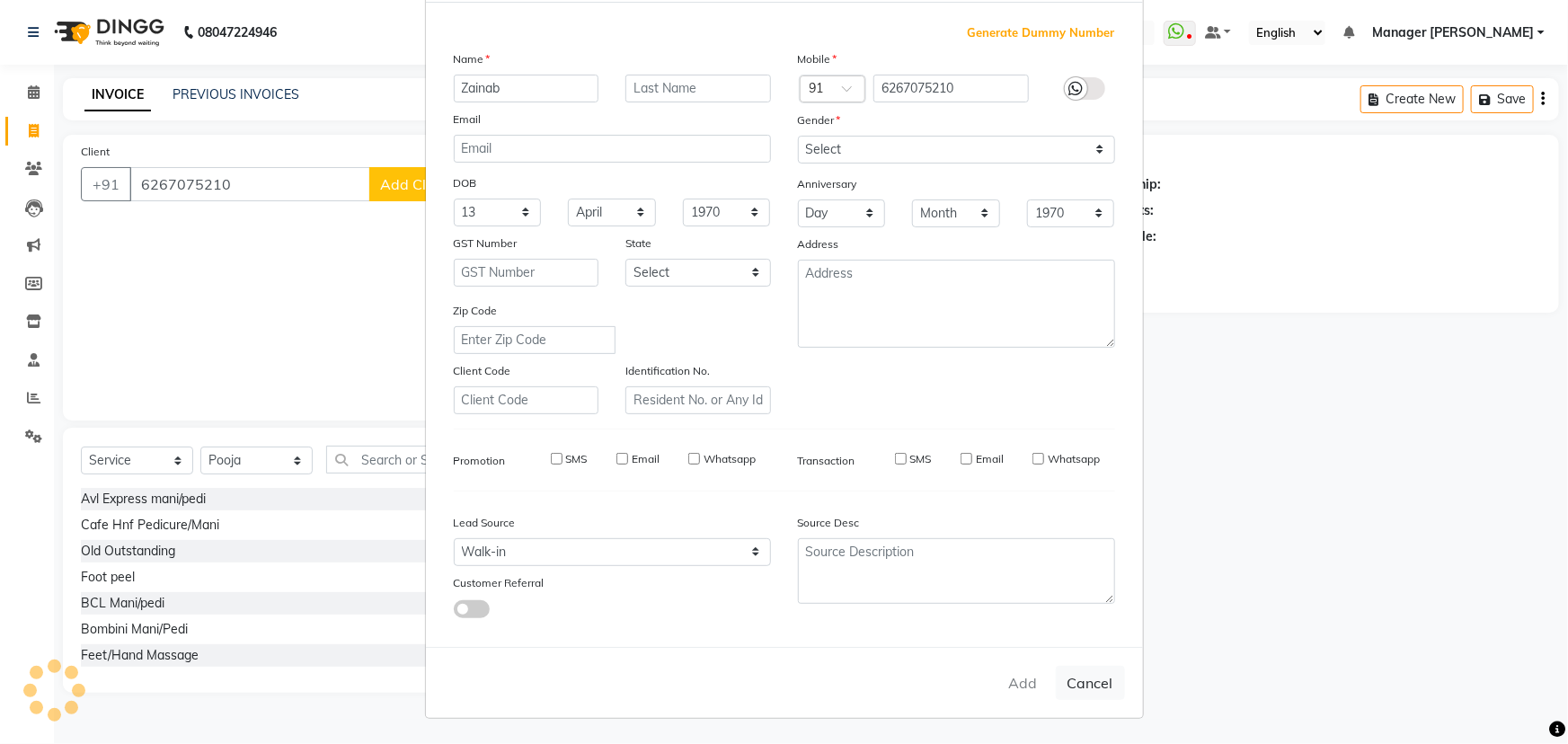
checkbox input "false"
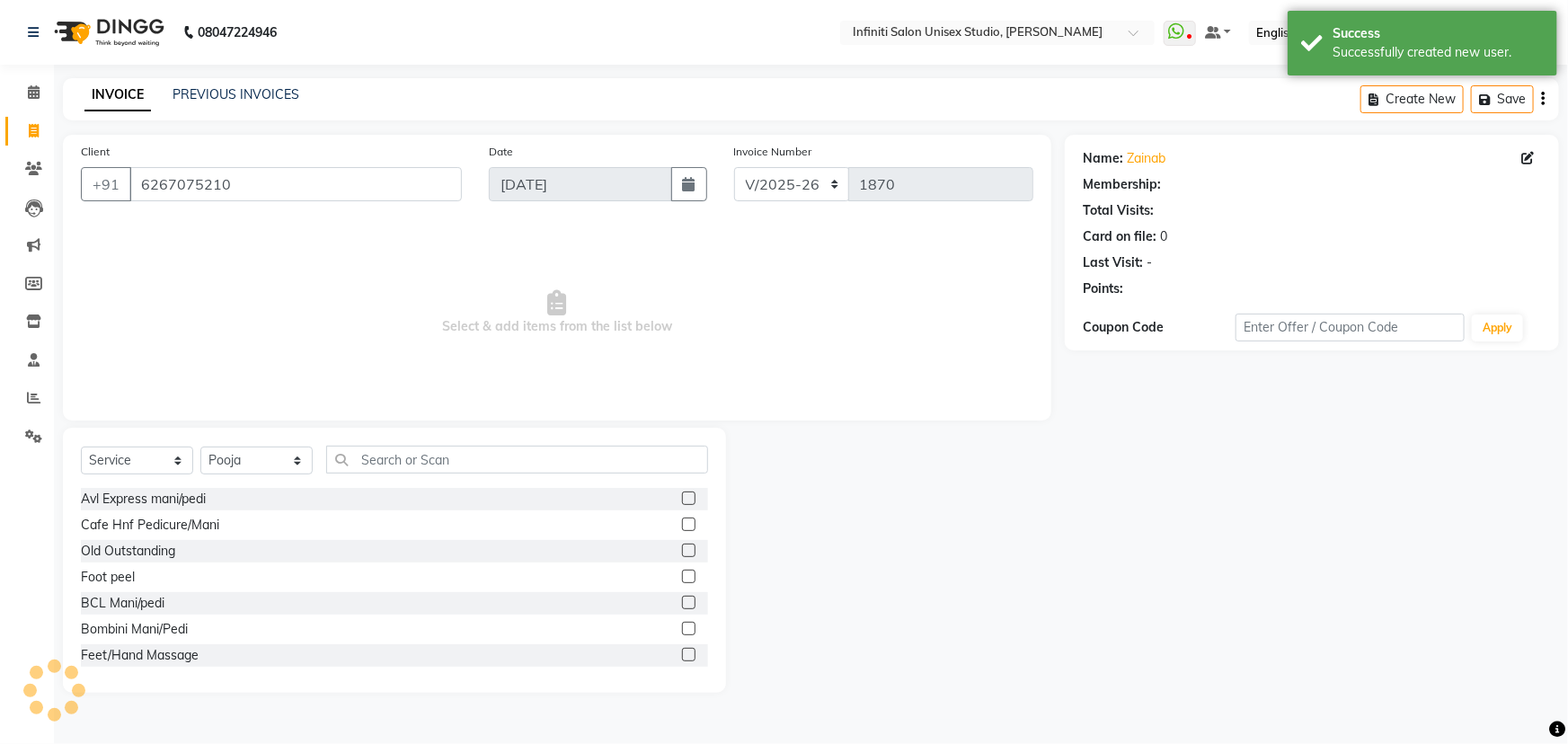
select select "1: Object"
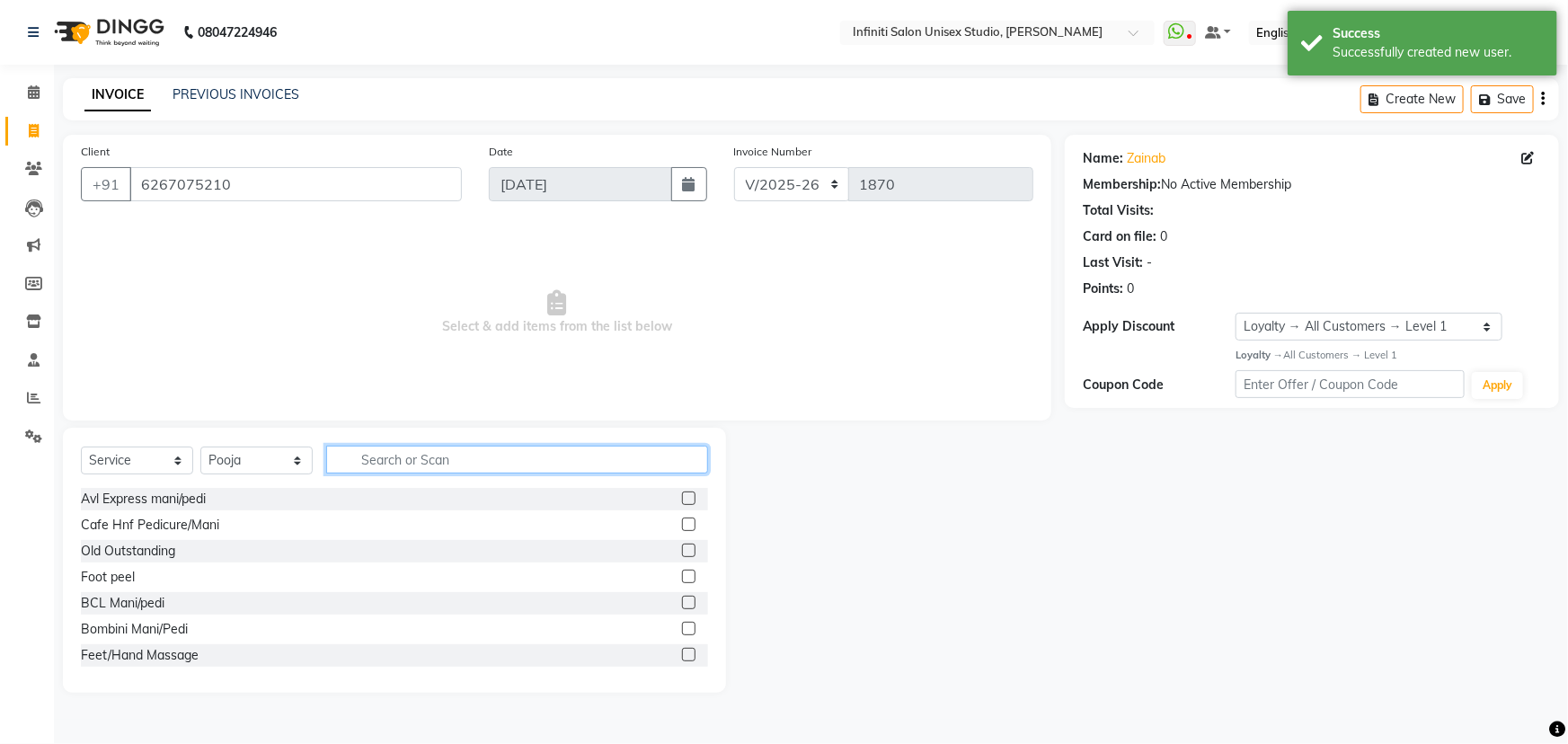
click at [389, 459] on input "text" at bounding box center [517, 460] width 382 height 28
type input "ess"
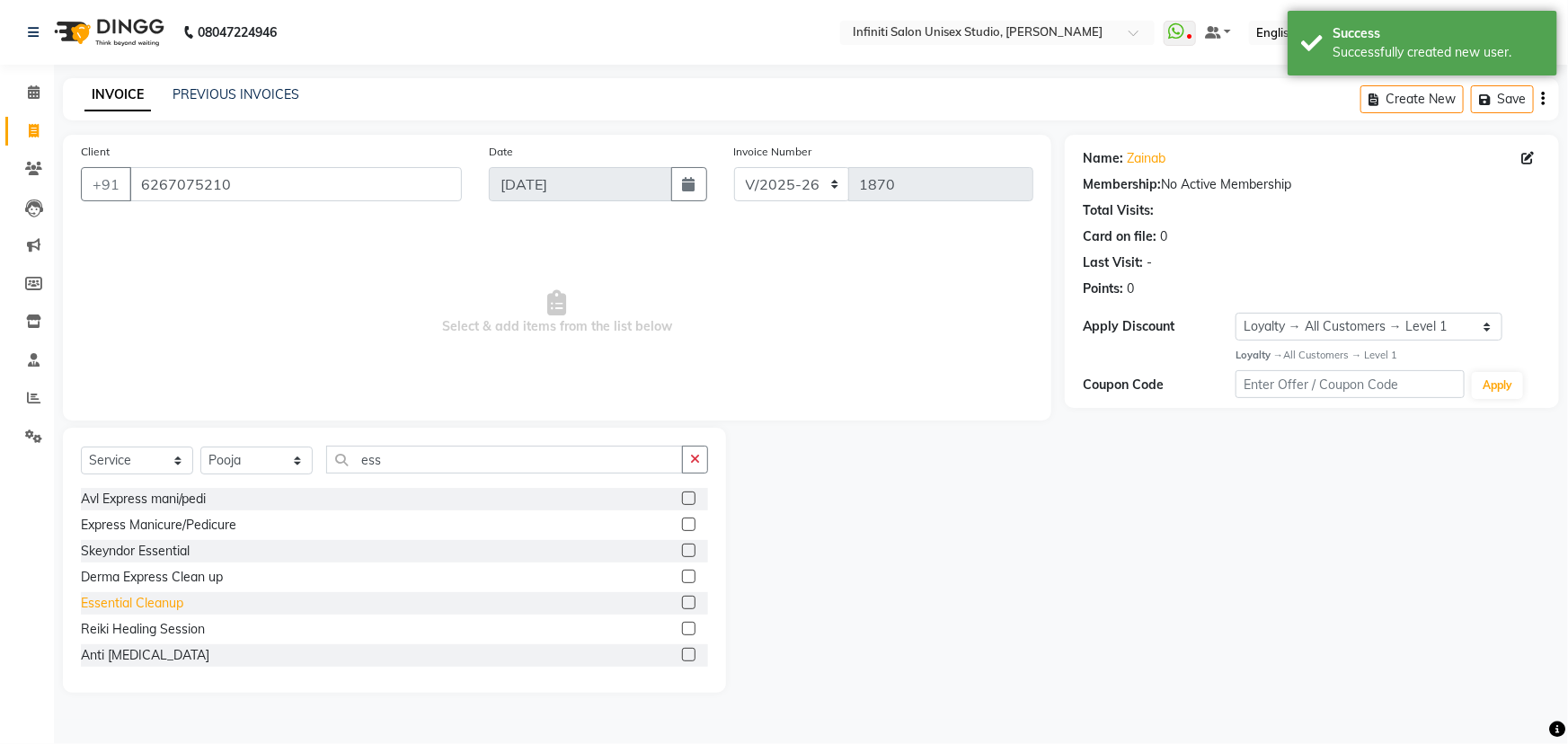
click at [138, 599] on div "Essential Cleanup" at bounding box center [132, 604] width 102 height 19
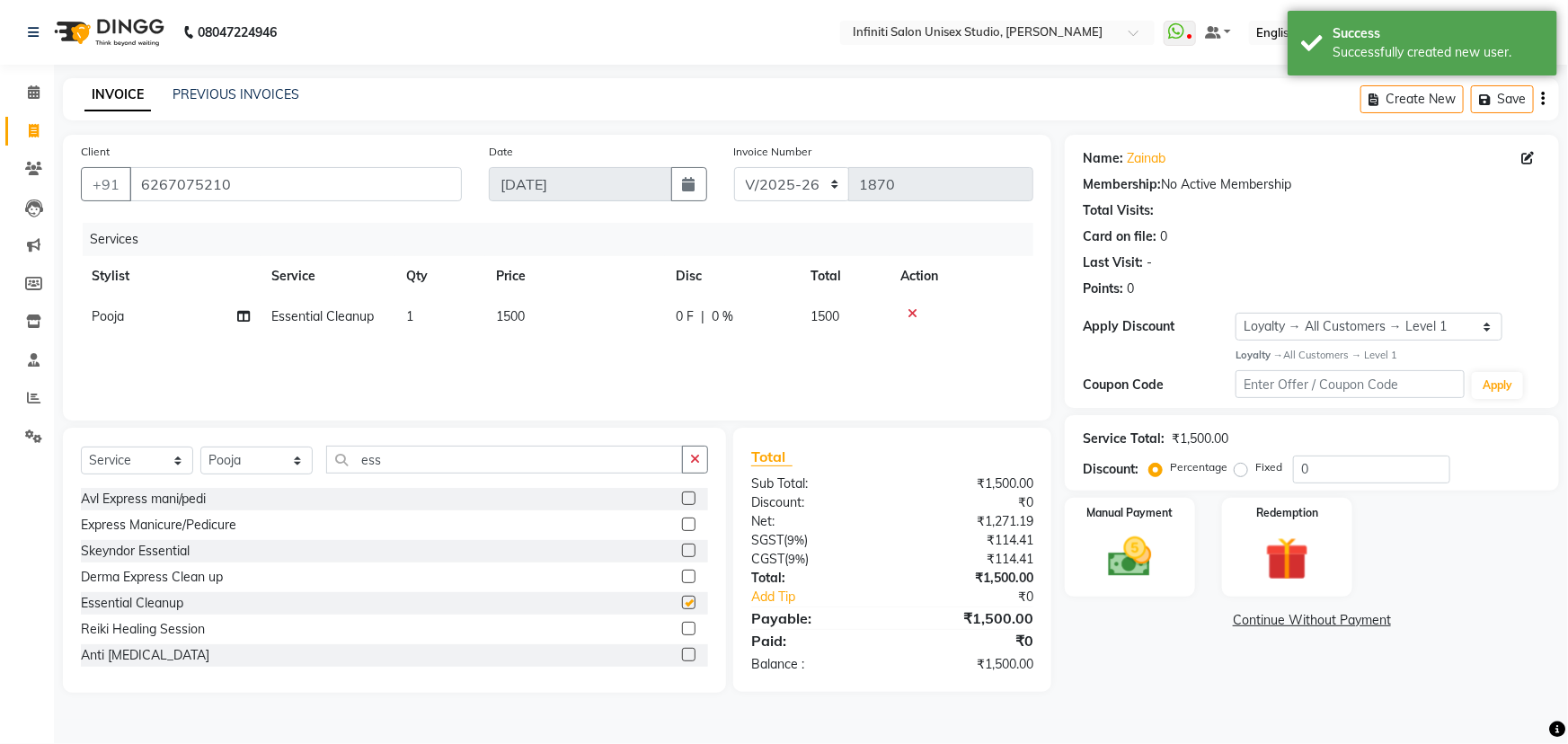
checkbox input "false"
drag, startPoint x: 437, startPoint y: 456, endPoint x: 347, endPoint y: 463, distance: 90.3
click at [349, 461] on input "ess" at bounding box center [504, 460] width 357 height 28
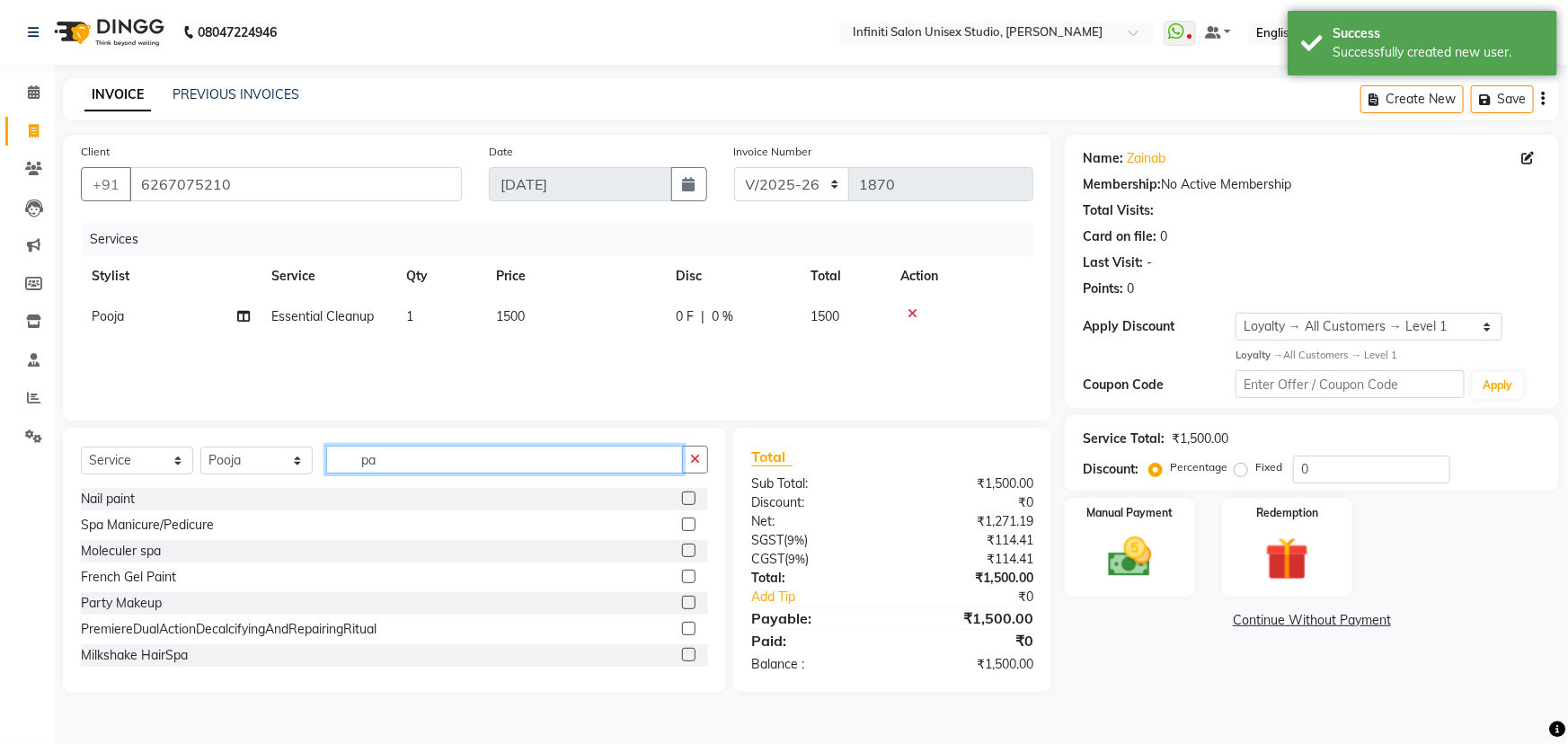
type input "p"
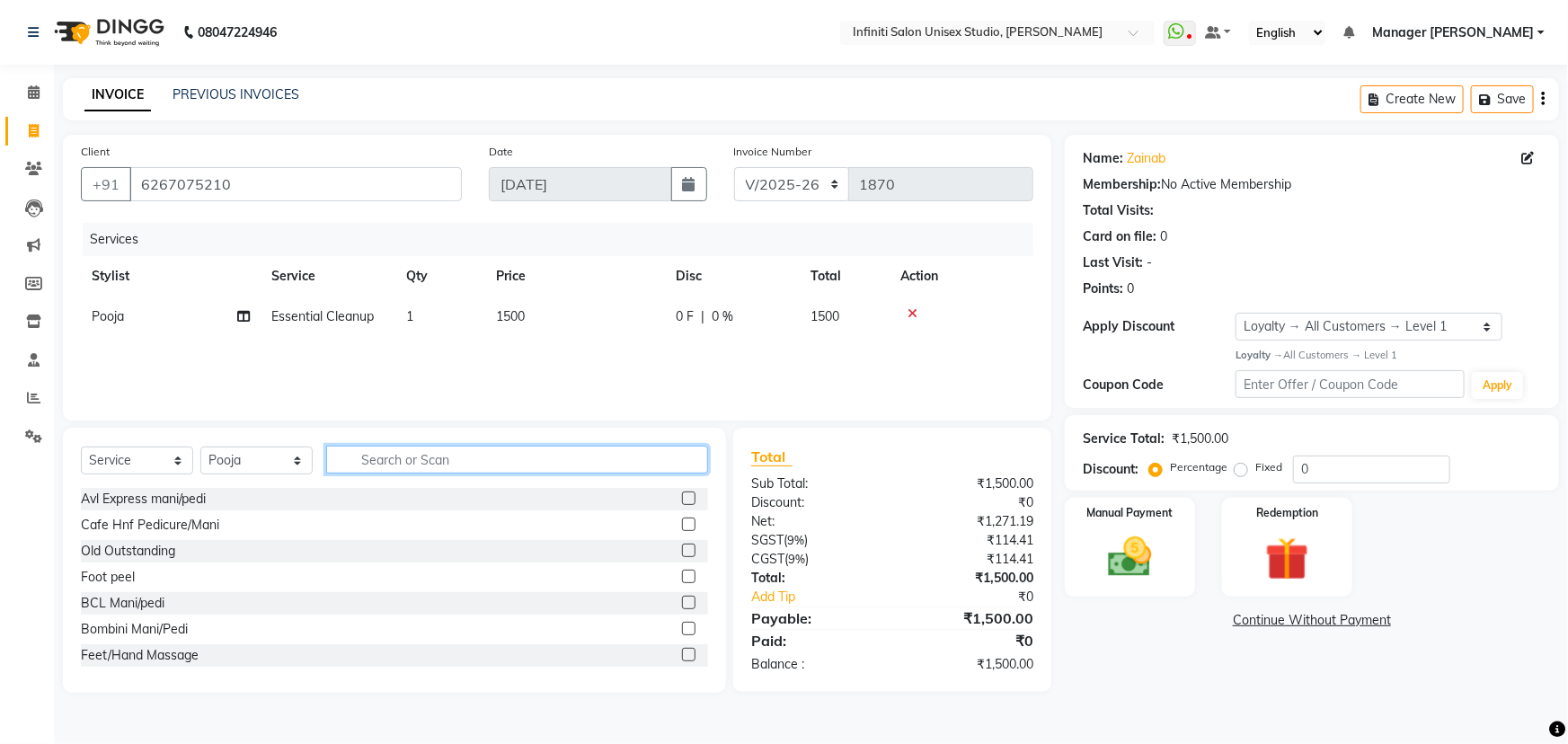
type input ","
type input "mask"
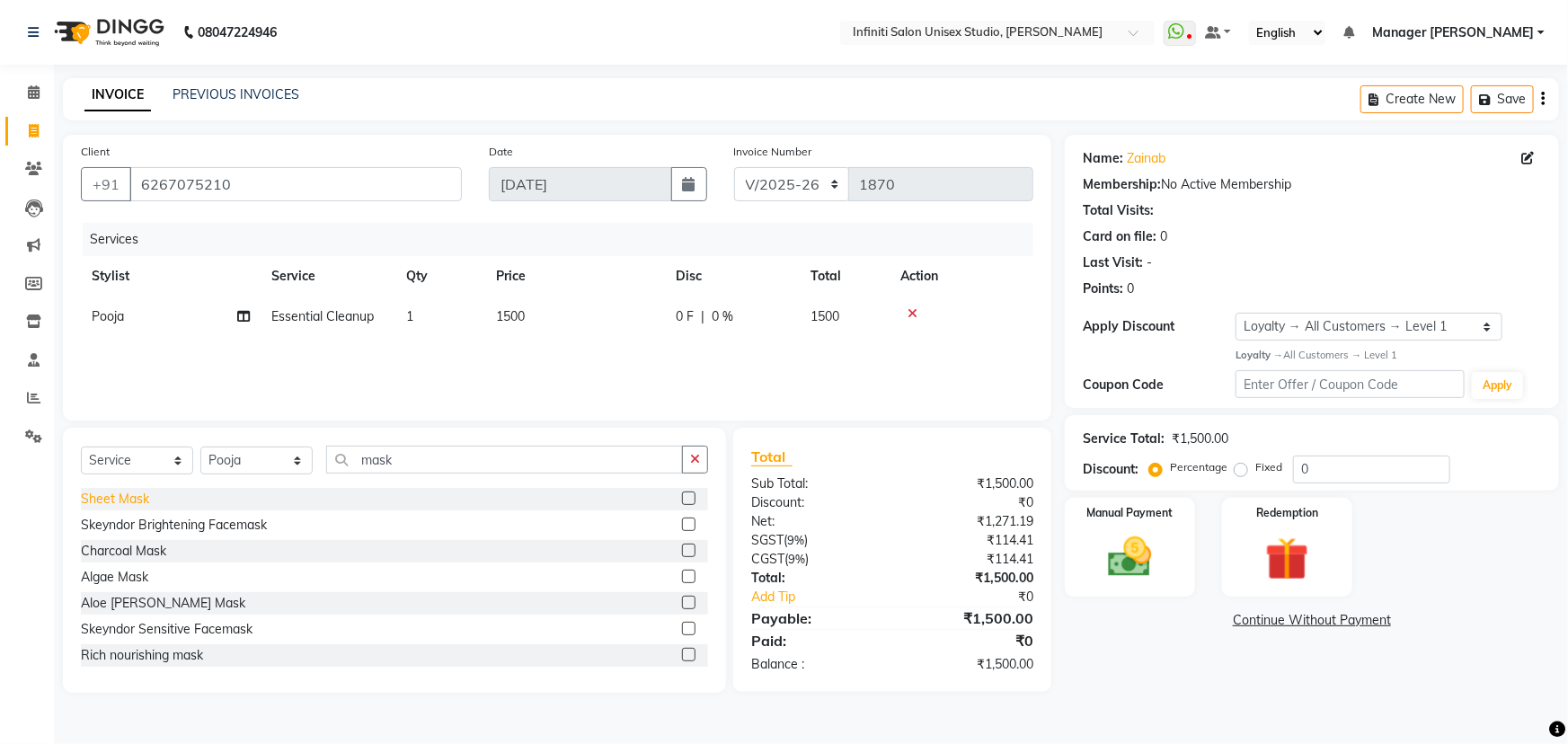
click at [137, 498] on div "Sheet Mask" at bounding box center [115, 500] width 68 height 19
checkbox input "false"
click at [784, 180] on select "CI/2025-26 V/2025-26" at bounding box center [792, 185] width 116 height 34
select select "7941"
click at [734, 168] on select "CI/2025-26 V/2025-26" at bounding box center [792, 185] width 116 height 34
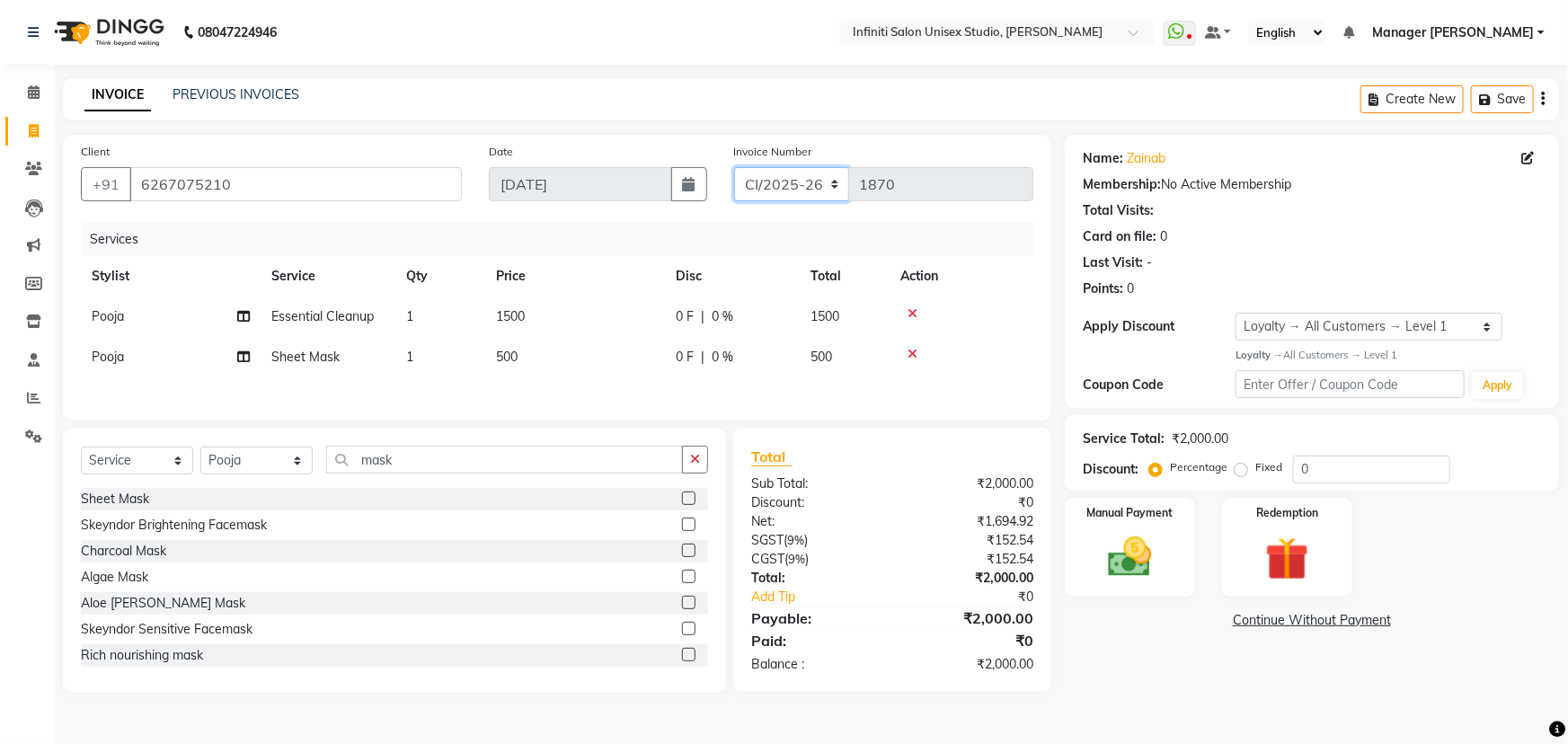
type input "0869"
click at [1127, 546] on img at bounding box center [1131, 557] width 74 height 52
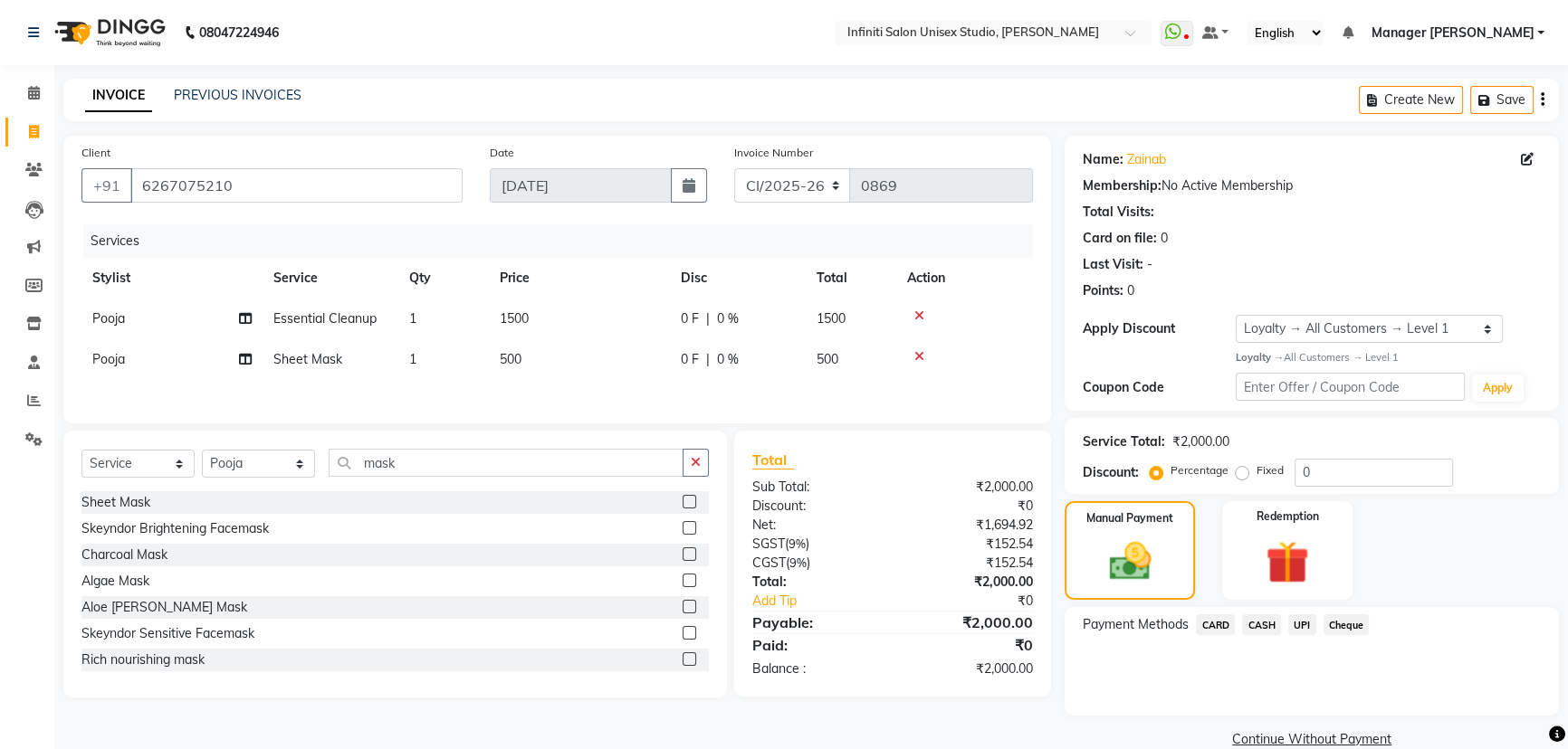
drag, startPoint x: 1262, startPoint y: 628, endPoint x: 1268, endPoint y: 642, distance: 15.2
click at [1263, 628] on span "CASH" at bounding box center [1261, 626] width 39 height 21
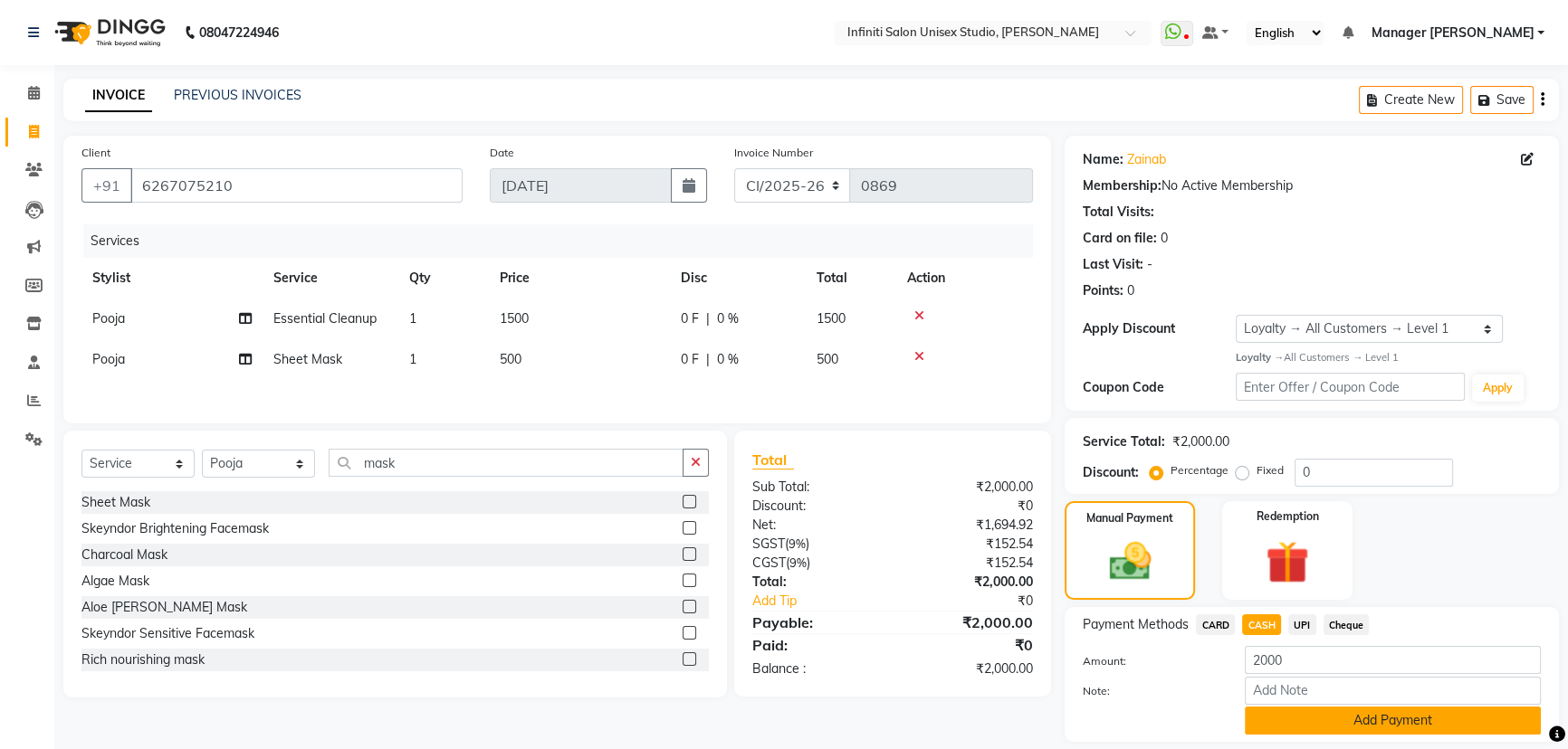
click at [1299, 728] on button "Add Payment" at bounding box center [1392, 720] width 296 height 28
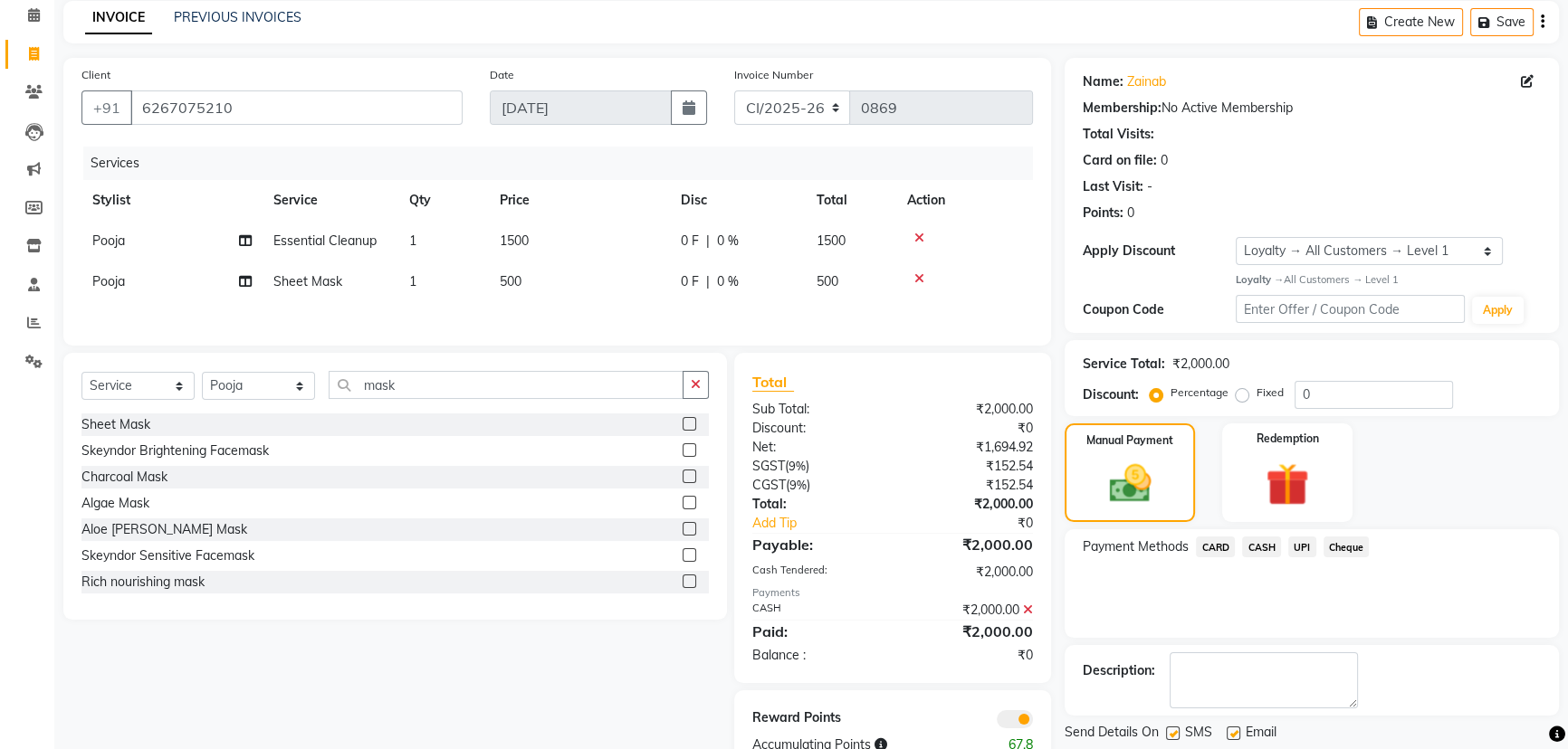
scroll to position [132, 0]
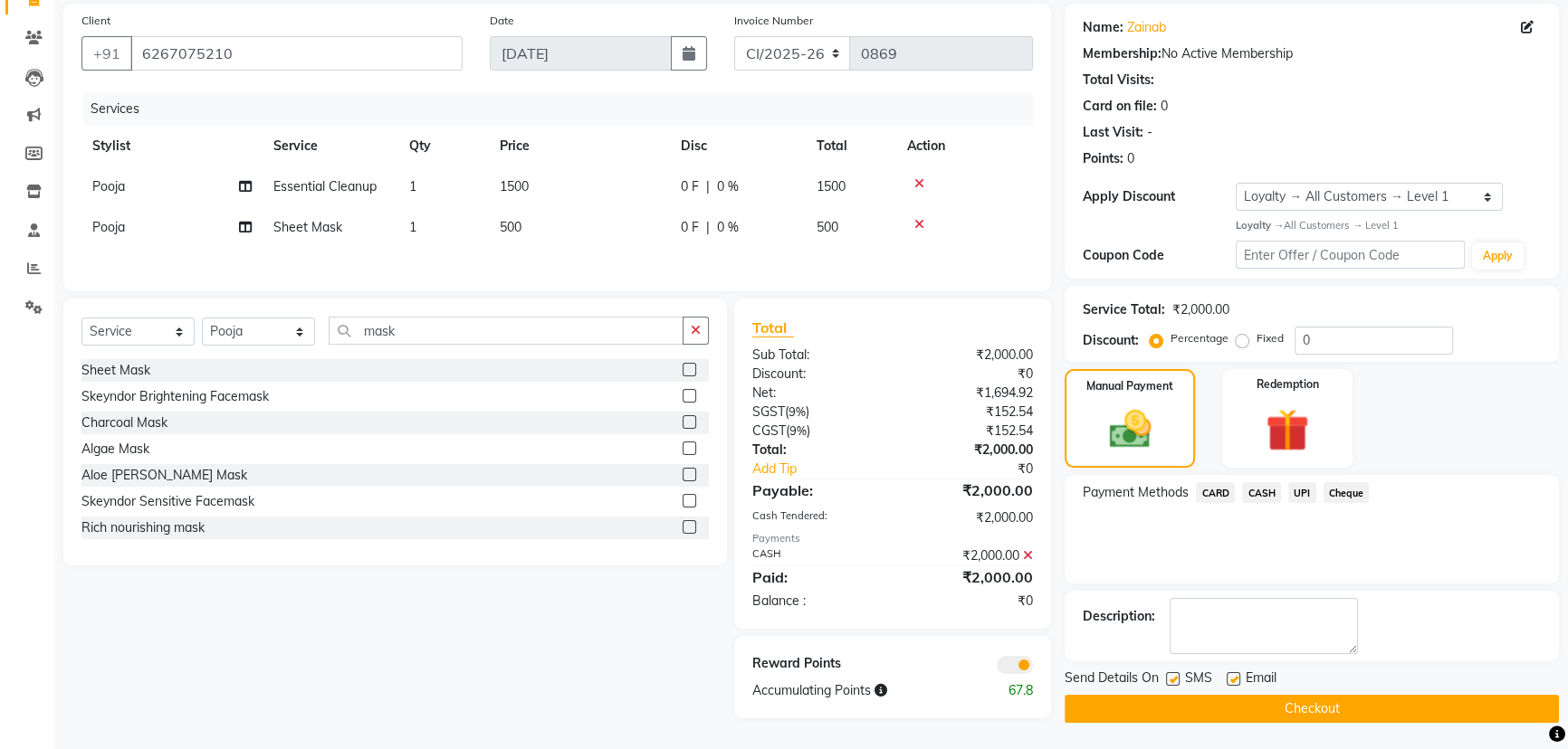
click at [1140, 706] on button "Checkout" at bounding box center [1311, 709] width 495 height 28
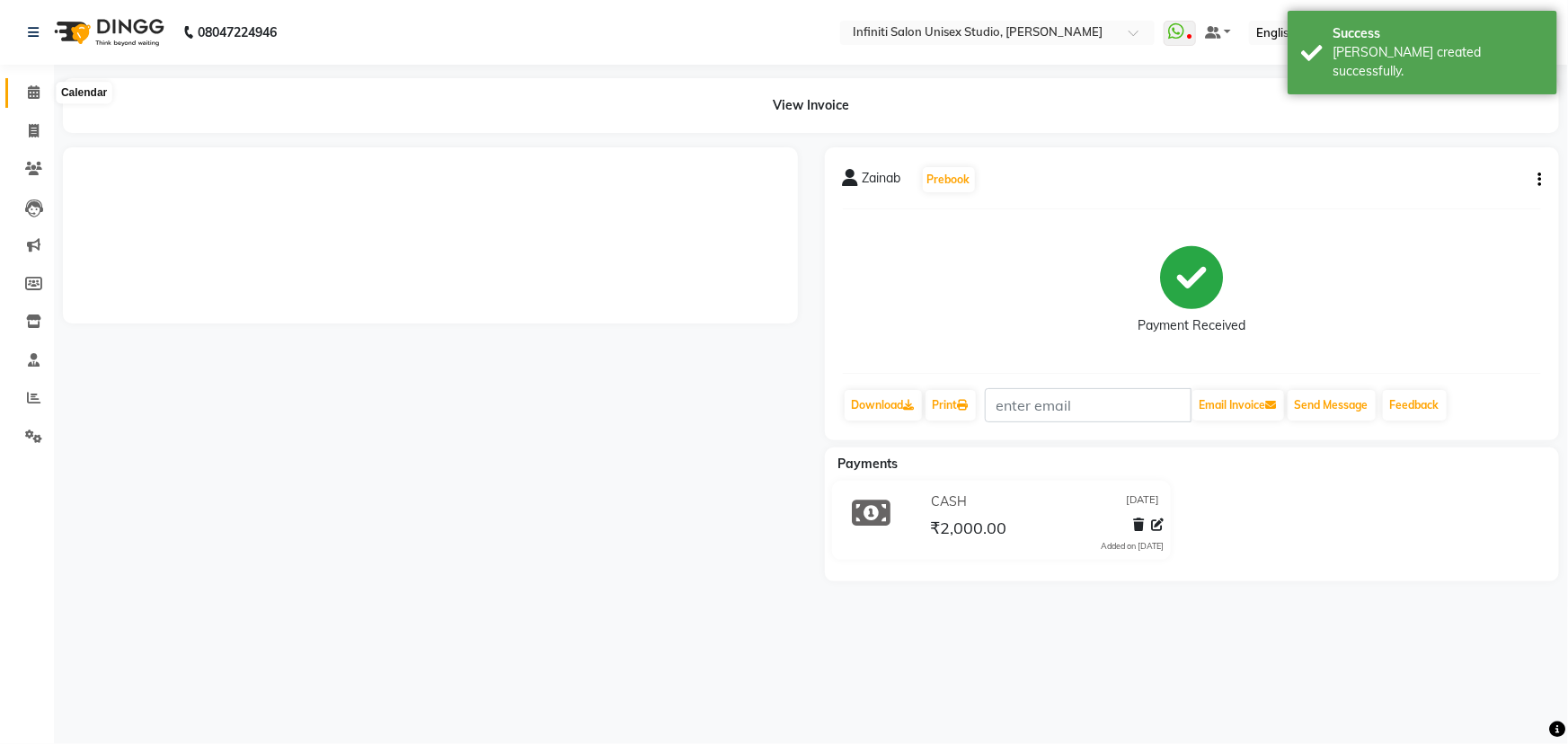
click at [36, 86] on icon at bounding box center [34, 92] width 11 height 13
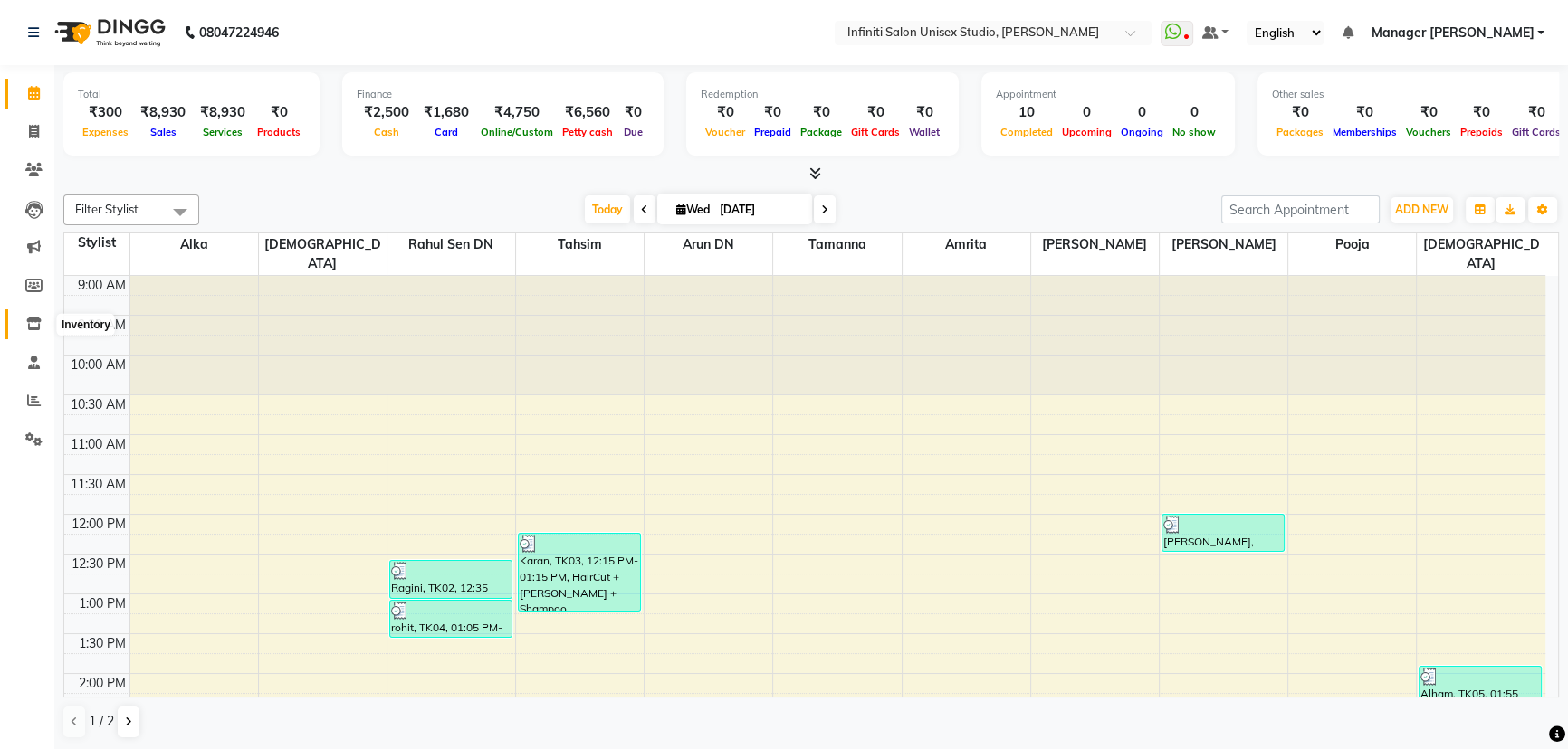
click at [24, 314] on span at bounding box center [34, 325] width 32 height 21
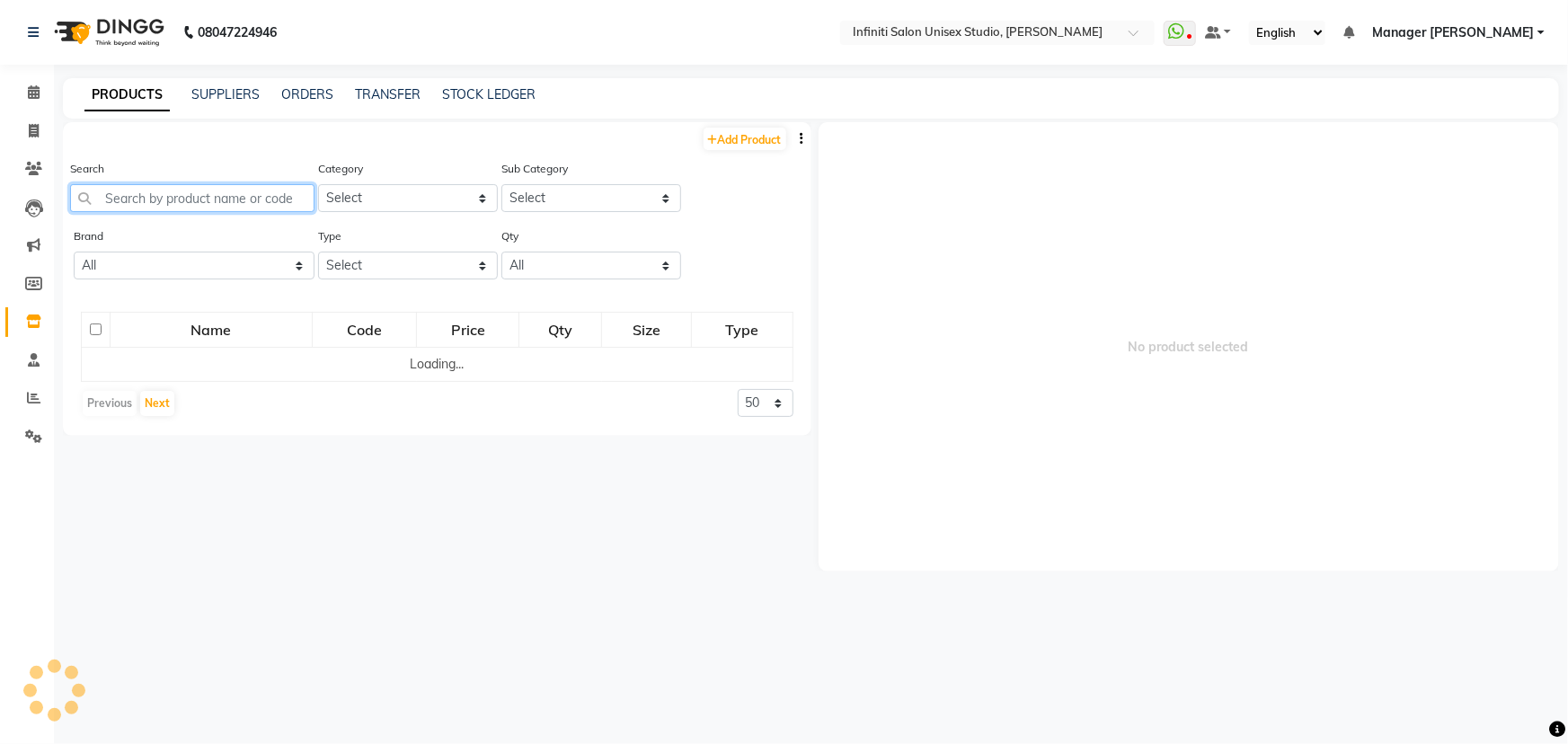
click at [185, 194] on input "text" at bounding box center [191, 197] width 244 height 28
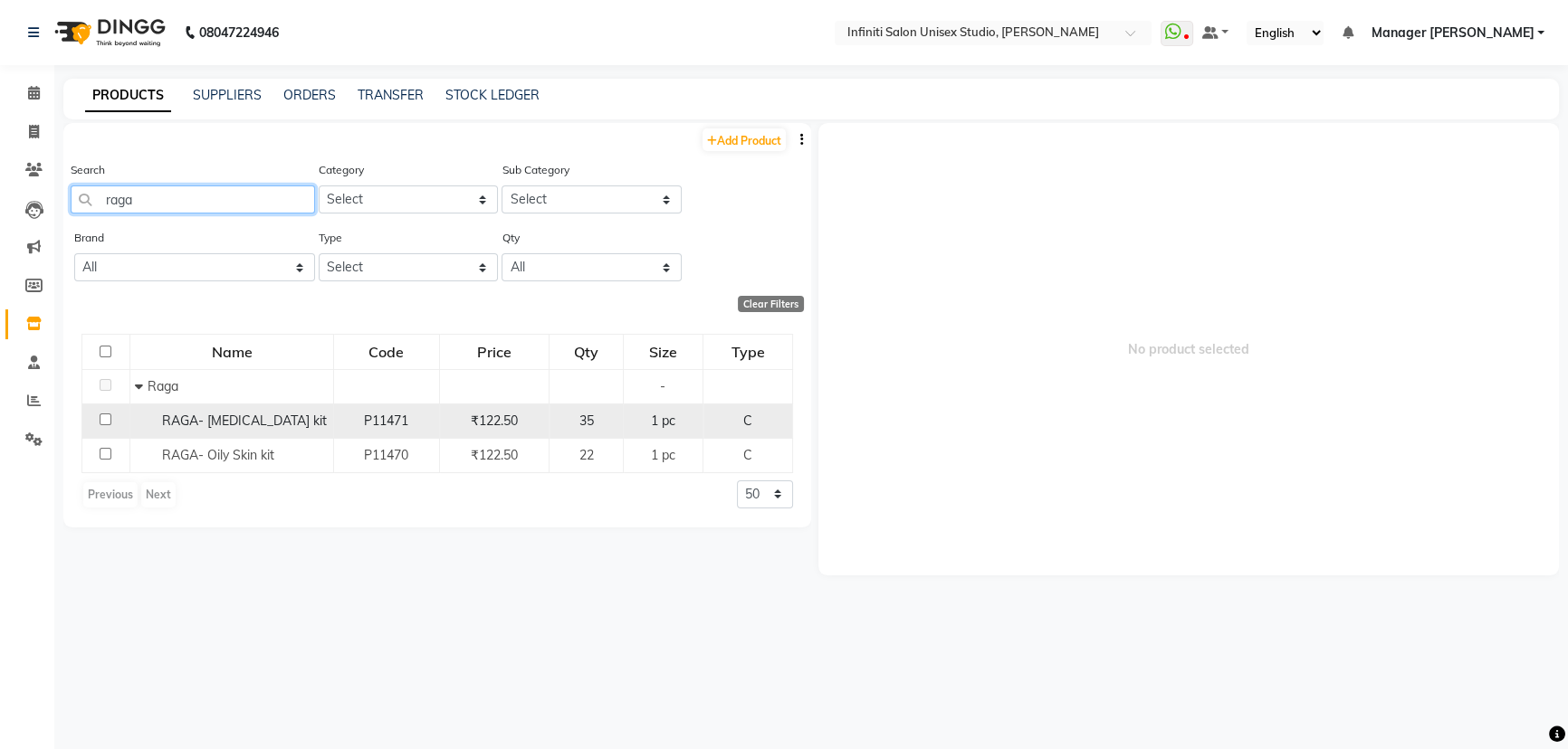
type input "raga"
click at [209, 422] on span "RAGA- Dry skin kit" at bounding box center [244, 420] width 165 height 16
select select
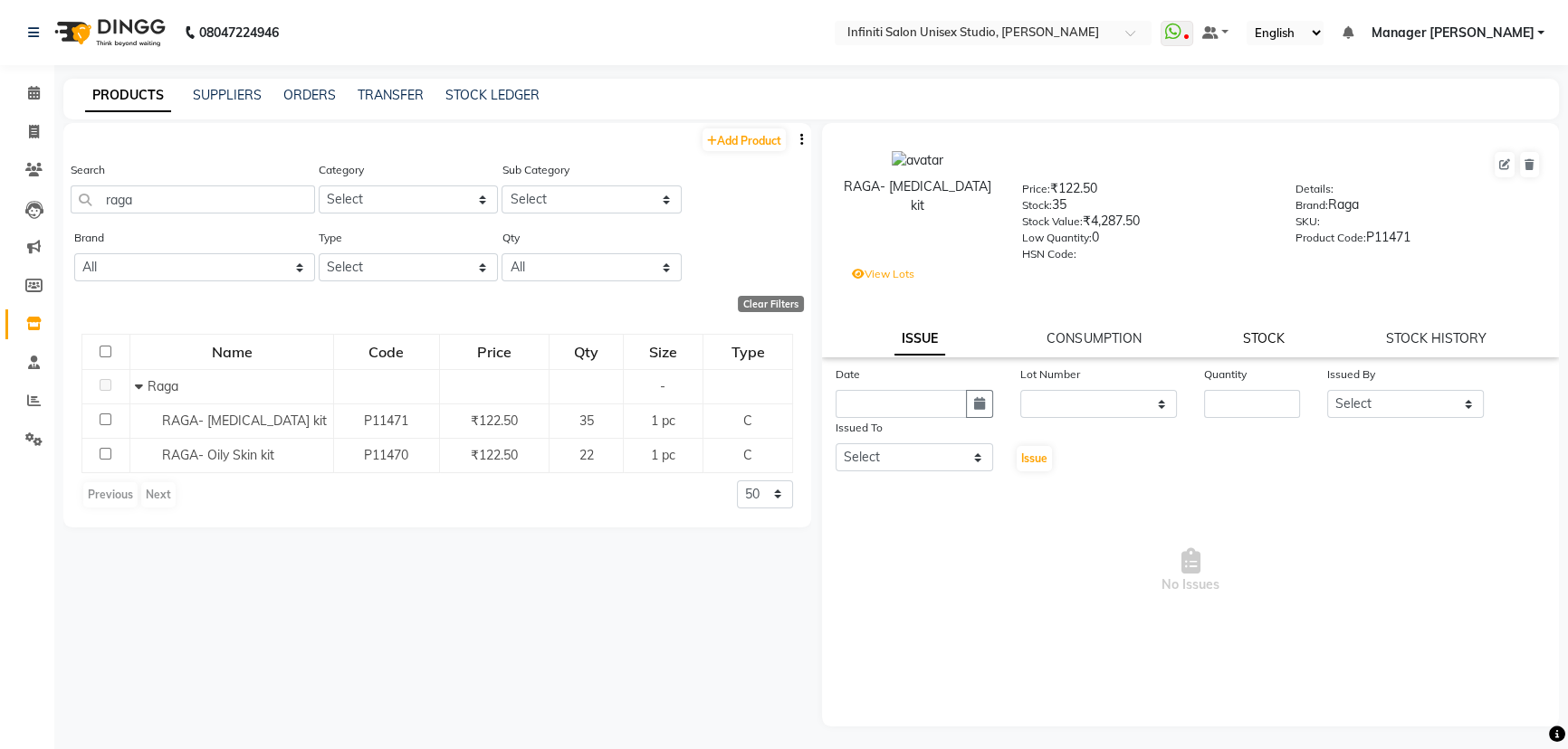
click at [1246, 334] on link "STOCK" at bounding box center [1263, 338] width 41 height 16
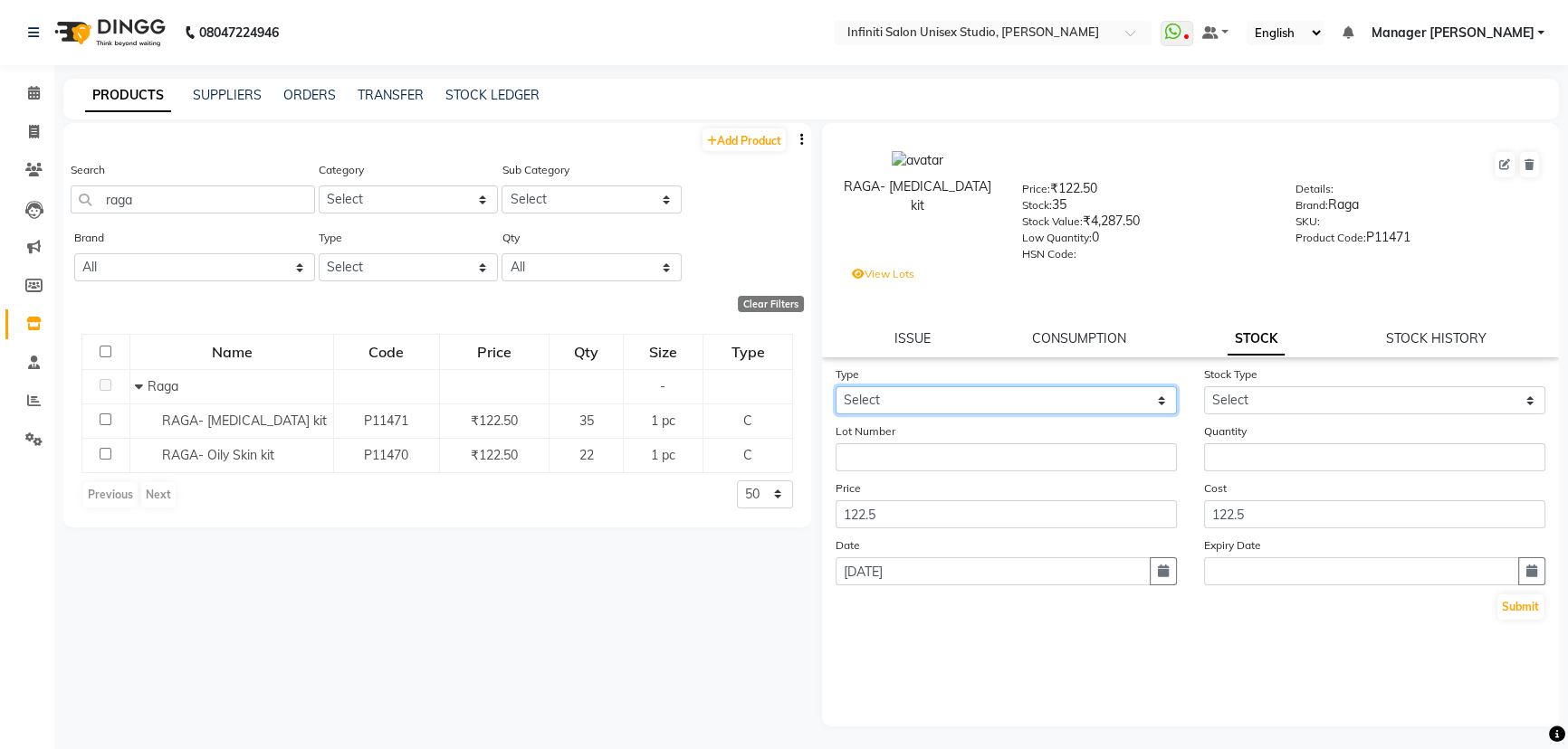
drag, startPoint x: 1038, startPoint y: 415, endPoint x: 1026, endPoint y: 417, distance: 12.2
click at [1038, 414] on select "Select In Out" at bounding box center [1007, 400] width 341 height 28
select select "out"
click at [836, 390] on select "Select In Out" at bounding box center [1007, 400] width 341 height 28
select select
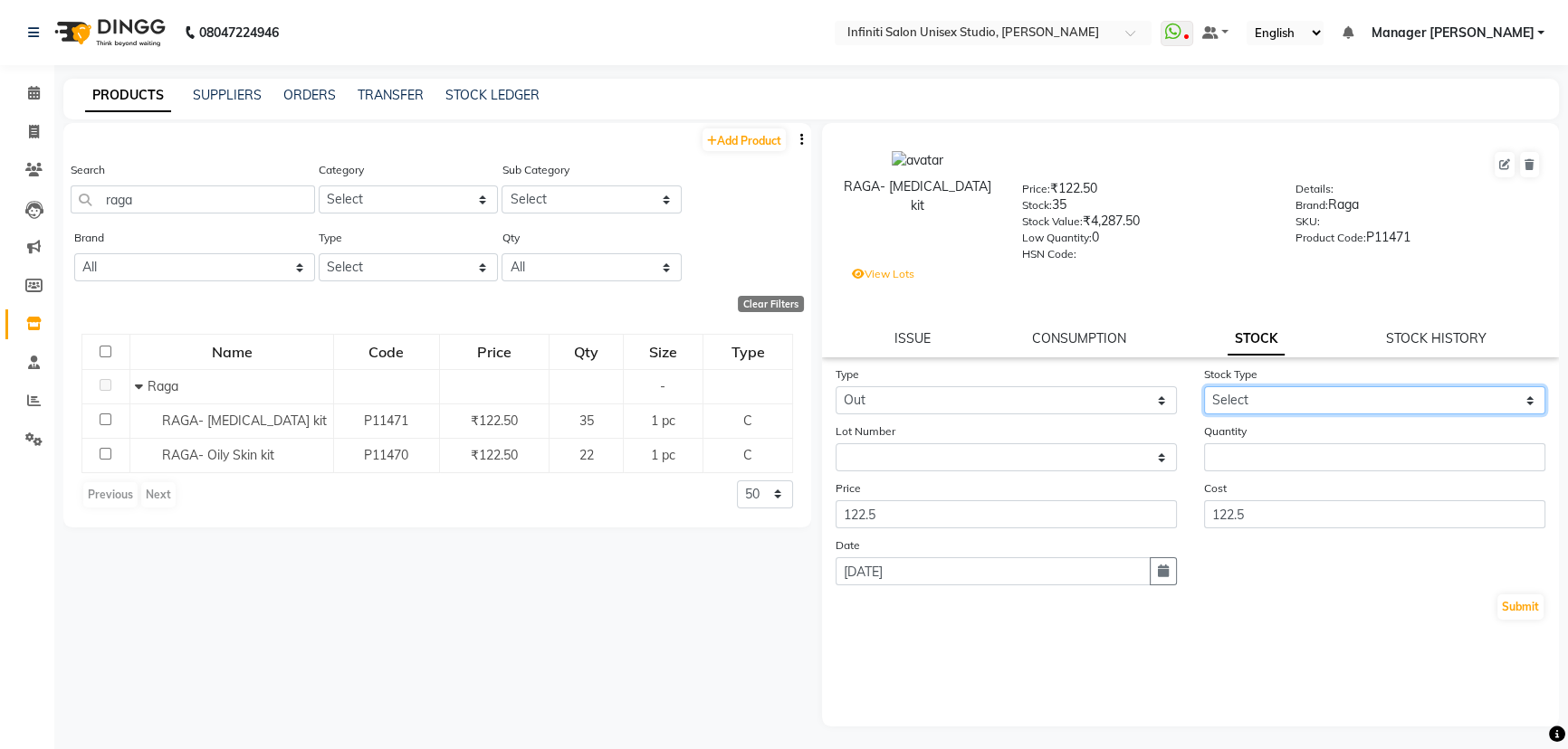
drag, startPoint x: 1254, startPoint y: 395, endPoint x: 1253, endPoint y: 407, distance: 12.0
click at [1254, 397] on select "Select Internal Use Damaged Expired Adjustment Return Other" at bounding box center [1375, 400] width 341 height 28
select select "internal use"
click at [1204, 390] on select "Select Internal Use Damaged Expired Adjustment Return Other" at bounding box center [1375, 400] width 341 height 28
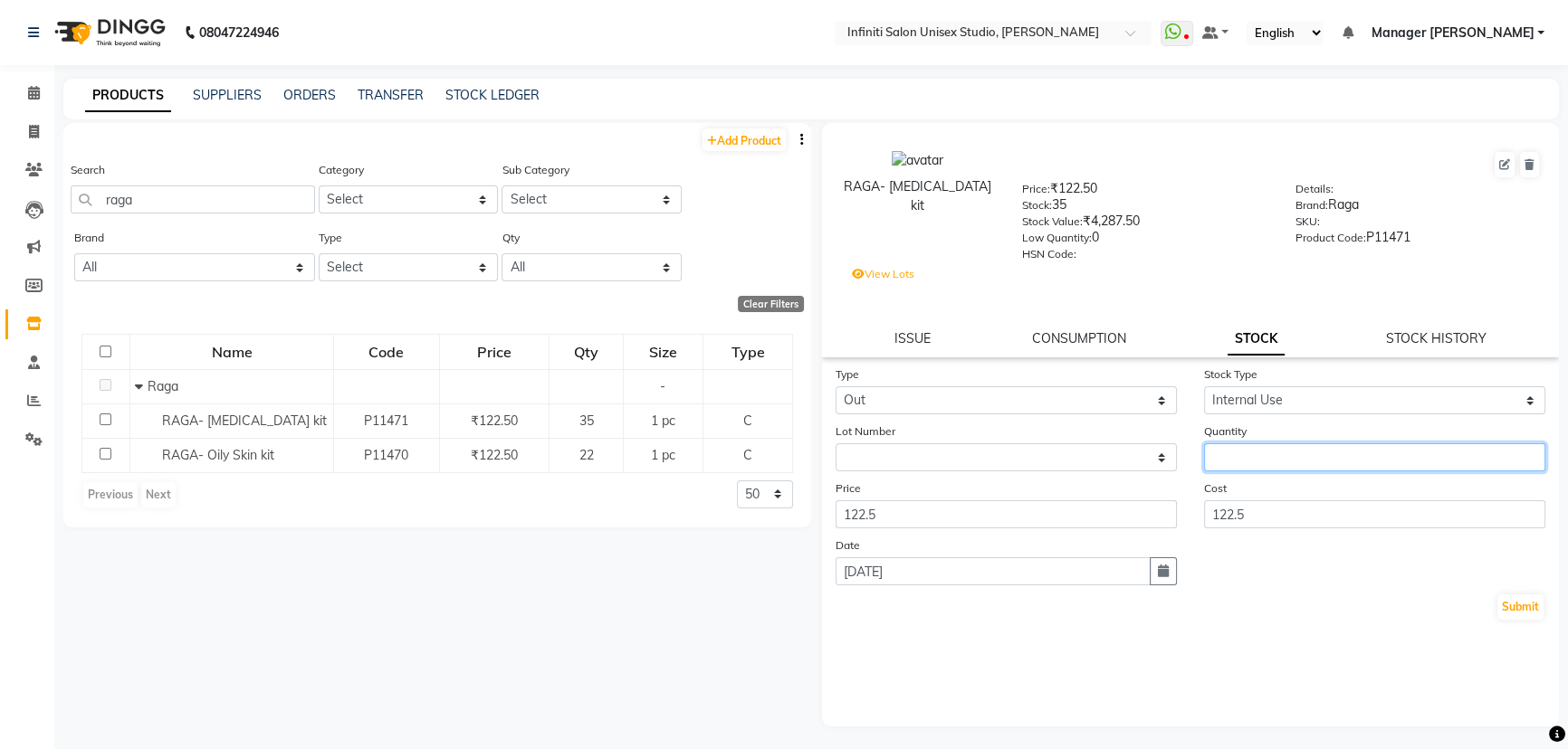
click at [1229, 458] on input "number" at bounding box center [1375, 457] width 341 height 28
type input "1"
click at [1528, 614] on button "Submit" at bounding box center [1521, 607] width 46 height 25
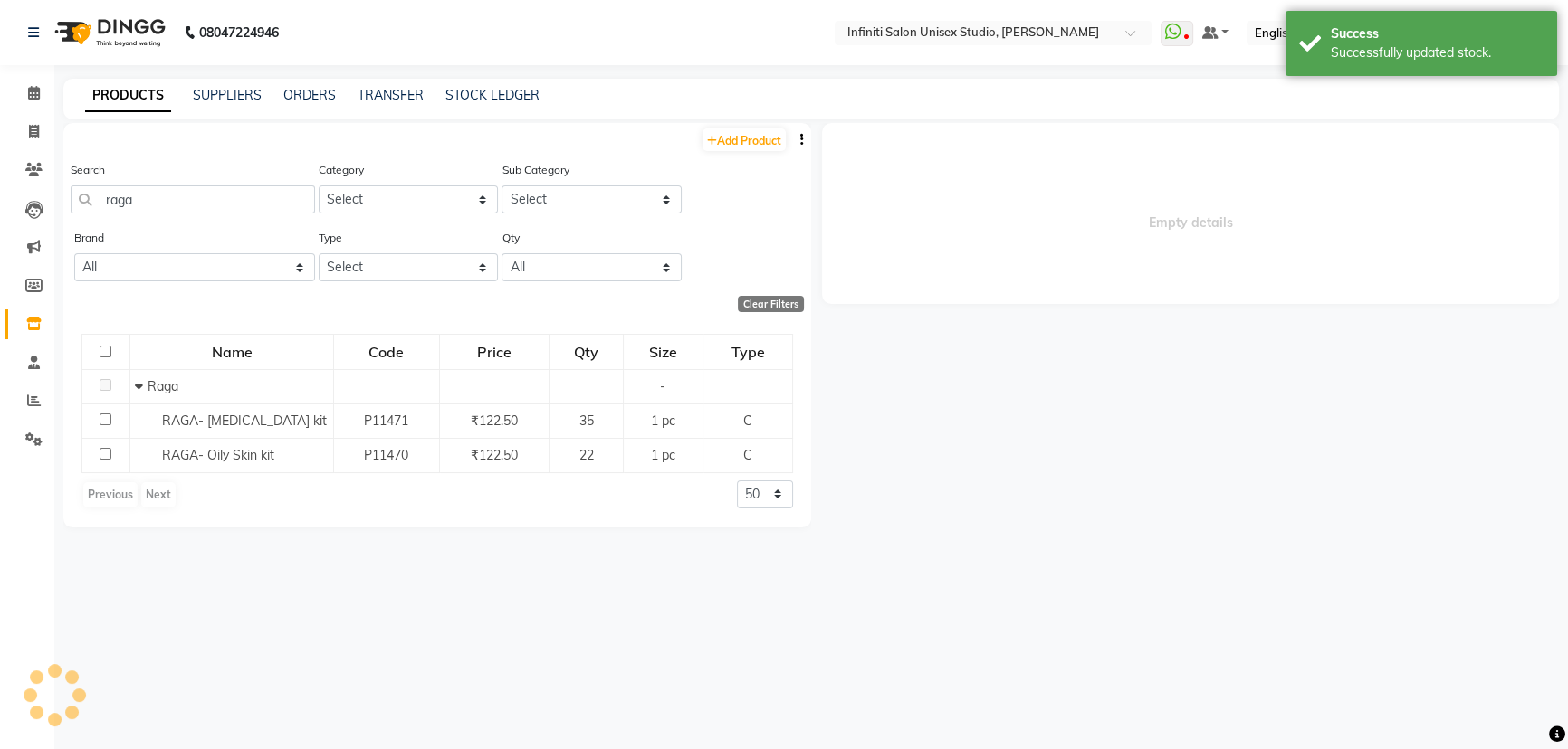
select select
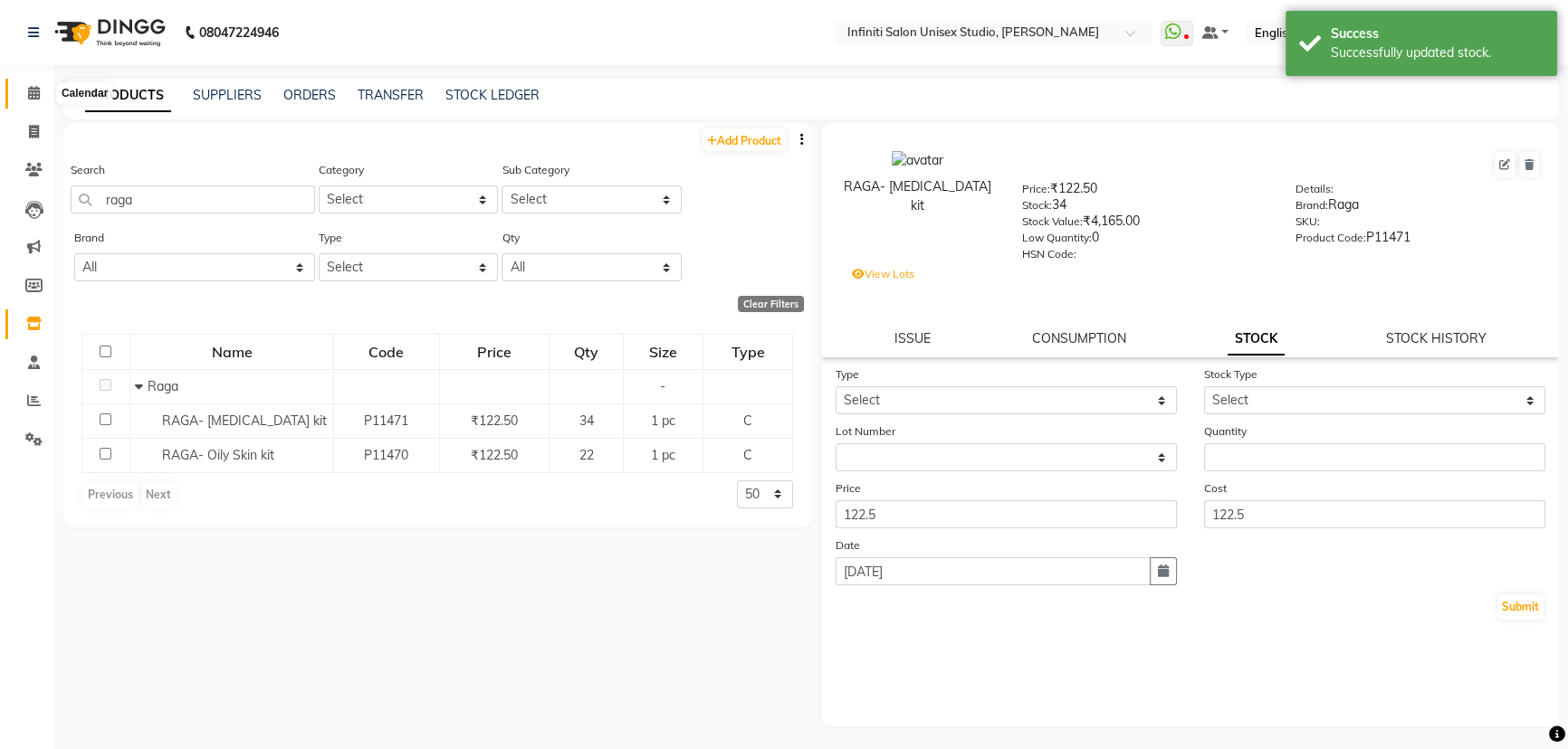
click at [36, 88] on icon at bounding box center [34, 93] width 12 height 13
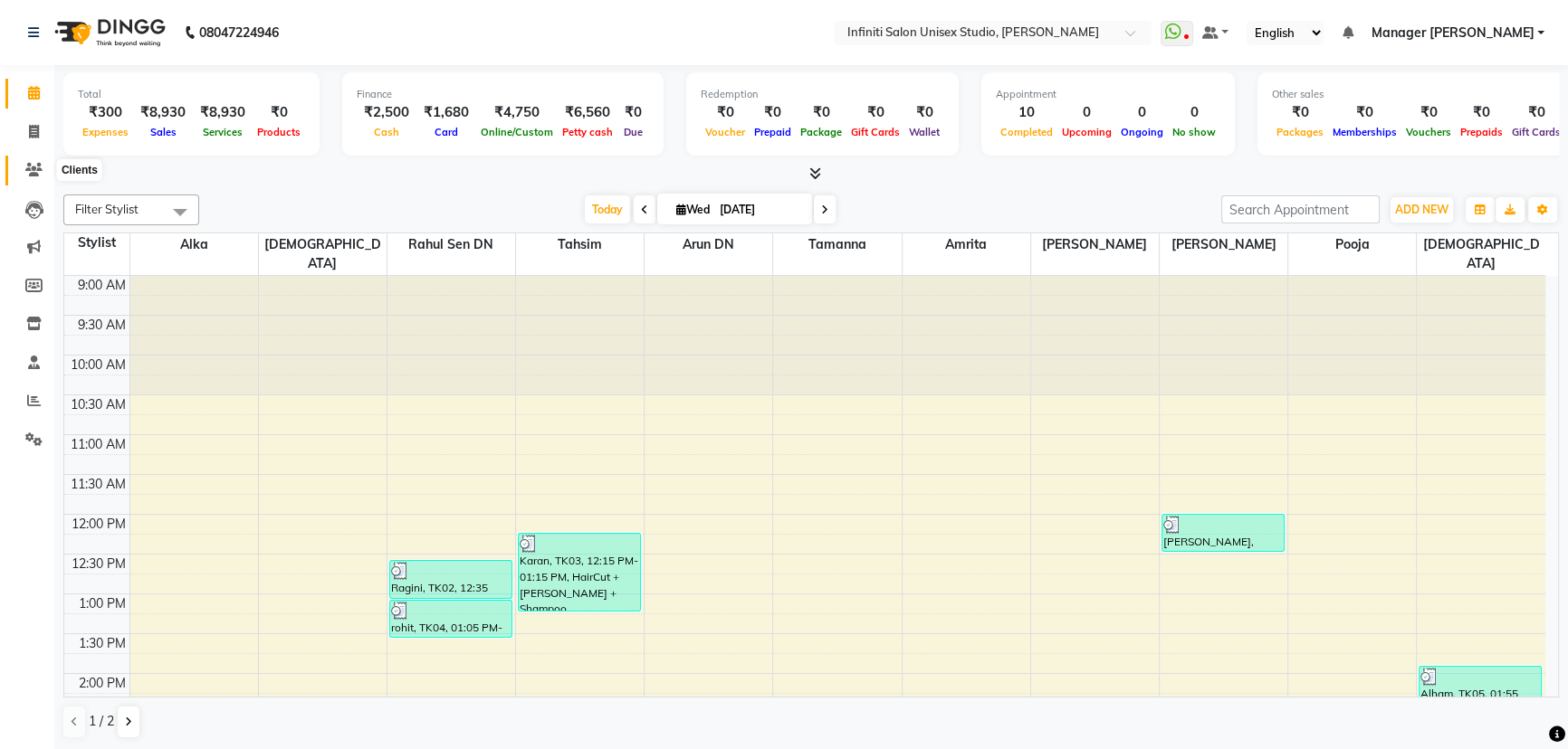
click at [23, 167] on span at bounding box center [34, 171] width 32 height 21
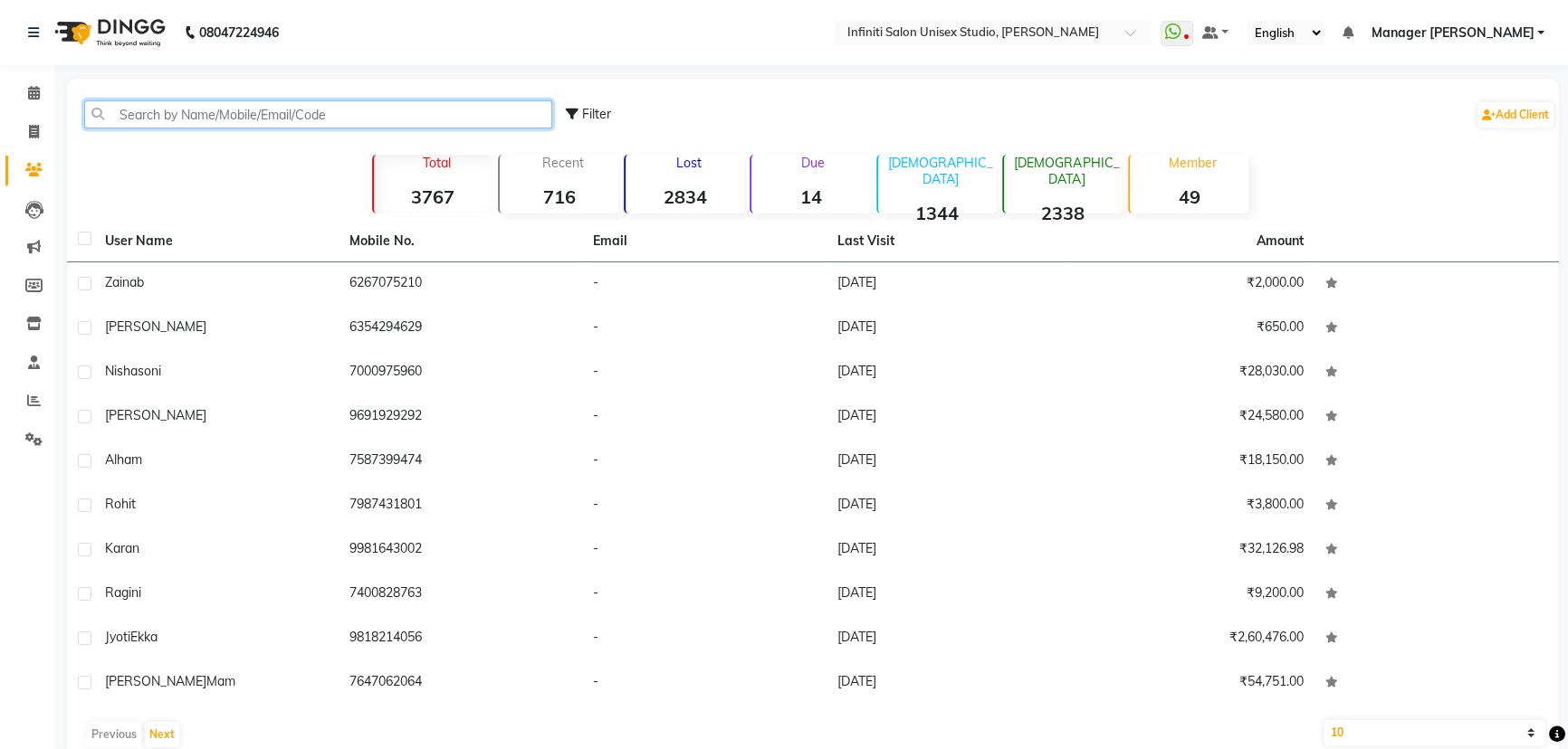
click at [141, 112] on input "text" at bounding box center [317, 114] width 468 height 28
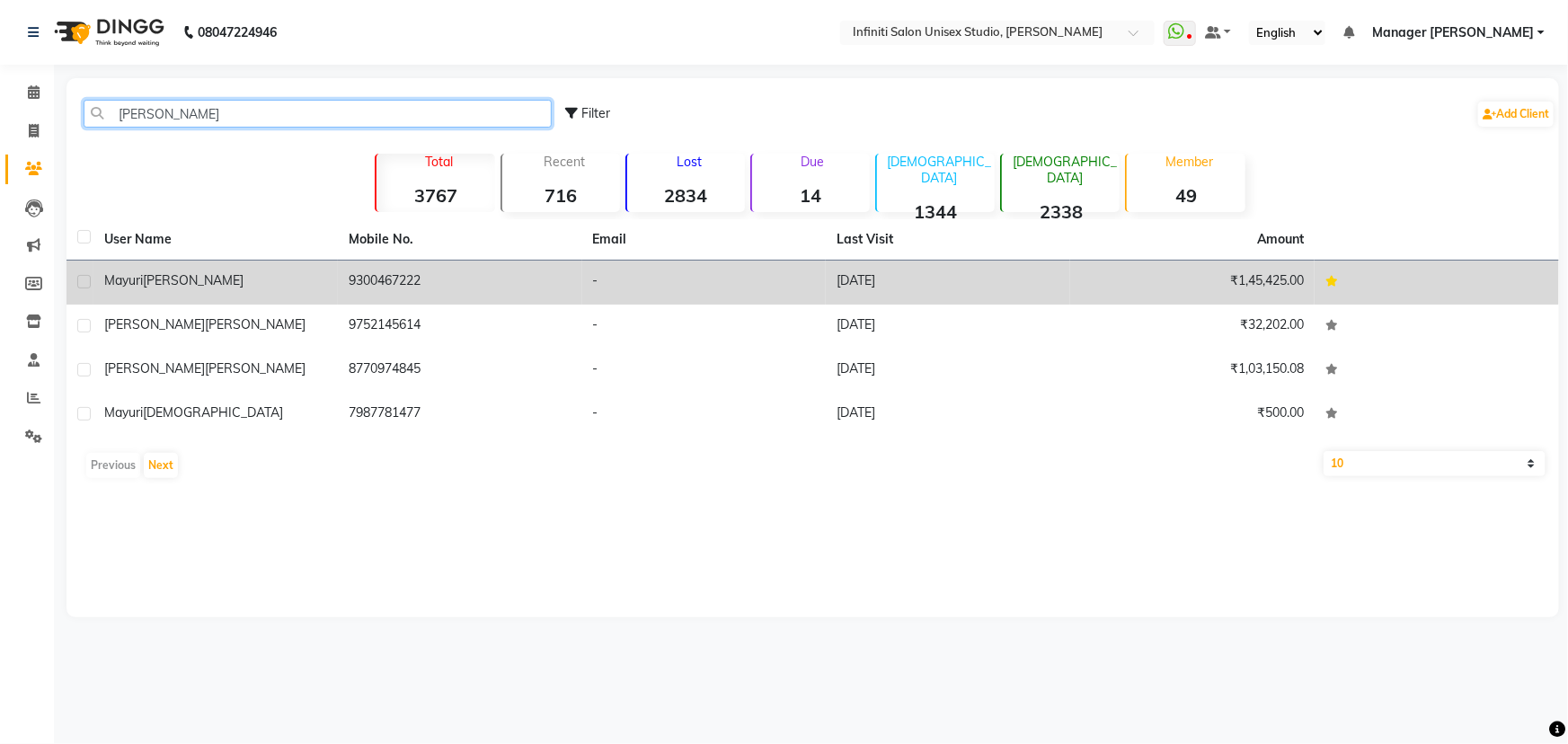
type input "mayur"
click at [393, 266] on td "9300467222" at bounding box center [459, 282] width 244 height 44
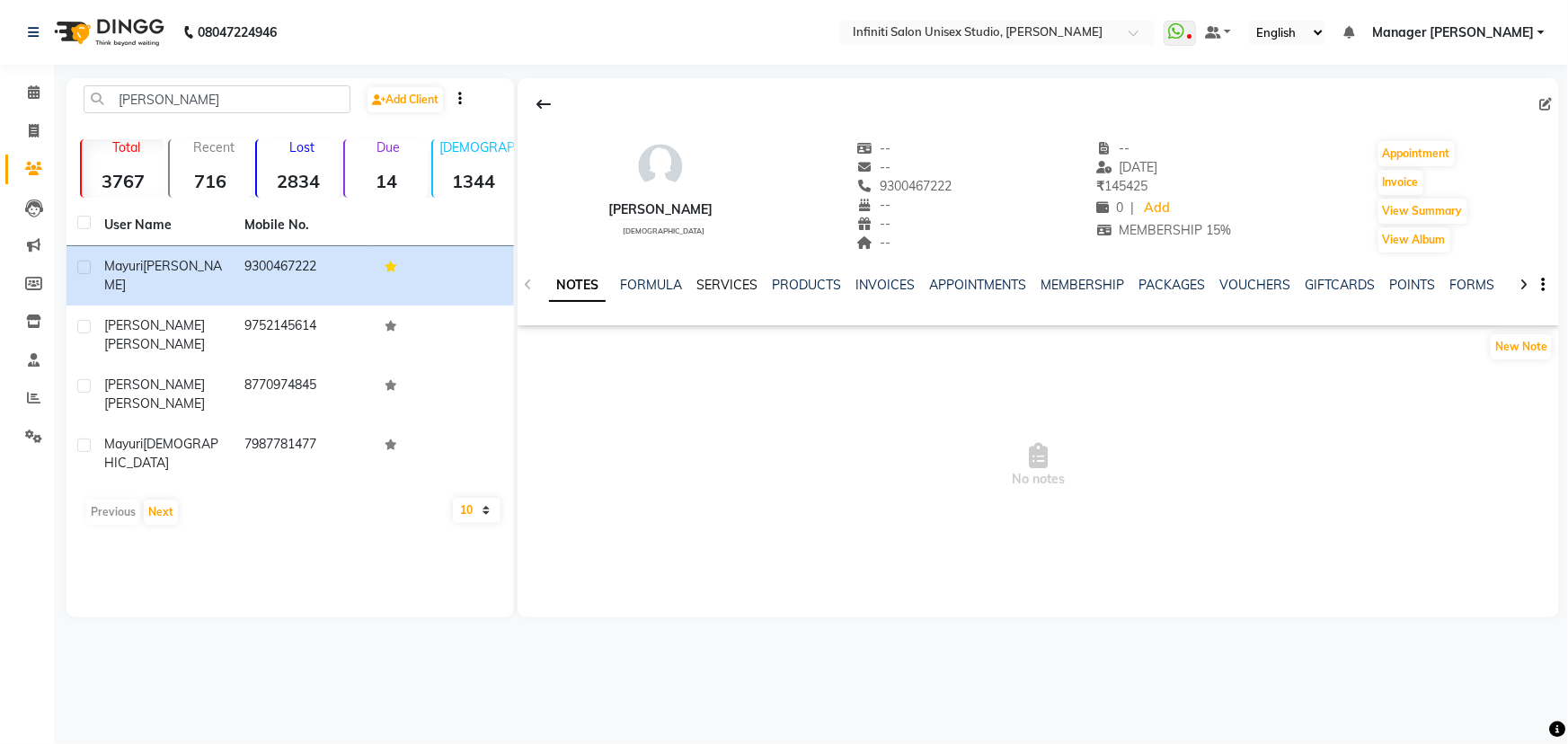
click at [730, 285] on link "SERVICES" at bounding box center [728, 284] width 61 height 16
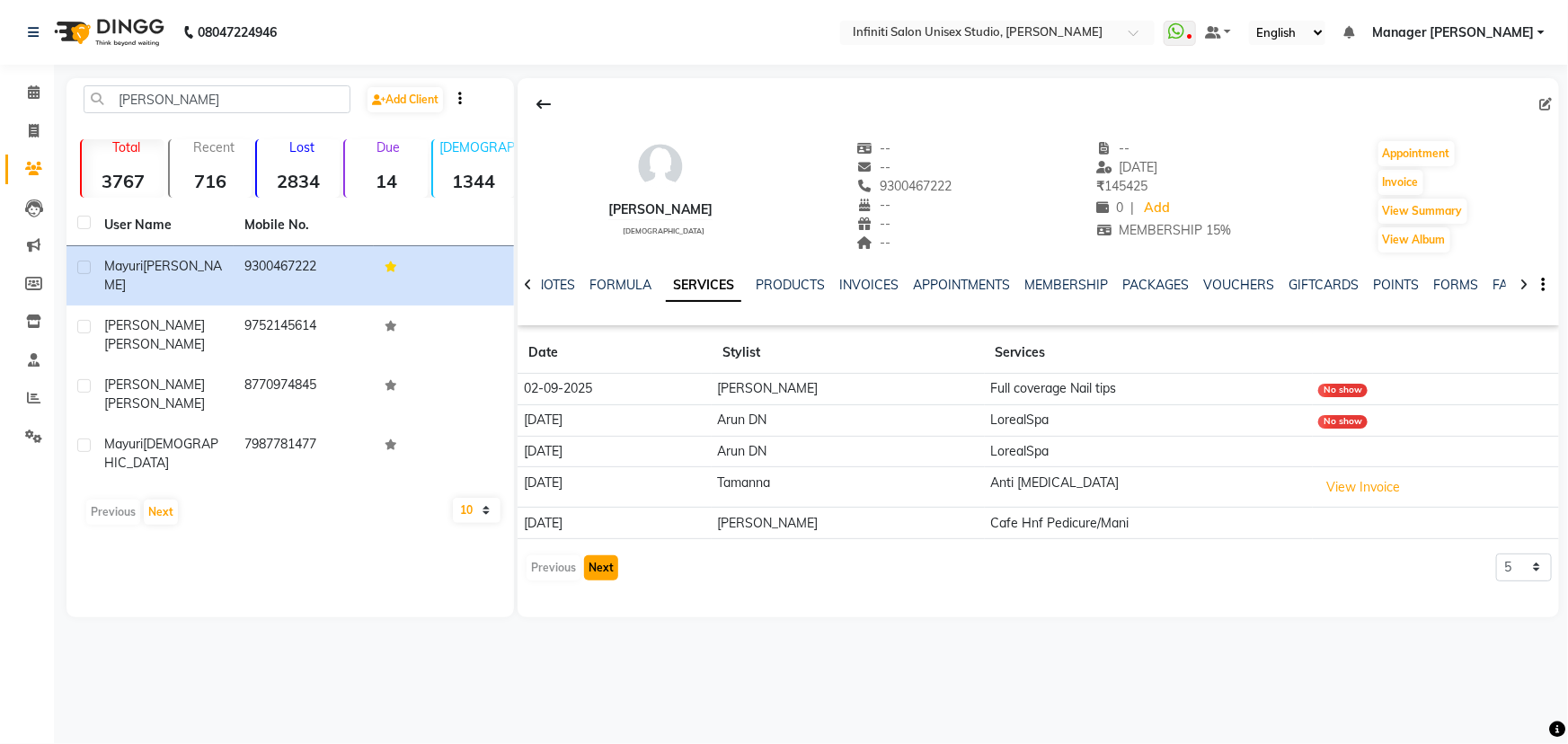
click at [598, 555] on button "Next" at bounding box center [601, 568] width 34 height 25
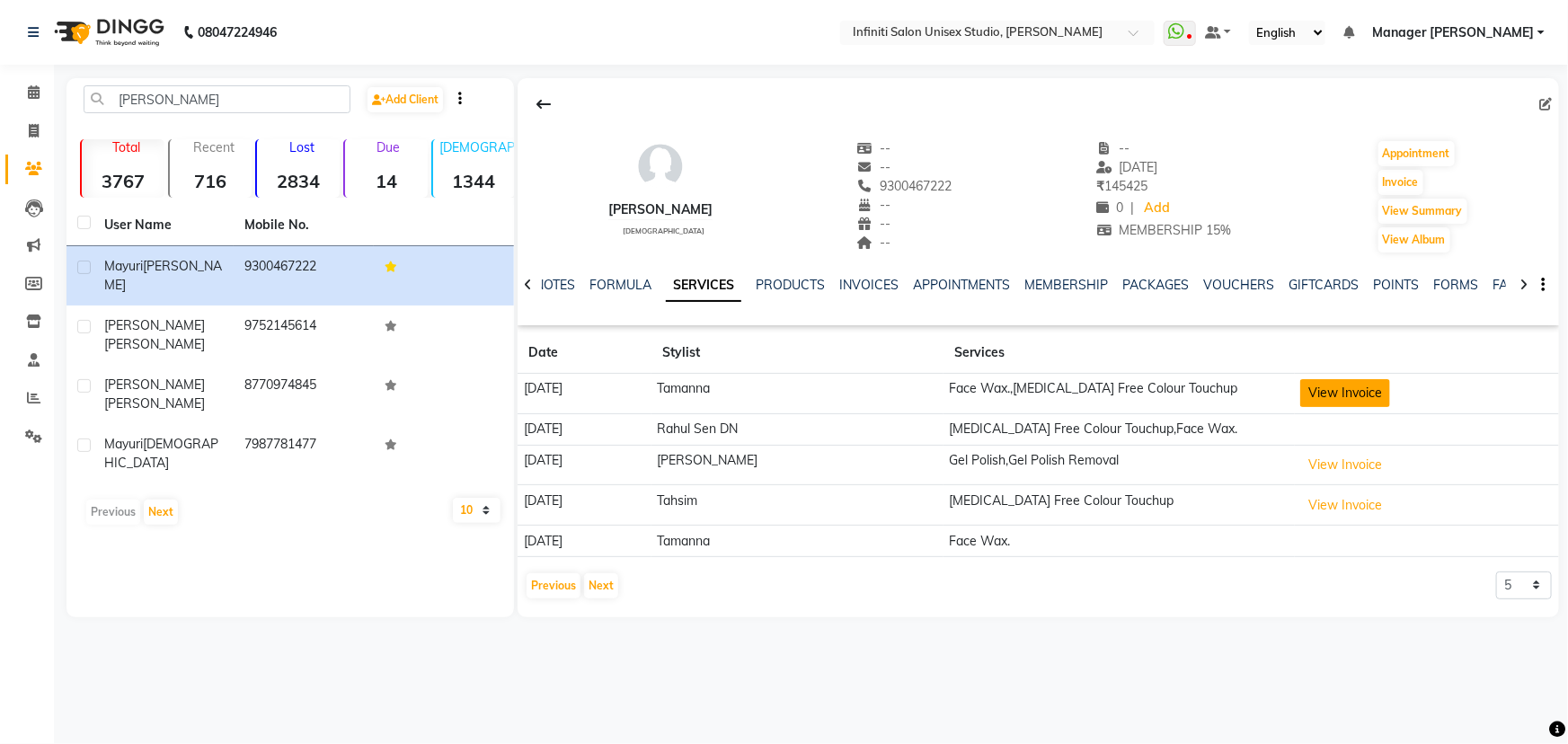
click at [1360, 394] on button "View Invoice" at bounding box center [1346, 393] width 90 height 28
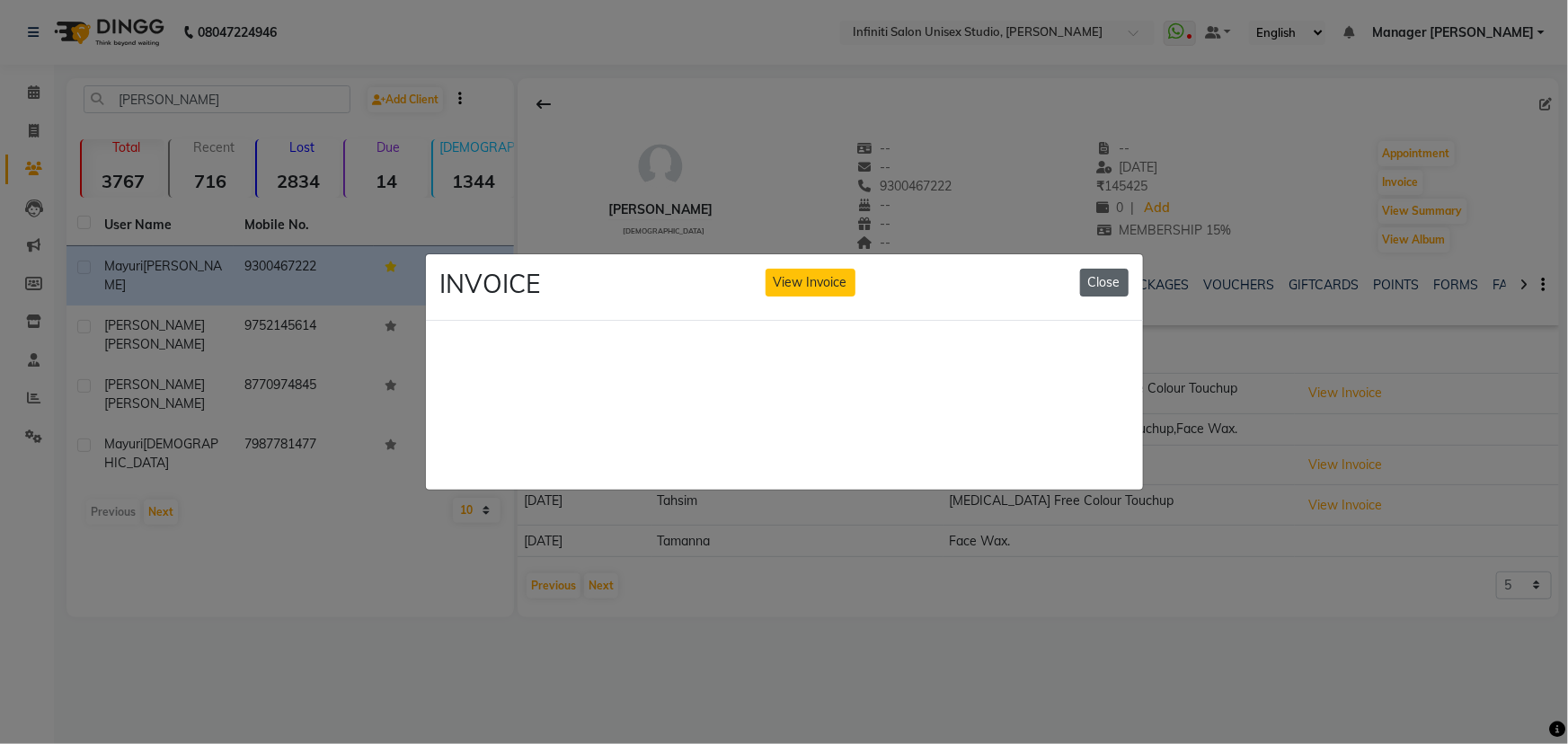
click at [1101, 279] on button "Close" at bounding box center [1105, 282] width 49 height 28
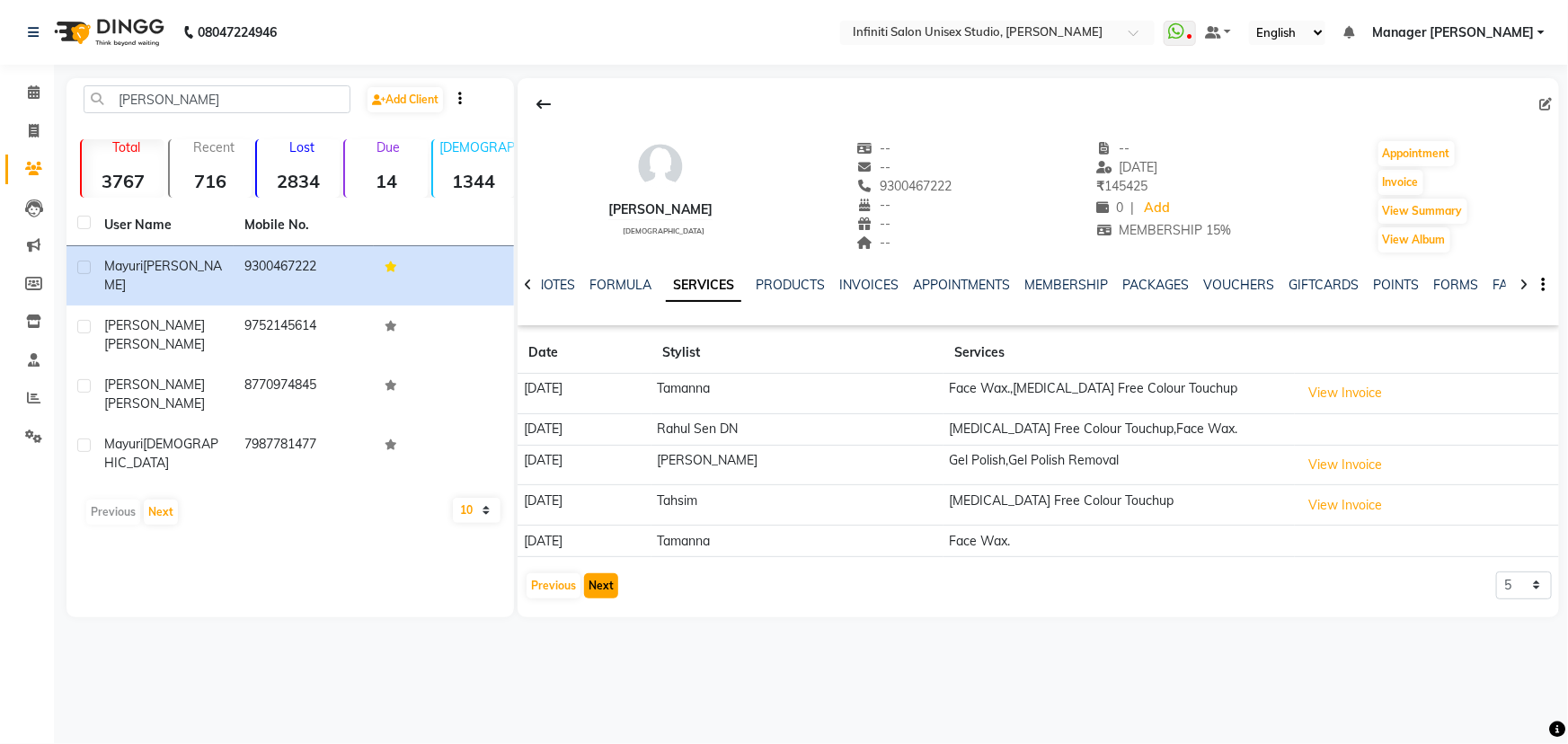
click at [604, 582] on button "Next" at bounding box center [601, 586] width 34 height 25
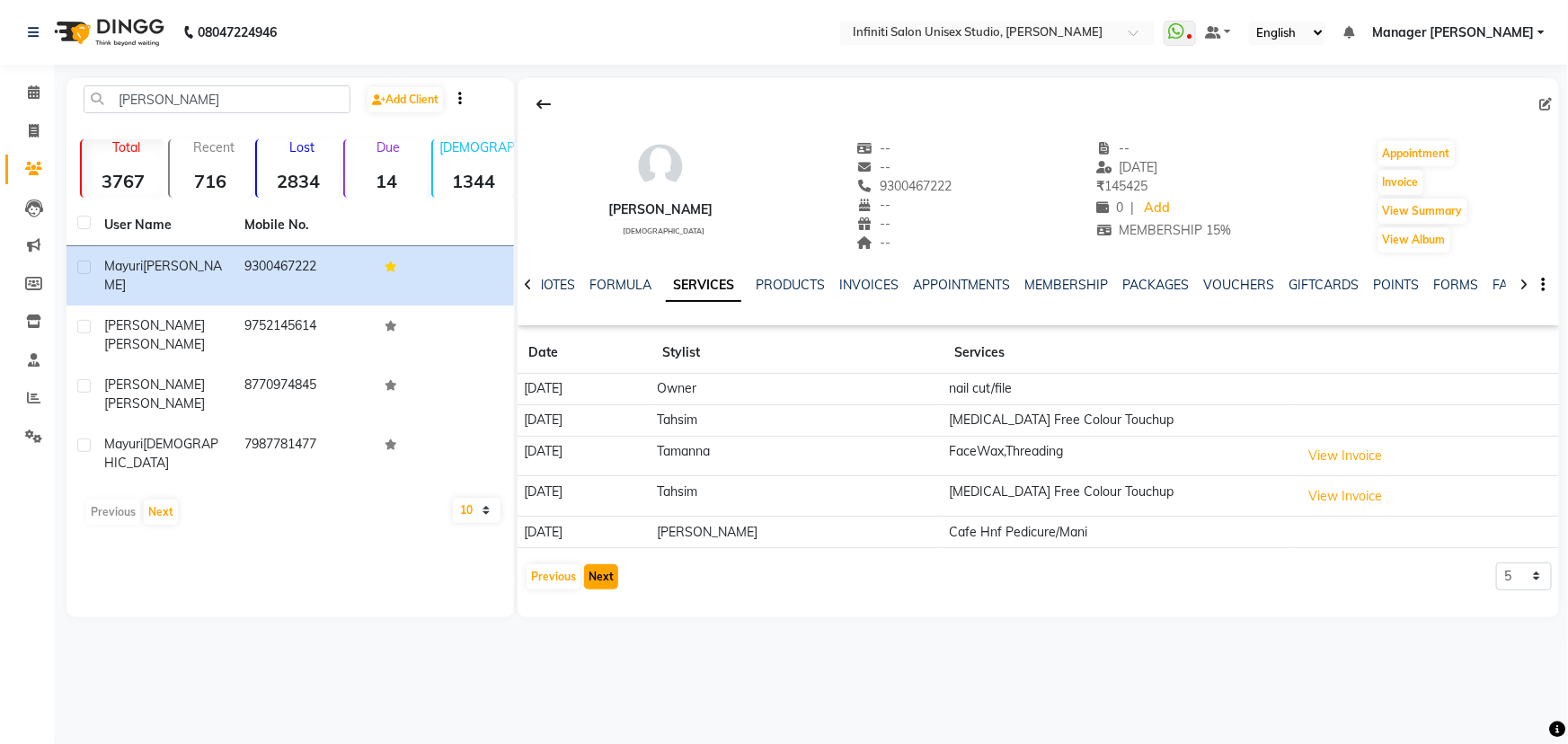
click at [602, 565] on button "Next" at bounding box center [601, 577] width 34 height 25
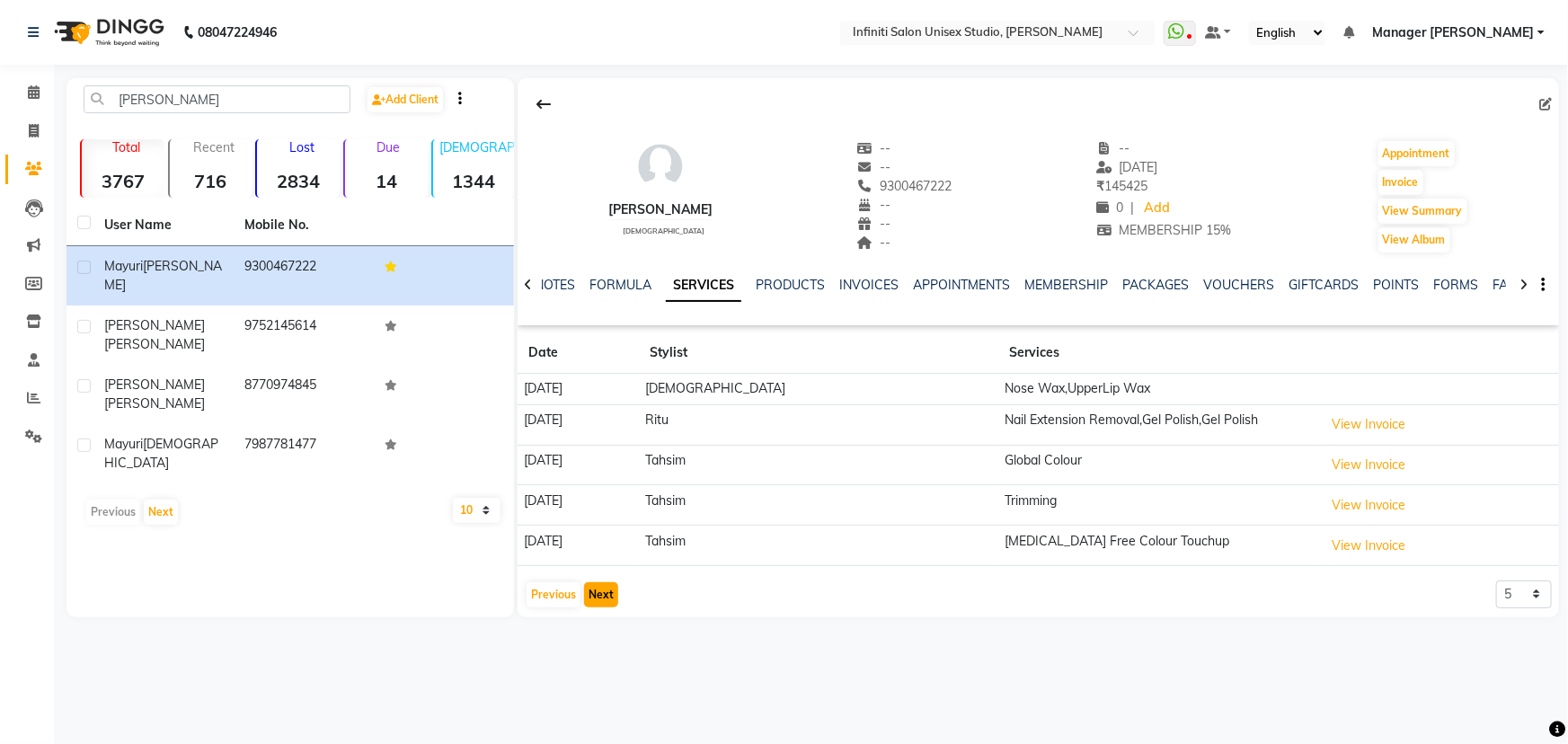
click at [610, 588] on button "Next" at bounding box center [601, 595] width 34 height 25
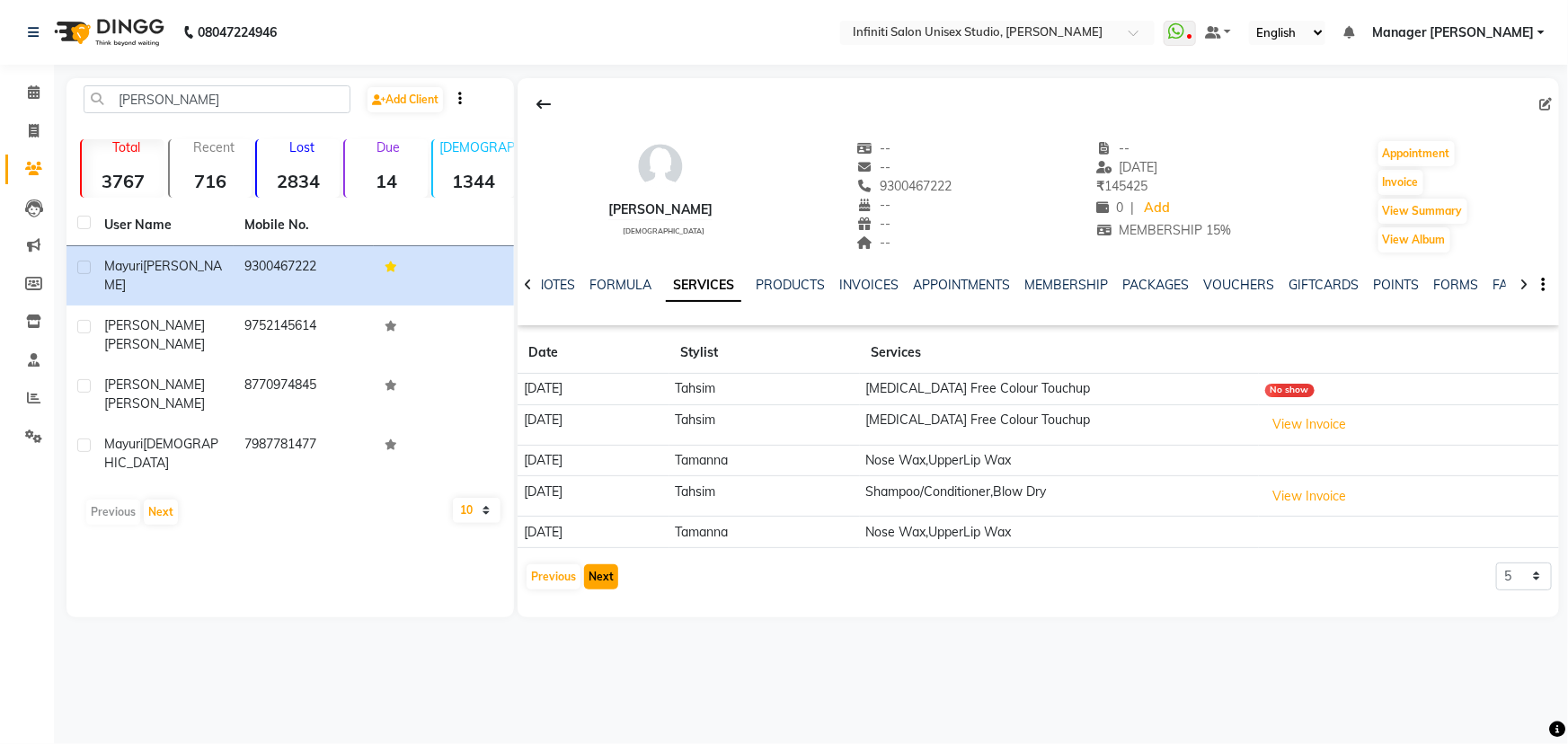
click at [594, 572] on button "Next" at bounding box center [601, 577] width 34 height 25
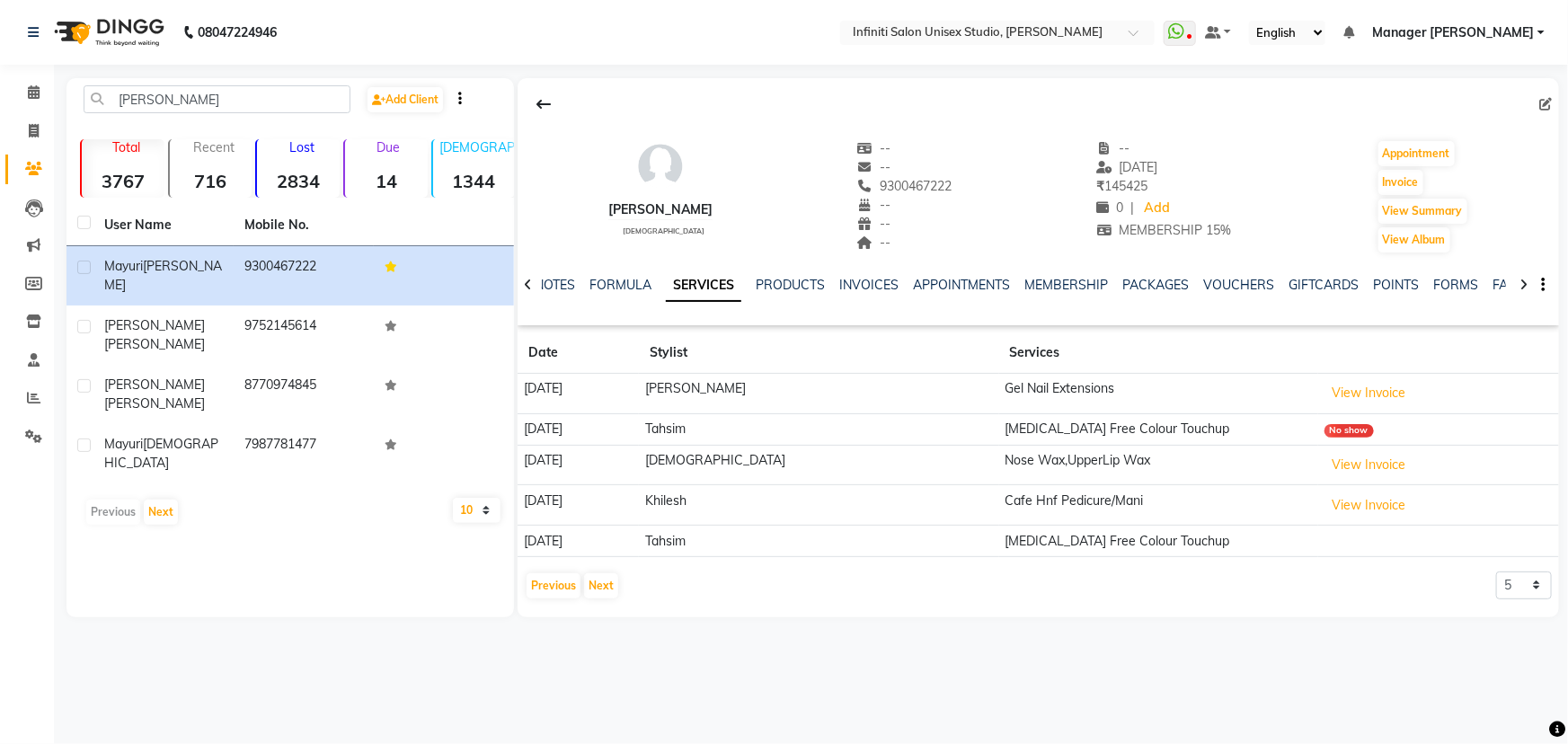
click at [582, 581] on div "Previous Next" at bounding box center [572, 586] width 96 height 29
click at [591, 580] on button "Next" at bounding box center [601, 586] width 34 height 25
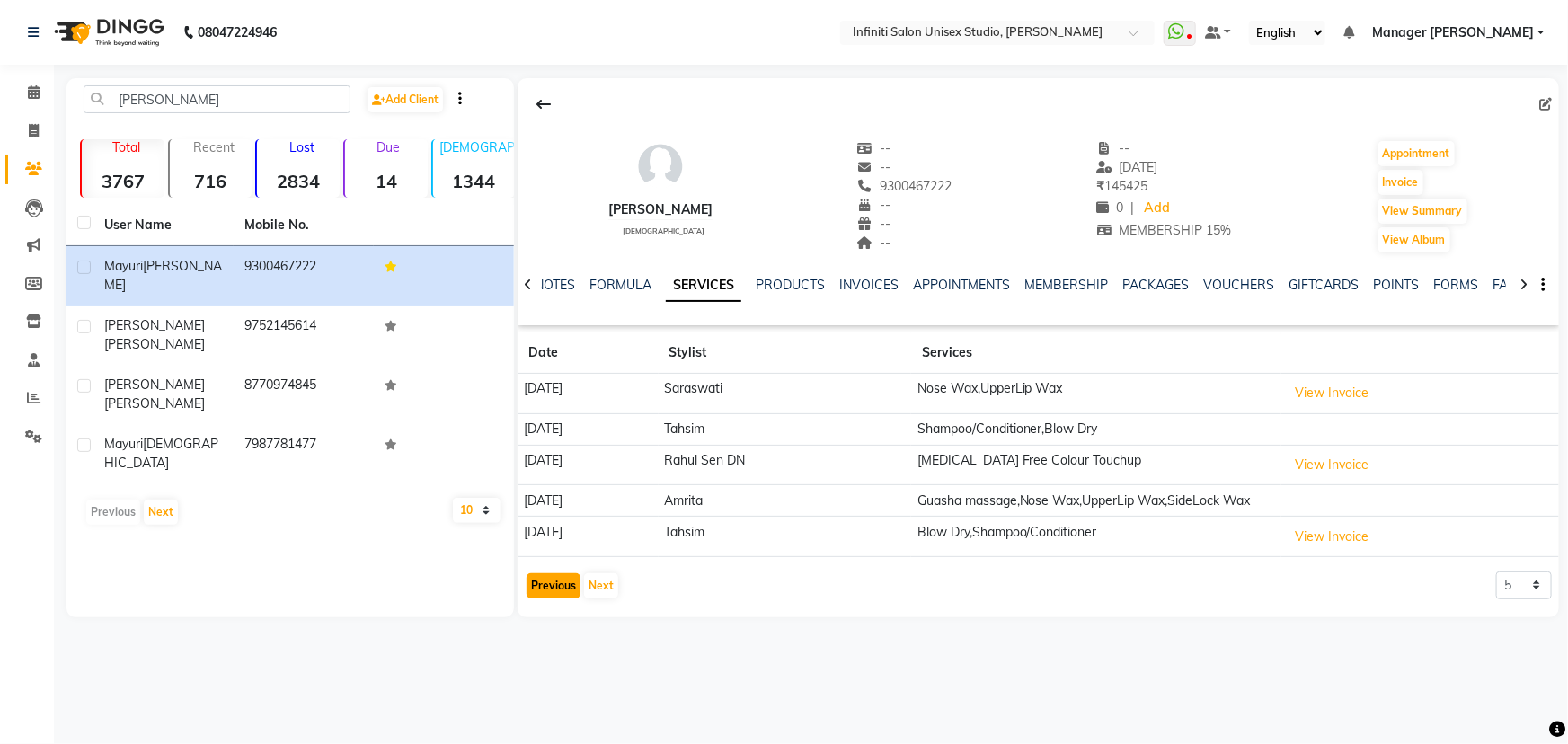
click at [577, 594] on button "Previous" at bounding box center [553, 586] width 54 height 25
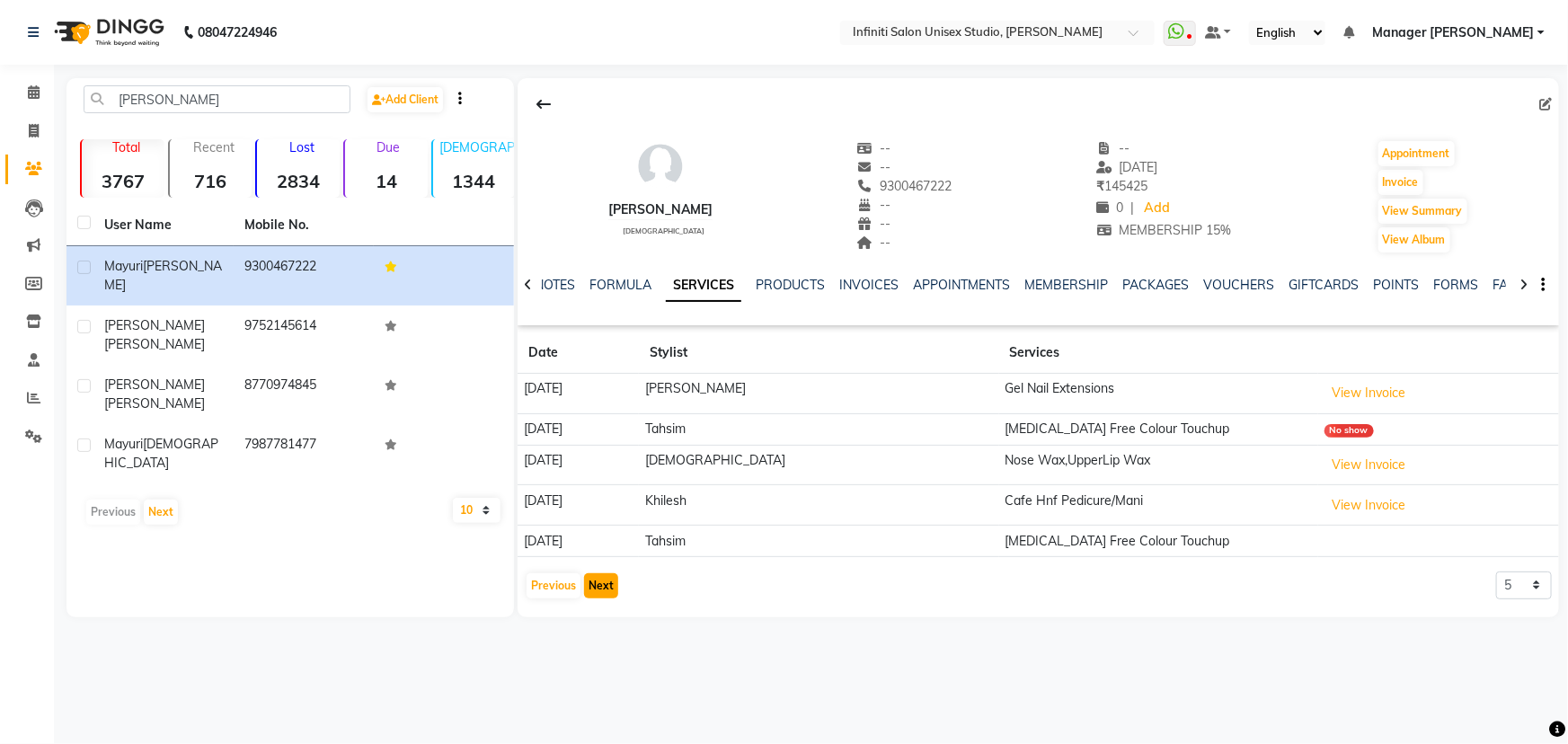
click at [607, 585] on button "Next" at bounding box center [601, 586] width 34 height 25
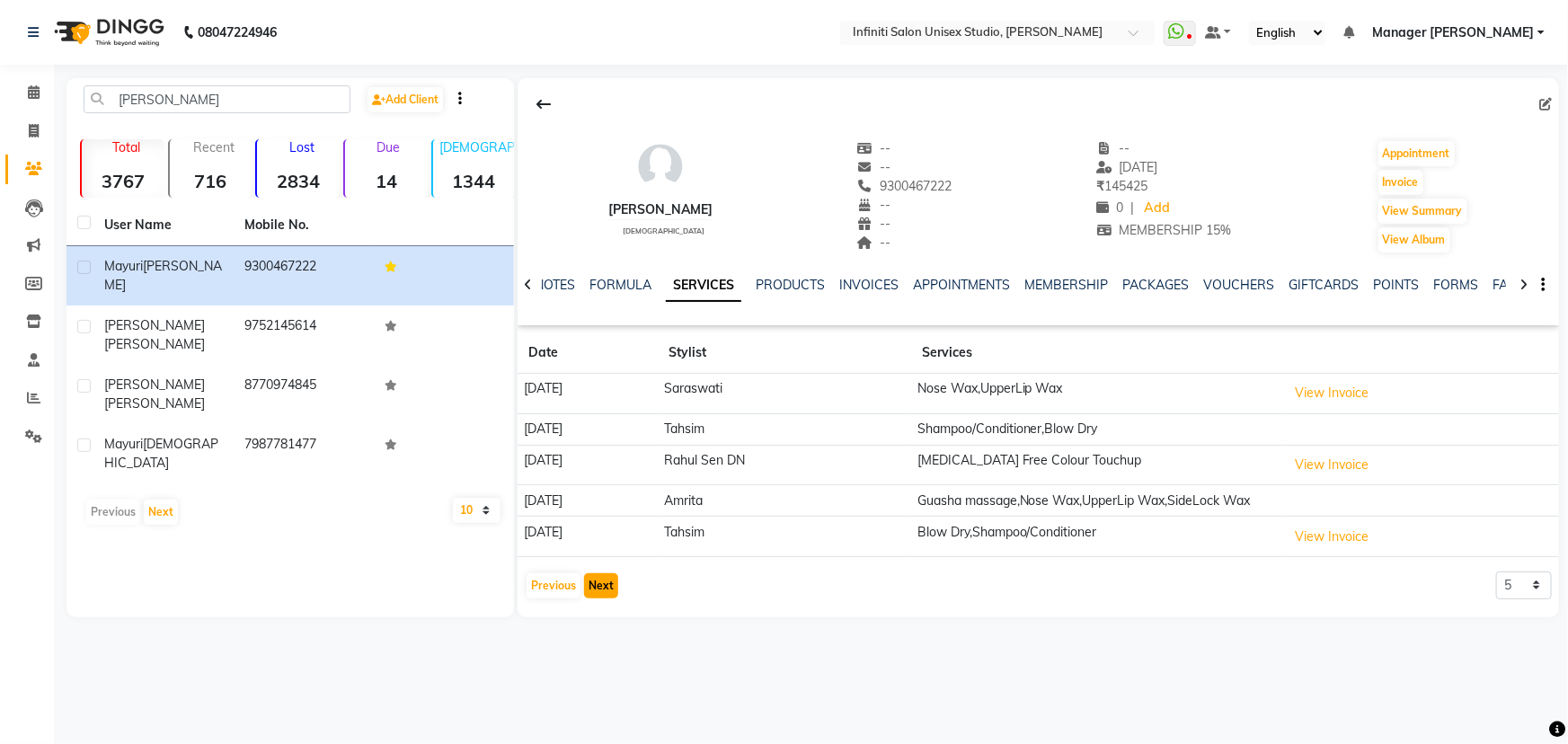
click at [602, 598] on button "Next" at bounding box center [601, 586] width 34 height 25
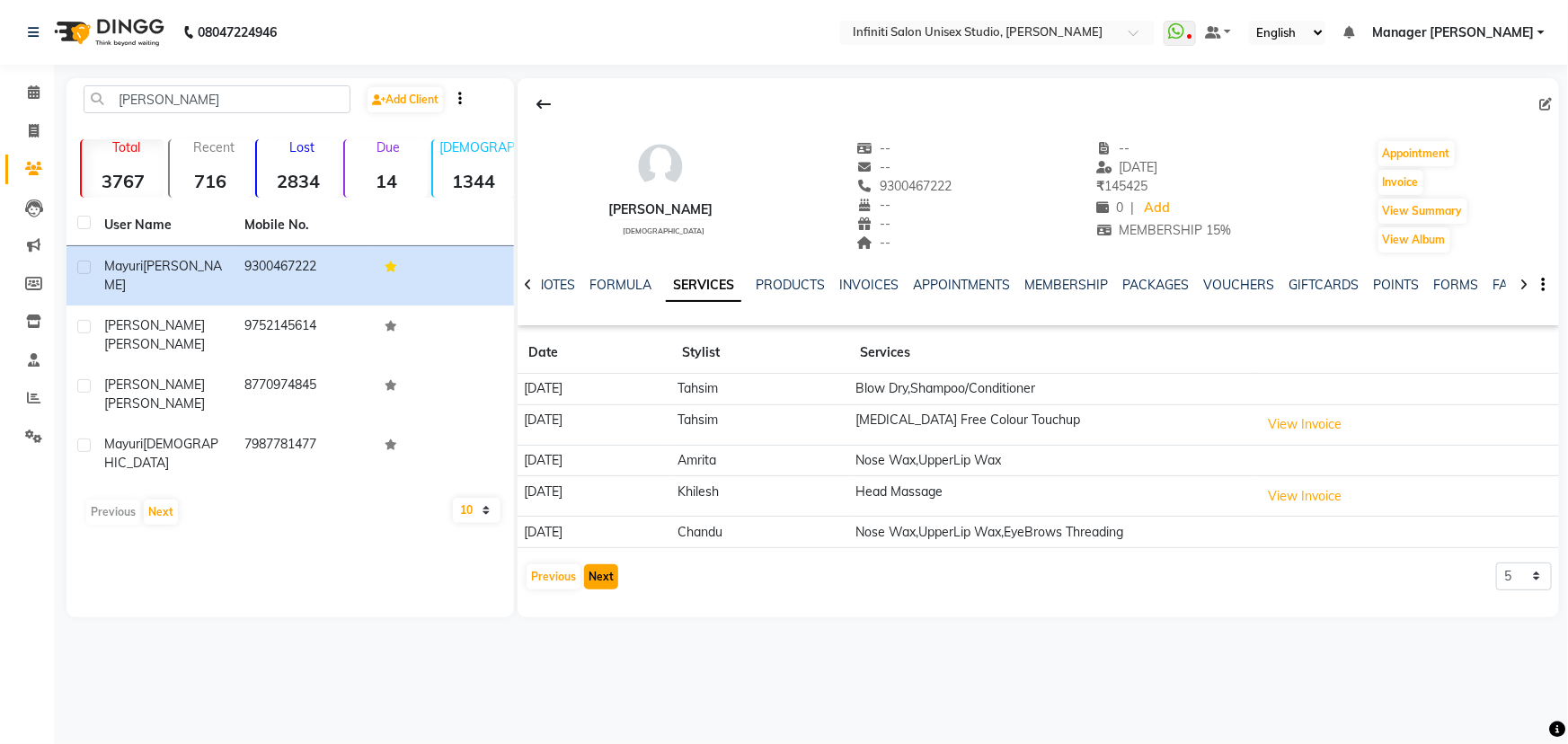
click at [601, 574] on button "Next" at bounding box center [601, 577] width 34 height 25
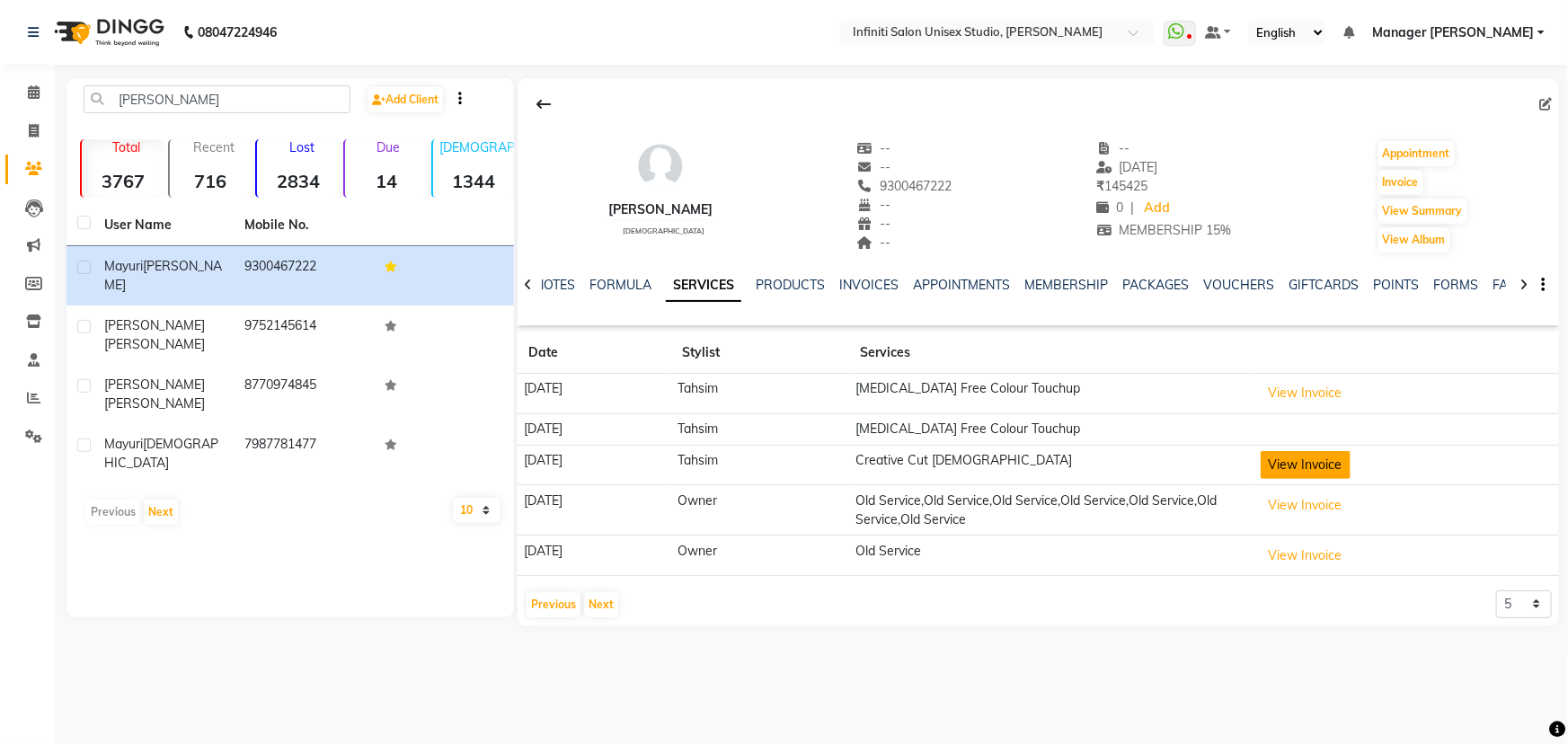
click at [1314, 457] on button "View Invoice" at bounding box center [1306, 464] width 90 height 28
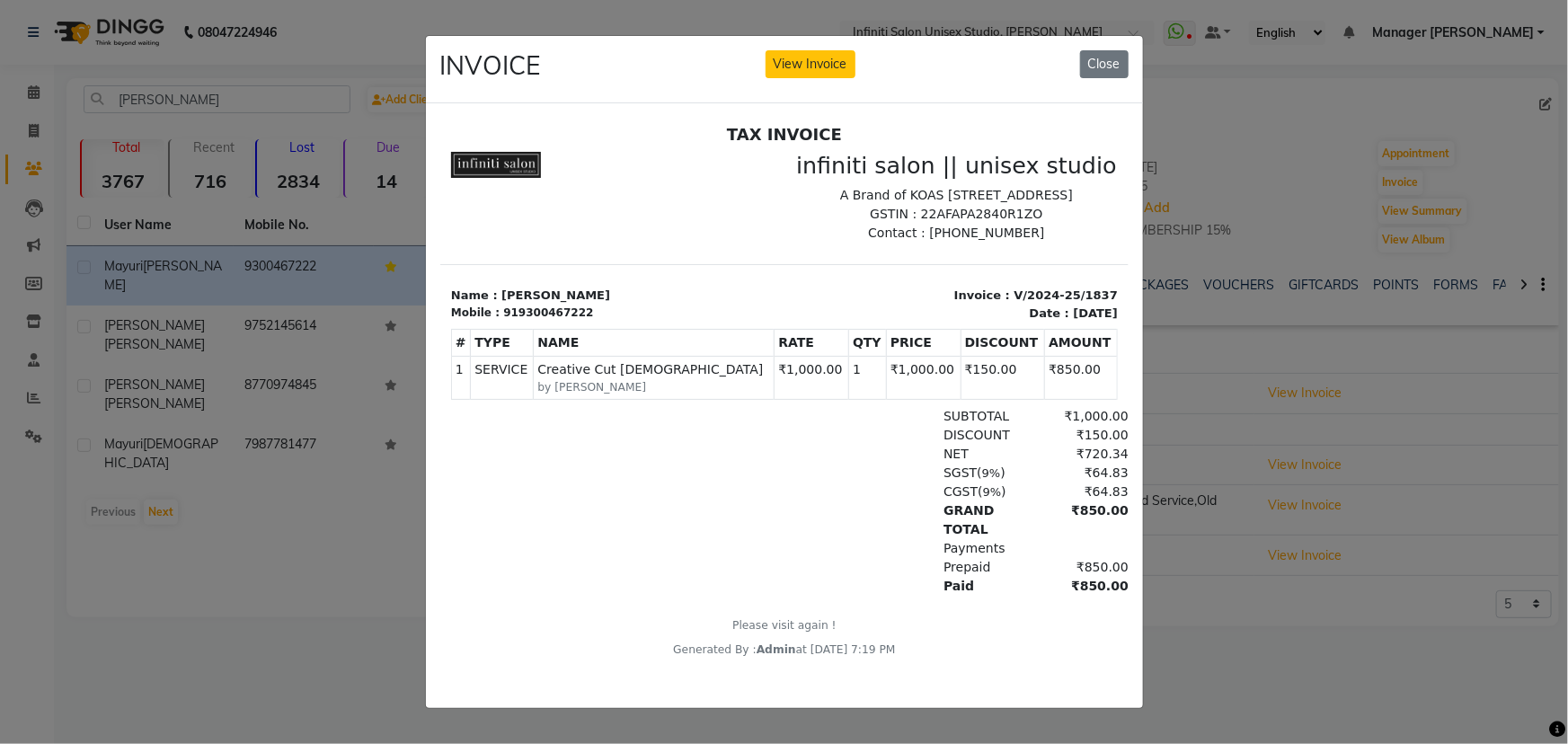
scroll to position [13, 0]
click at [1115, 54] on button "Close" at bounding box center [1105, 64] width 49 height 28
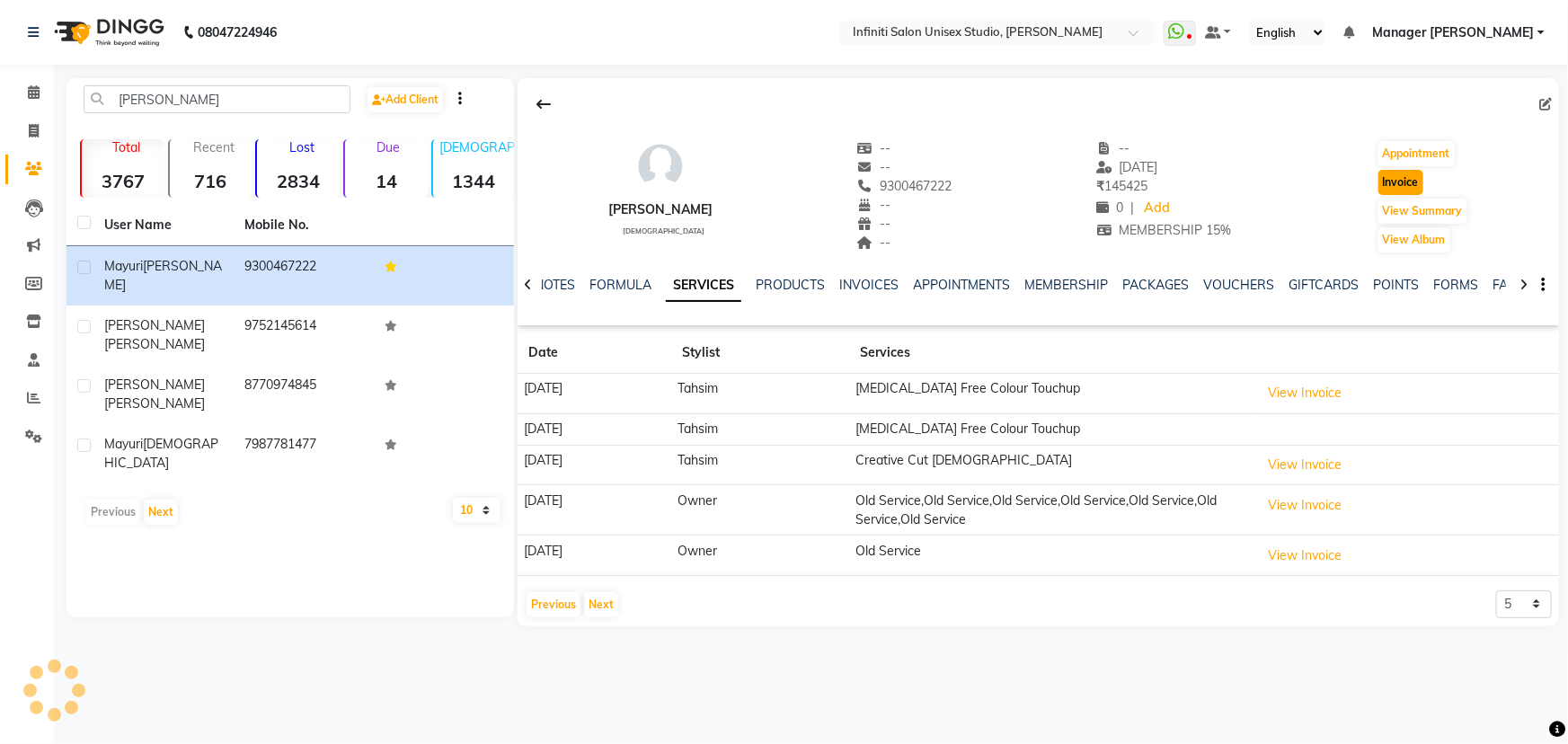
click at [1407, 171] on button "Invoice" at bounding box center [1400, 182] width 45 height 25
select select "service"
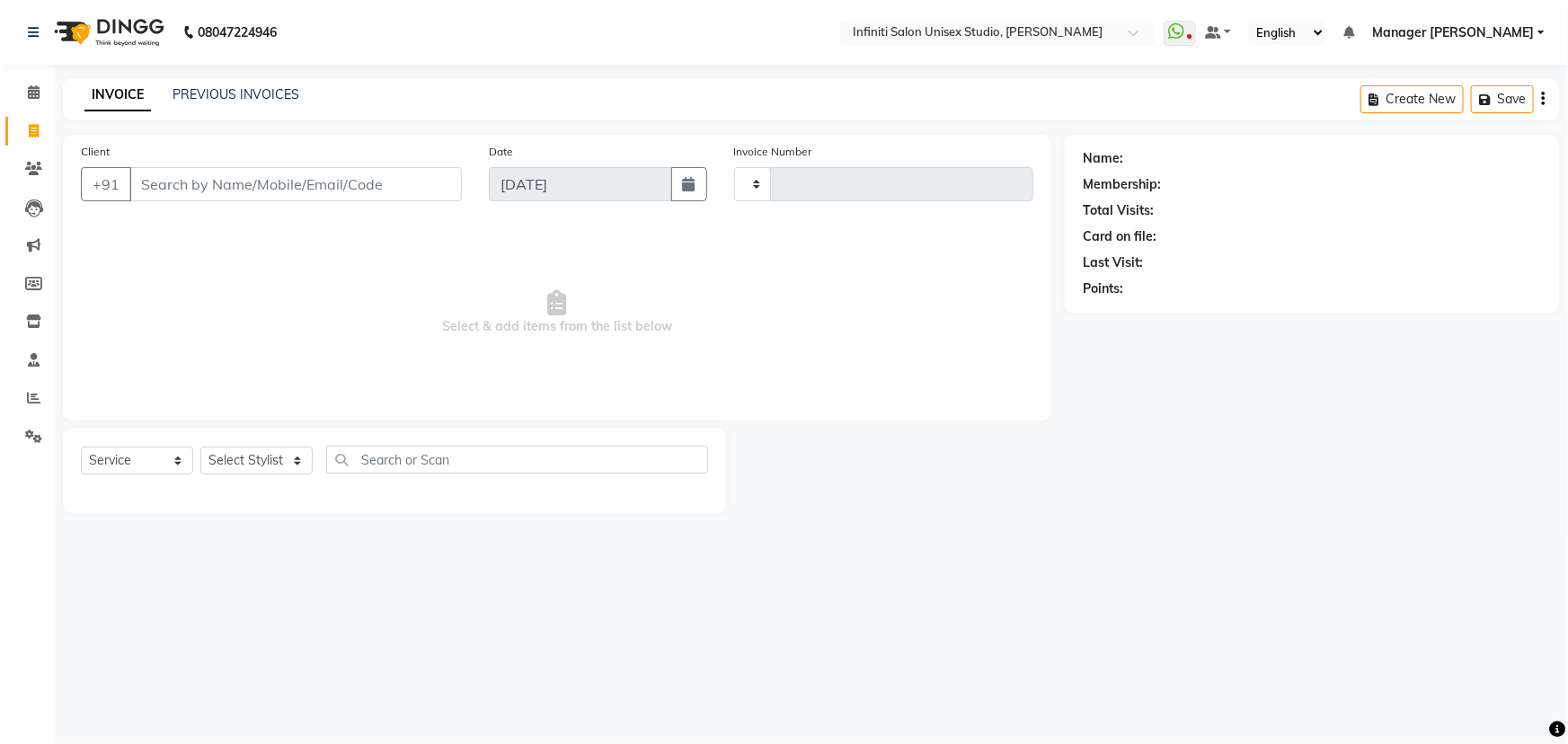
type input "1870"
select select "6511"
type input "9300467222"
select select "2: Object"
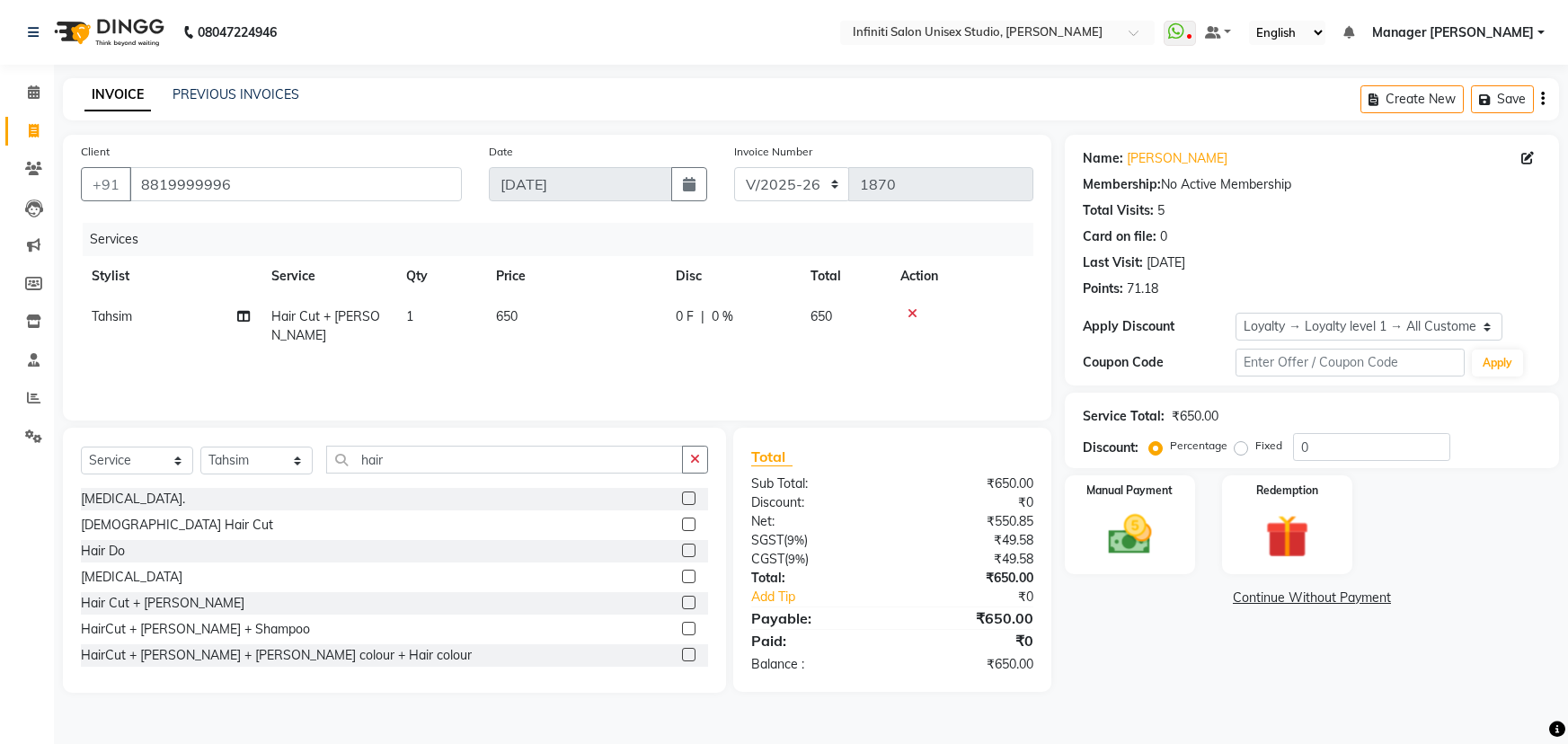
select select "6511"
select select "service"
select select "49888"
select select "1: Object"
click at [1153, 159] on link "[PERSON_NAME]" at bounding box center [1176, 159] width 101 height 19
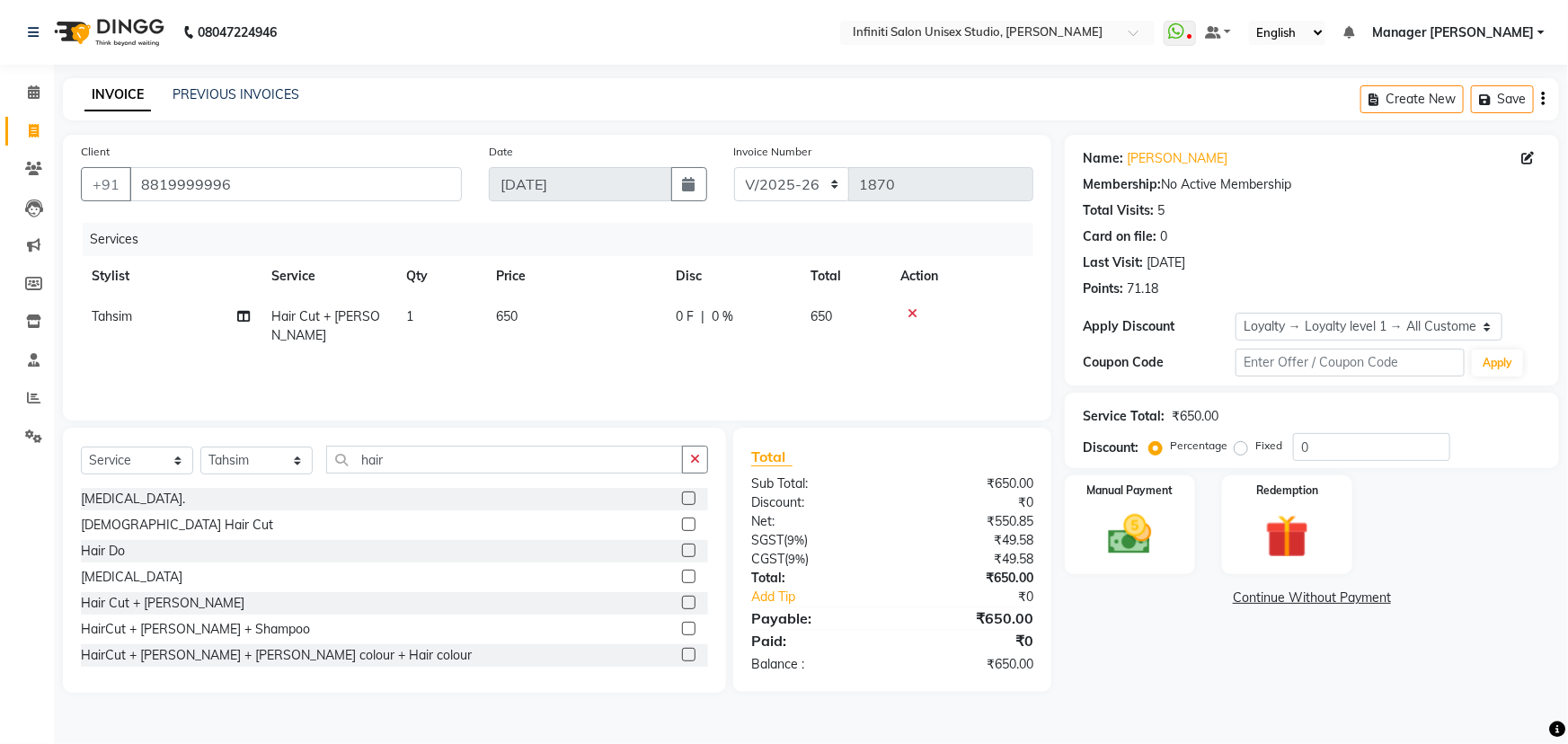
click at [344, 315] on span "Hair Cut + [PERSON_NAME]" at bounding box center [326, 326] width 109 height 35
select select "49888"
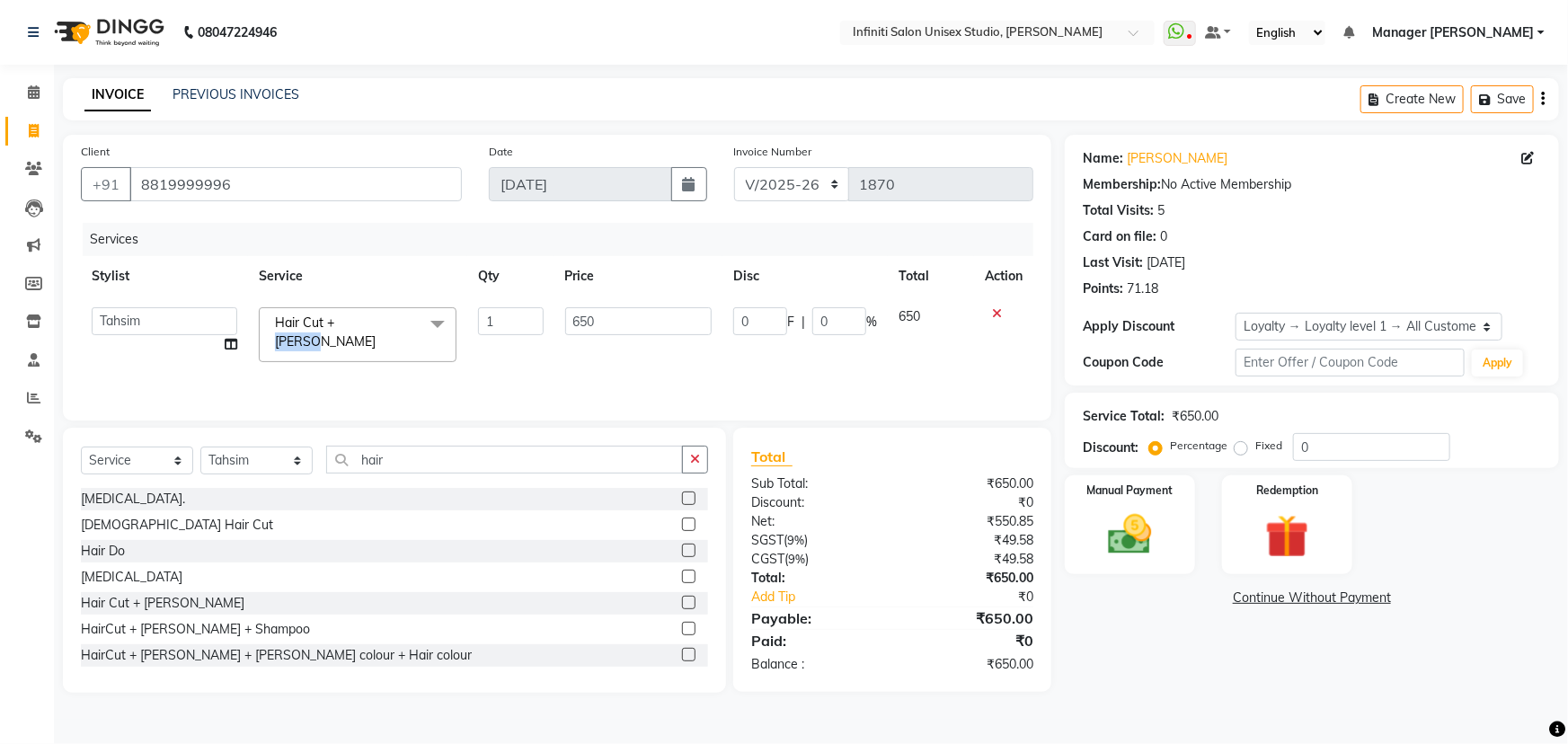
click at [345, 316] on span "Hair Cut + [PERSON_NAME]" at bounding box center [325, 332] width 101 height 35
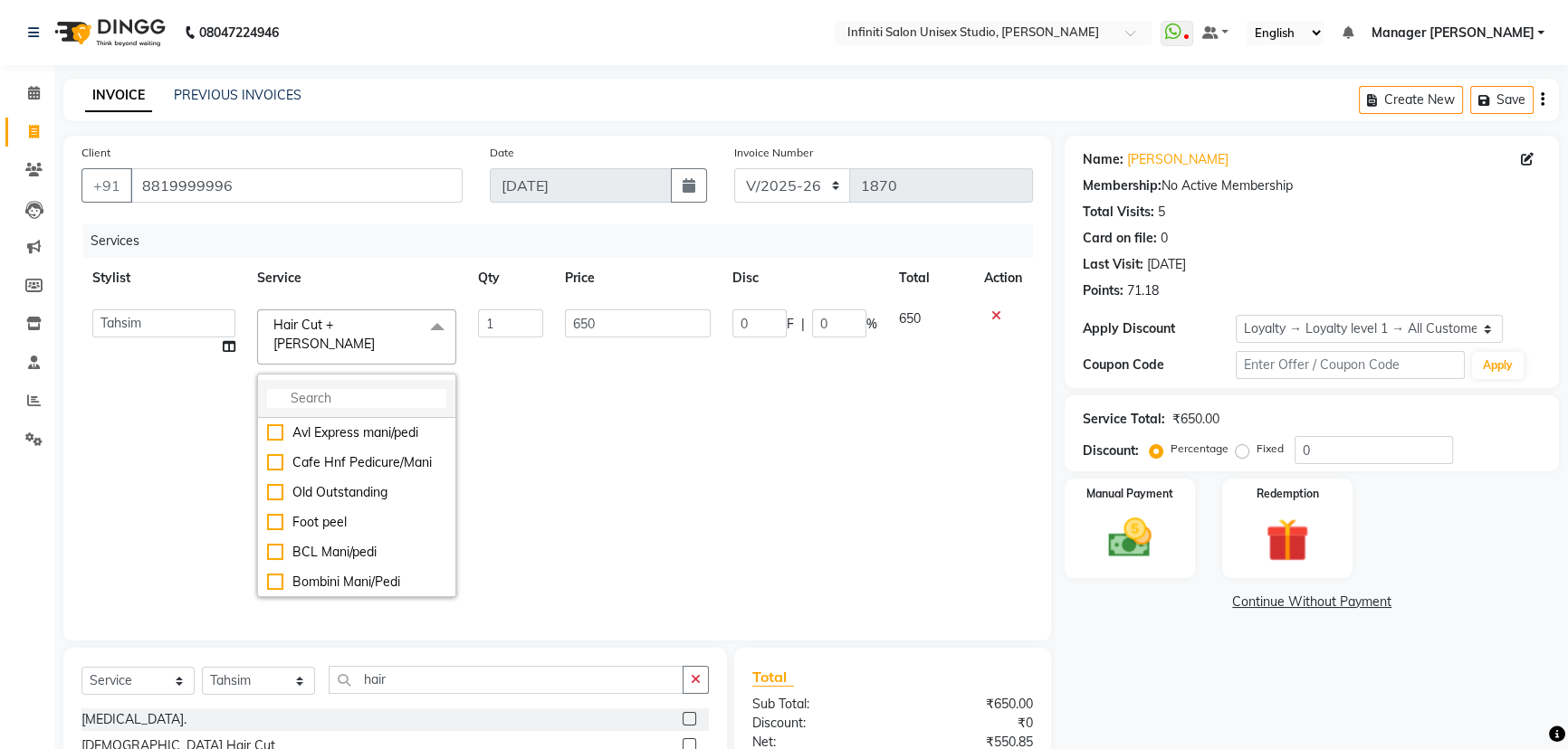
click at [356, 389] on input "multiselect-search" at bounding box center [357, 399] width 179 height 19
type input "s"
type input "hair"
click at [355, 611] on div "HairCut + [PERSON_NAME] + Shampoo" at bounding box center [357, 639] width 179 height 57
checkbox input "true"
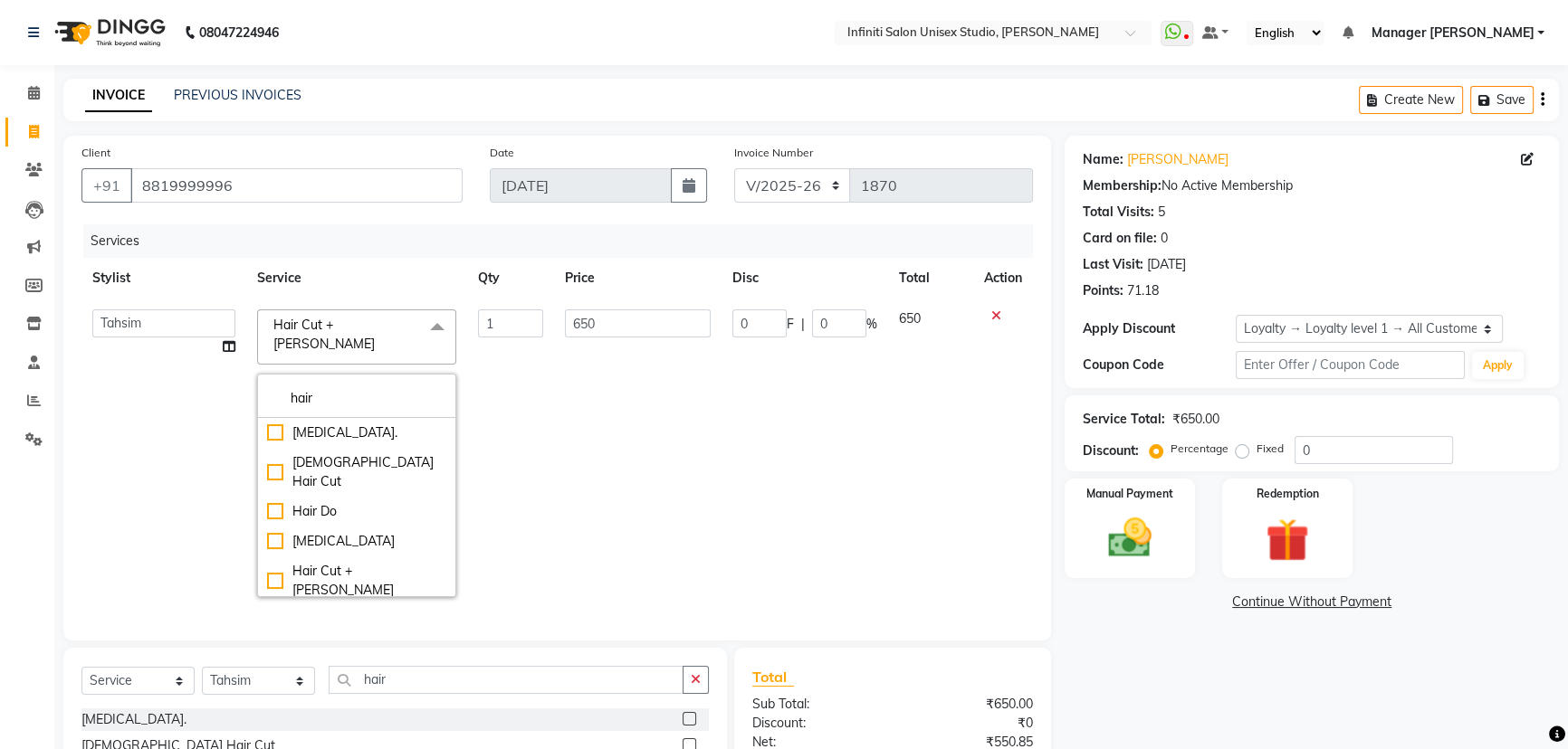
type input "850"
checkbox input "false"
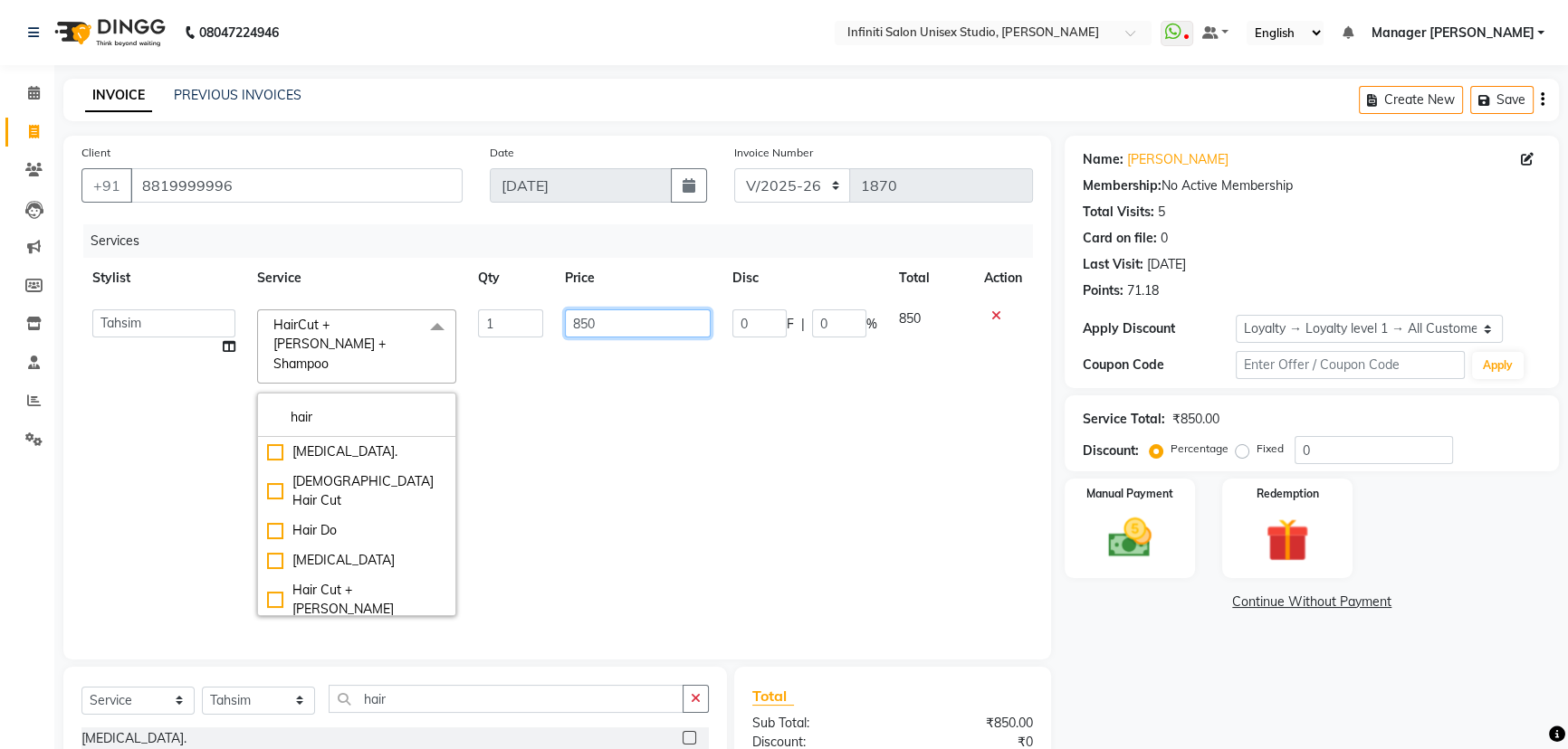
click at [625, 315] on input "850" at bounding box center [637, 323] width 146 height 28
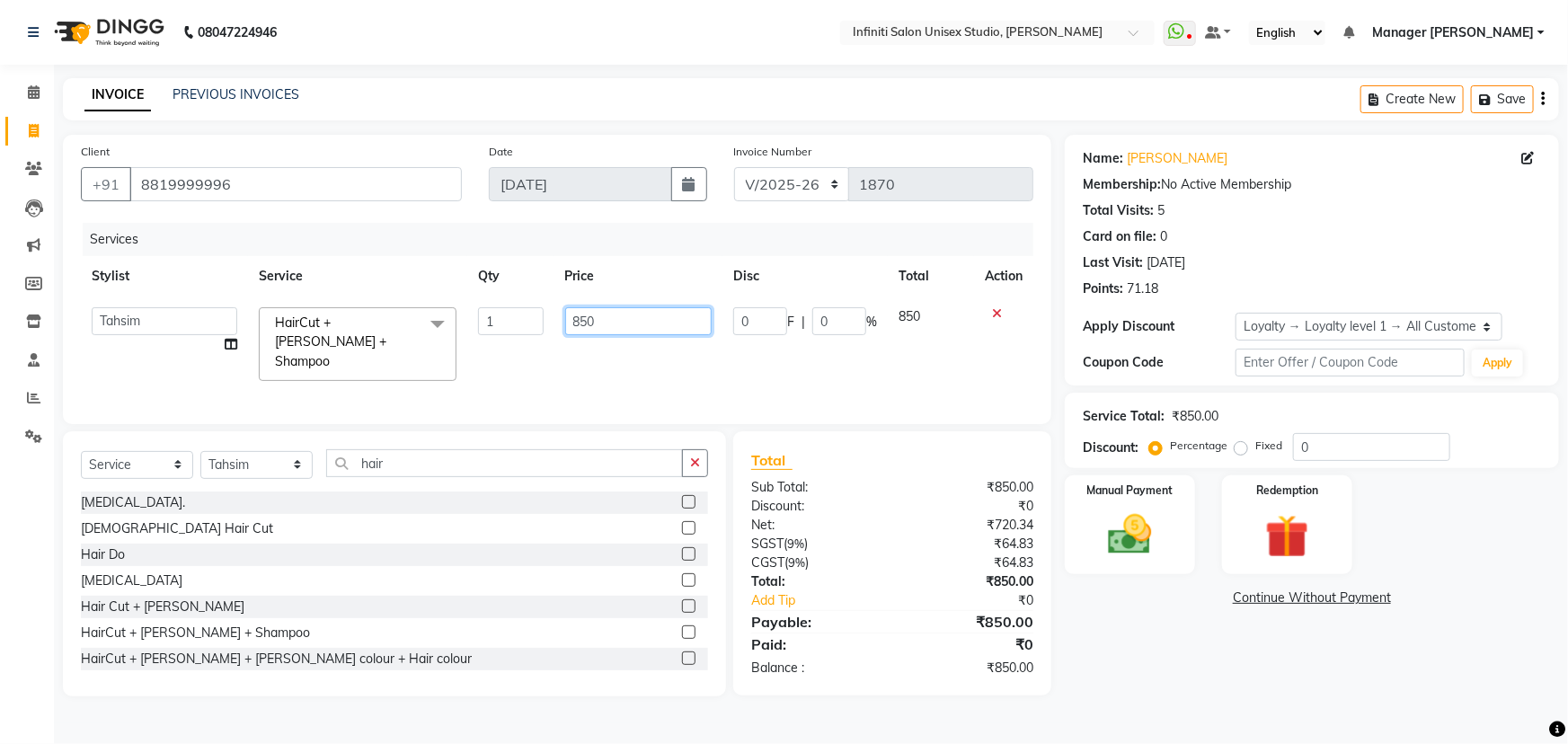
click at [579, 318] on input "850" at bounding box center [639, 321] width 147 height 28
type input "800"
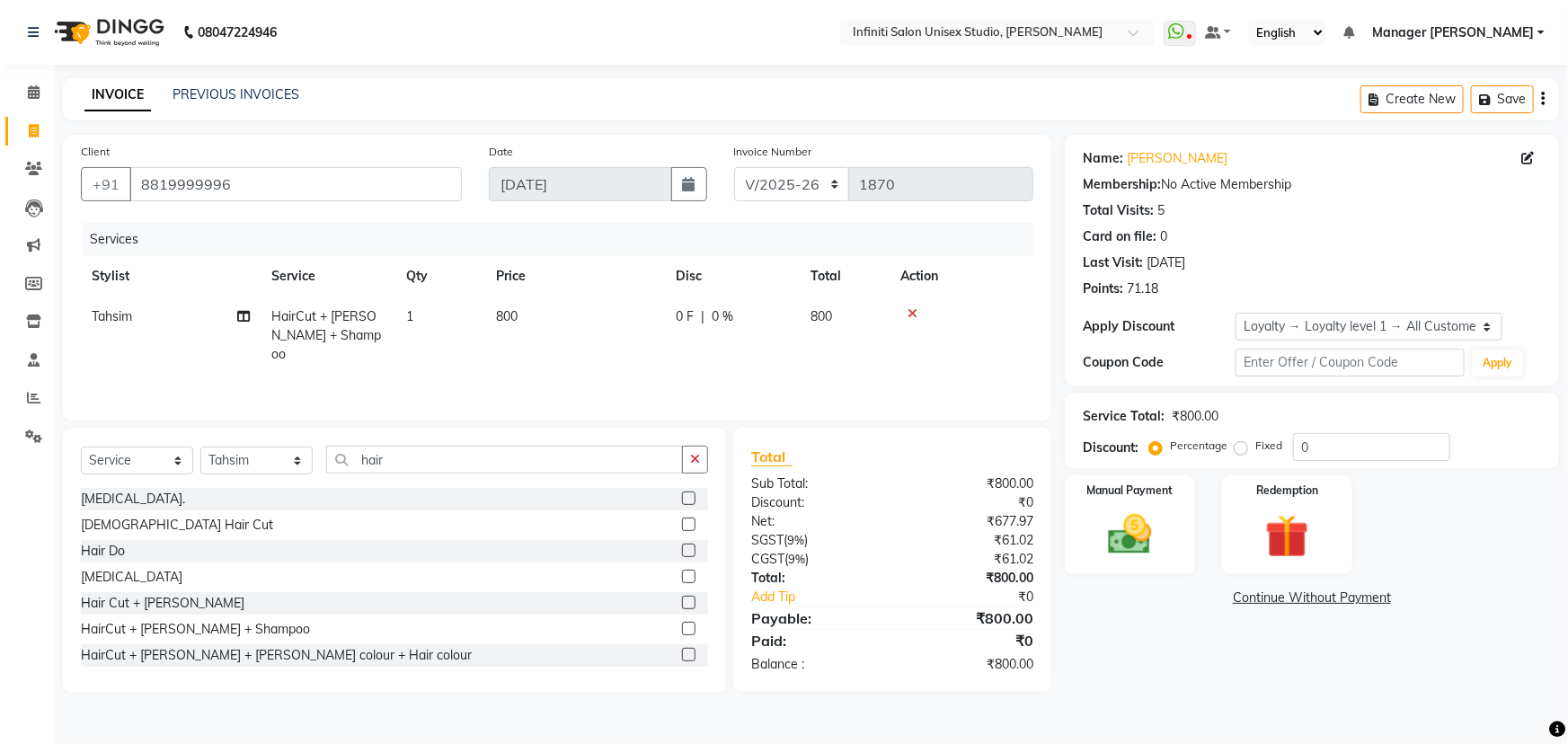
click at [660, 368] on div "Services Stylist Service Qty Price Disc Total Action Tahsim HairCut + [PERSON_N…" at bounding box center [557, 313] width 952 height 180
click at [1163, 531] on img at bounding box center [1131, 534] width 74 height 52
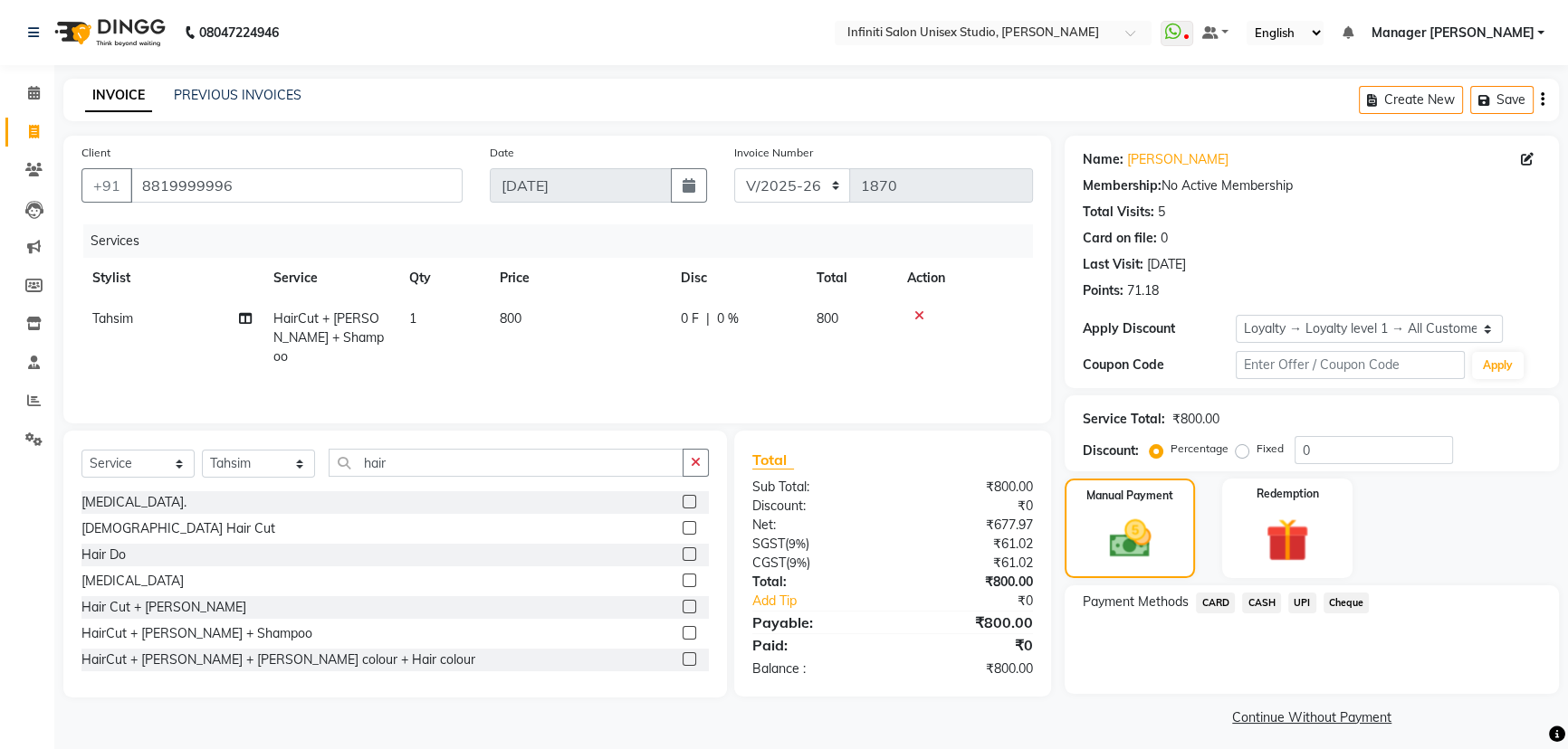
click at [1295, 604] on span "UPI" at bounding box center [1302, 603] width 28 height 21
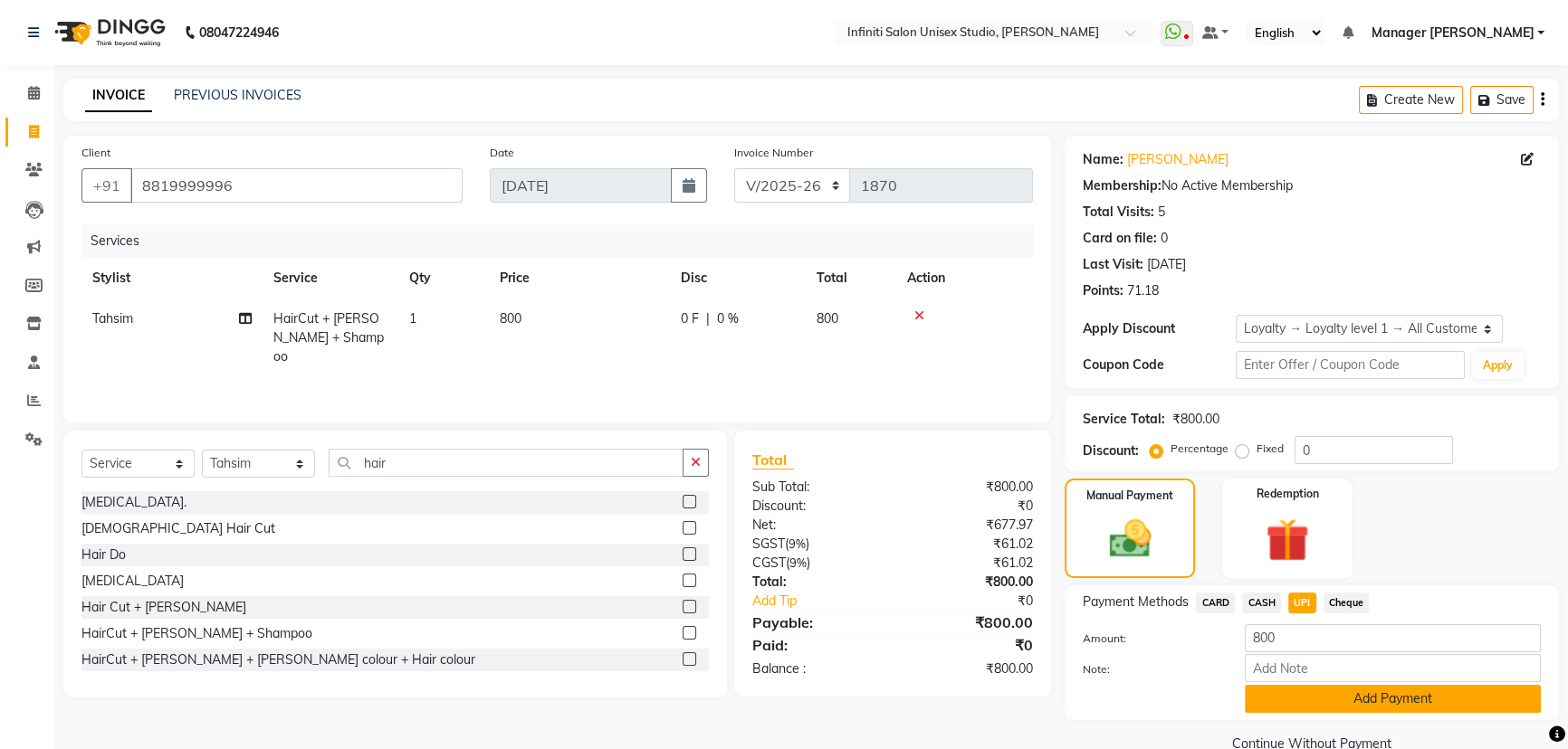
click at [1287, 700] on button "Add Payment" at bounding box center [1392, 699] width 296 height 28
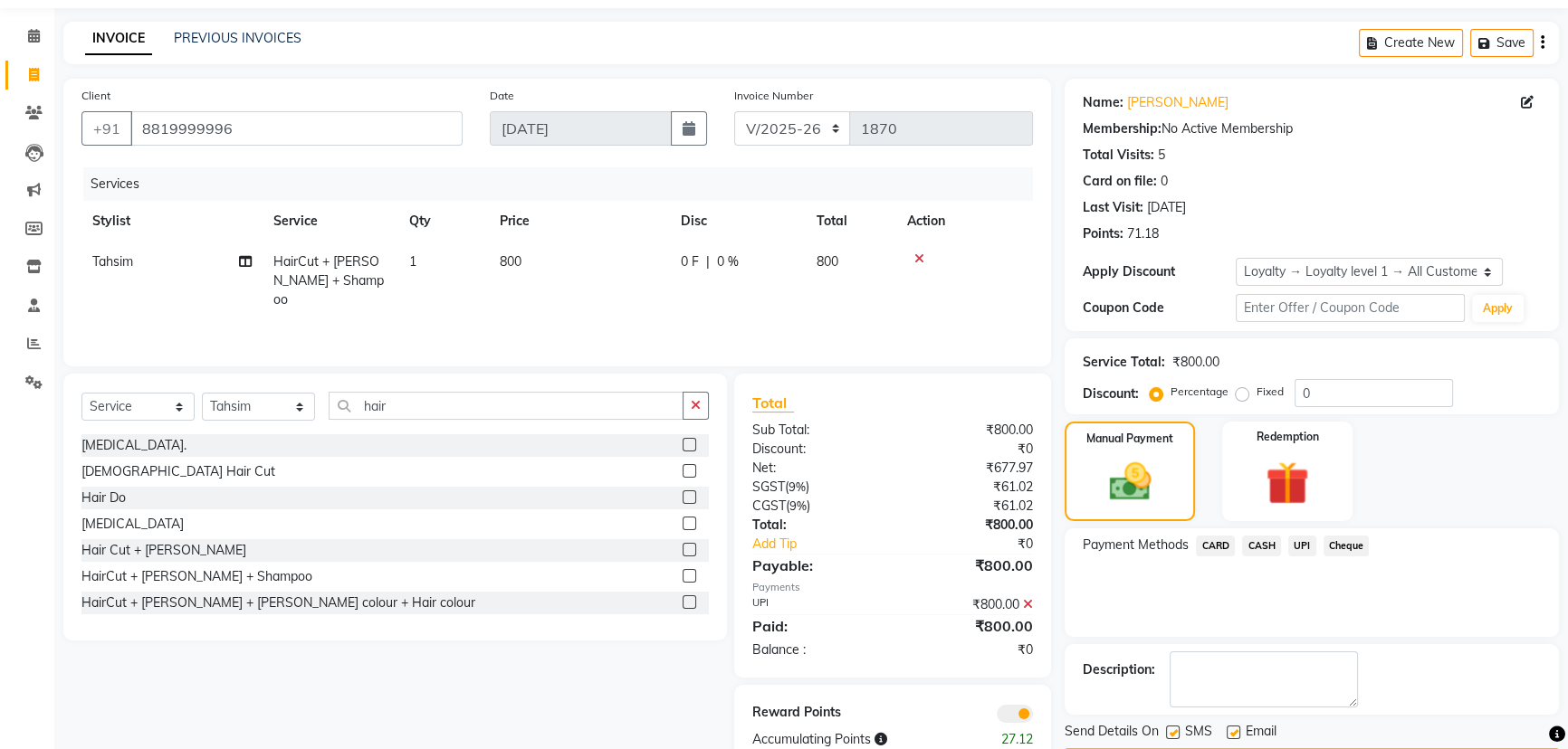
scroll to position [110, 0]
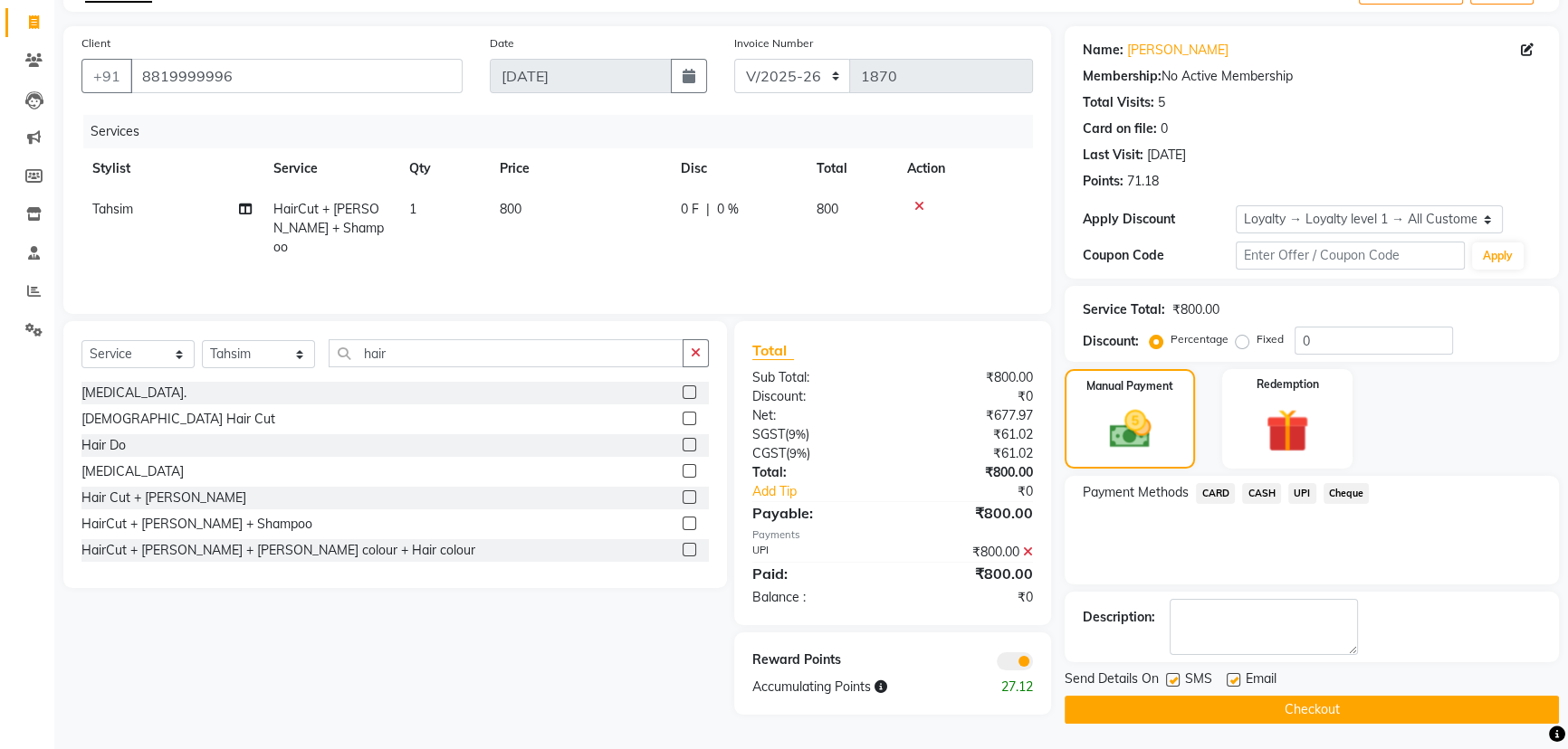
click at [1161, 712] on button "Checkout" at bounding box center [1311, 709] width 495 height 28
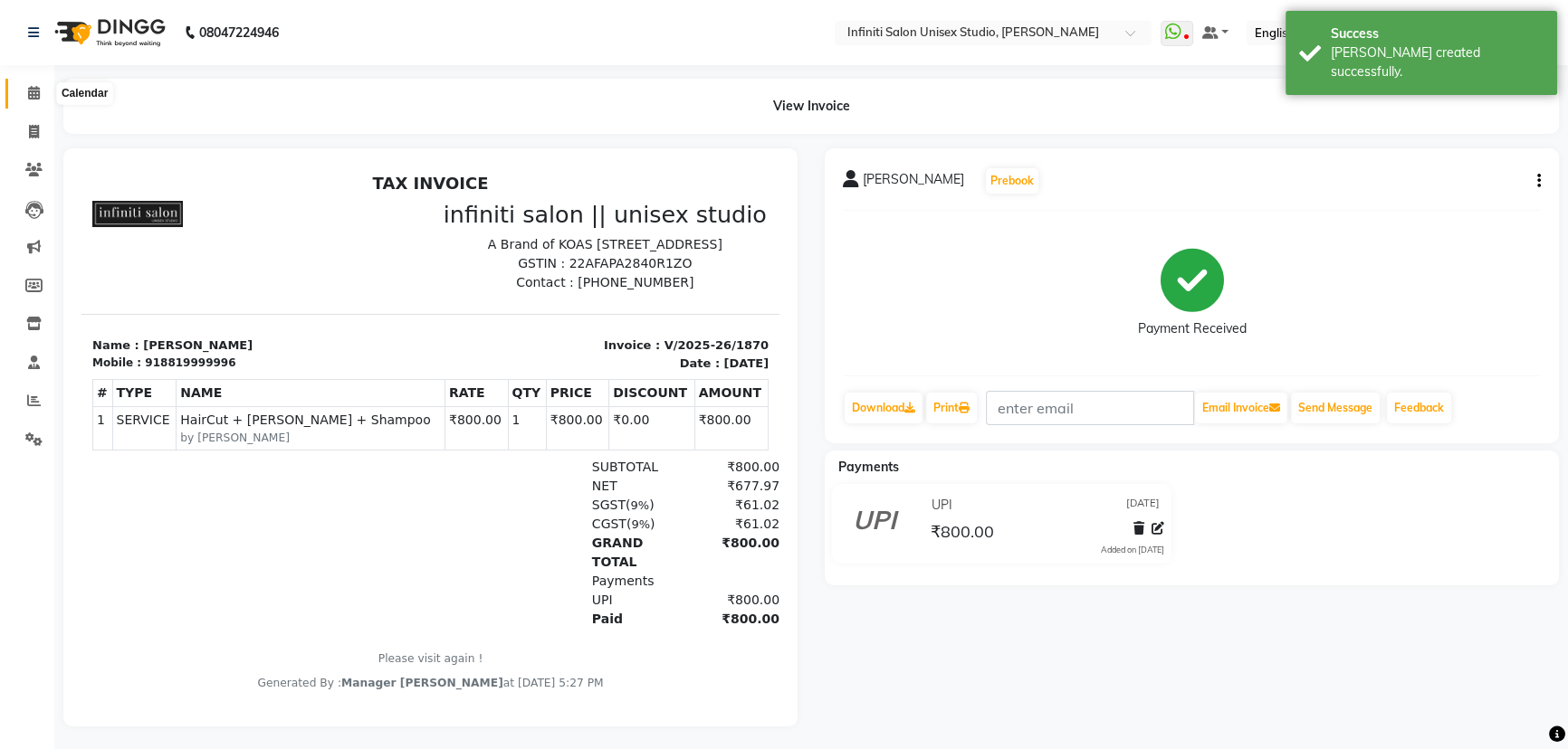
click at [28, 90] on icon at bounding box center [34, 93] width 12 height 13
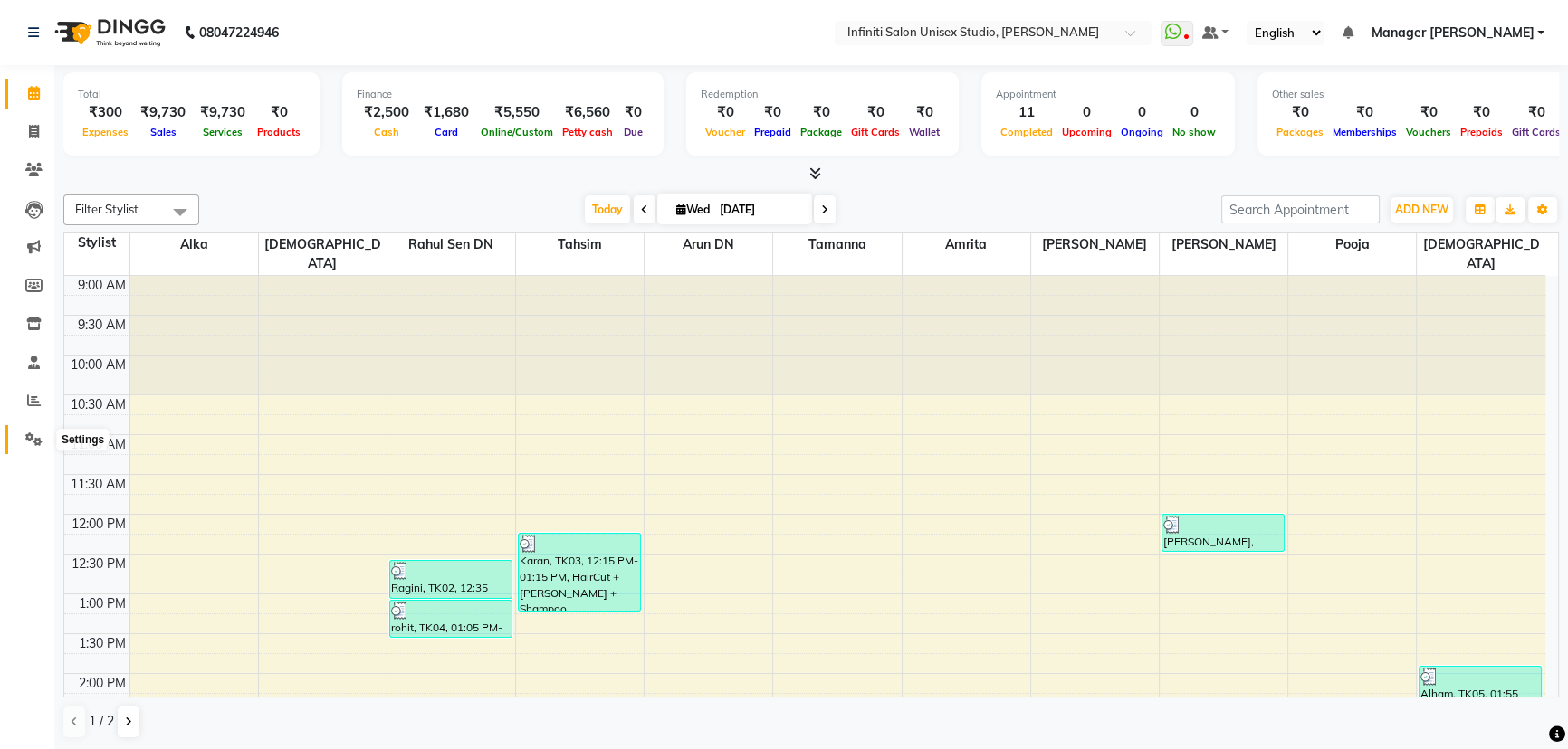
drag, startPoint x: 42, startPoint y: 441, endPoint x: 75, endPoint y: 429, distance: 35.1
click at [42, 441] on span at bounding box center [34, 441] width 32 height 21
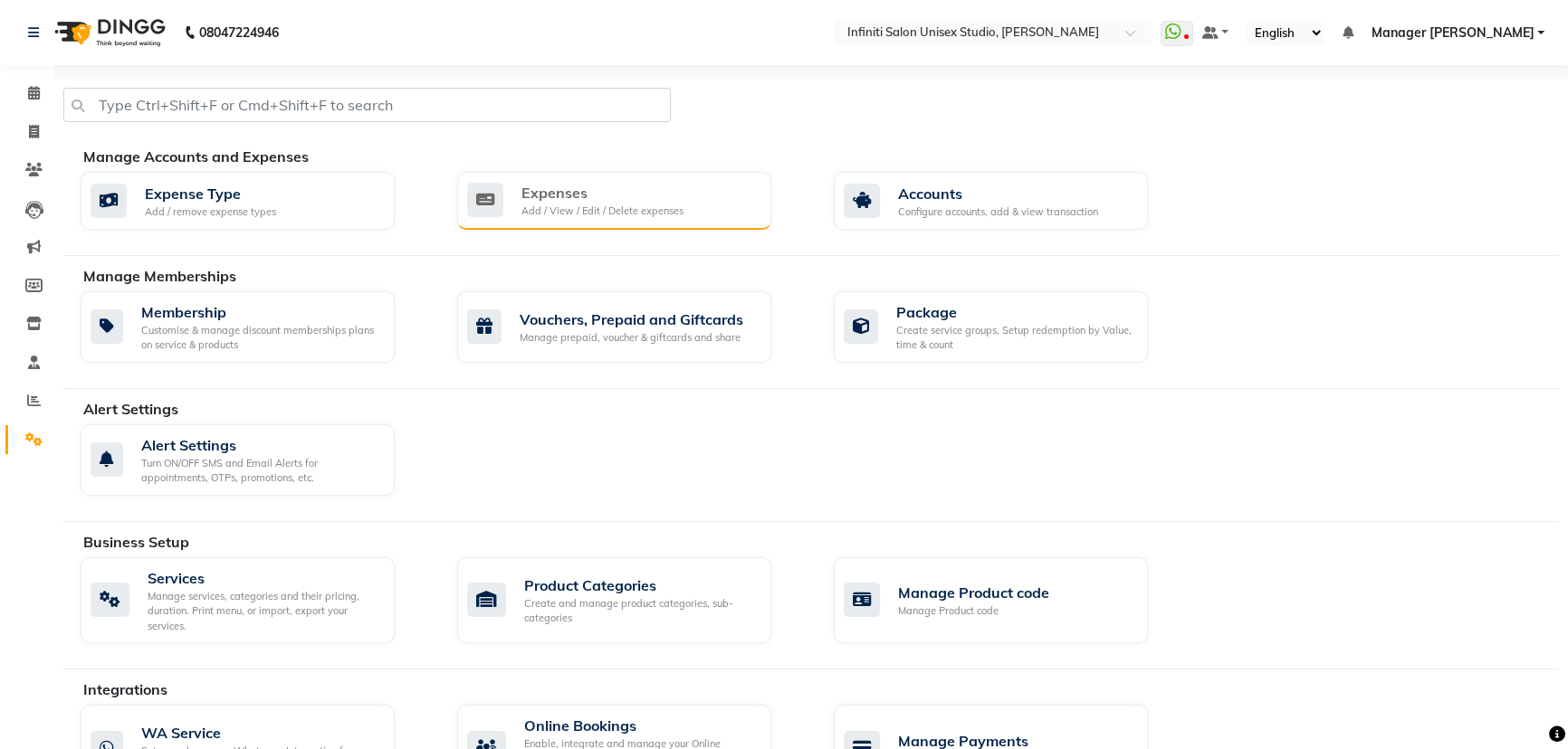
click at [536, 185] on div "Expenses" at bounding box center [603, 193] width 162 height 22
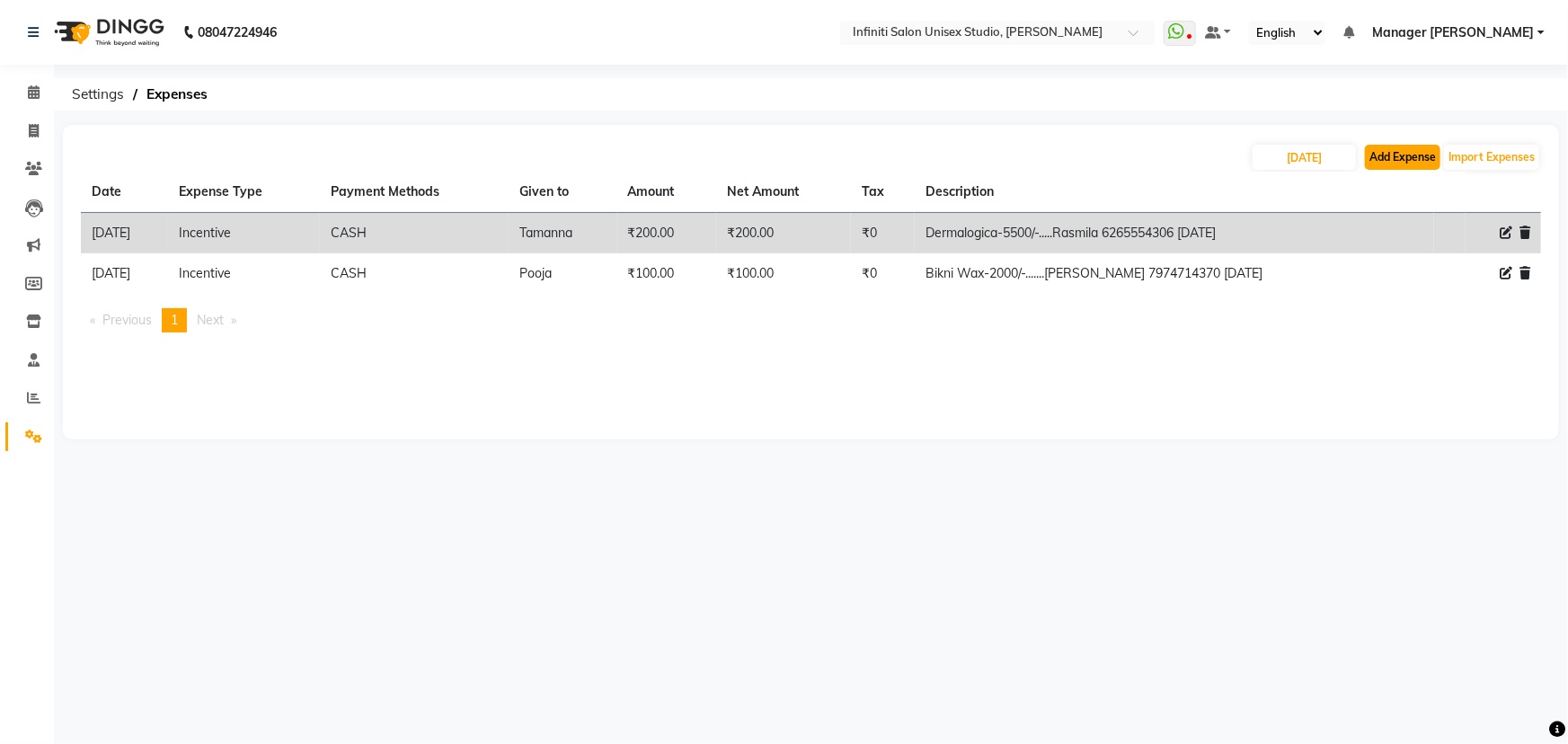
click at [1399, 153] on button "Add Expense" at bounding box center [1402, 157] width 76 height 25
select select "1"
select select "5538"
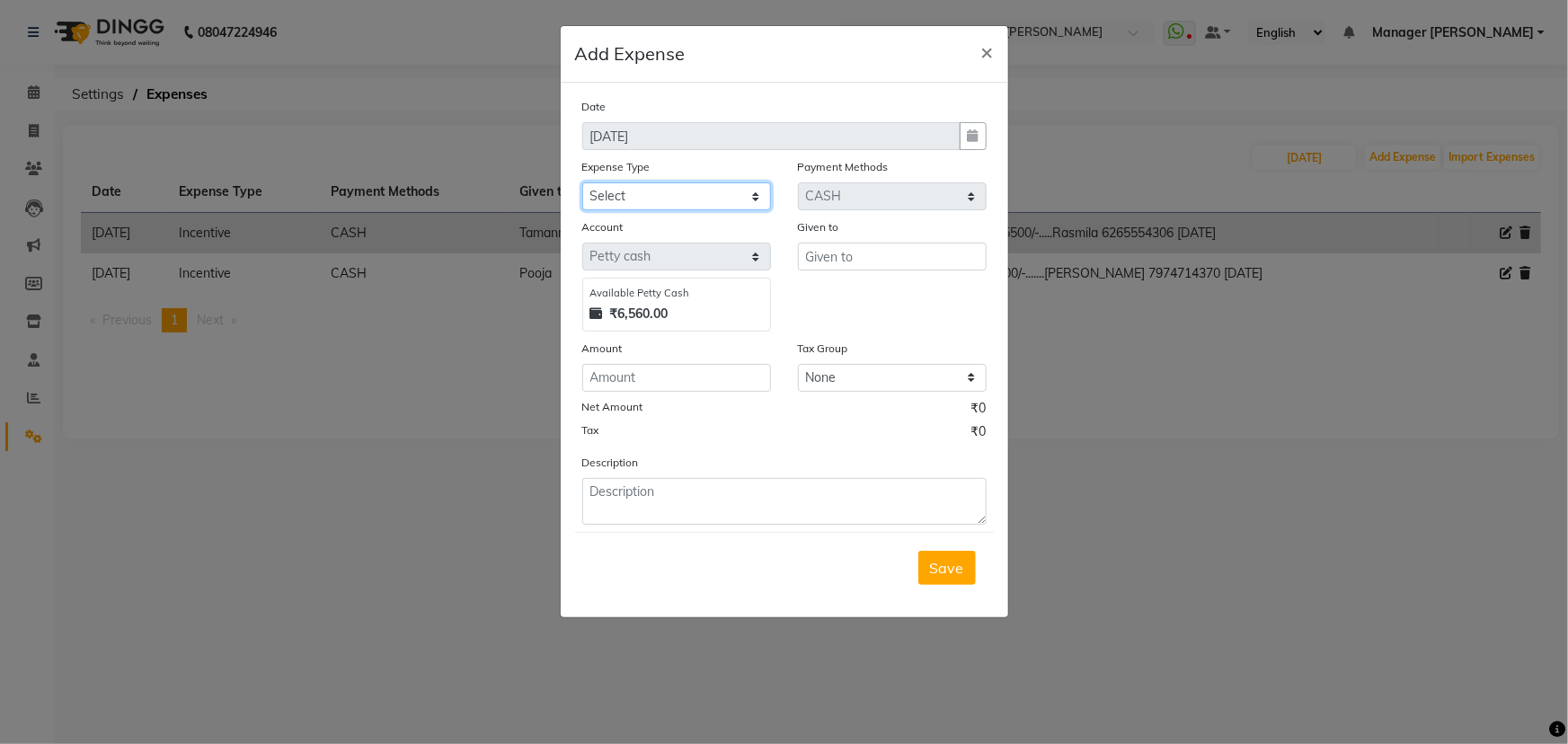
click at [650, 206] on select "Select Advance Salary Client Snacks Fuel Incentive Maintenance Miscellaneous Pa…" at bounding box center [676, 196] width 189 height 28
select select "12411"
click at [582, 184] on select "Select Advance Salary Client Snacks Fuel Incentive Maintenance Miscellaneous Pa…" at bounding box center [676, 196] width 189 height 28
click at [893, 246] on input "text" at bounding box center [892, 257] width 189 height 28
type input "Alka"
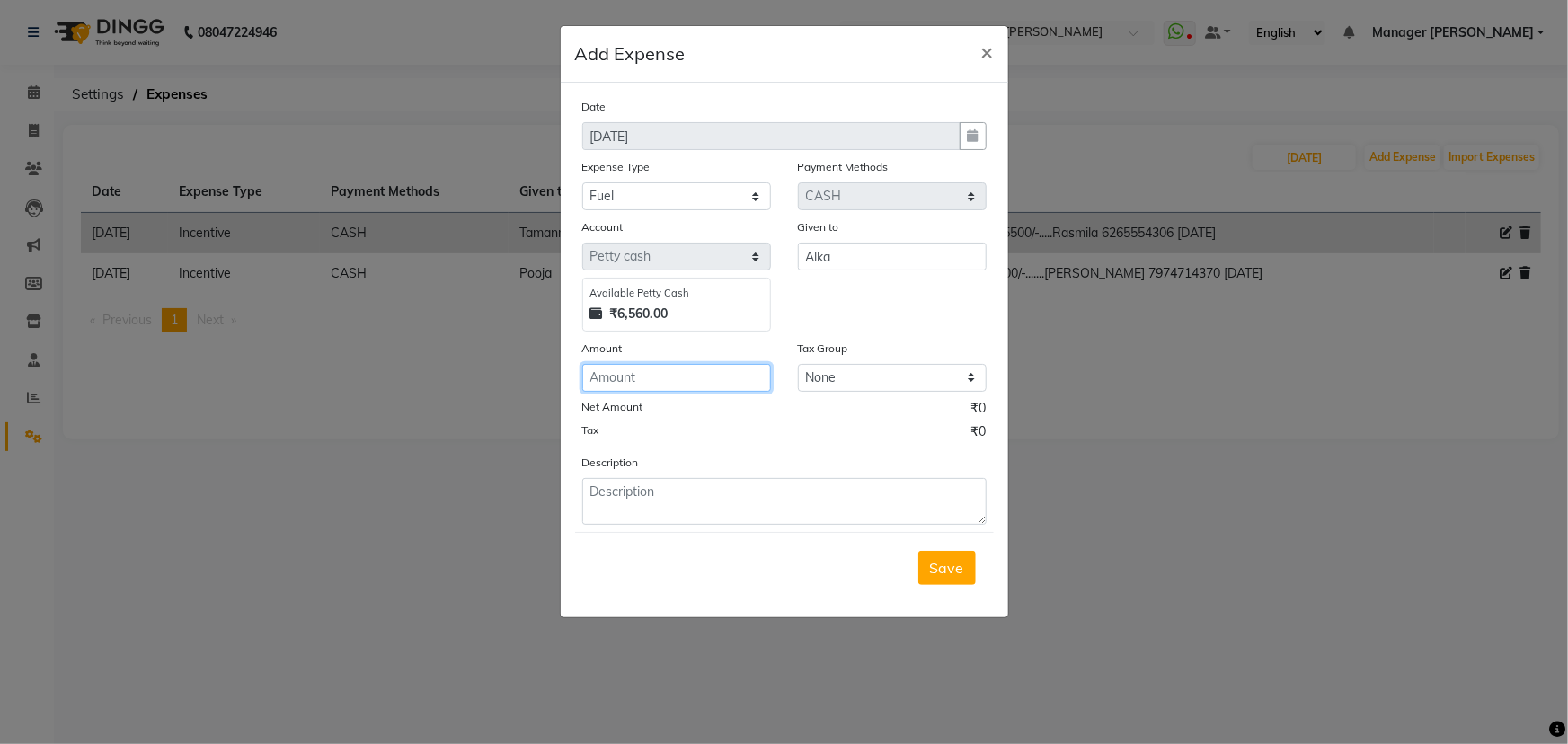
click at [669, 376] on input "number" at bounding box center [676, 377] width 189 height 28
type input "200"
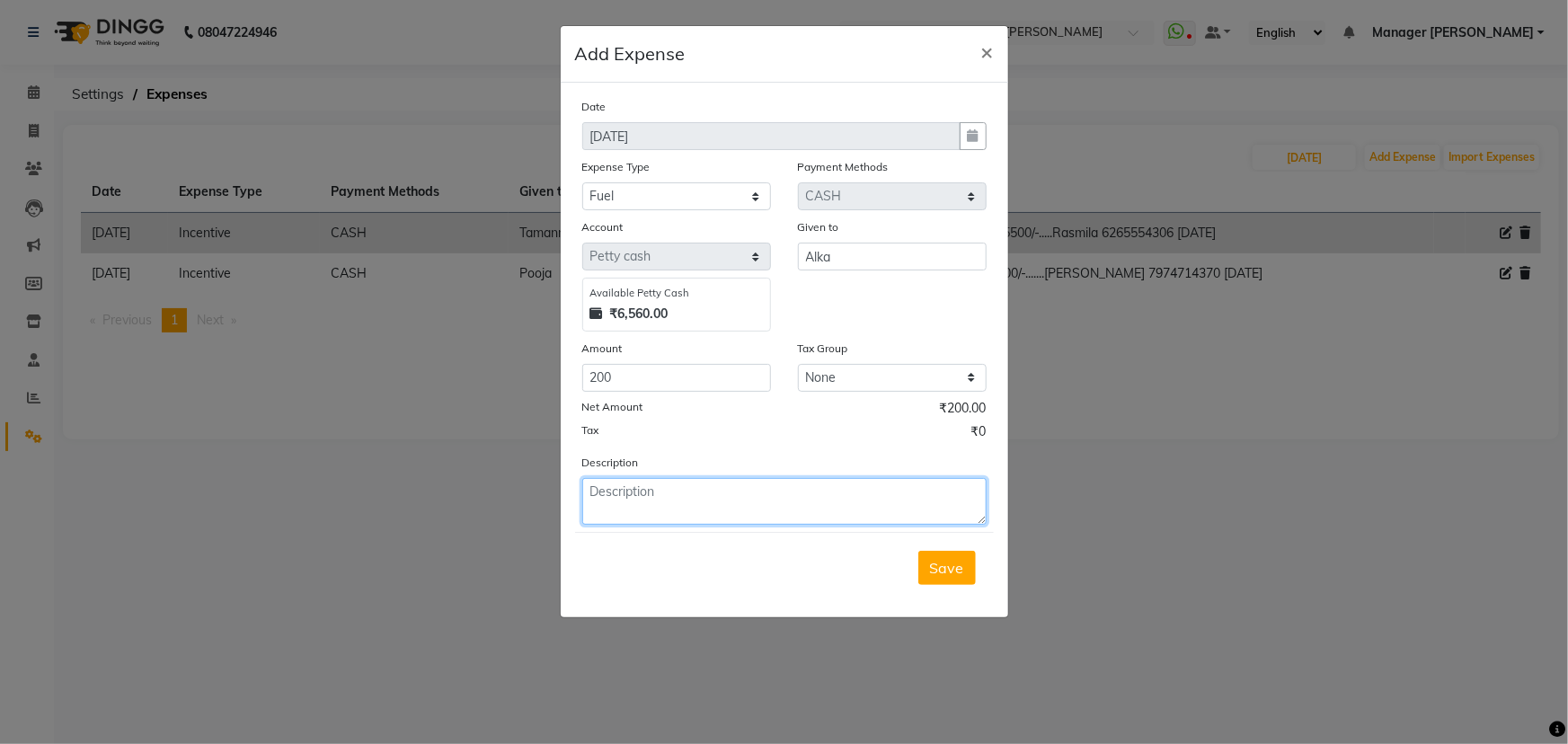
click at [690, 507] on textarea at bounding box center [784, 501] width 405 height 47
click at [598, 489] on textarea "RApido From DN to Ashish sir home" at bounding box center [784, 501] width 405 height 47
type textarea "Rapido From DN to Ashish sir home"
click at [956, 569] on span "Save" at bounding box center [948, 568] width 34 height 18
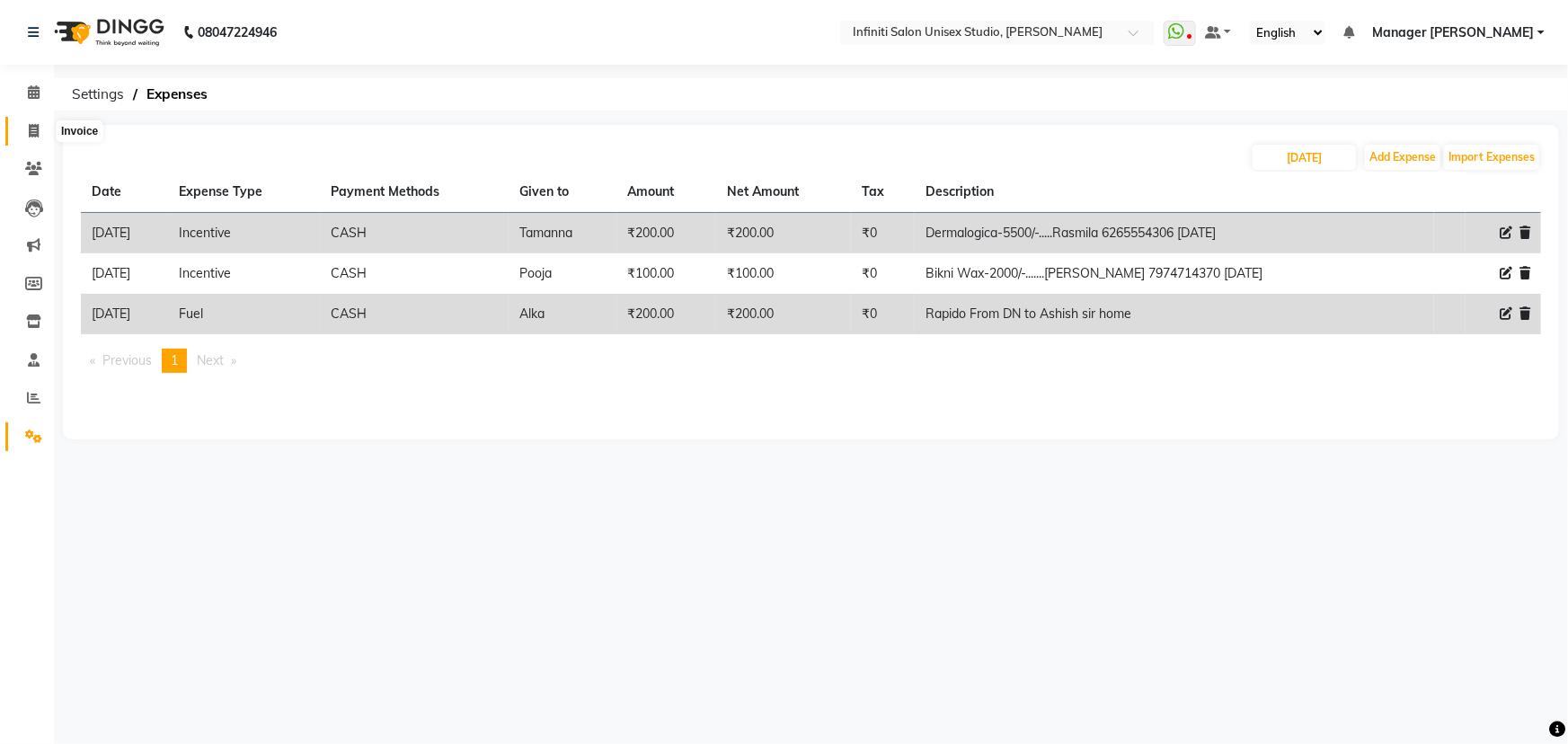
click at [30, 125] on icon at bounding box center [34, 131] width 10 height 13
select select "service"
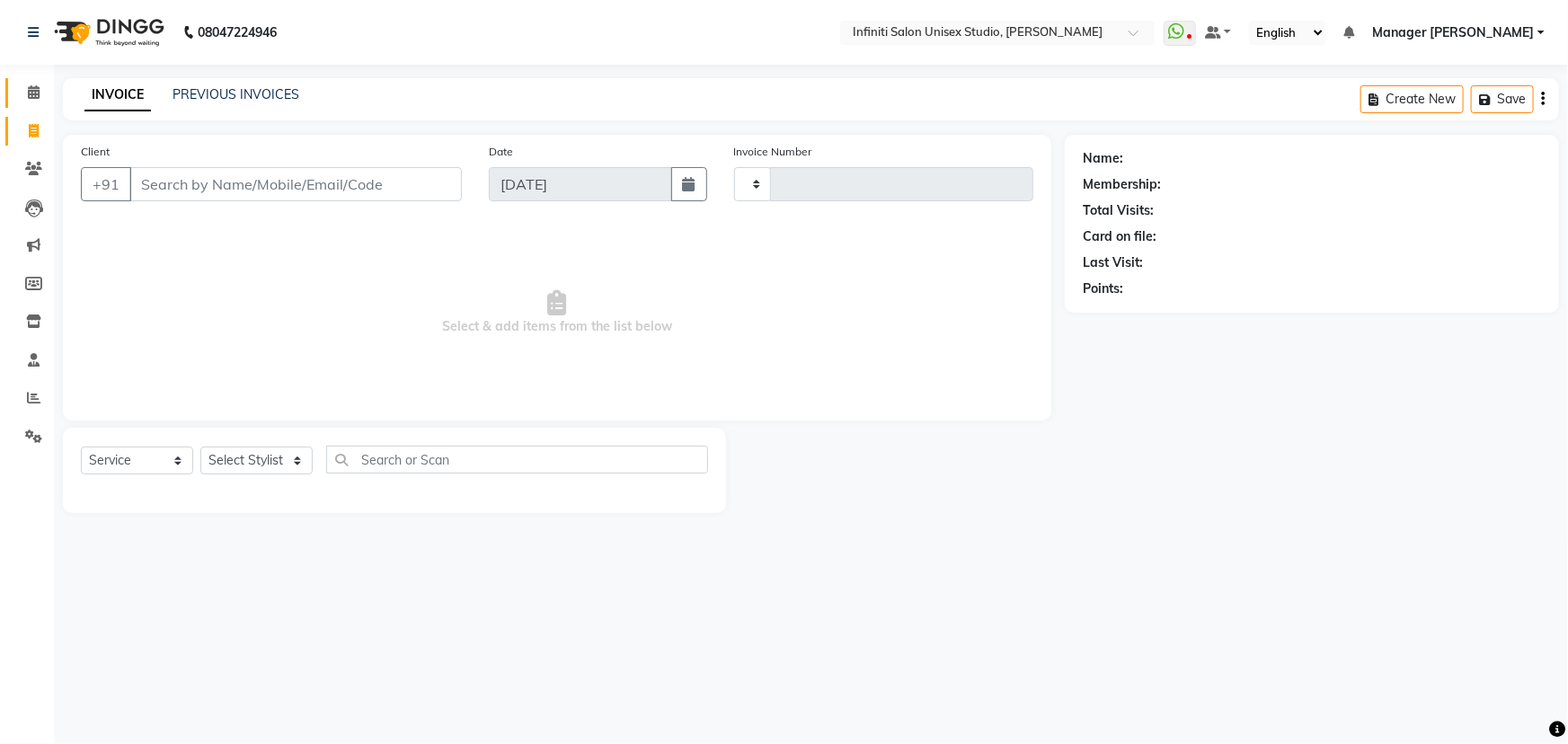
type input "1871"
select select "6511"
click at [35, 90] on icon at bounding box center [34, 92] width 11 height 13
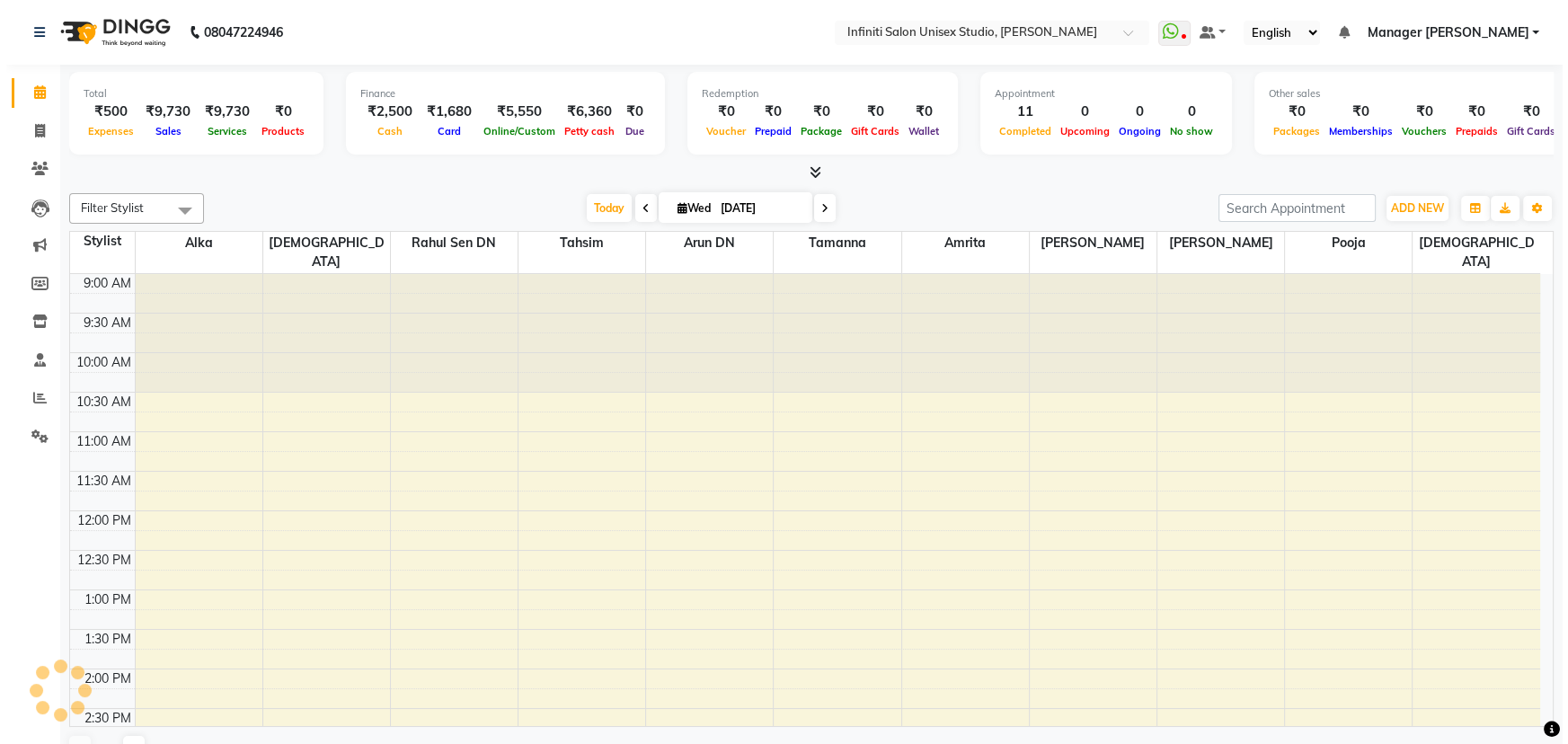
scroll to position [473, 0]
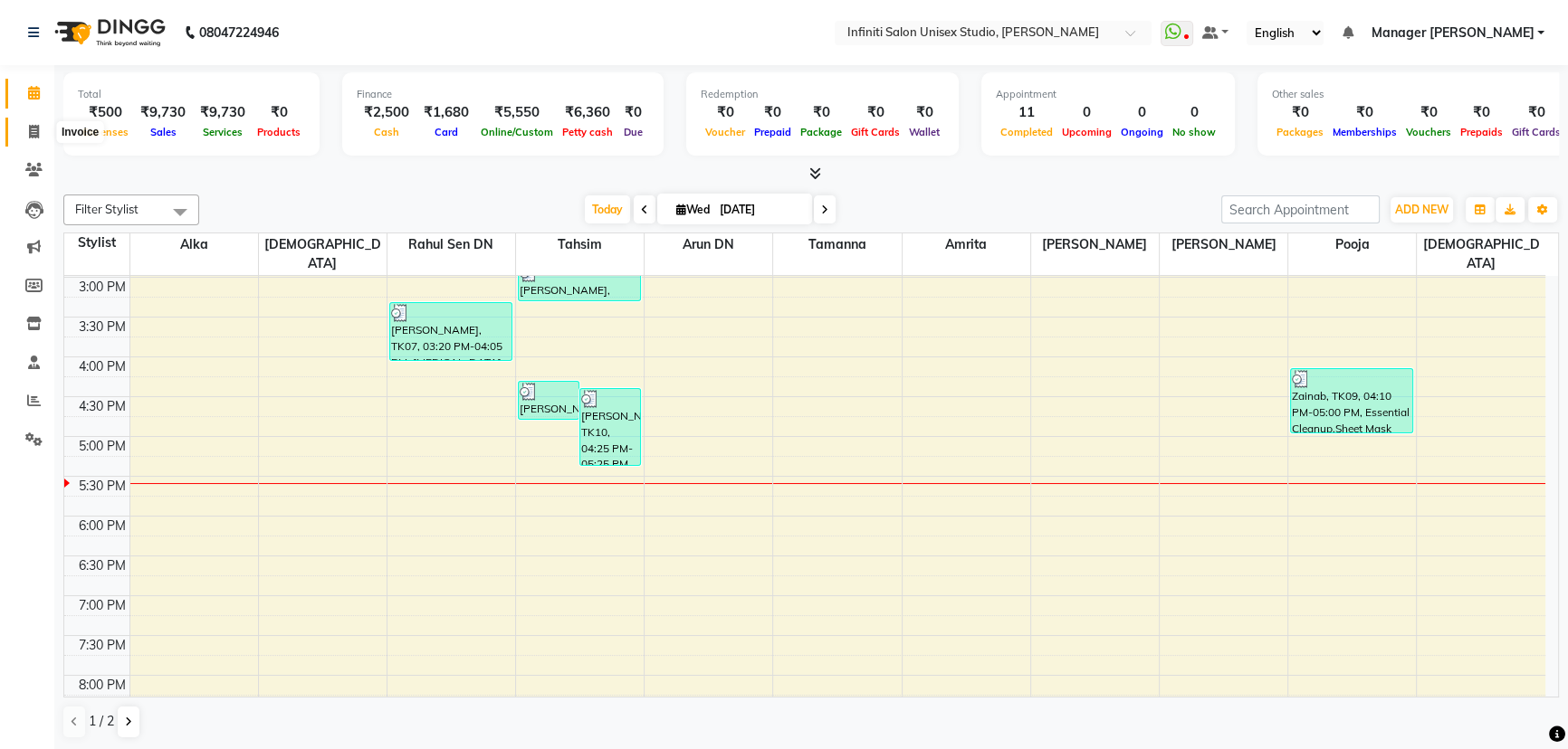
click at [24, 123] on span at bounding box center [34, 133] width 32 height 21
select select "6511"
select select "service"
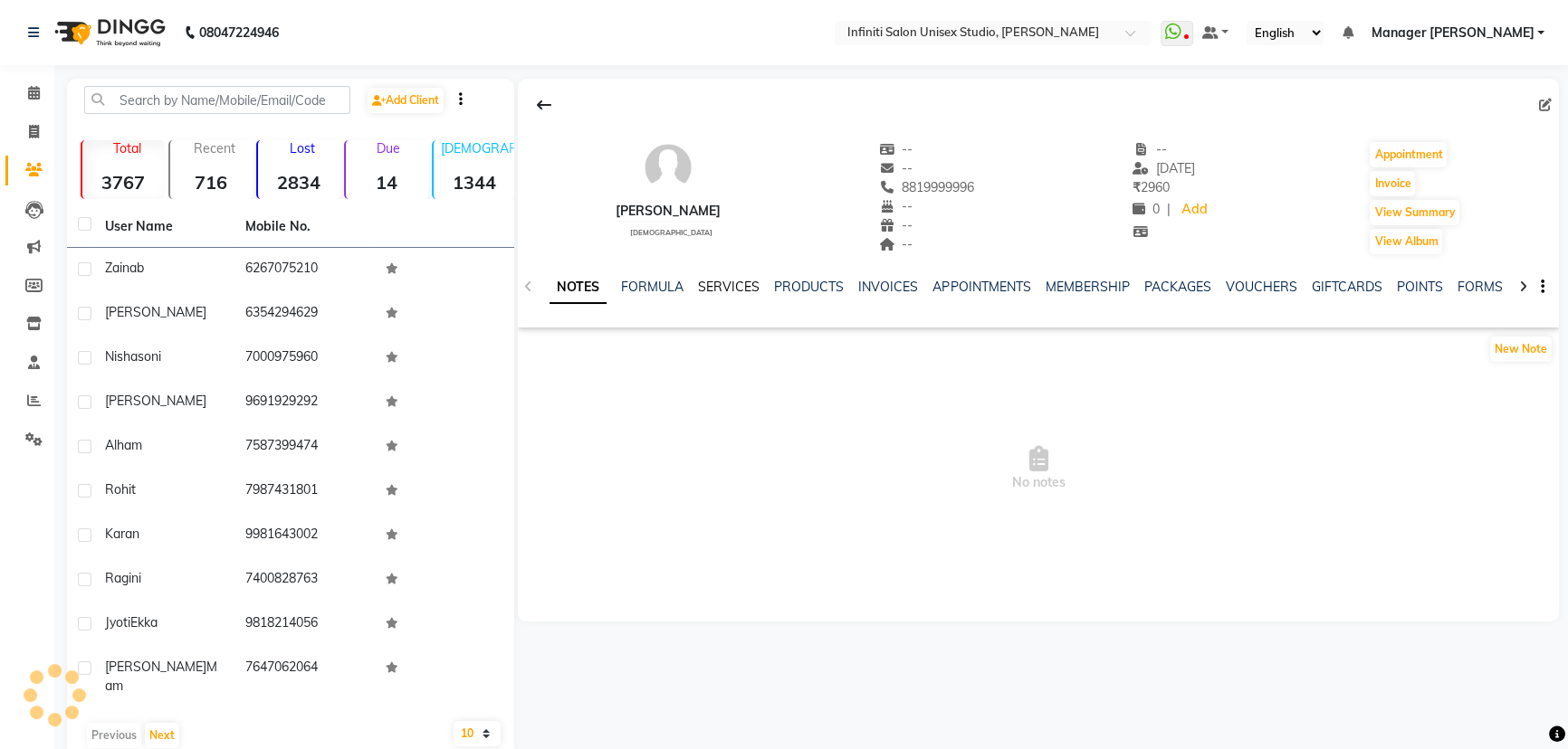
click at [719, 285] on link "SERVICES" at bounding box center [729, 286] width 62 height 16
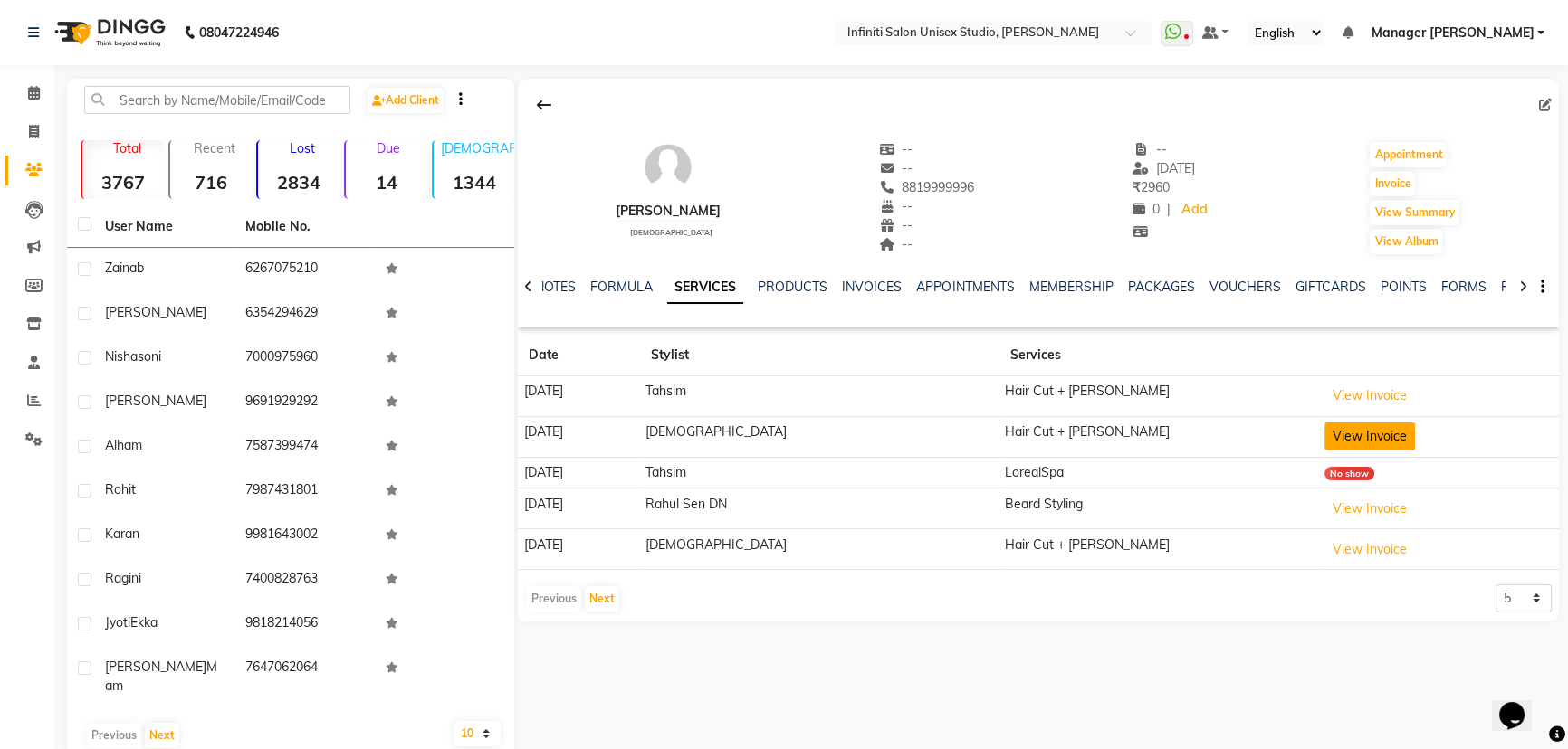
click at [1345, 434] on button "View Invoice" at bounding box center [1370, 436] width 91 height 28
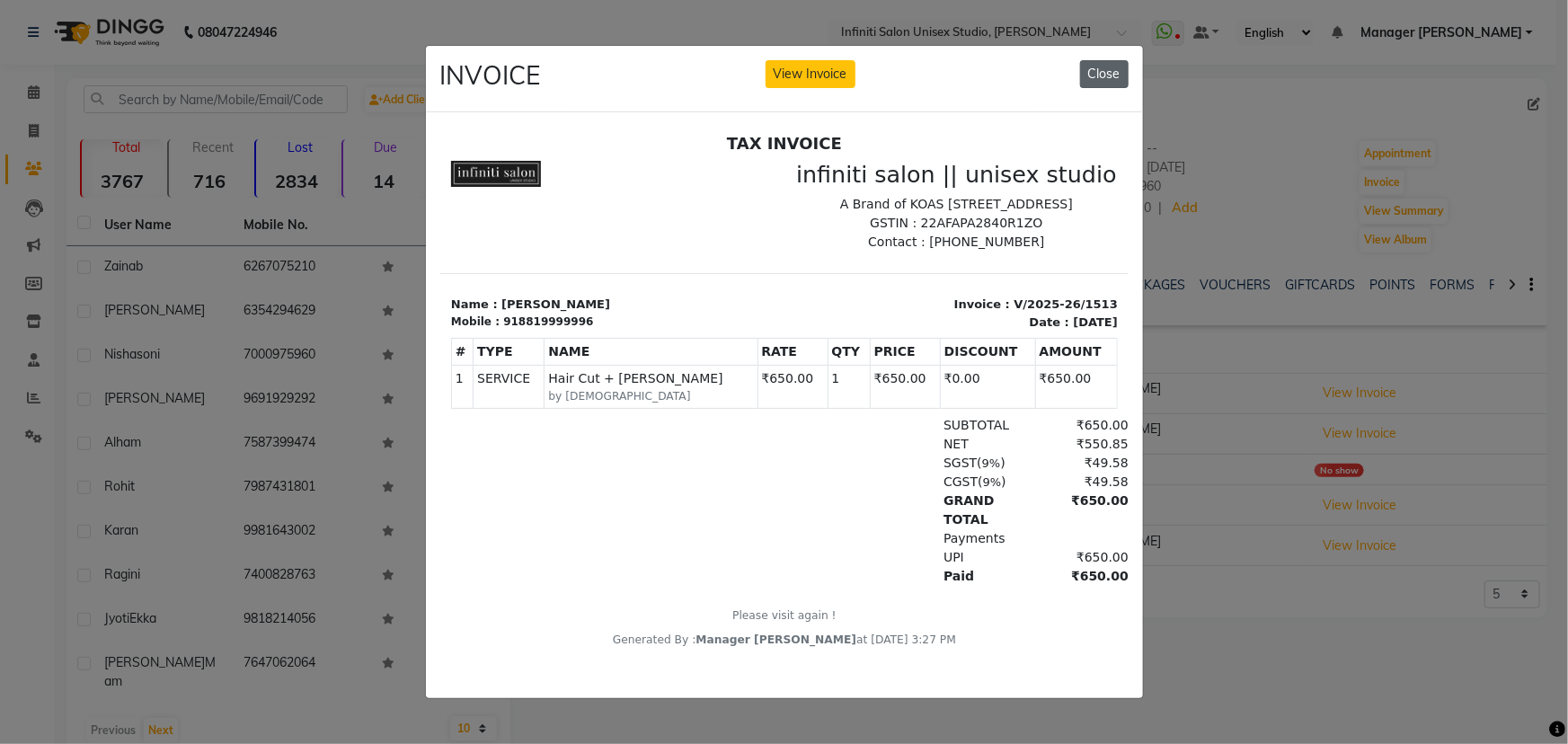
click at [1097, 64] on button "Close" at bounding box center [1105, 74] width 49 height 28
